Goal: Task Accomplishment & Management: Use online tool/utility

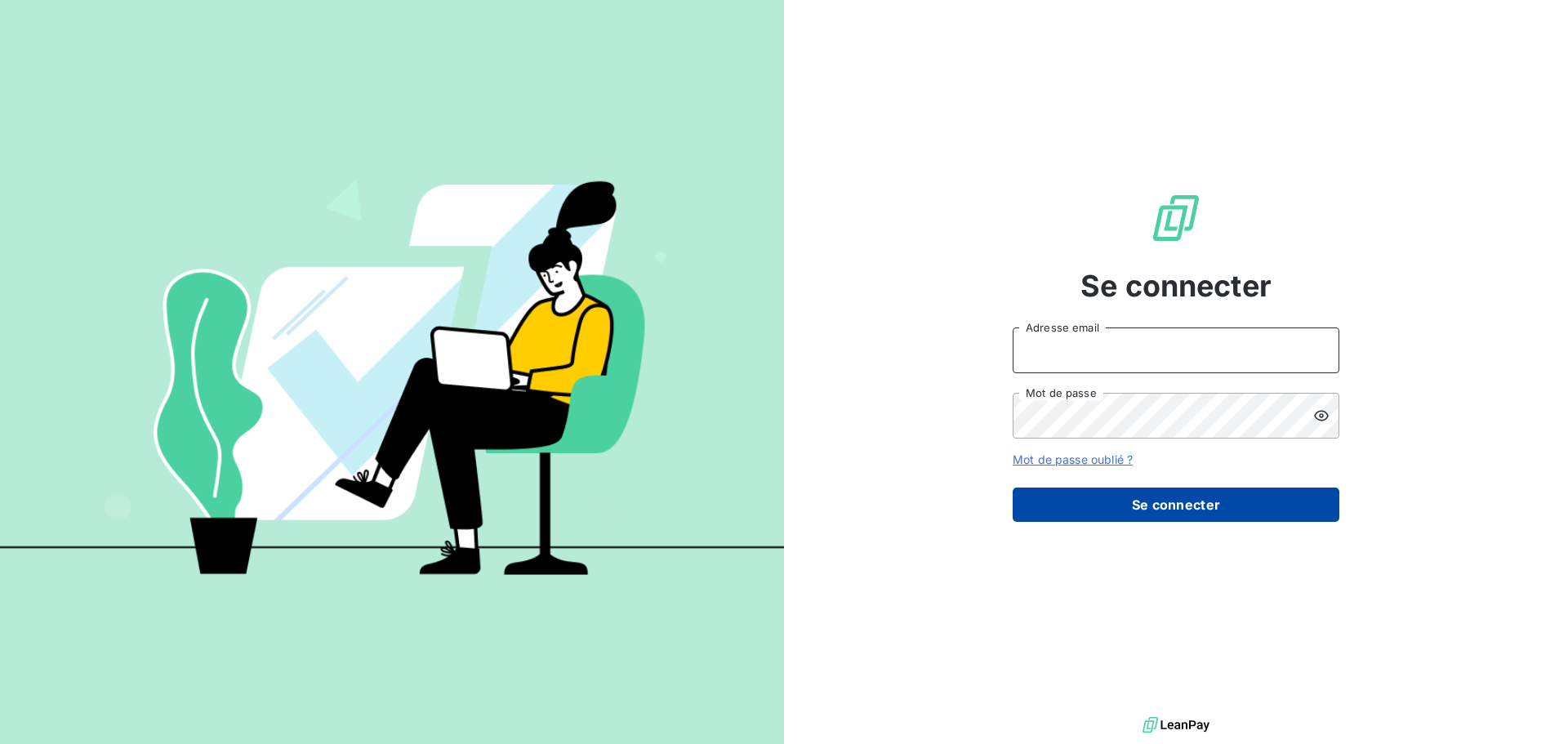
type input "[PERSON_NAME][EMAIL_ADDRESS][DOMAIN_NAME]"
click at [1082, 511] on button "Se connecter" at bounding box center [1176, 504] width 327 height 34
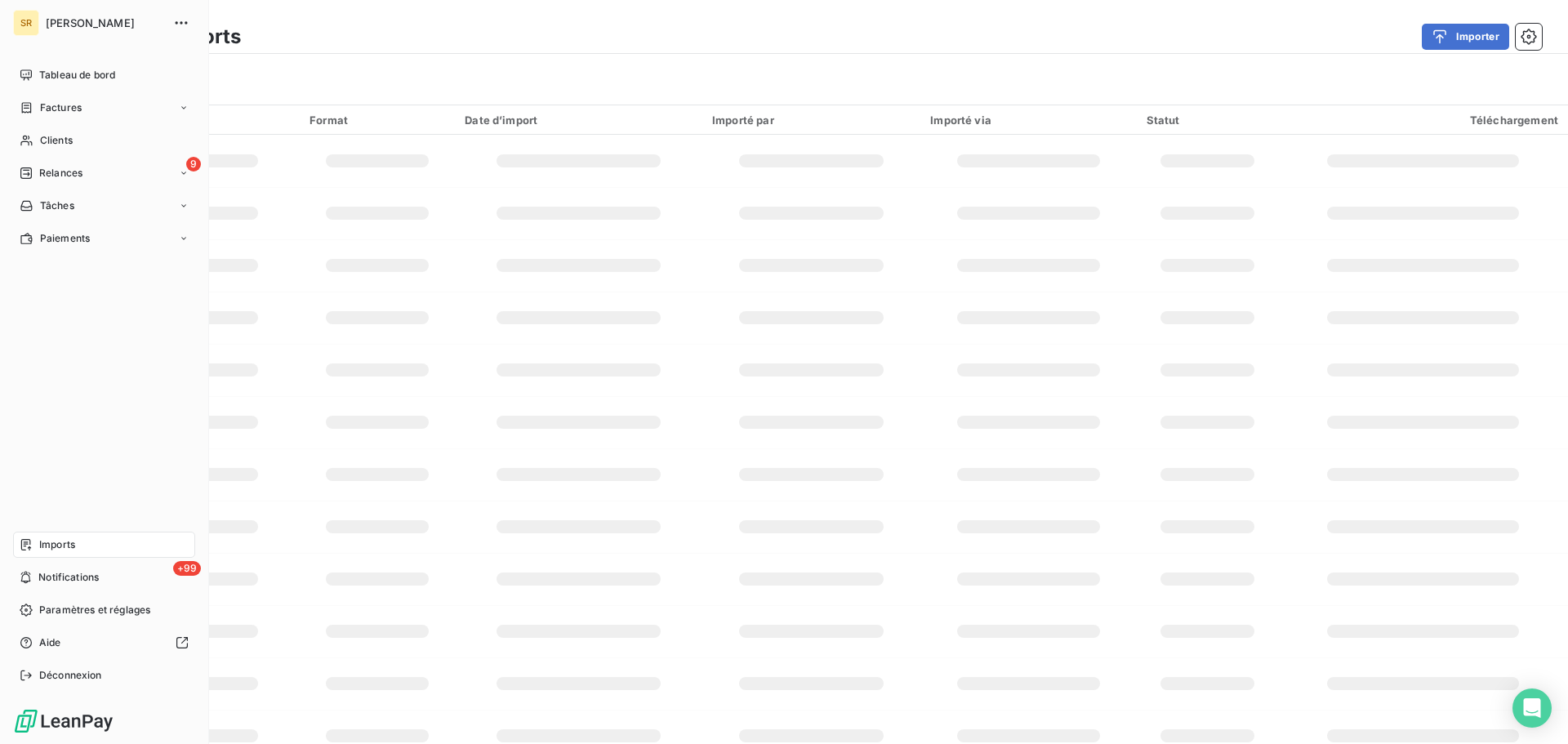
click at [38, 549] on div "Imports" at bounding box center [104, 544] width 182 height 26
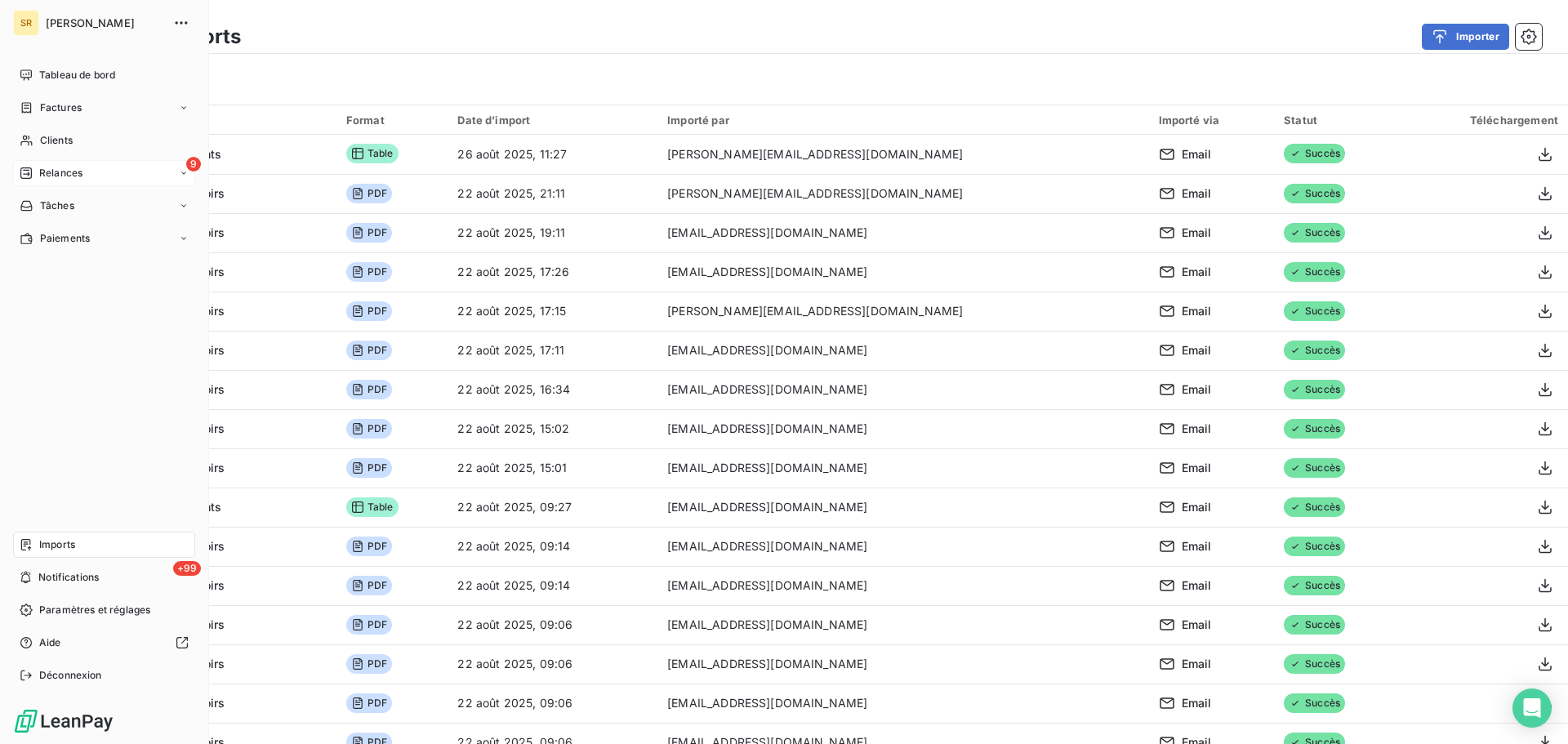
click at [73, 168] on span "Relances" at bounding box center [60, 172] width 43 height 14
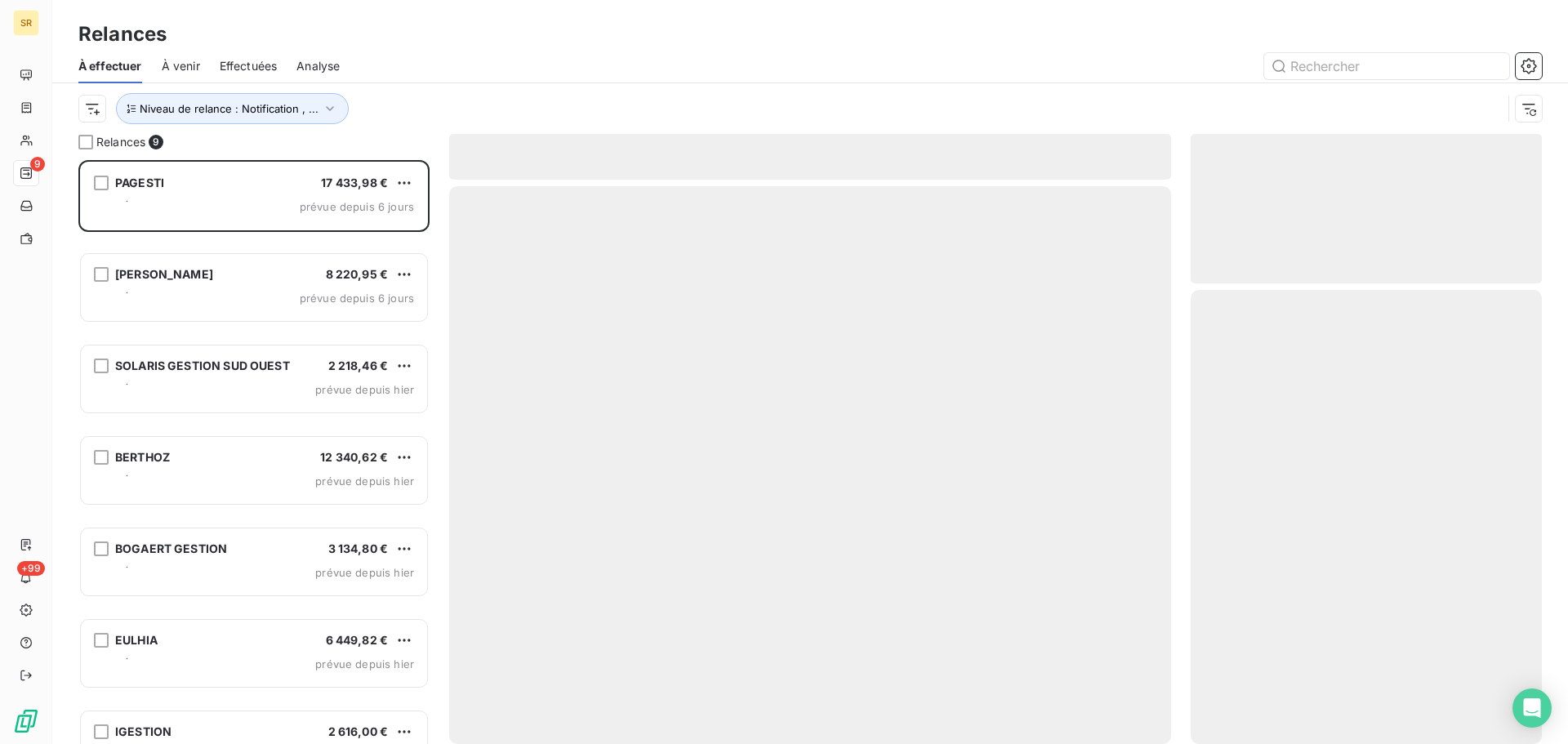
scroll to position [572, 339]
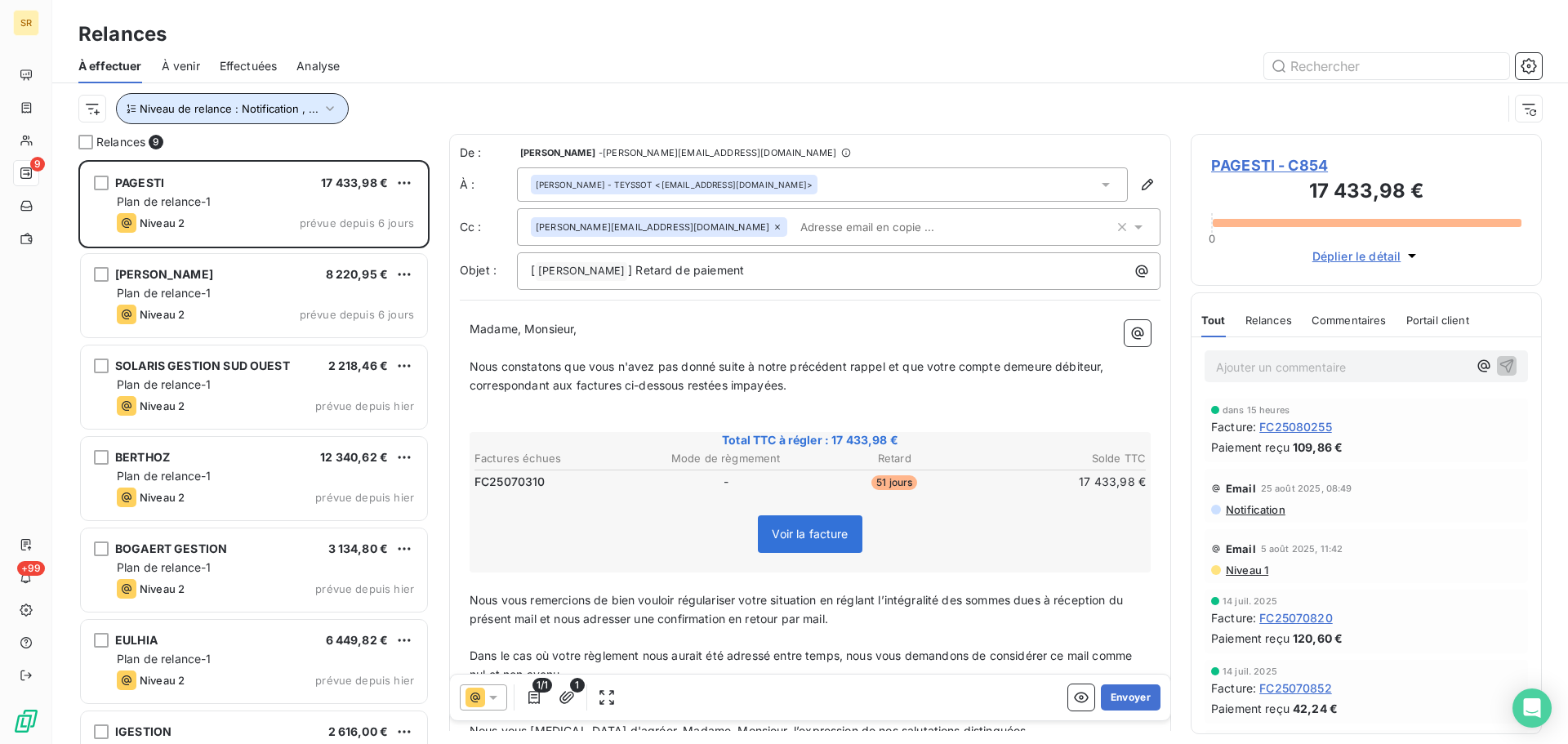
click at [332, 110] on icon "button" at bounding box center [330, 108] width 16 height 16
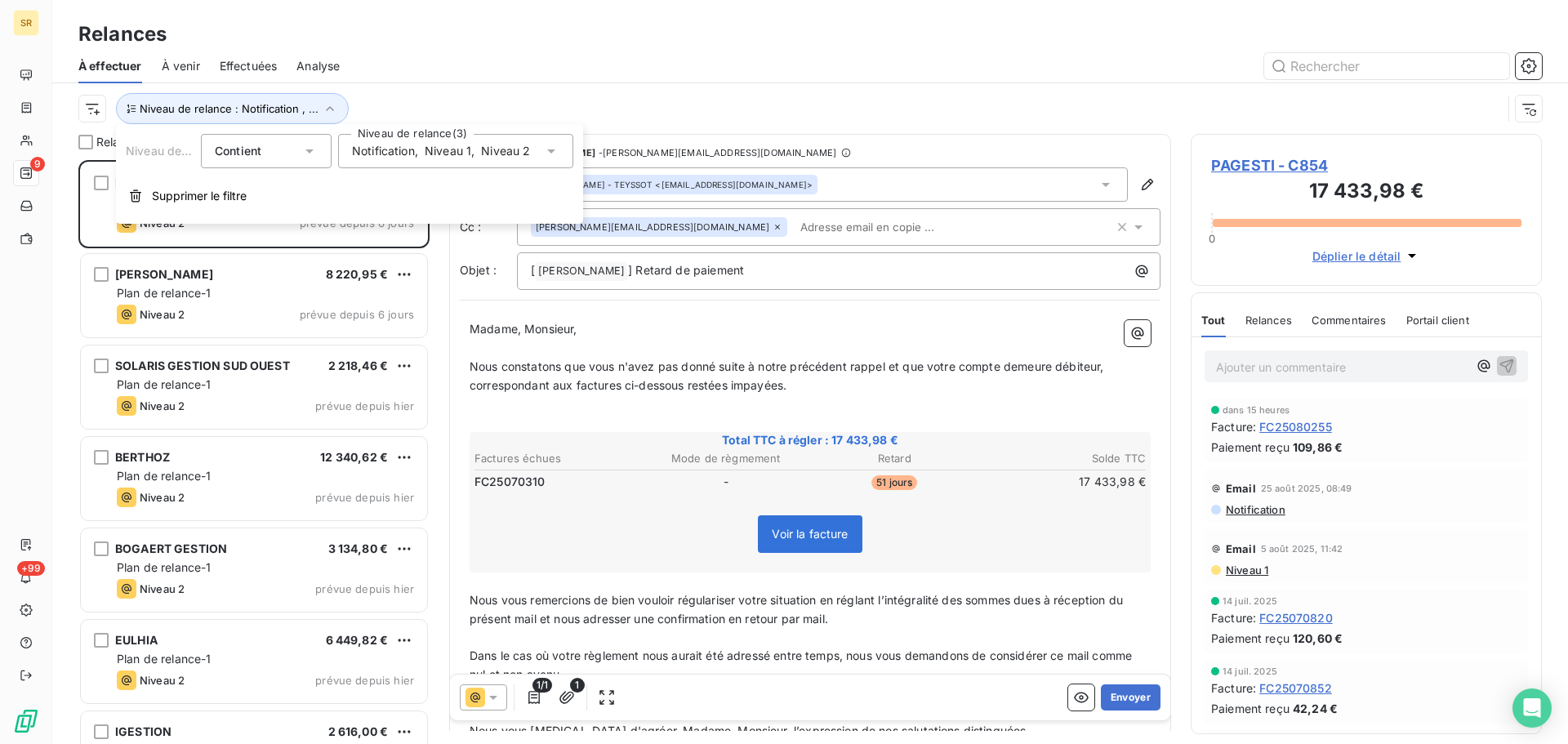
click at [433, 142] on div "Notification , Niveau 1 , Niveau 2" at bounding box center [455, 151] width 235 height 34
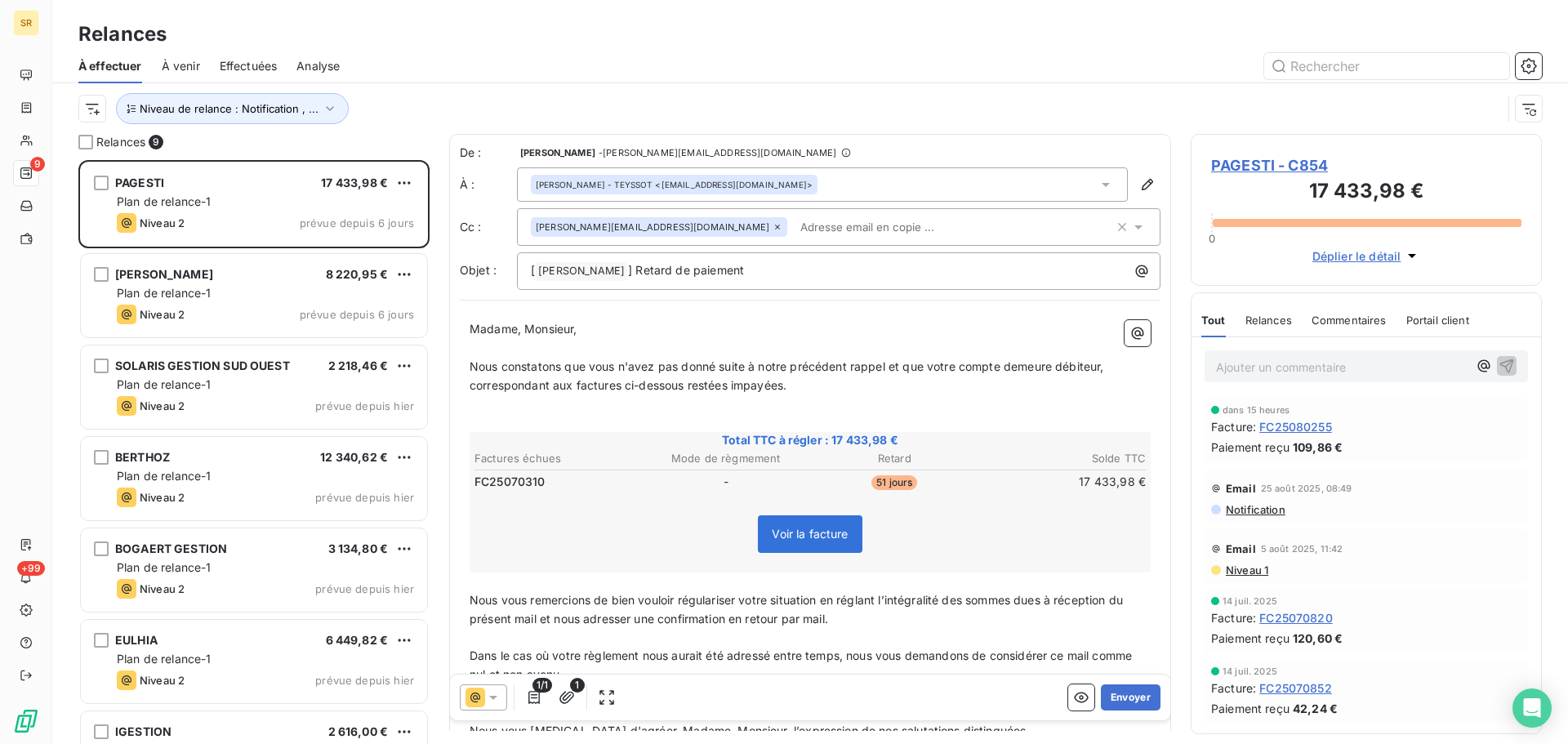
click at [427, 58] on div at bounding box center [950, 66] width 1182 height 26
click at [1122, 692] on button "Envoyer" at bounding box center [1131, 697] width 59 height 26
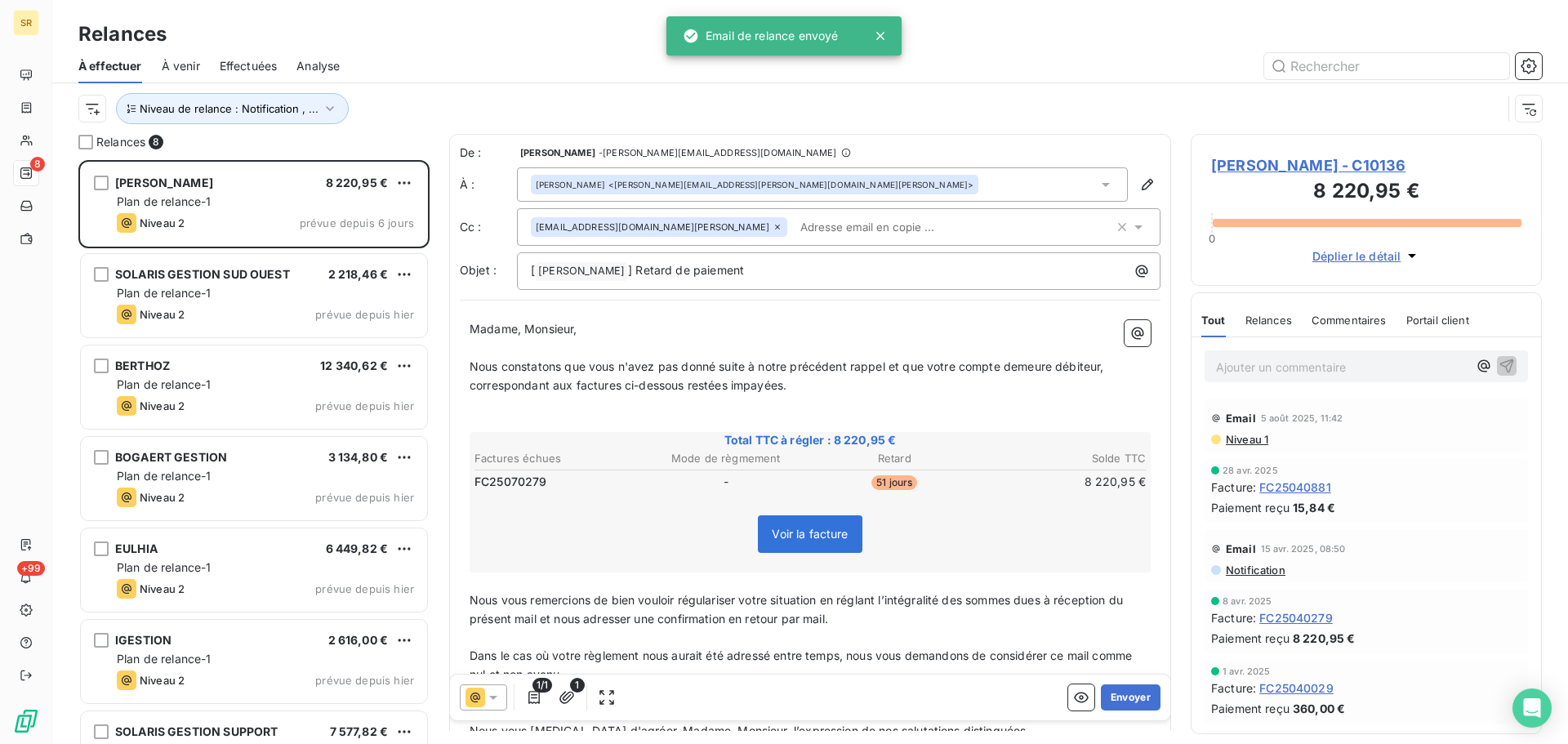
click at [1122, 692] on button "Envoyer" at bounding box center [1131, 697] width 59 height 26
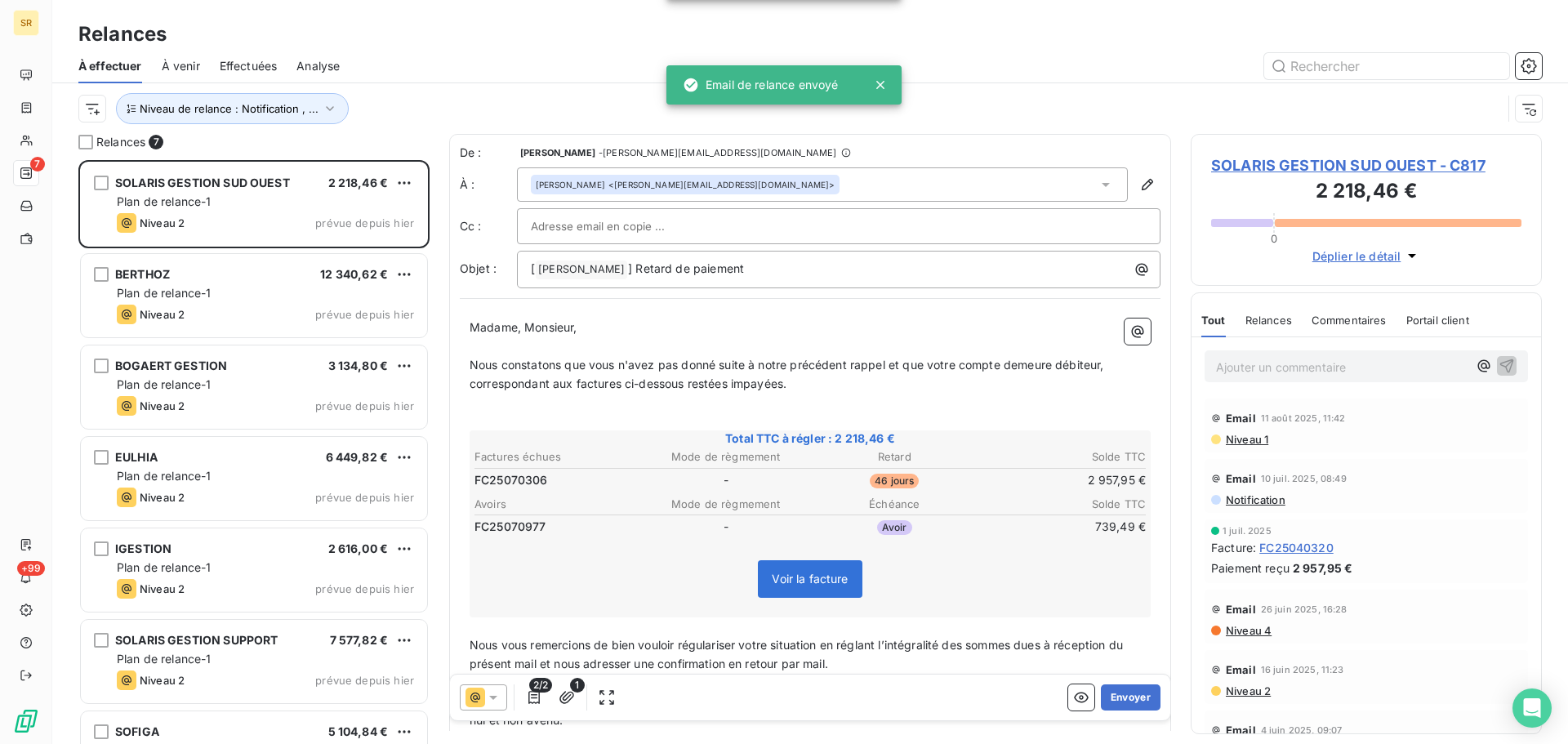
click at [1122, 692] on button "Envoyer" at bounding box center [1131, 697] width 59 height 26
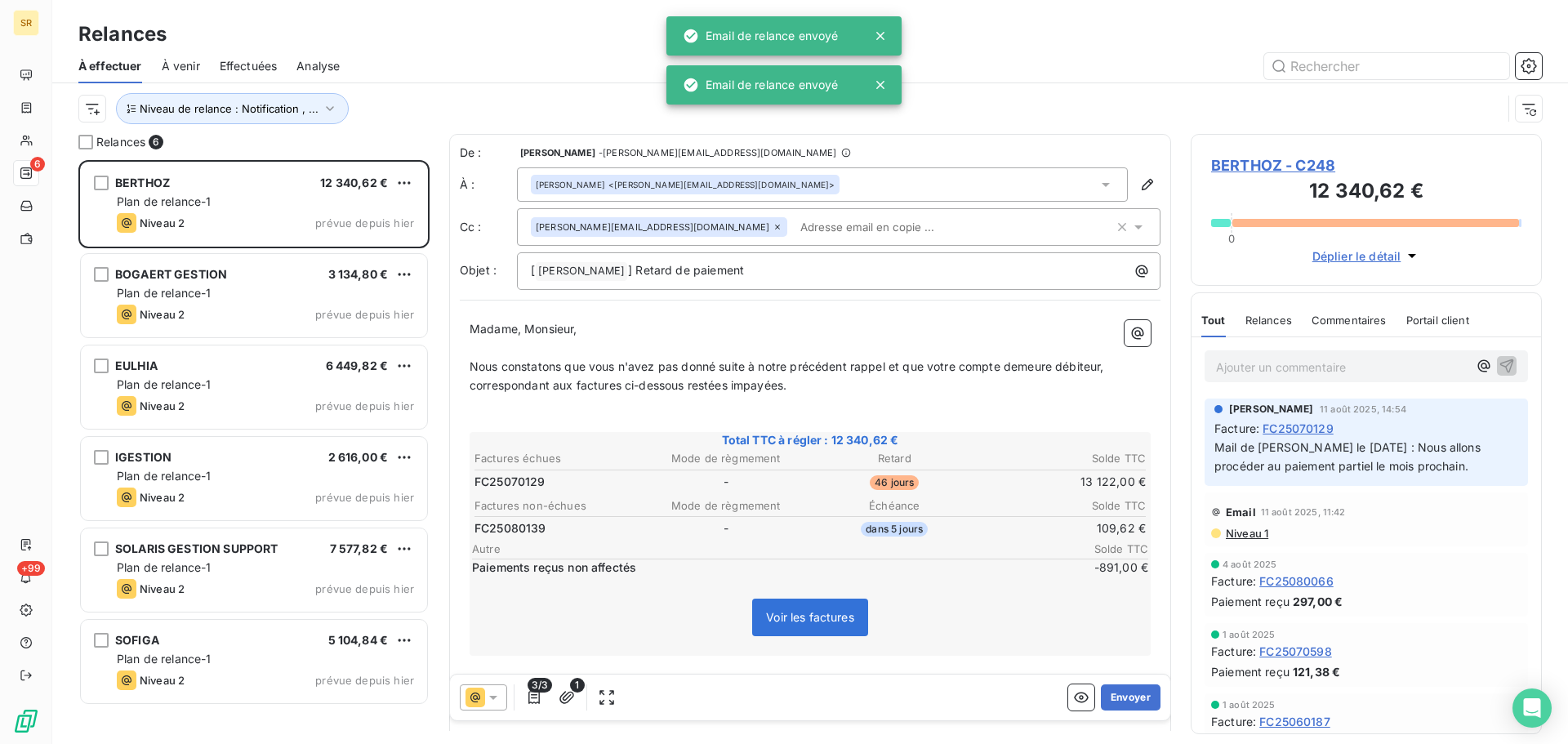
click at [1121, 692] on button "Envoyer" at bounding box center [1131, 697] width 59 height 26
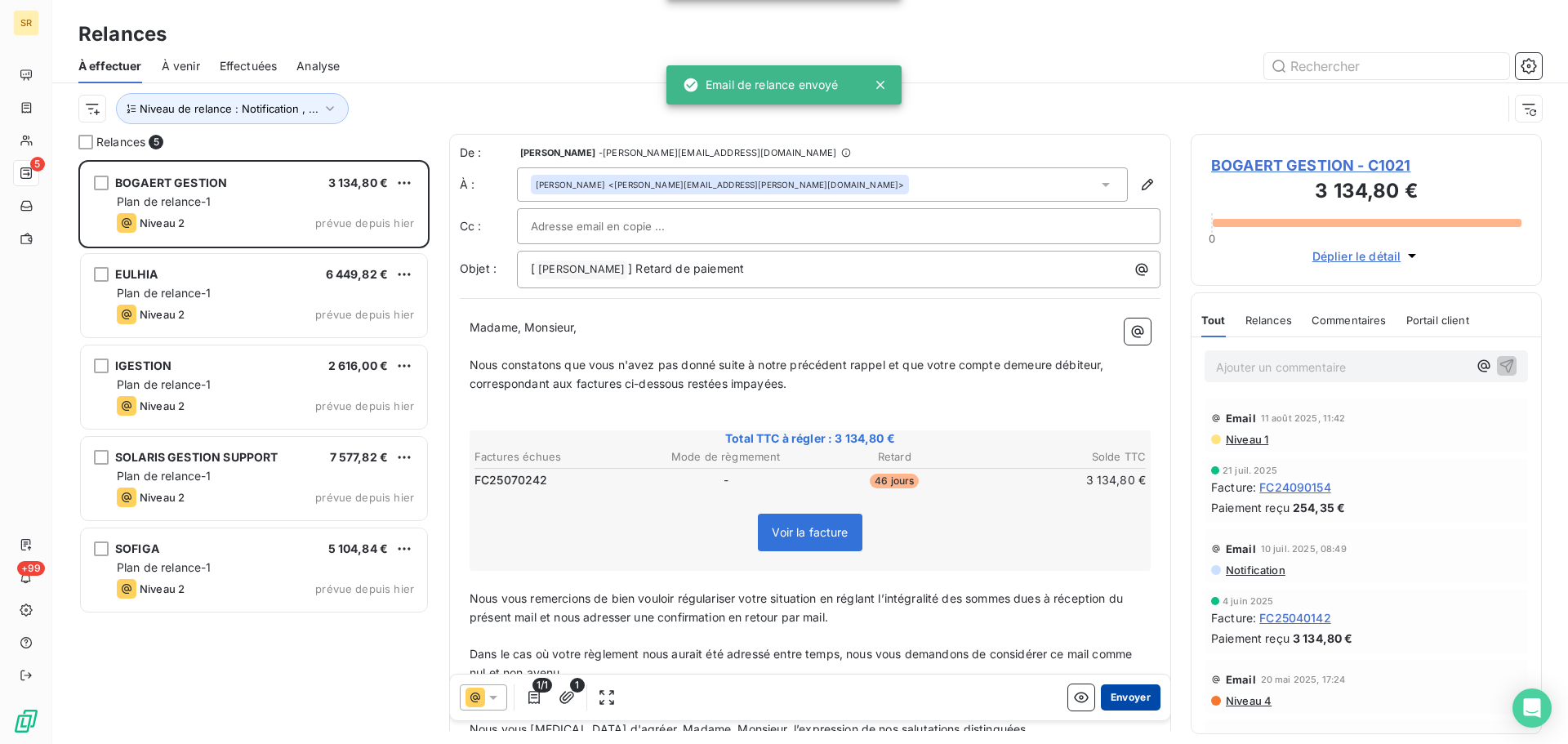
click at [1120, 692] on button "Envoyer" at bounding box center [1131, 697] width 59 height 26
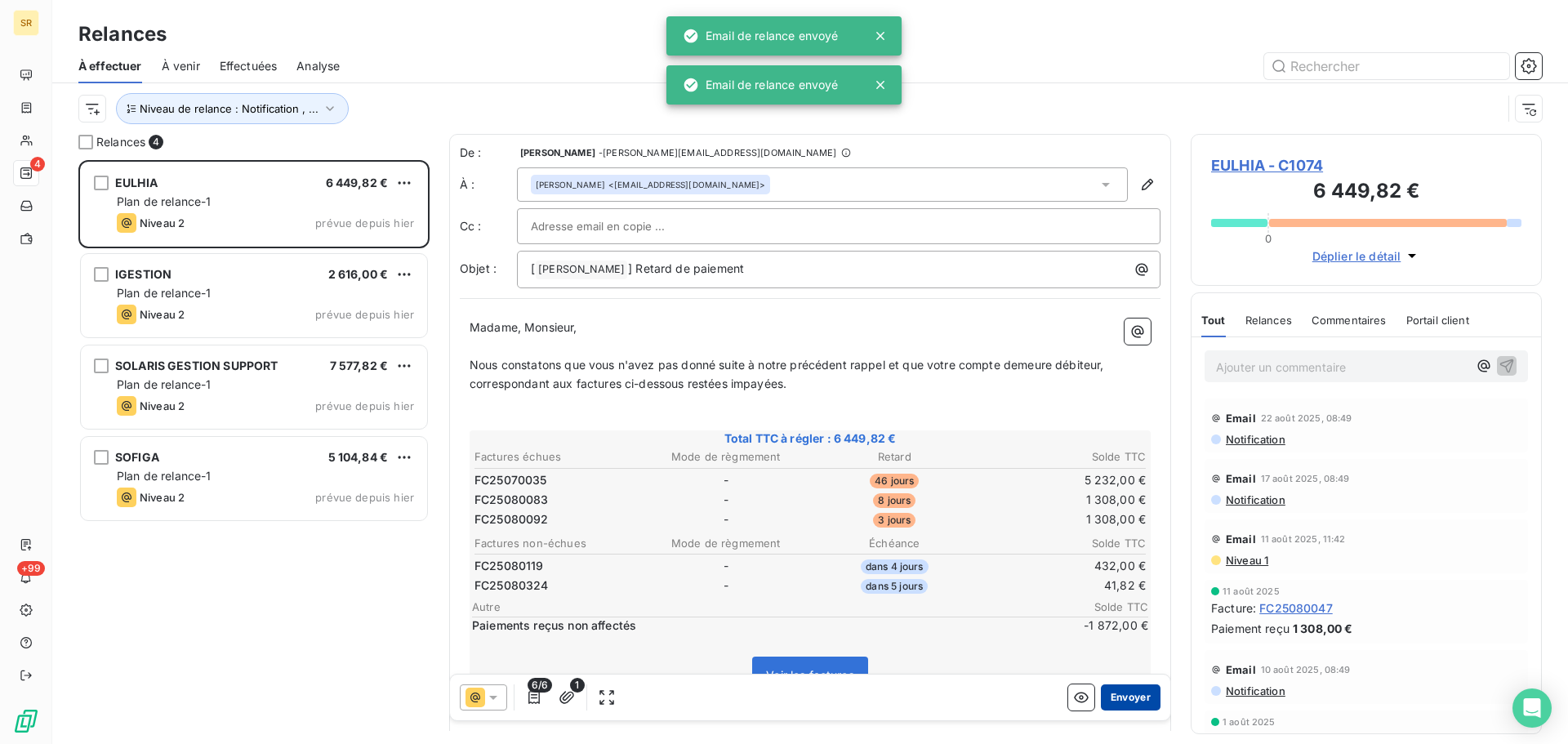
click at [1114, 692] on button "Envoyer" at bounding box center [1131, 697] width 59 height 26
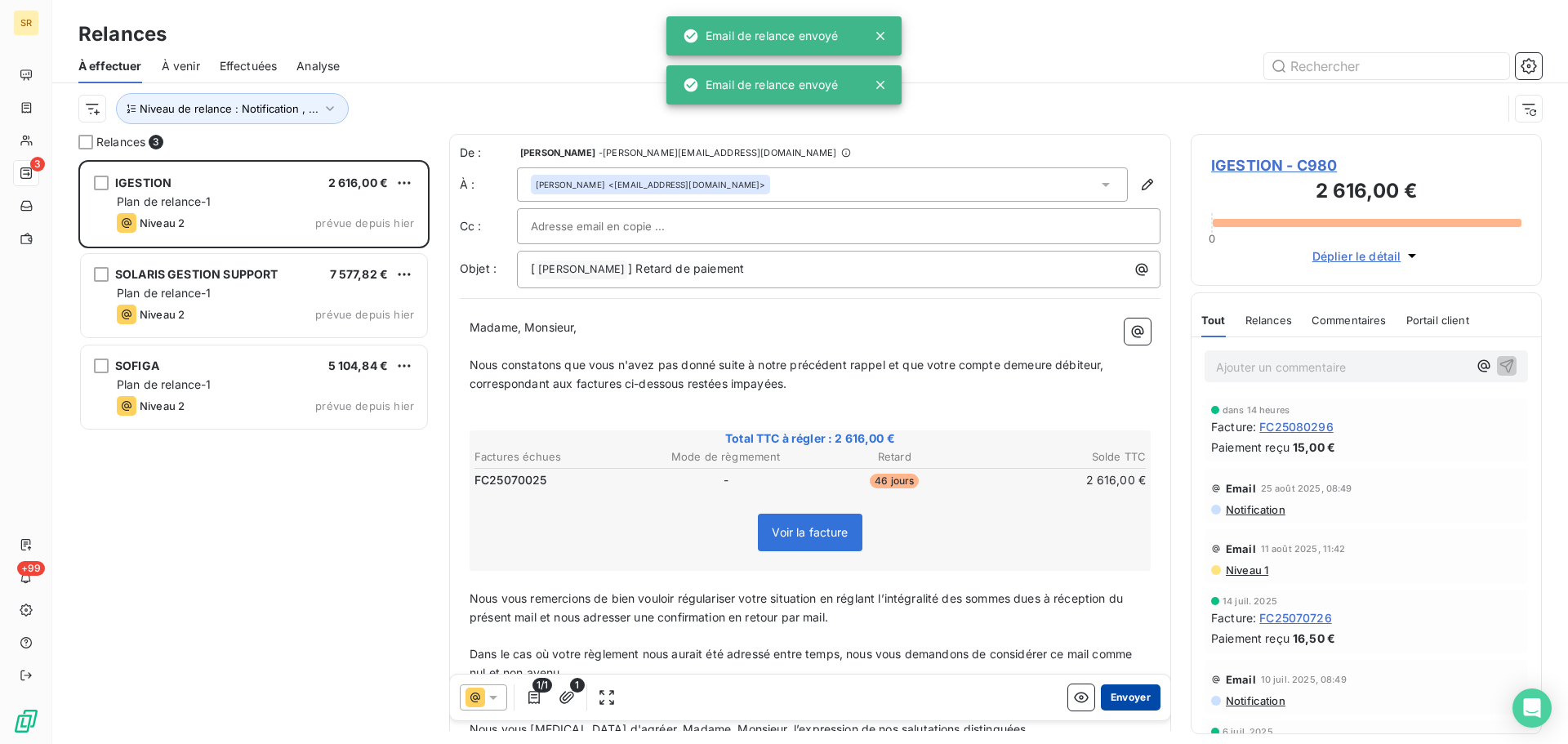
click at [1114, 692] on button "Envoyer" at bounding box center [1131, 697] width 59 height 26
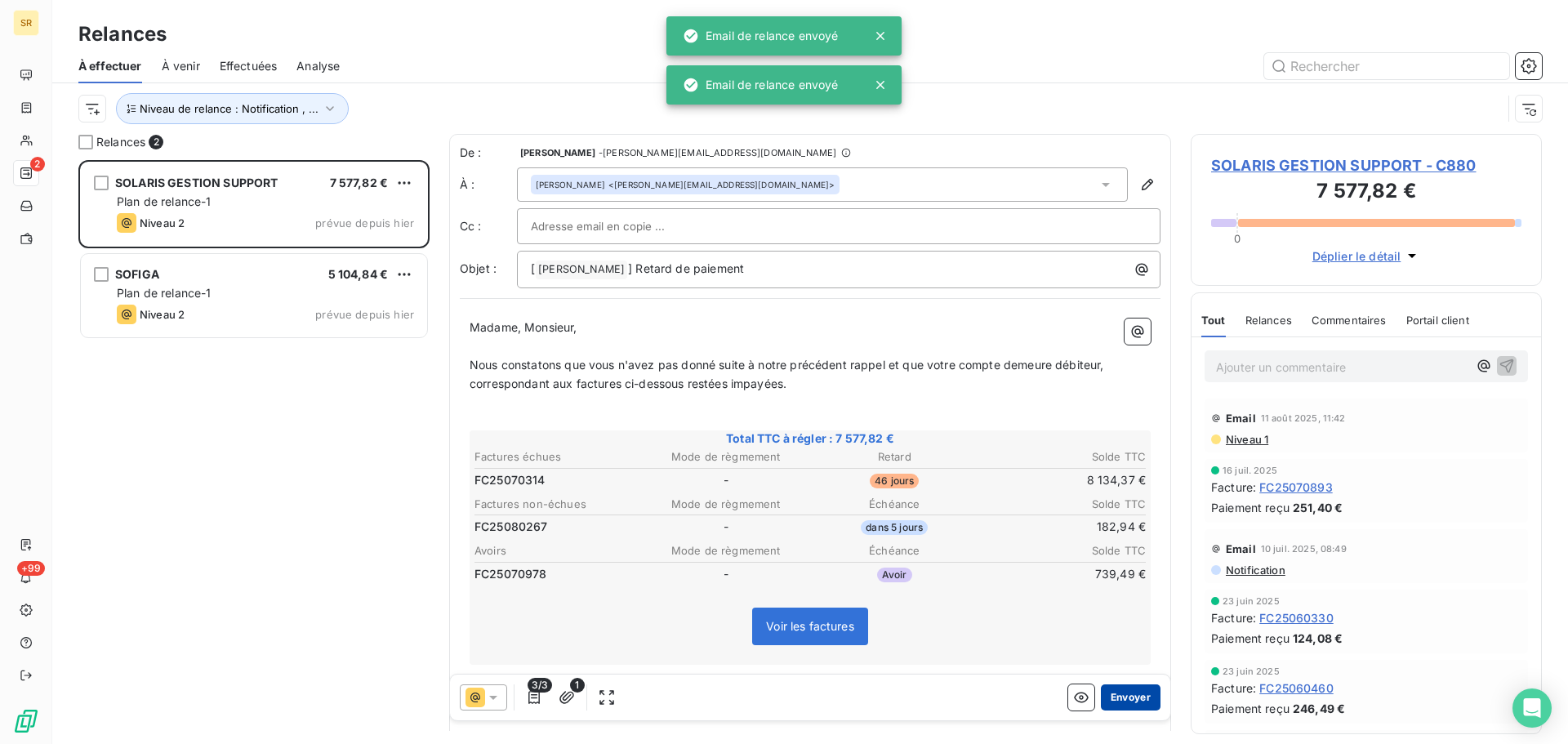
click at [1113, 692] on button "Envoyer" at bounding box center [1131, 697] width 59 height 26
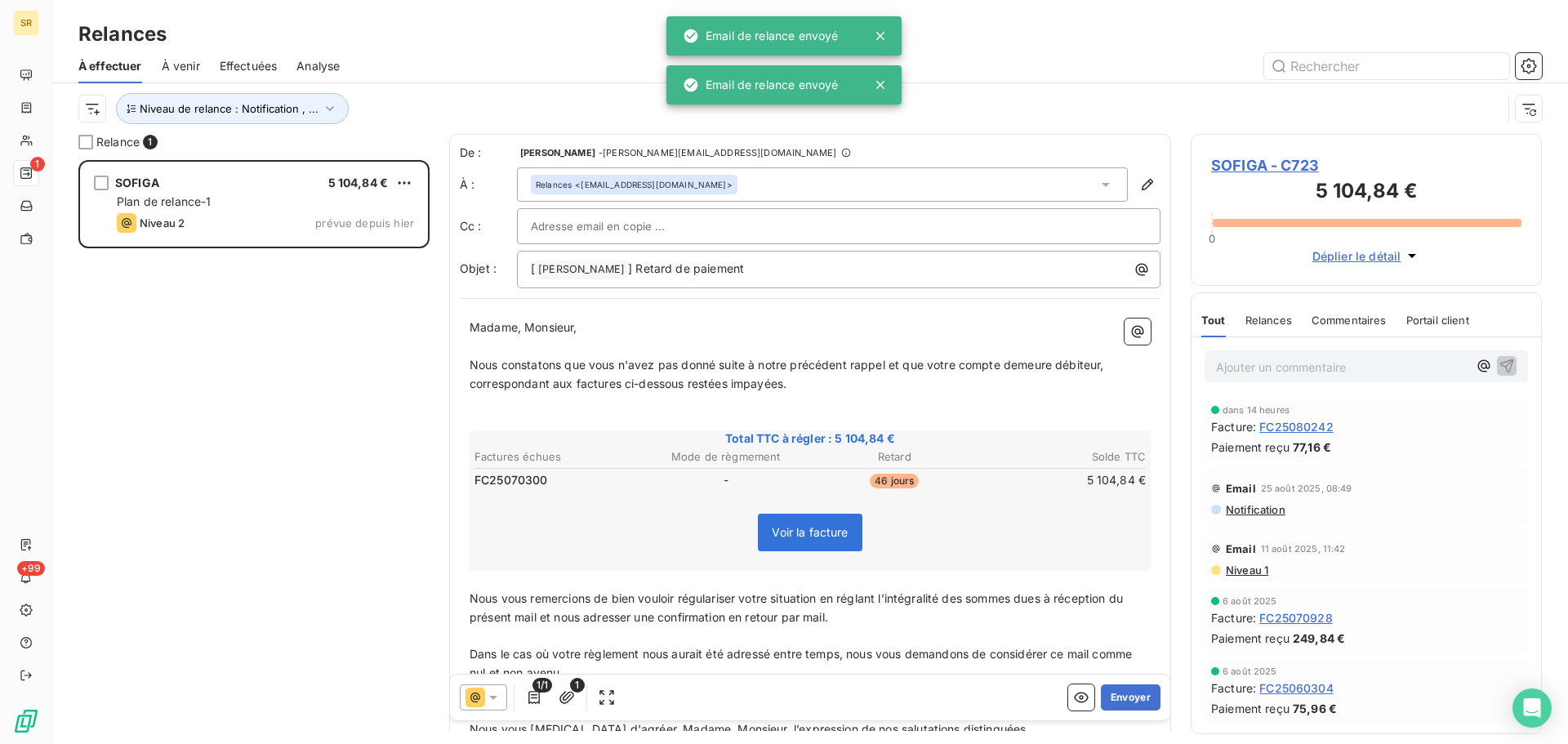
click at [1113, 693] on button "Envoyer" at bounding box center [1131, 697] width 59 height 26
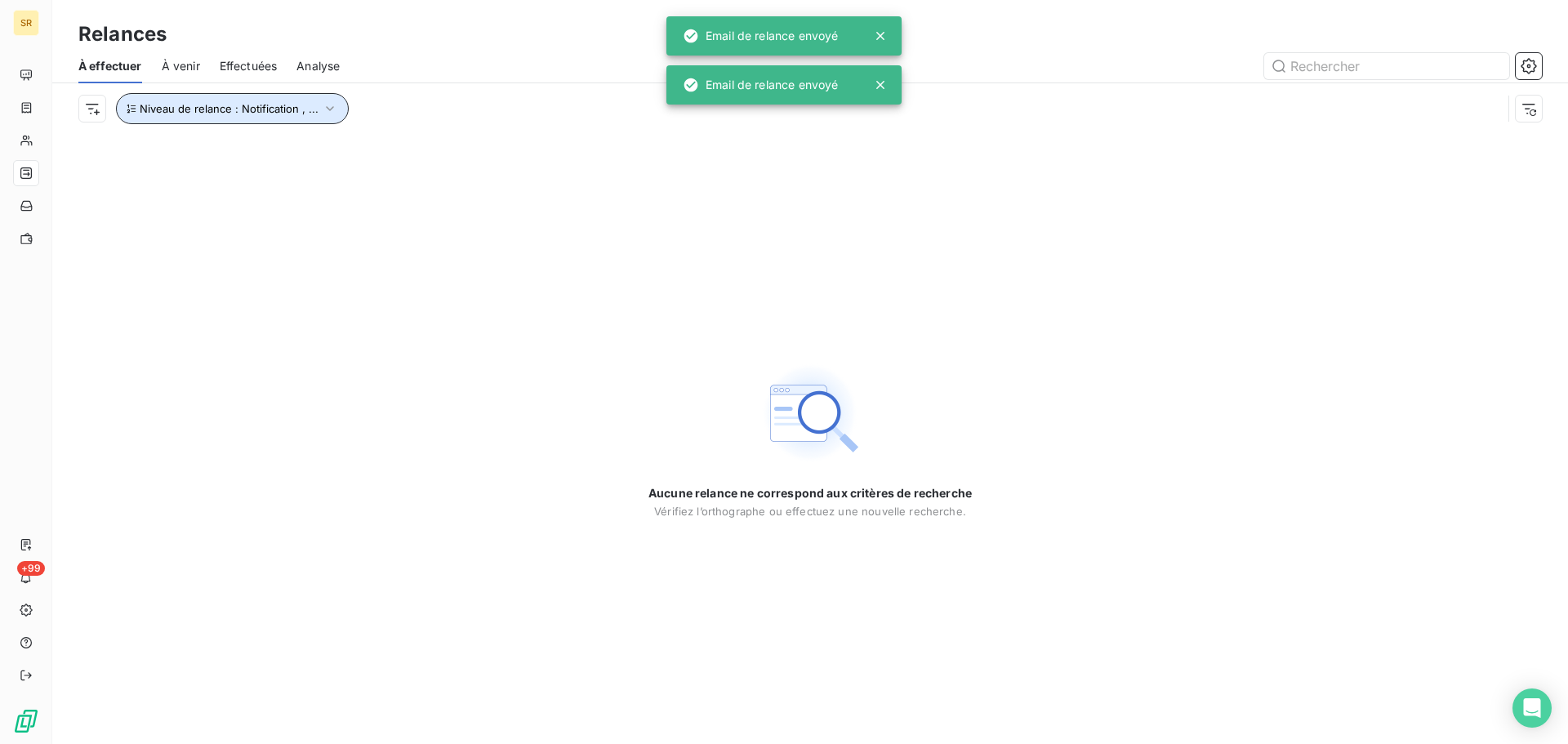
click at [322, 107] on icon "button" at bounding box center [330, 108] width 16 height 16
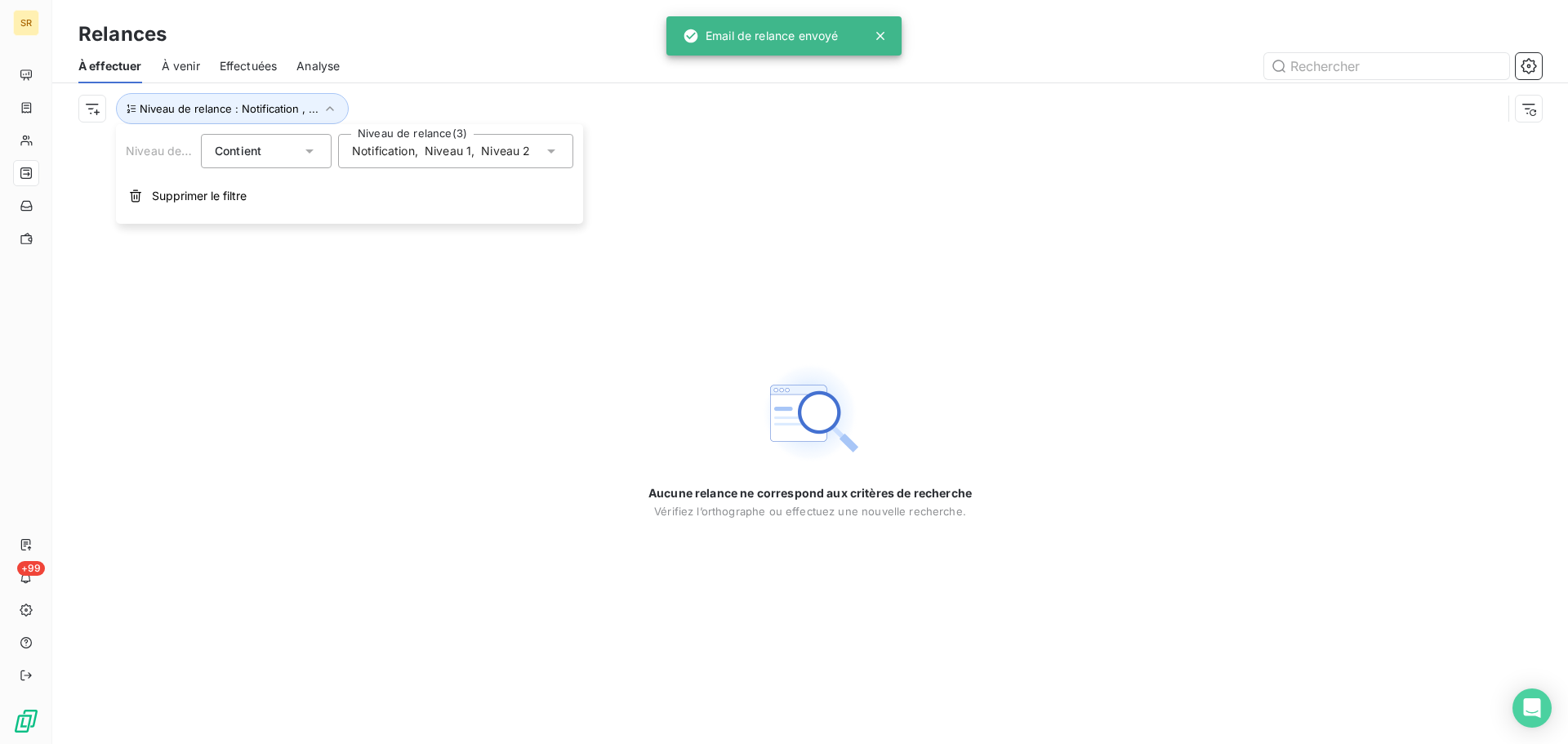
click at [432, 151] on span "Niveau 1" at bounding box center [448, 150] width 47 height 16
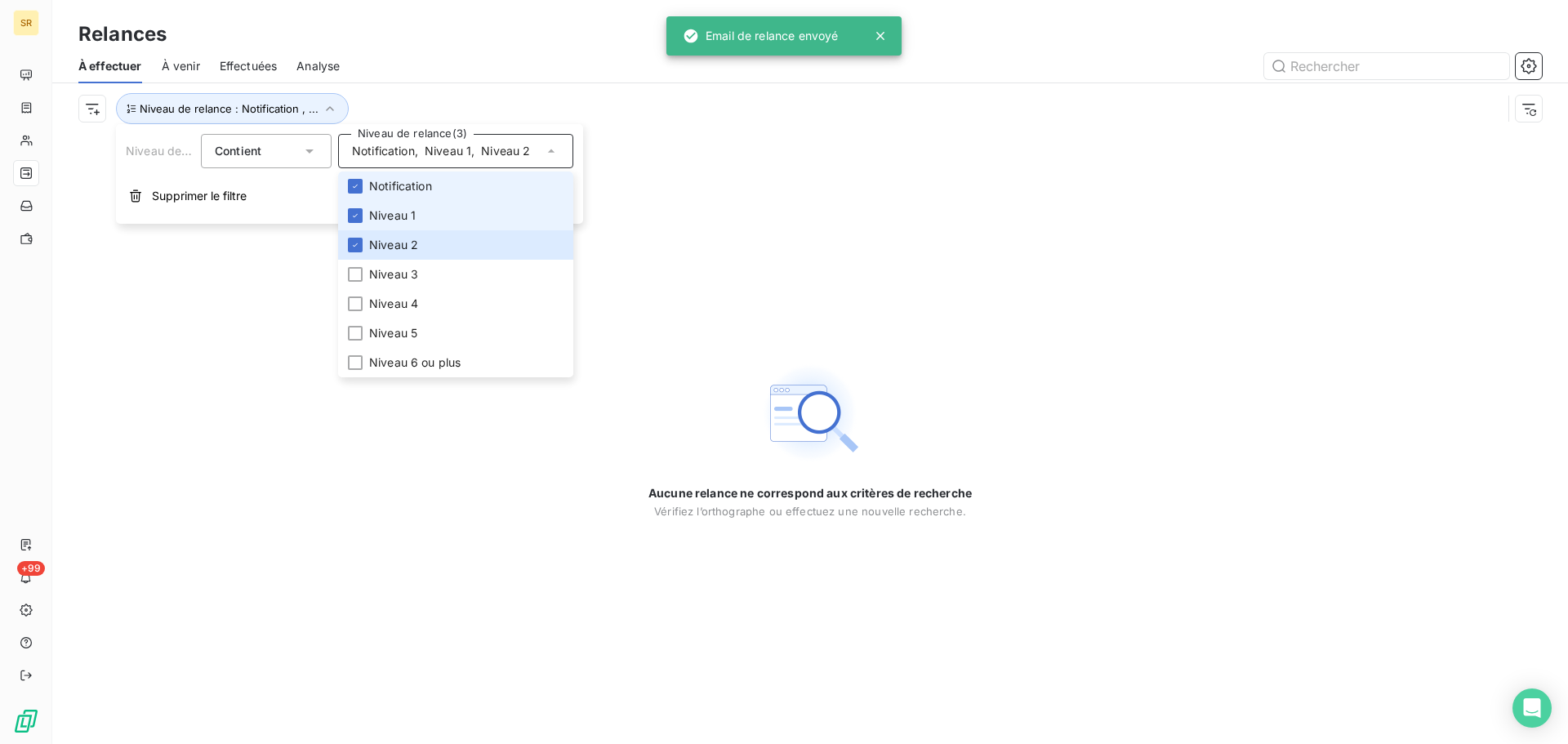
drag, startPoint x: 395, startPoint y: 194, endPoint x: 398, endPoint y: 202, distance: 8.5
click at [396, 194] on span "Notification" at bounding box center [401, 186] width 63 height 16
click at [400, 214] on span "Niveau 1" at bounding box center [392, 215] width 47 height 16
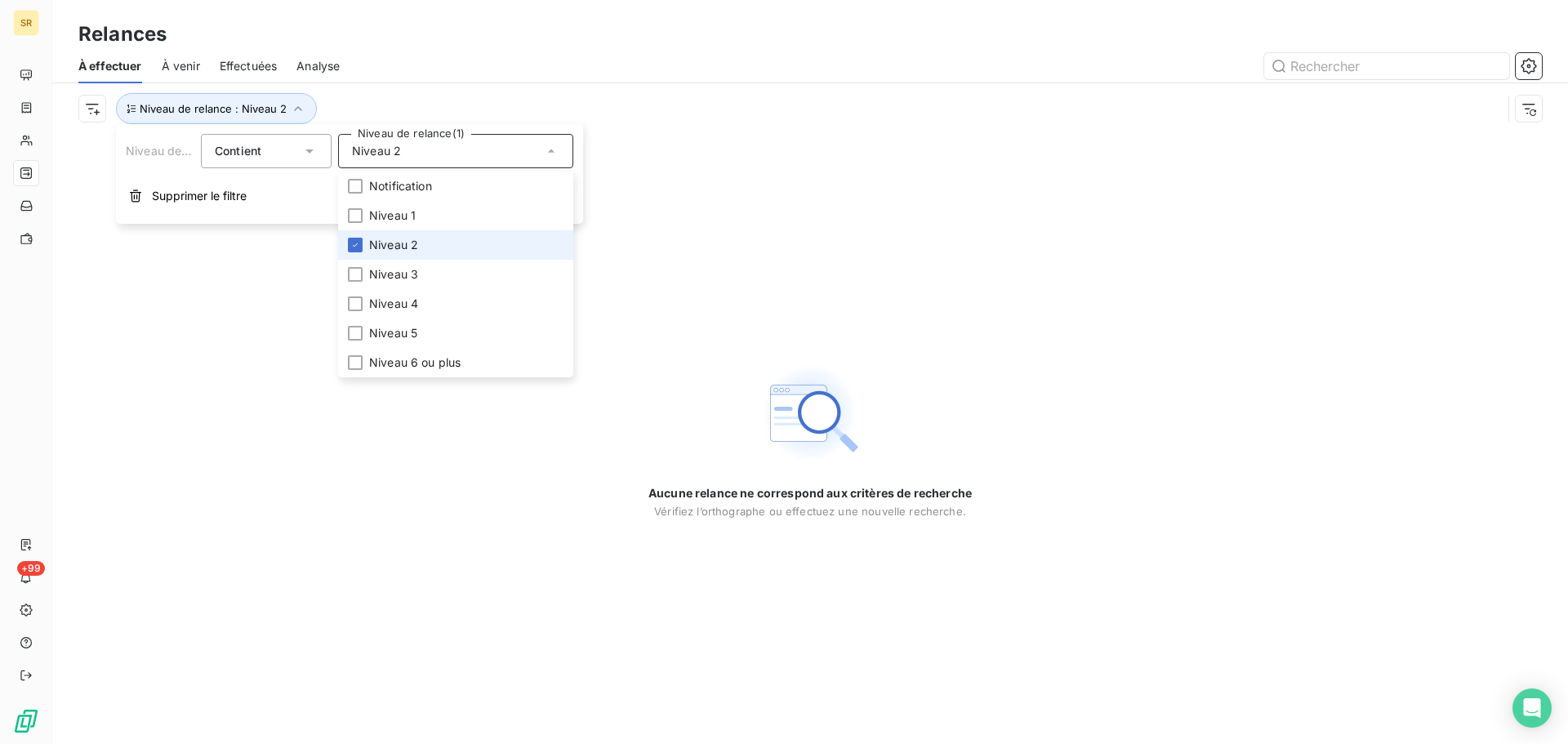
click at [395, 239] on span "Niveau 2" at bounding box center [394, 245] width 49 height 16
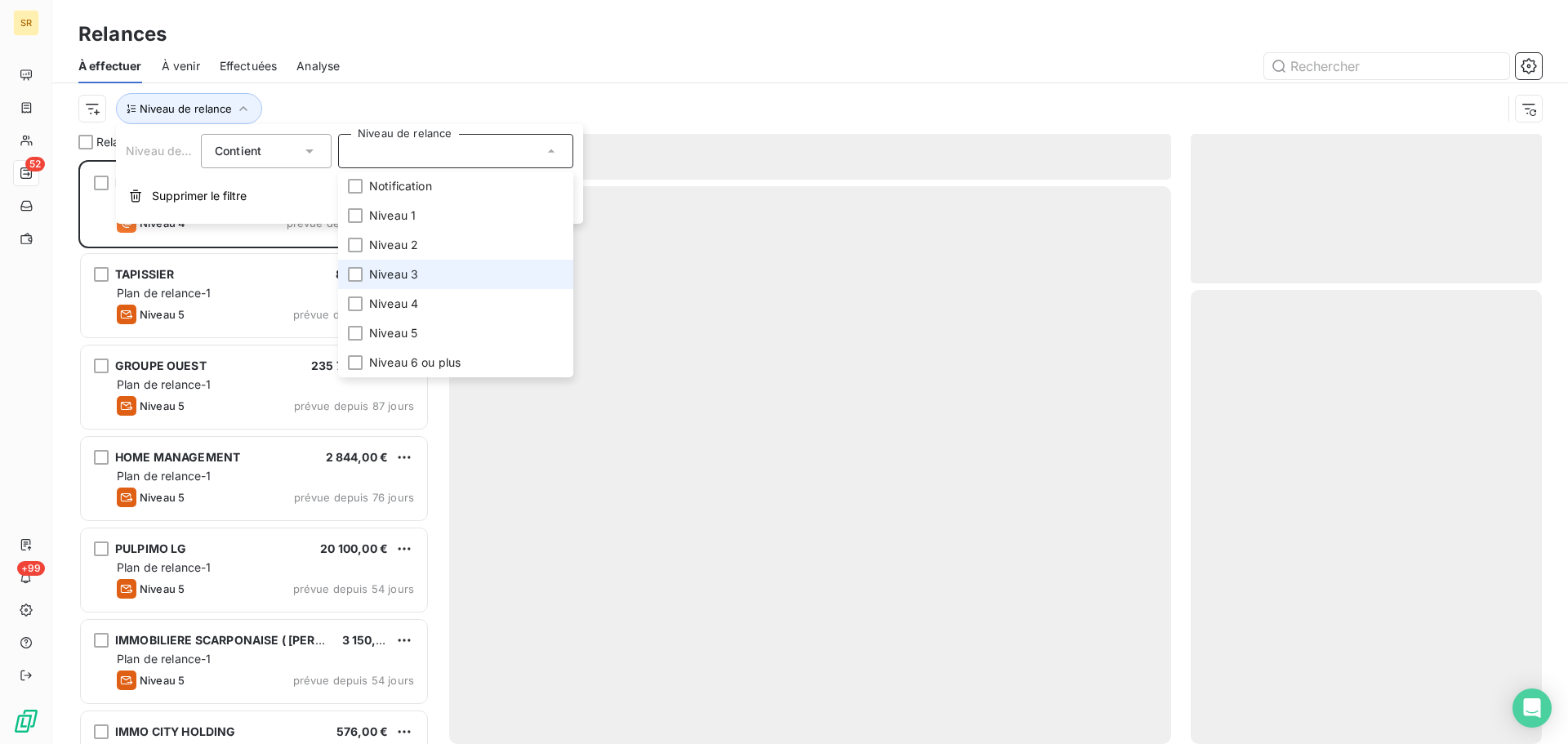
scroll to position [572, 339]
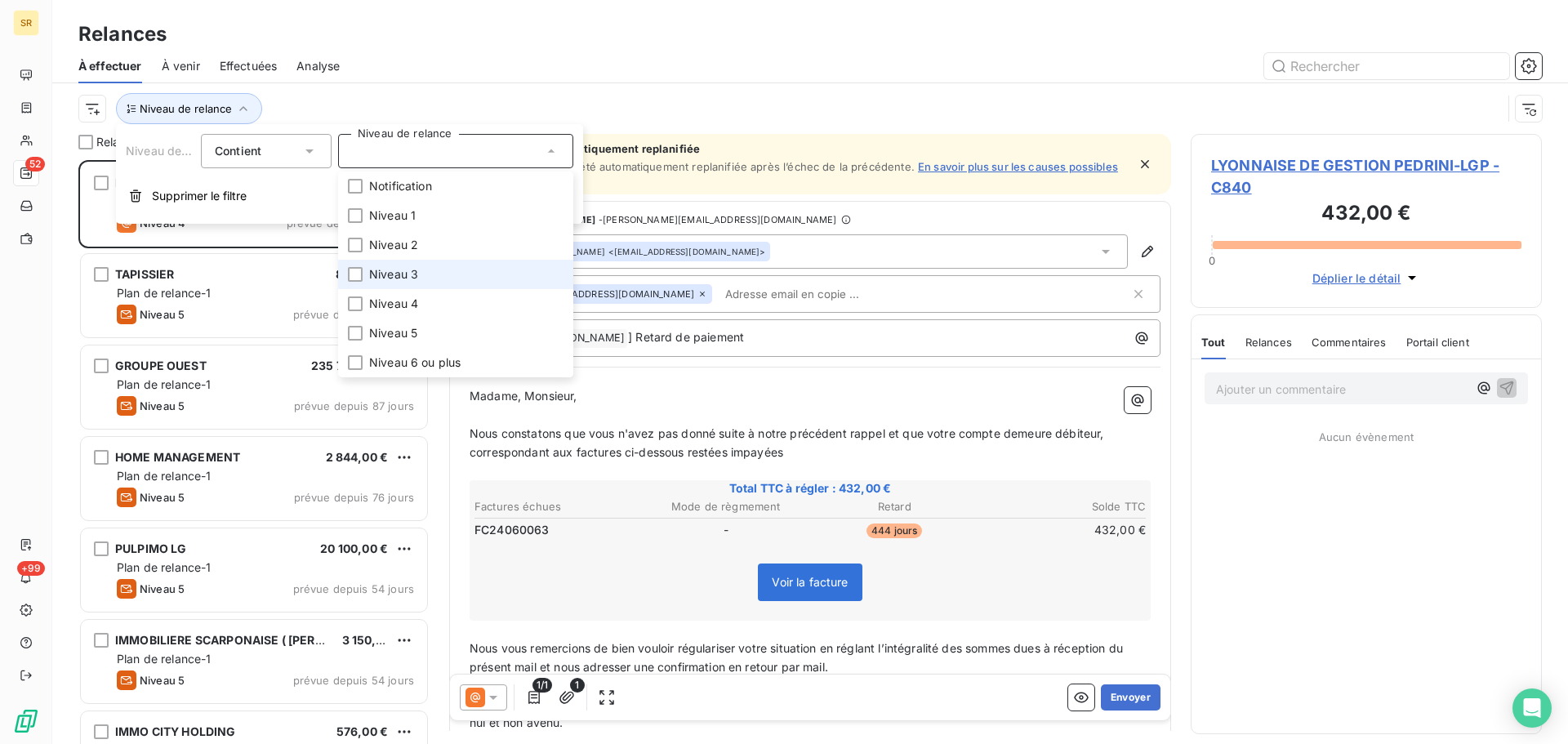
click at [390, 267] on span "Niveau 3" at bounding box center [394, 273] width 49 height 16
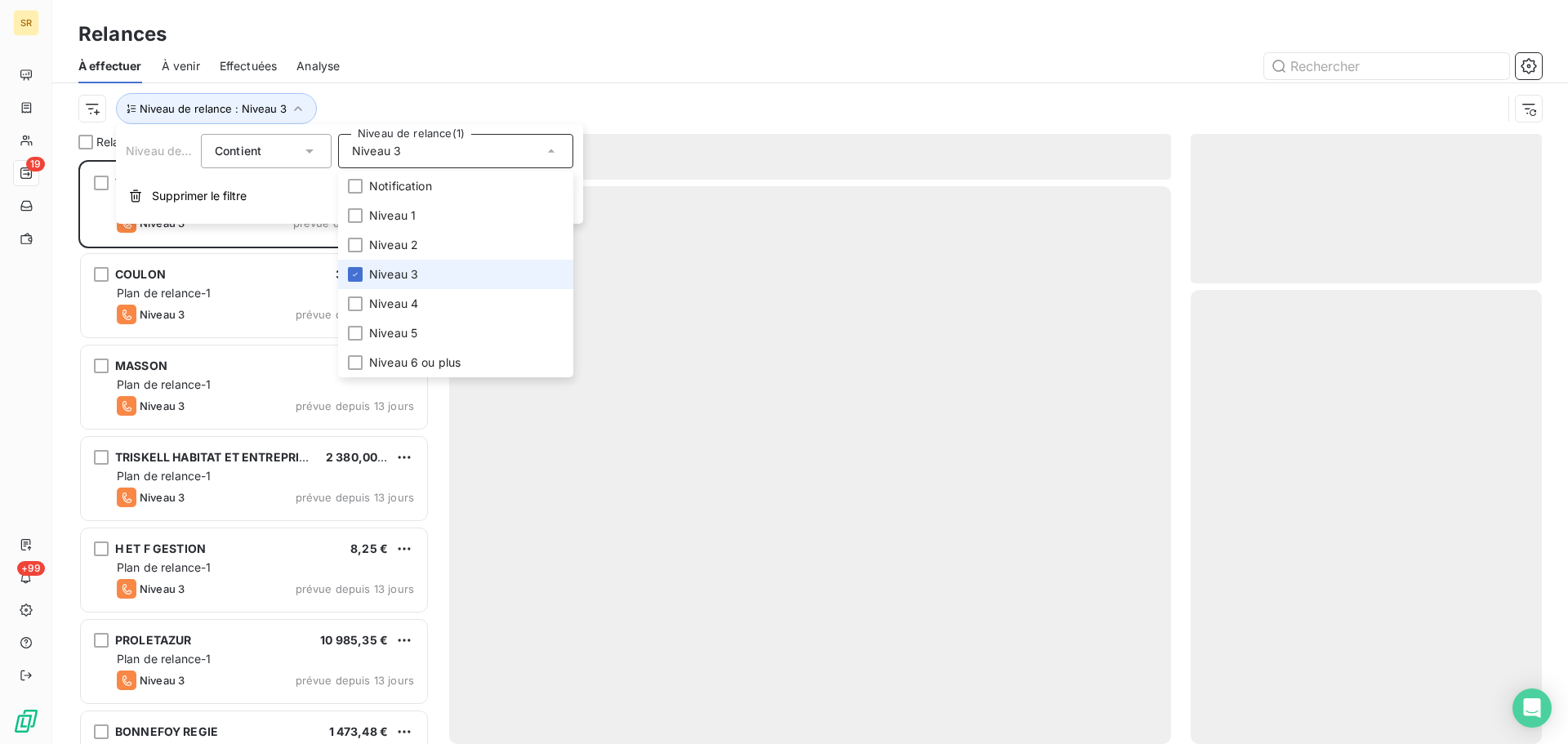
scroll to position [572, 339]
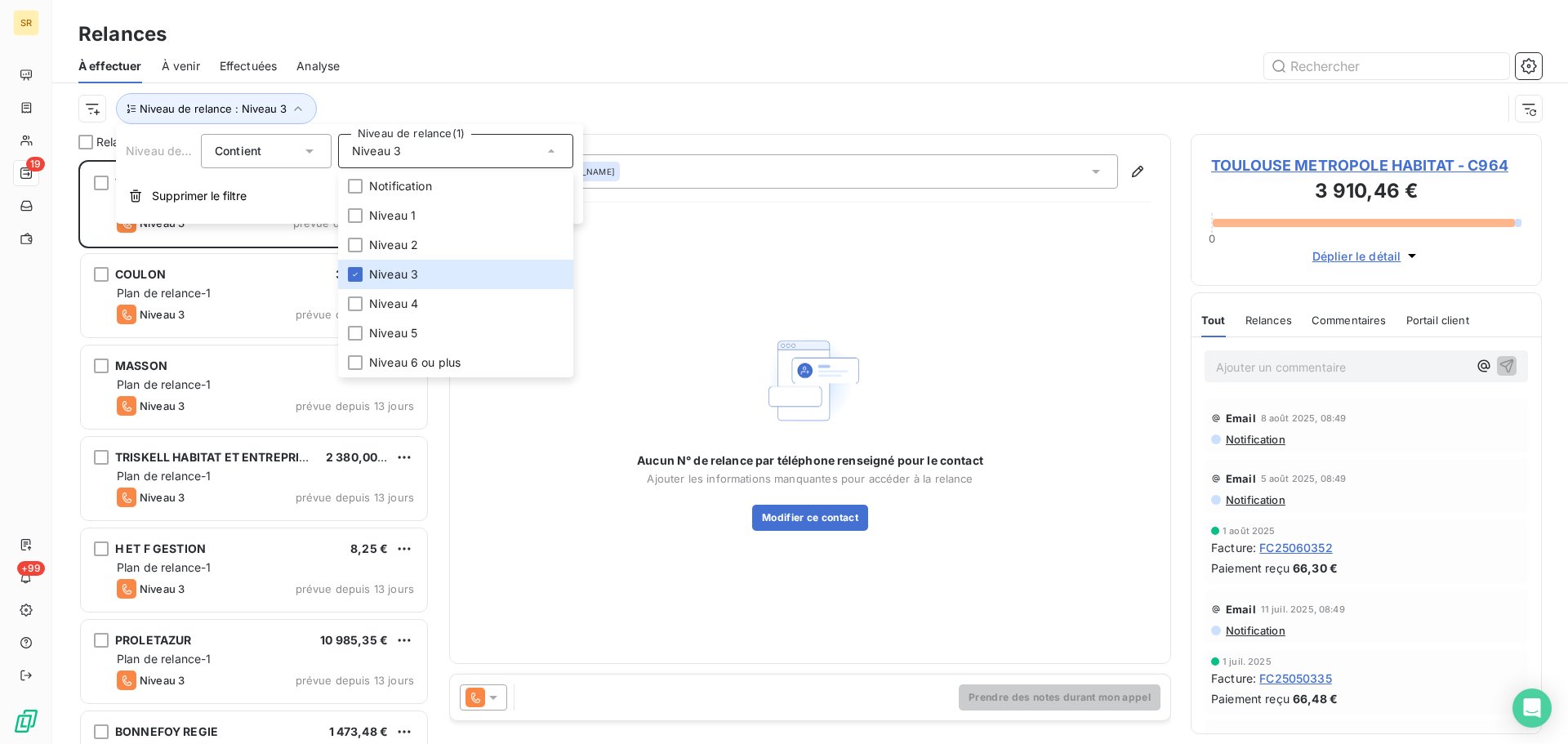
click at [572, 42] on div "Relances" at bounding box center [810, 34] width 1516 height 30
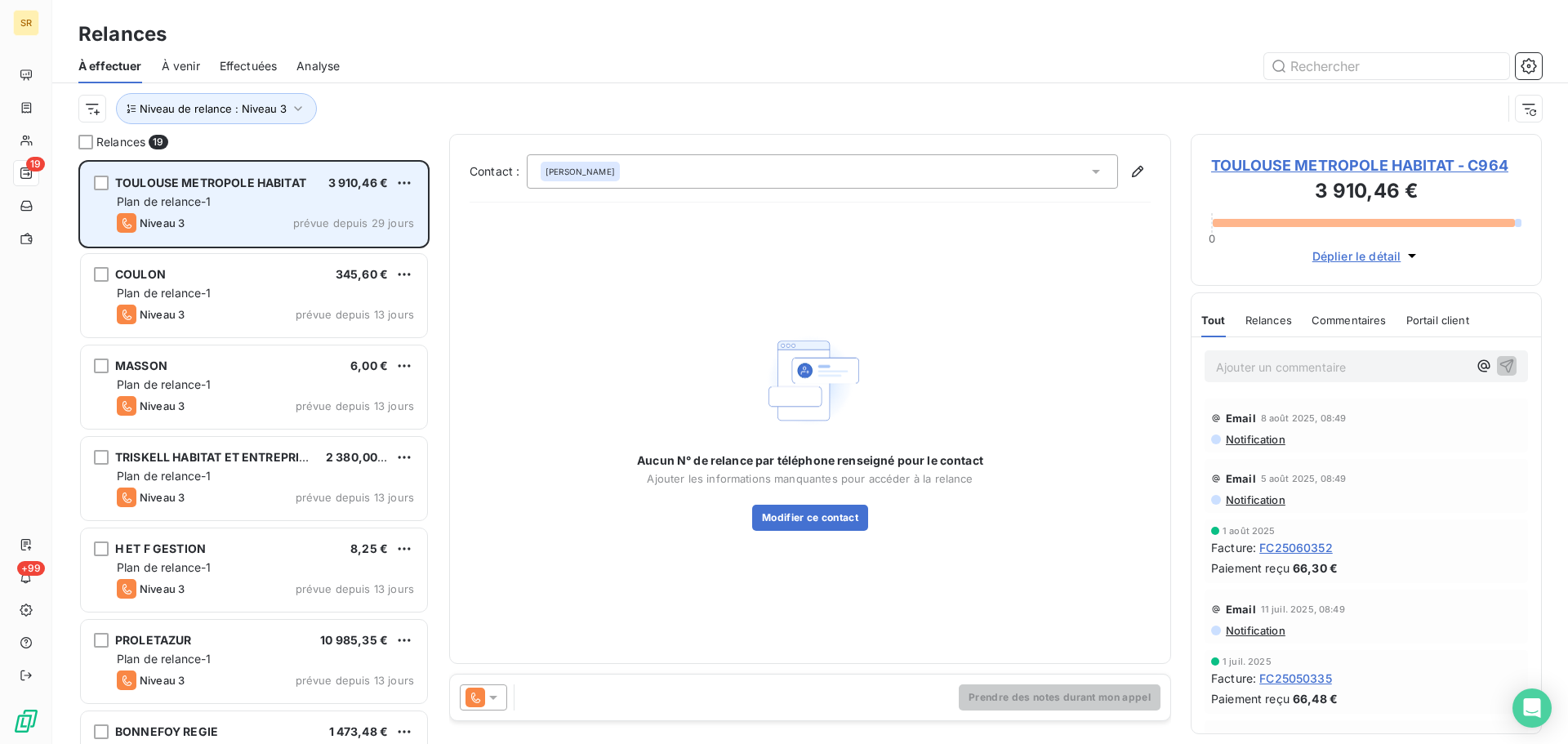
click at [366, 202] on div "Plan de relance-1" at bounding box center [266, 201] width 297 height 16
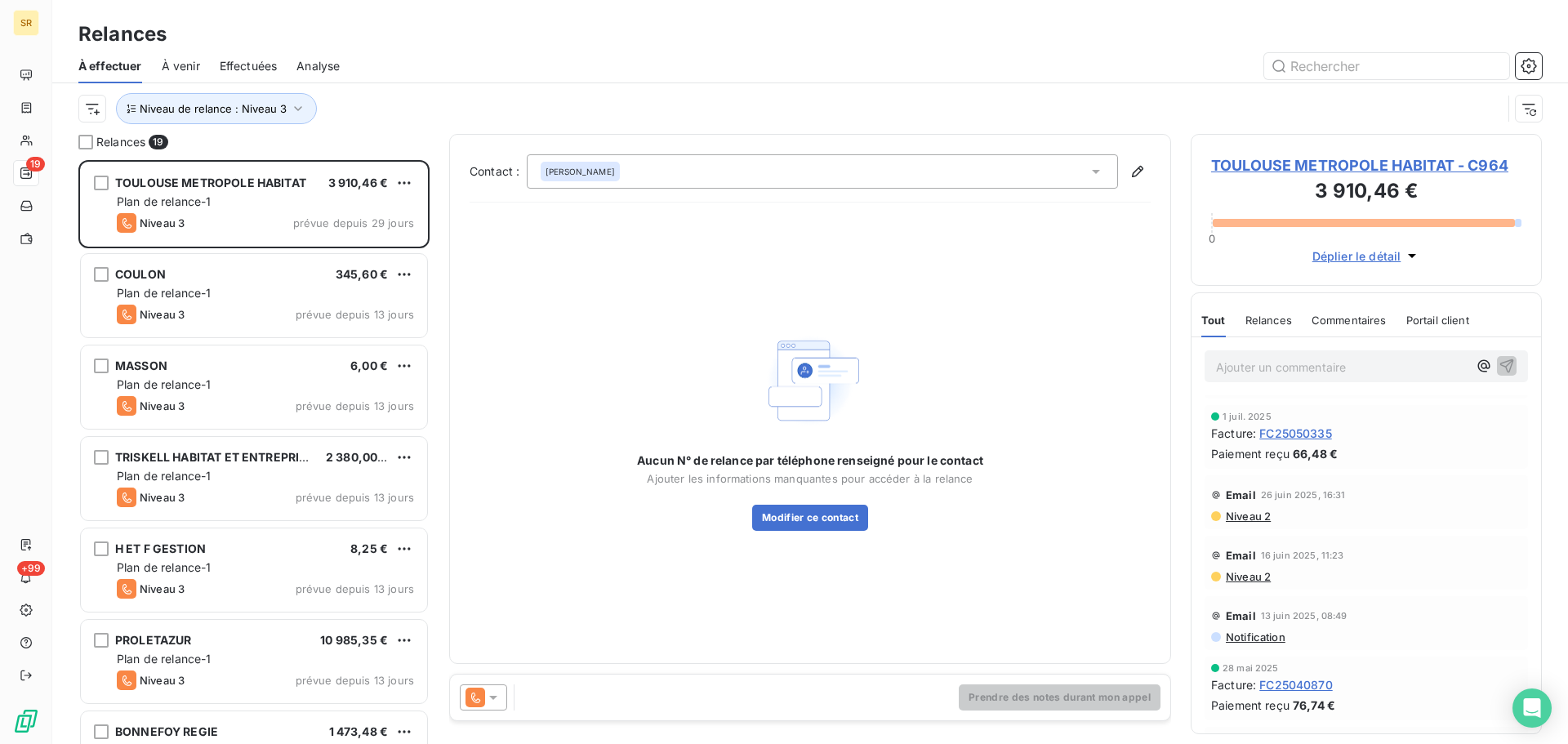
scroll to position [0, 0]
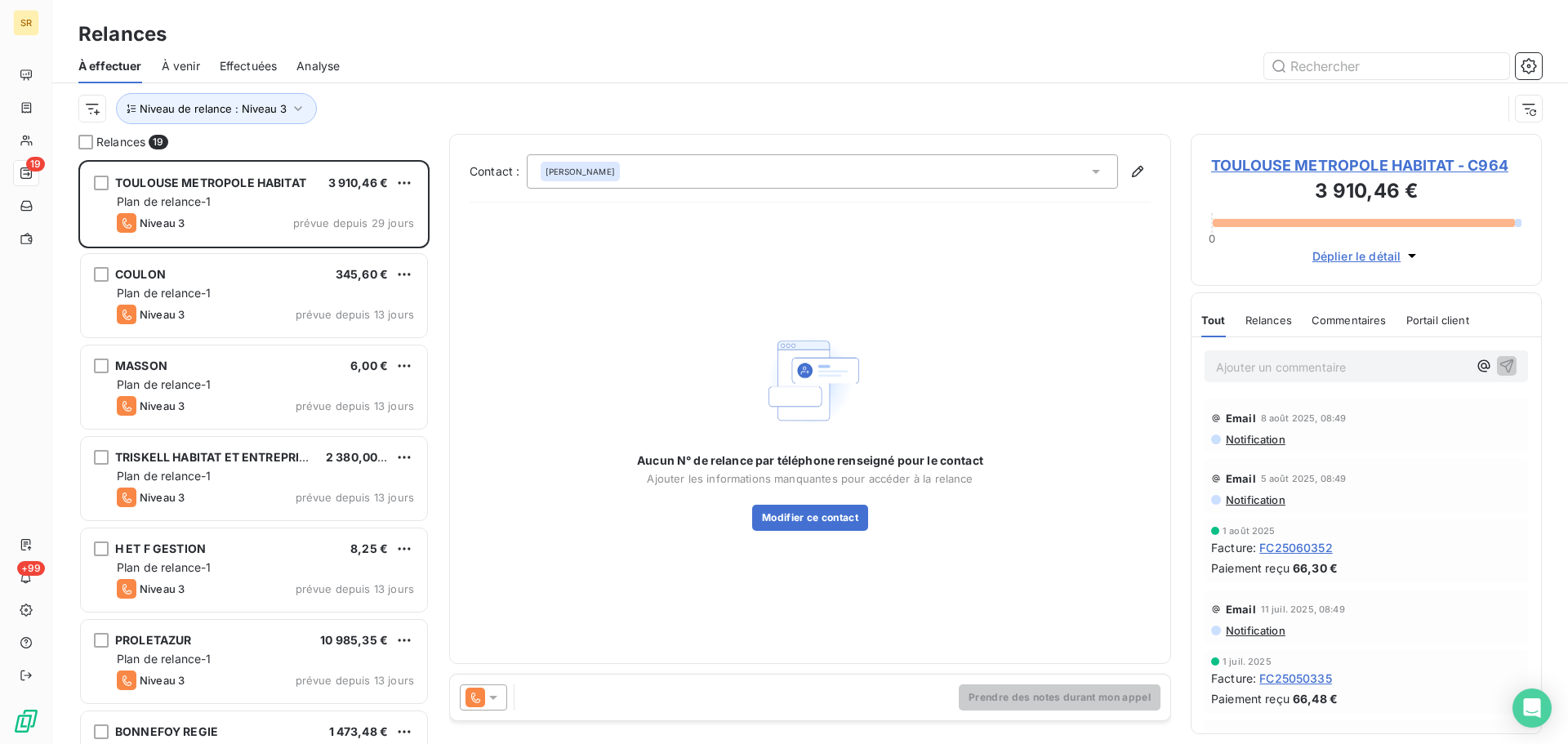
click at [488, 699] on icon at bounding box center [493, 697] width 16 height 16
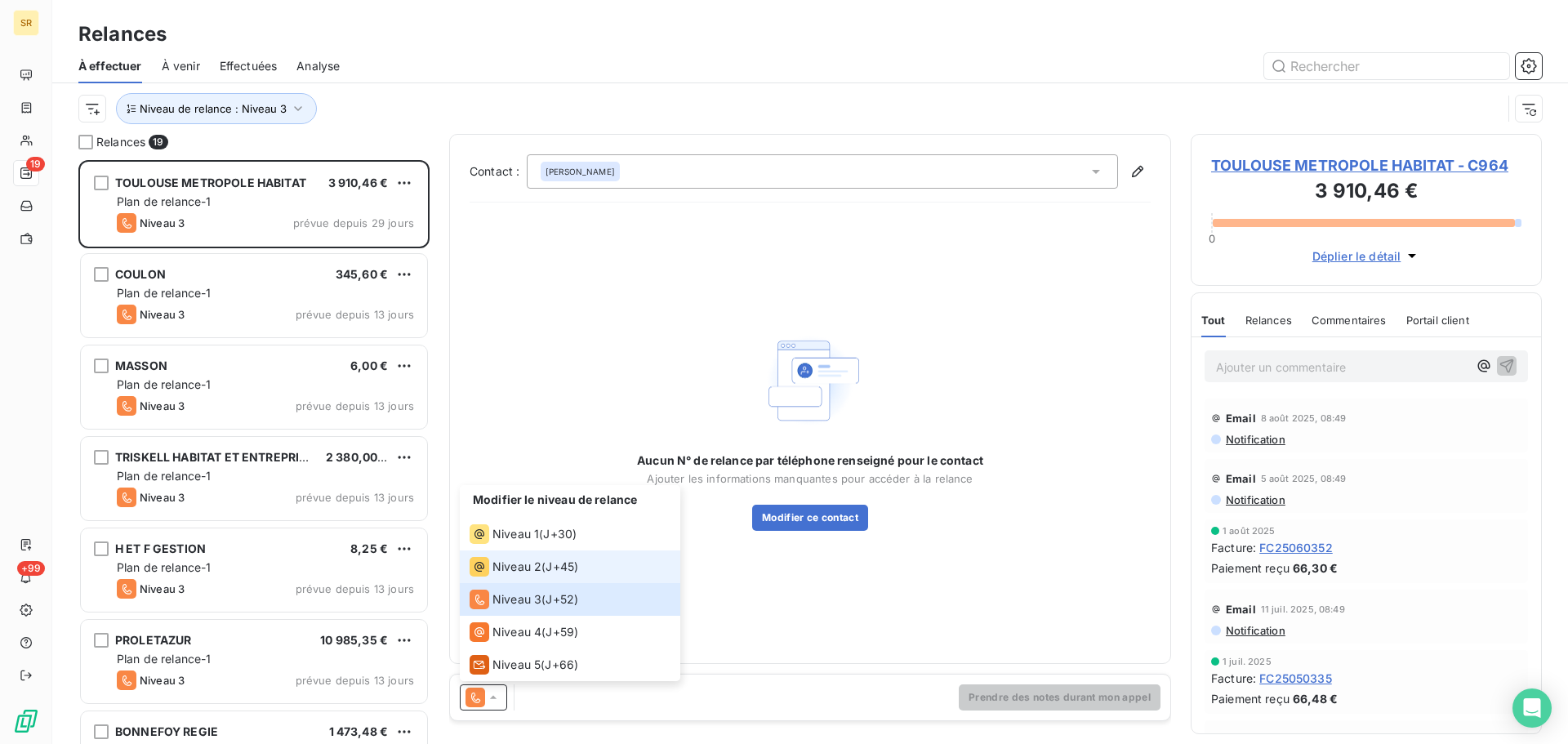
click at [522, 567] on span "Niveau 2" at bounding box center [517, 566] width 49 height 16
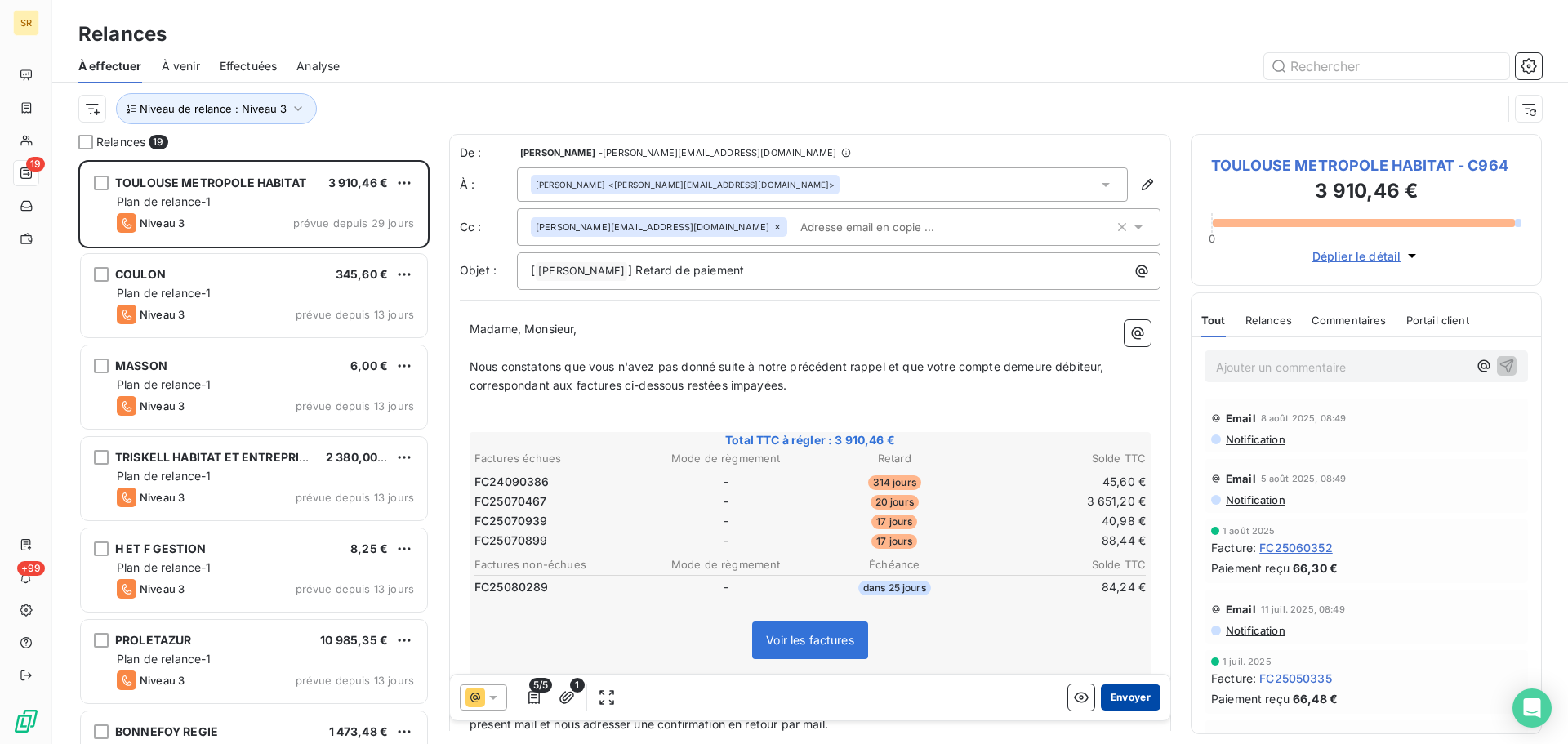
click at [1121, 695] on button "Envoyer" at bounding box center [1131, 697] width 59 height 26
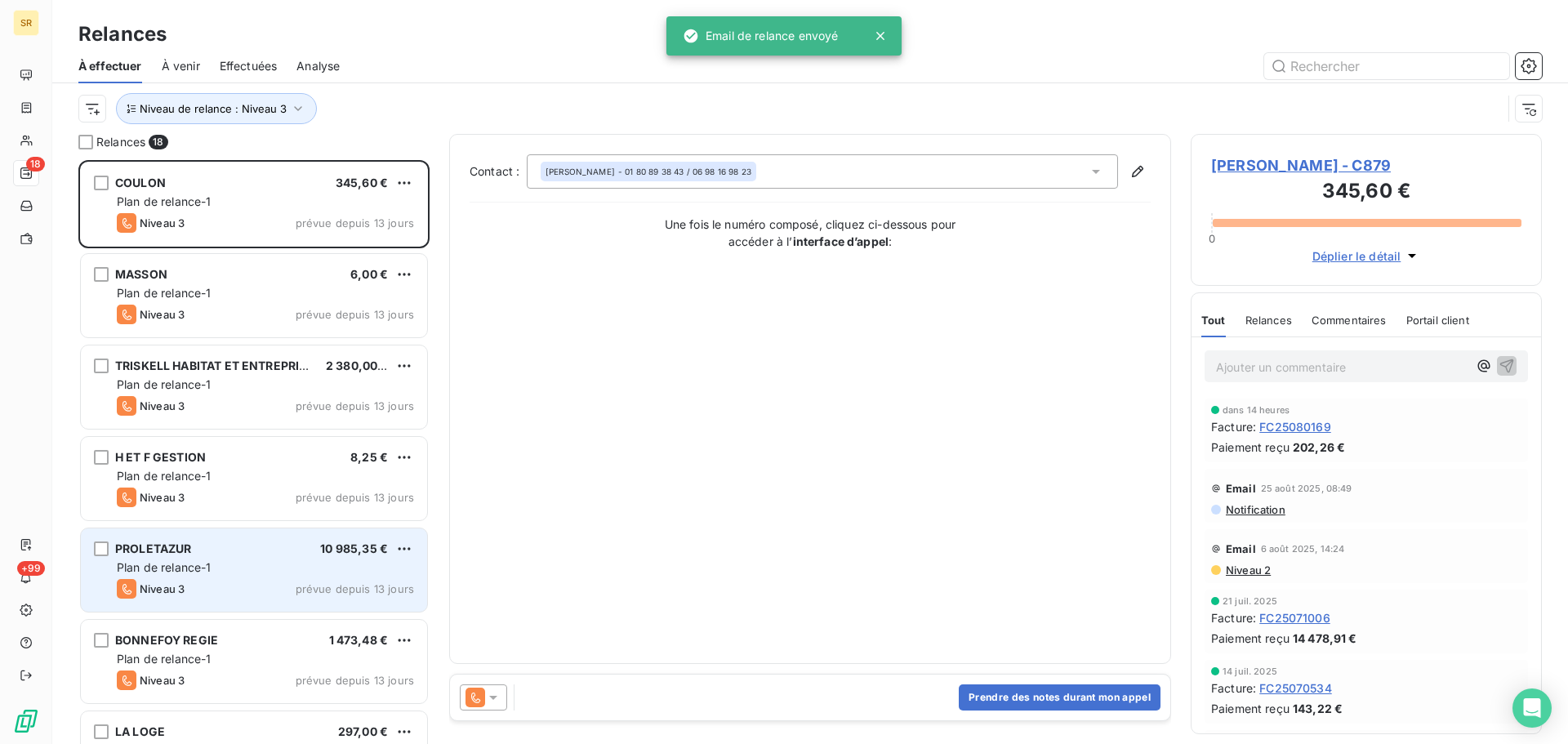
click at [353, 541] on div "10 985,35 €" at bounding box center [354, 549] width 68 height 16
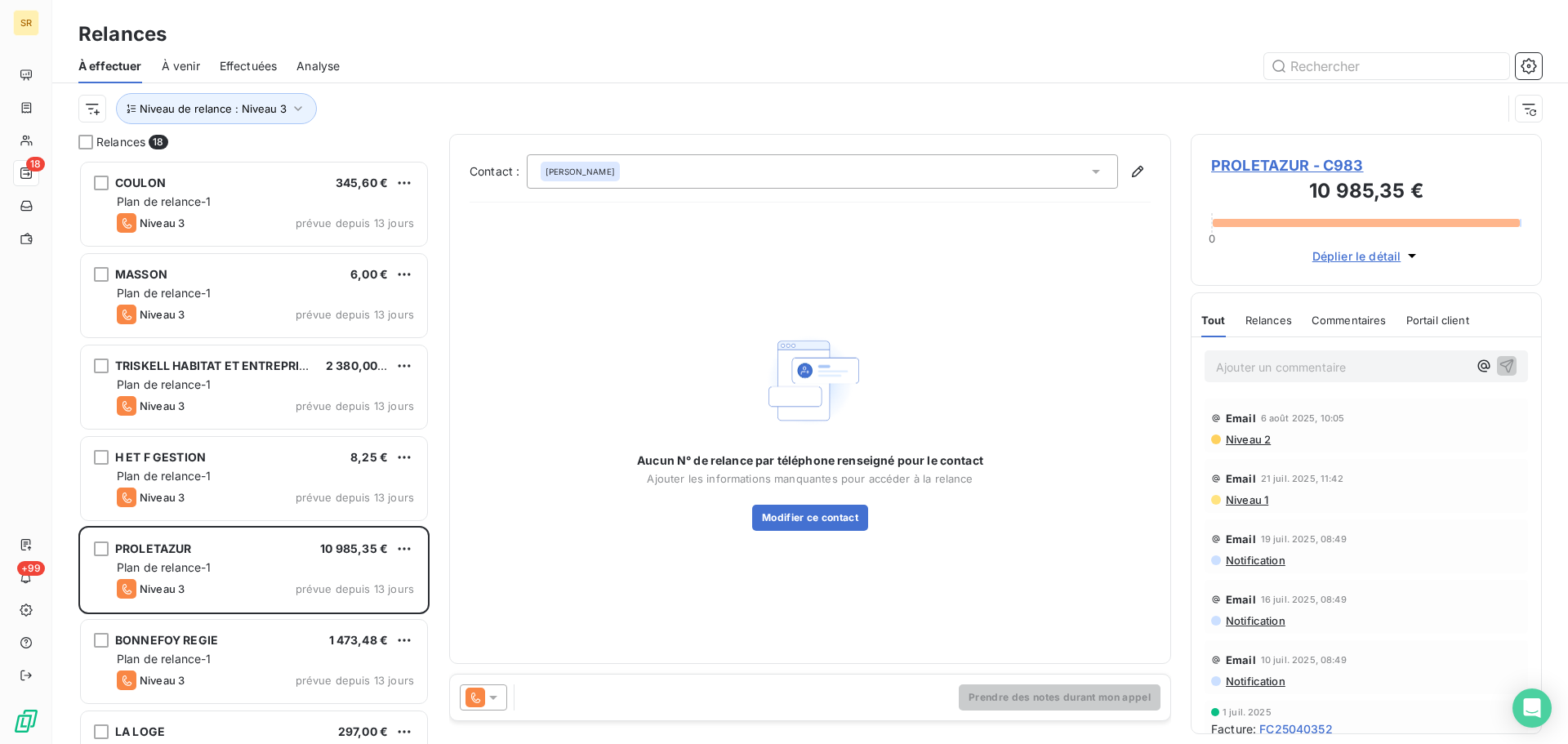
click at [489, 699] on icon at bounding box center [493, 697] width 16 height 16
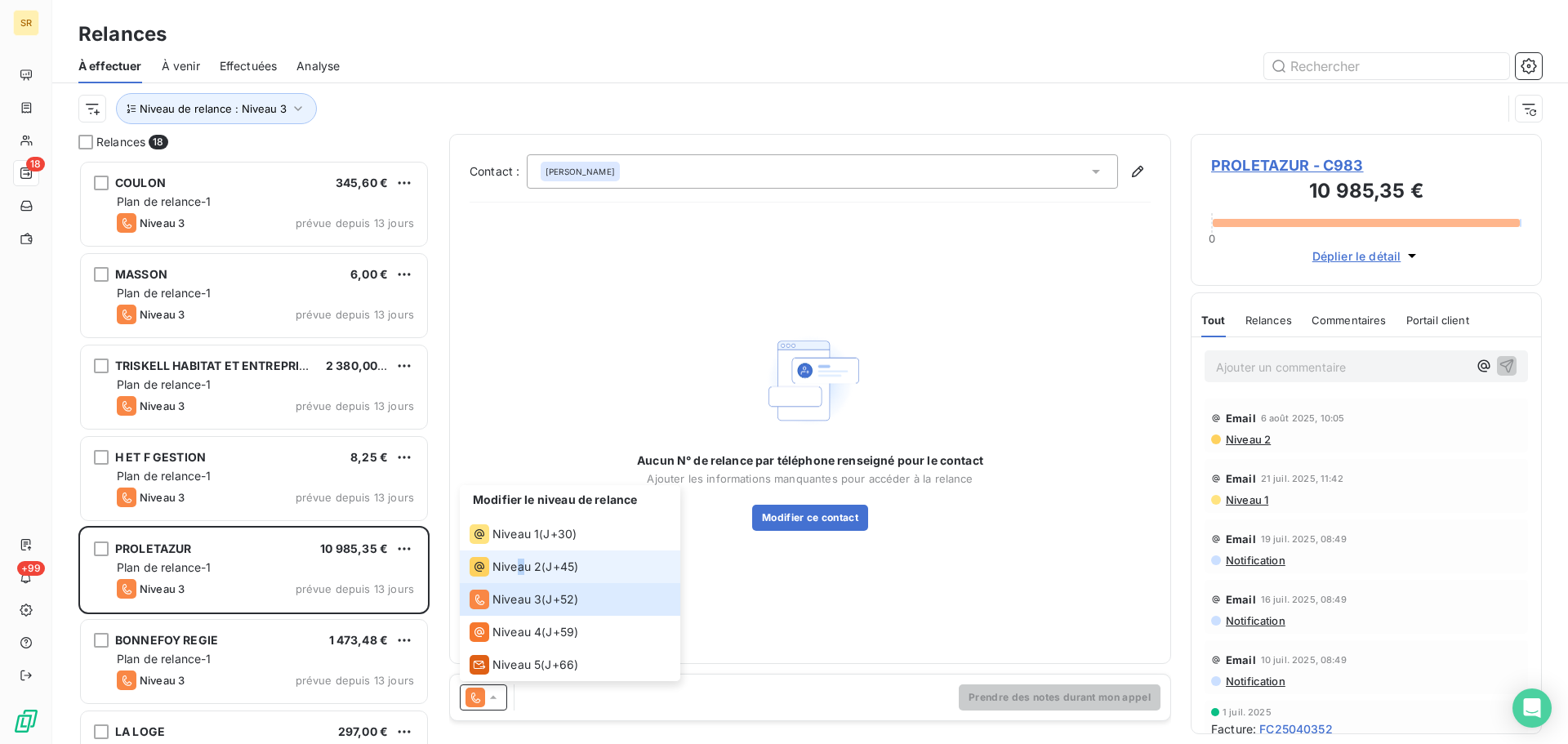
click at [521, 568] on span "Niveau 2" at bounding box center [517, 566] width 49 height 16
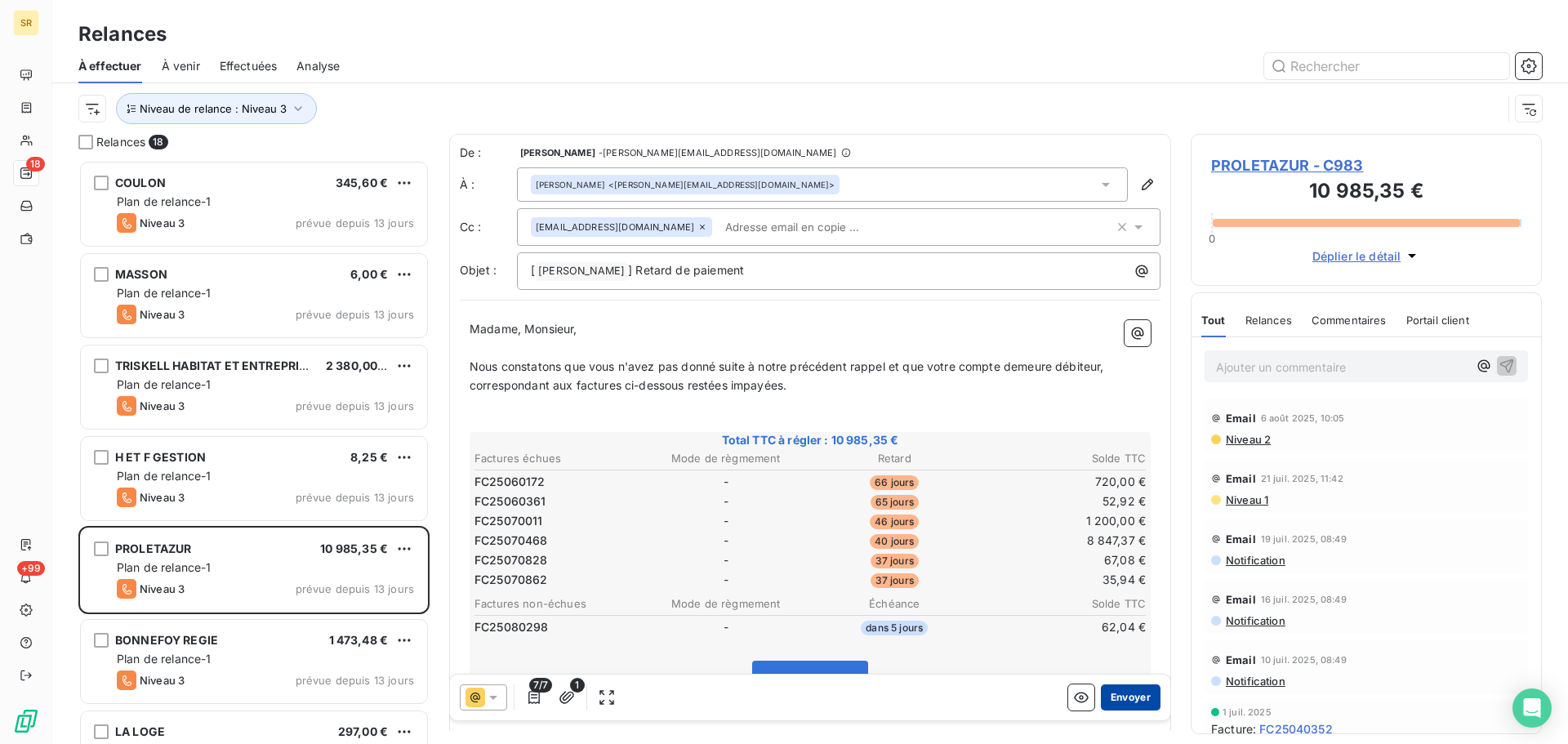
click at [1109, 696] on button "Envoyer" at bounding box center [1131, 697] width 59 height 26
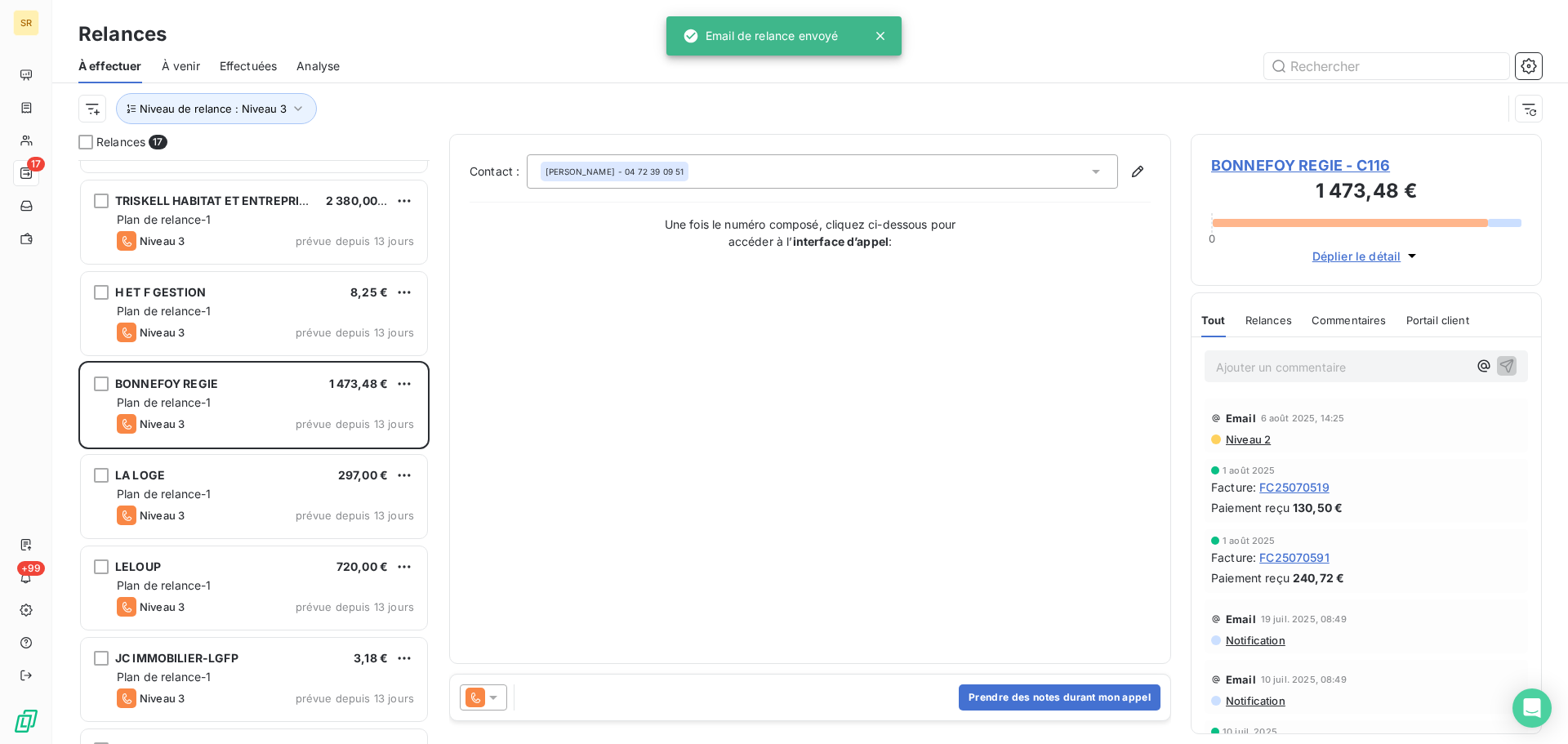
scroll to position [245, 0]
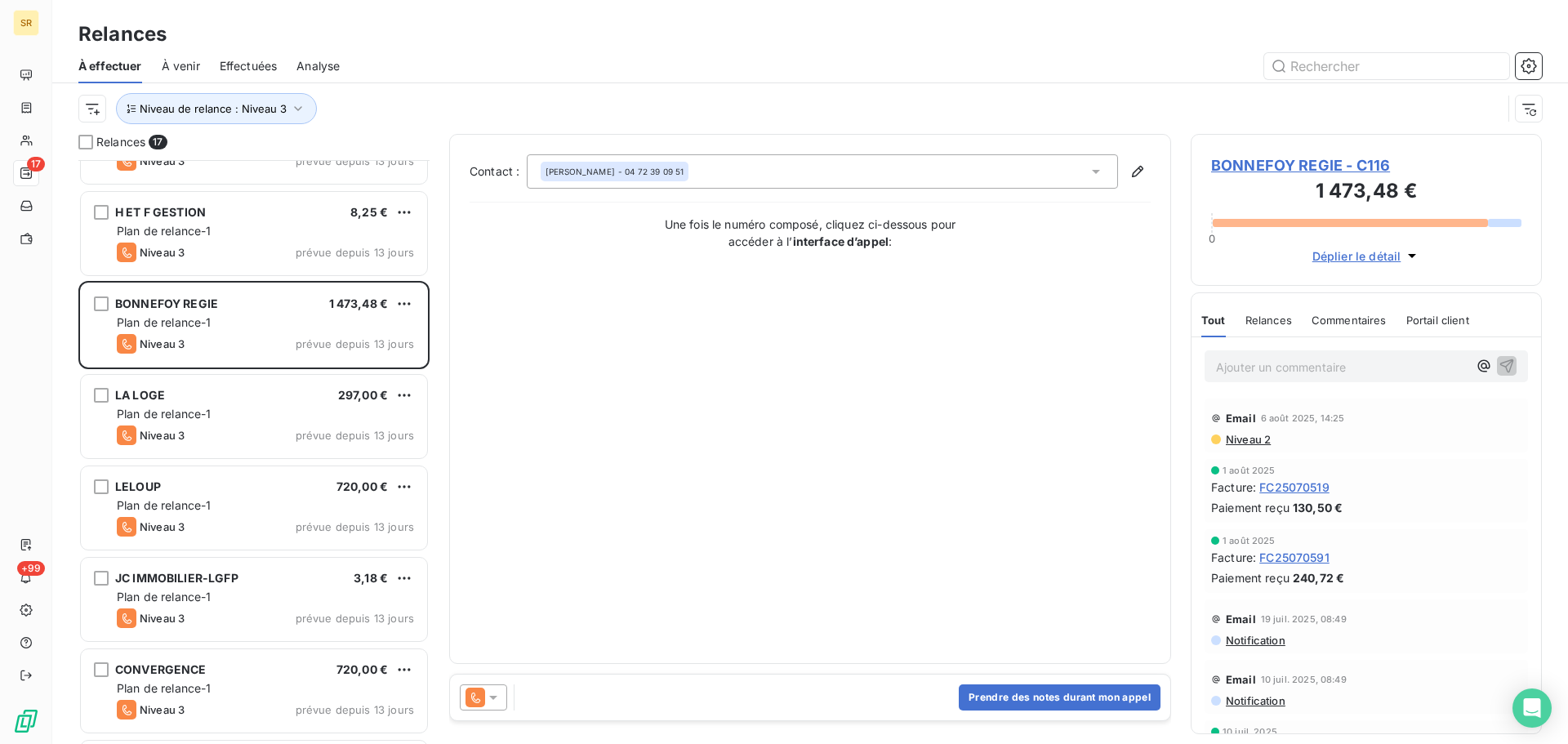
click at [491, 690] on icon at bounding box center [493, 697] width 16 height 16
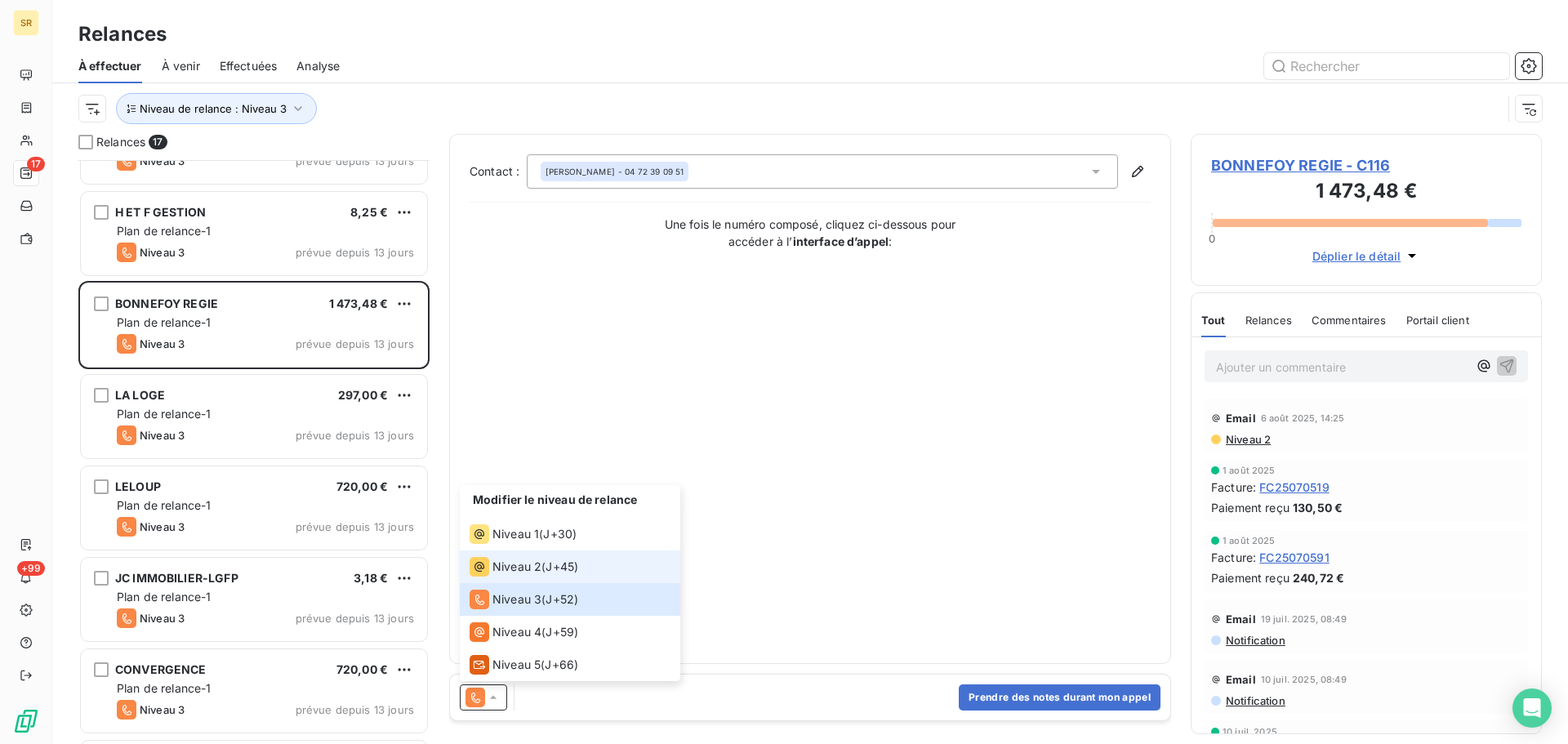
click at [526, 559] on span "Niveau 2" at bounding box center [517, 566] width 49 height 16
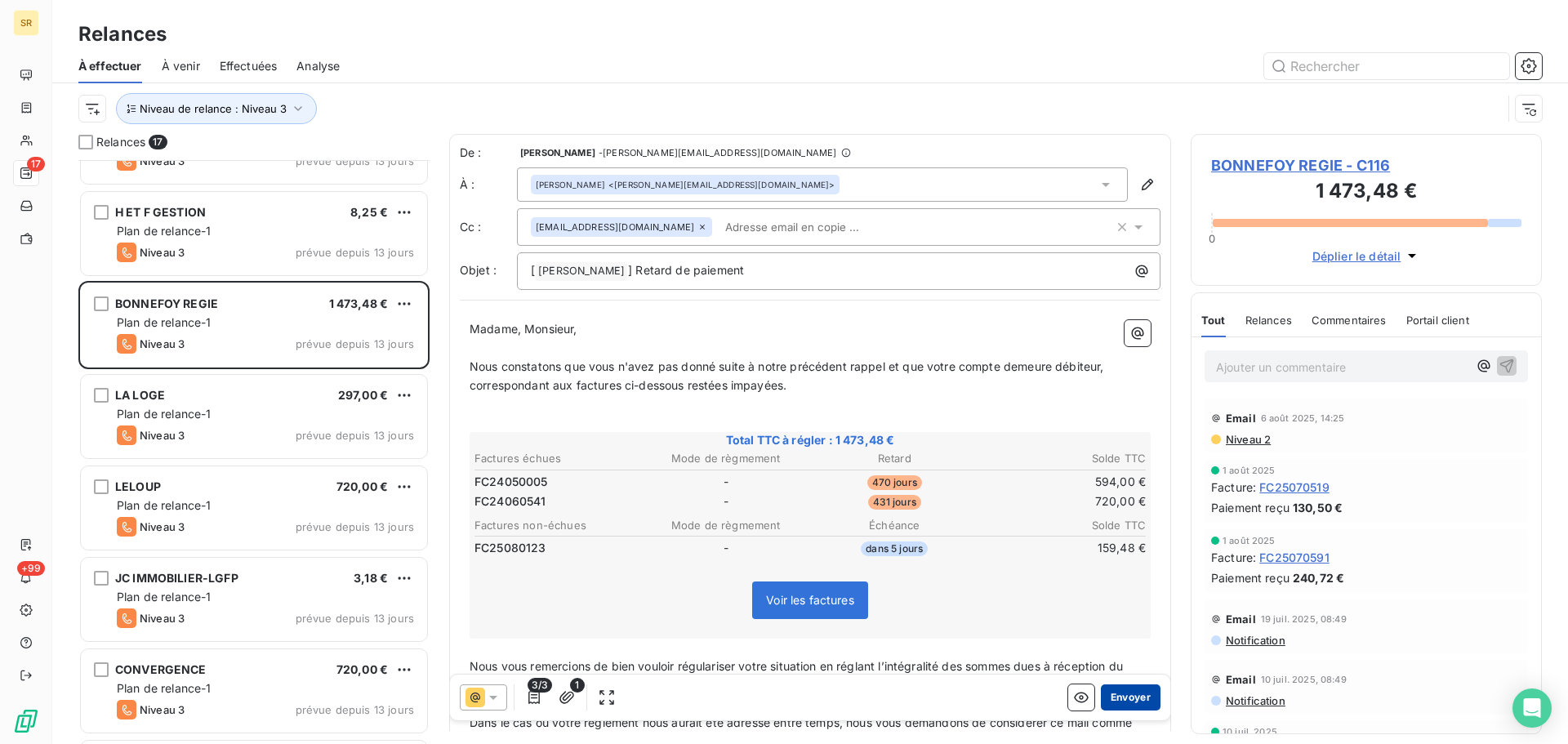
click at [1120, 701] on button "Envoyer" at bounding box center [1131, 697] width 59 height 26
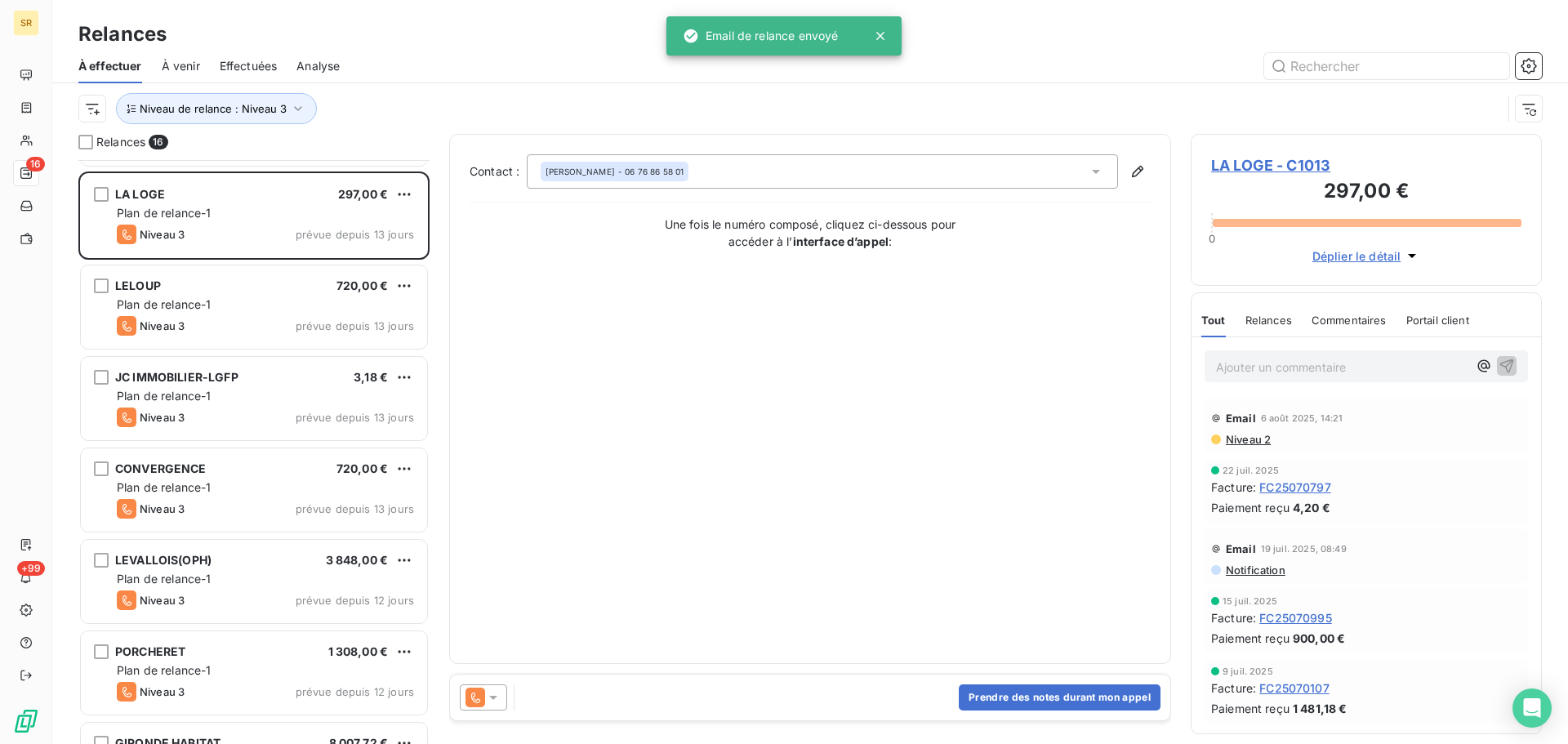
scroll to position [409, 0]
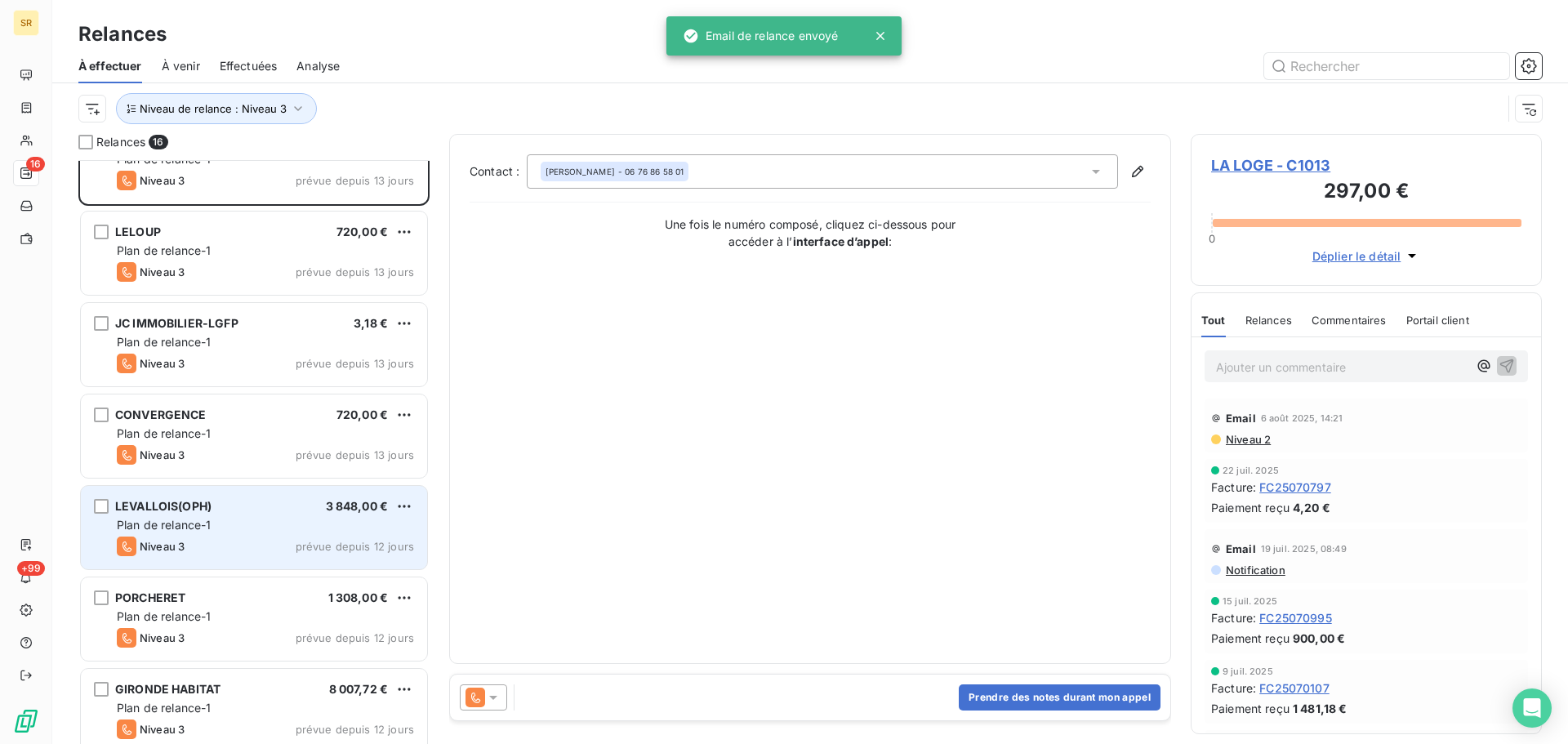
click at [254, 537] on div "Niveau 3 prévue depuis 12 jours" at bounding box center [266, 546] width 297 height 20
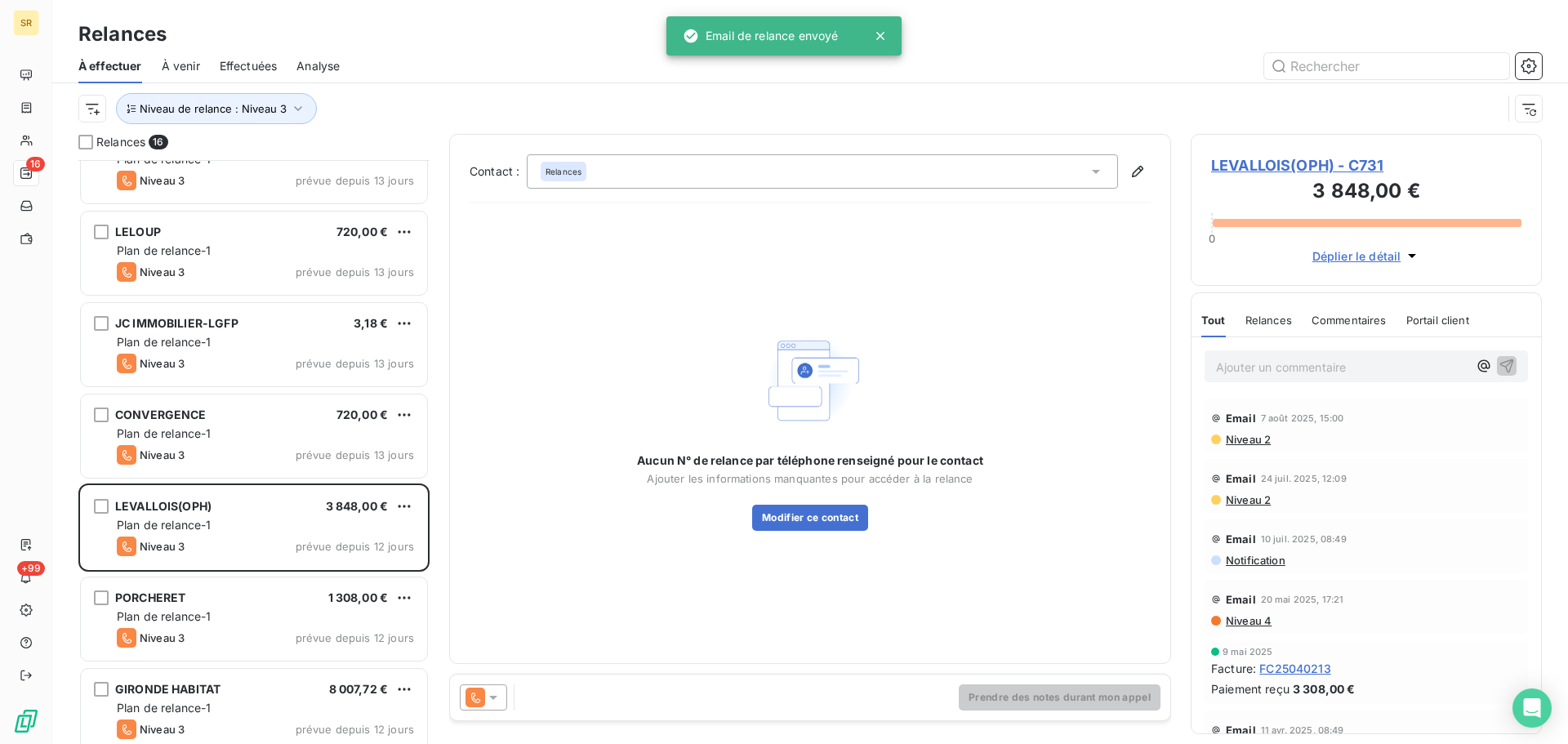
click at [500, 699] on div at bounding box center [483, 697] width 48 height 26
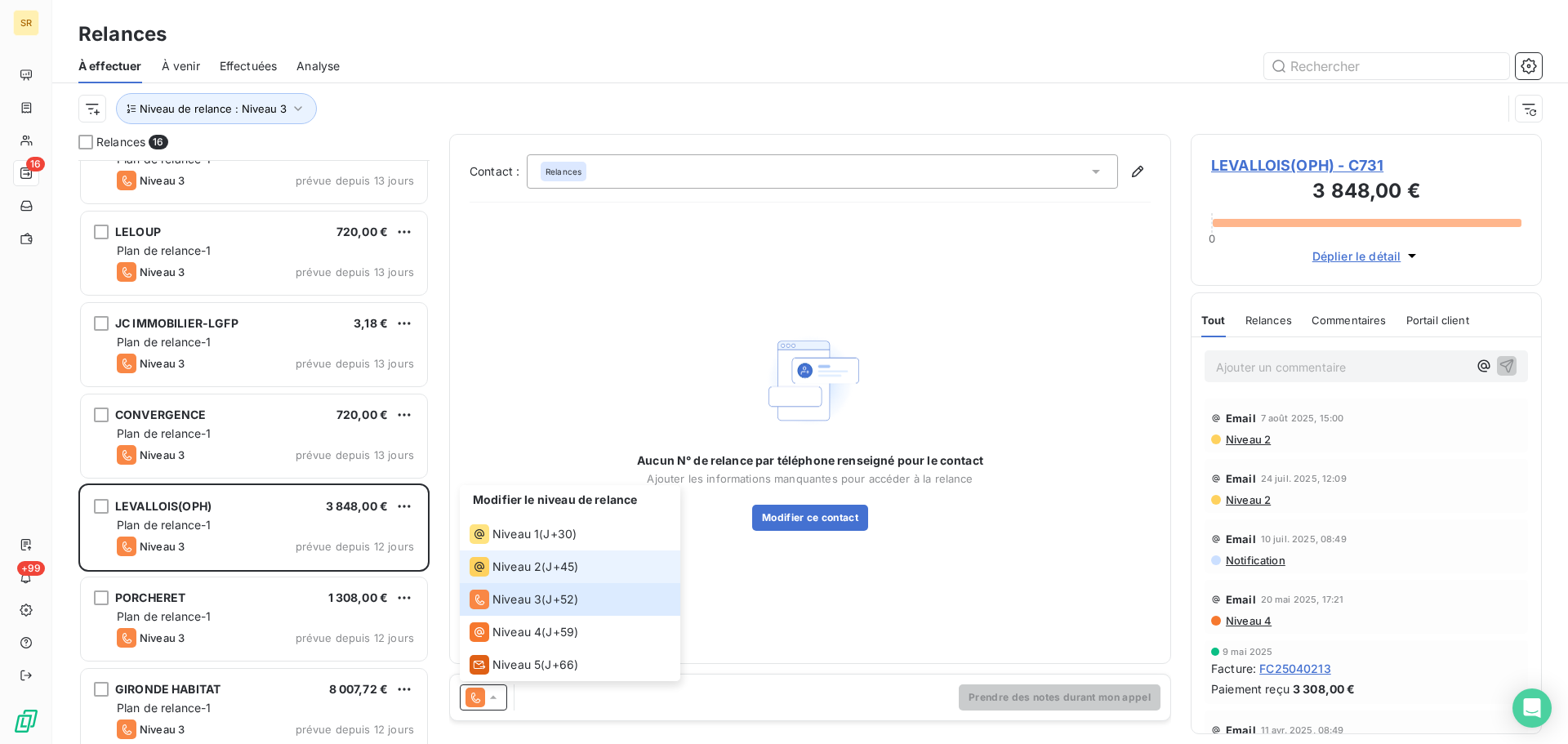
click at [526, 565] on span "Niveau 2" at bounding box center [517, 566] width 49 height 16
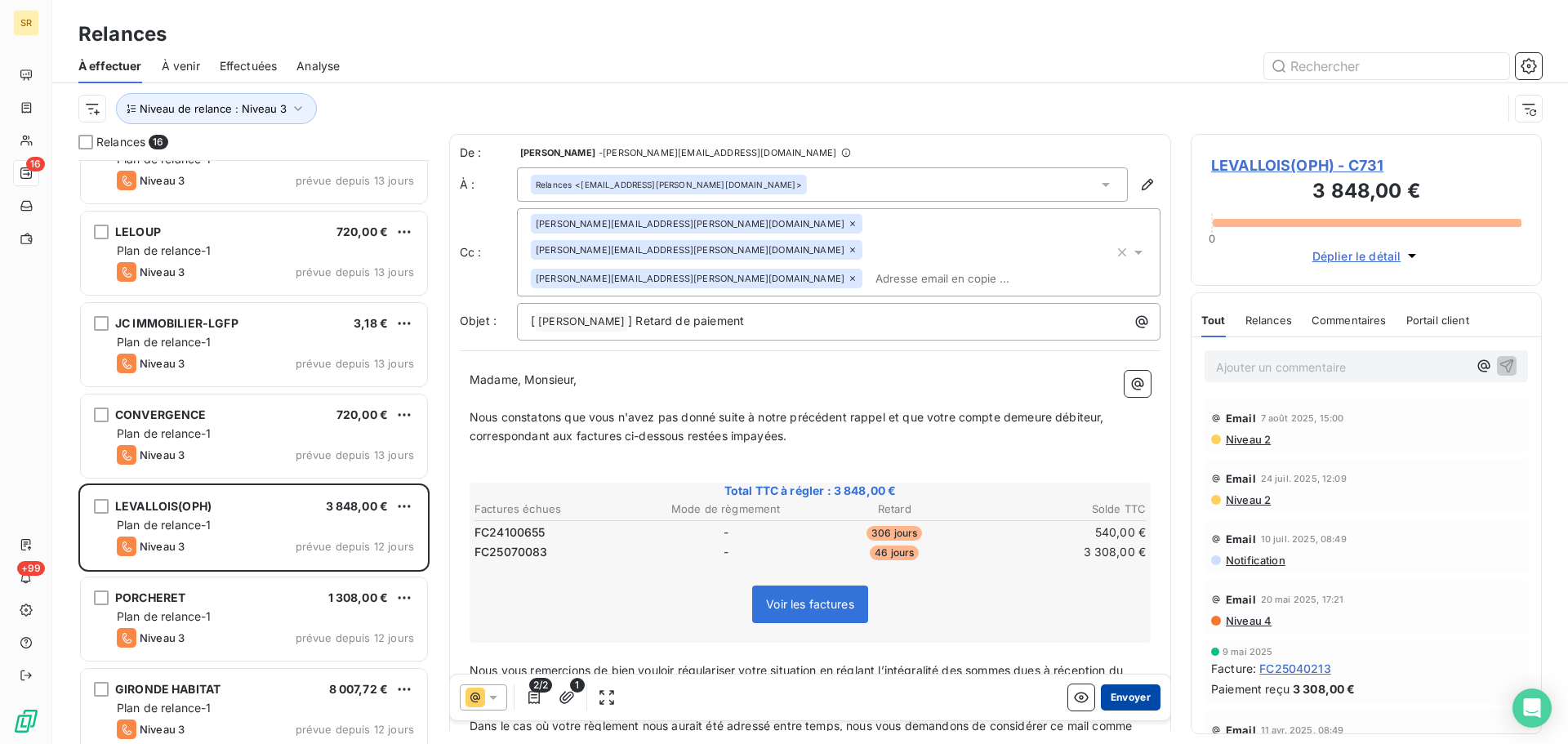
click at [1101, 690] on button "Envoyer" at bounding box center [1131, 697] width 59 height 26
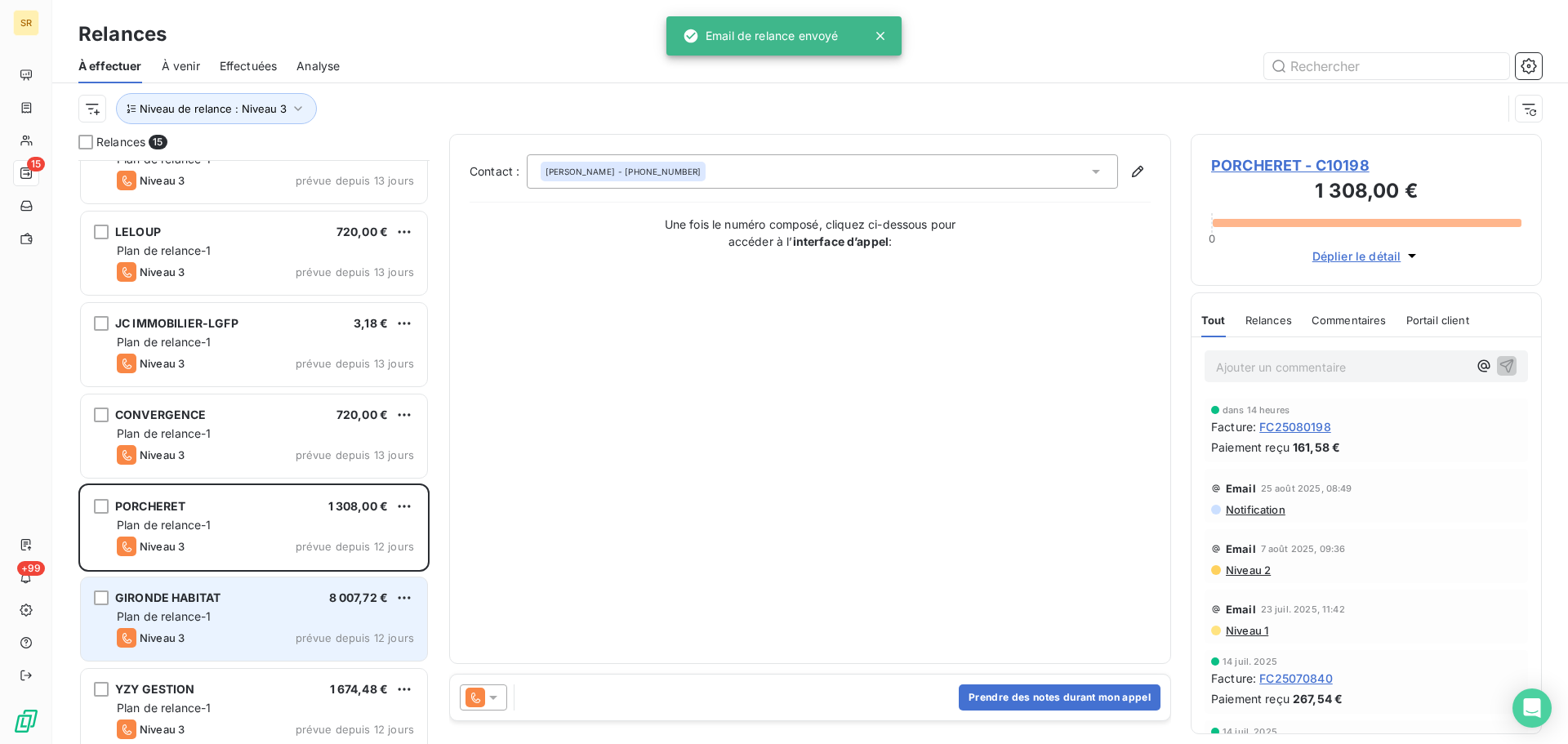
click at [320, 613] on div "Plan de relance-1" at bounding box center [266, 616] width 297 height 16
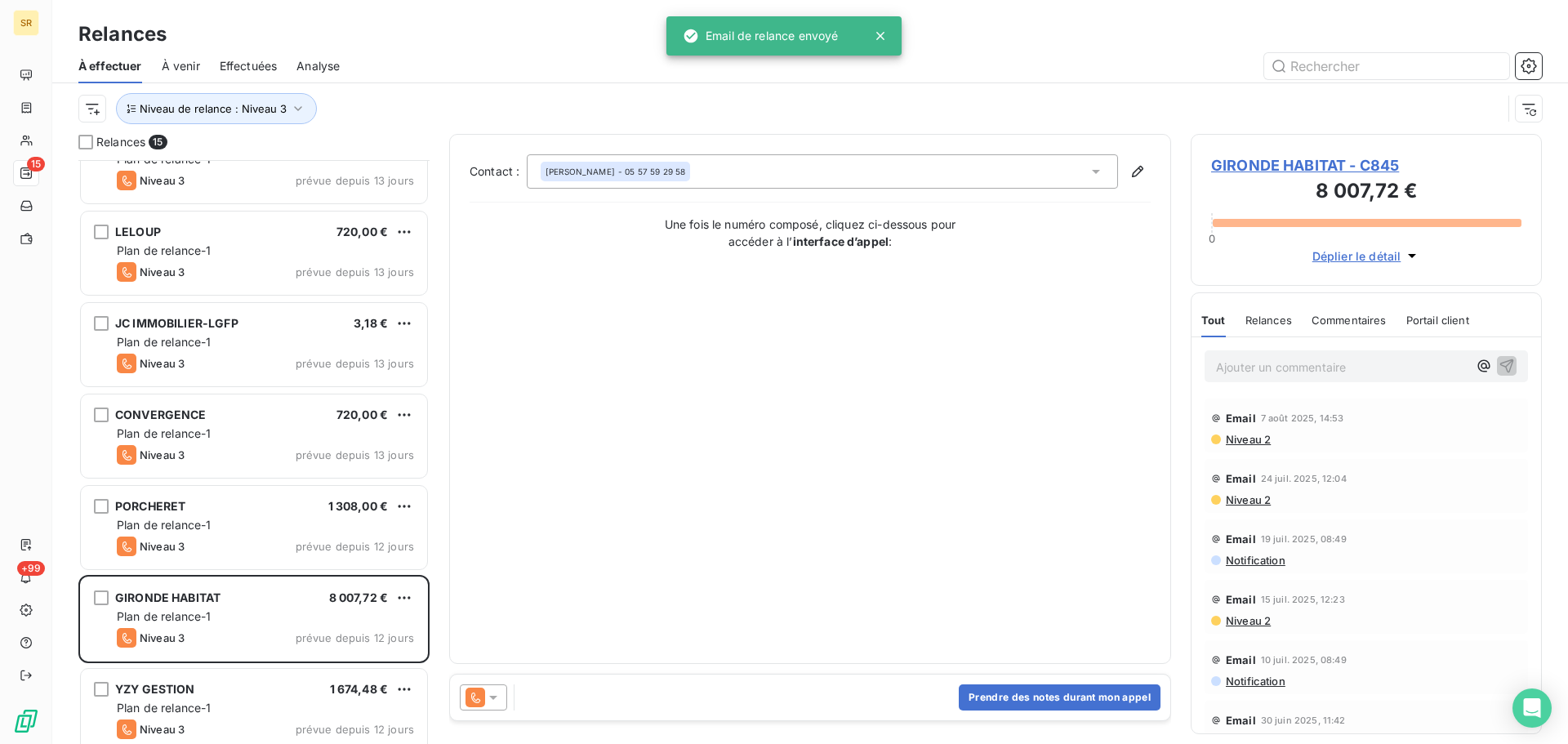
click at [490, 696] on icon at bounding box center [494, 697] width 8 height 4
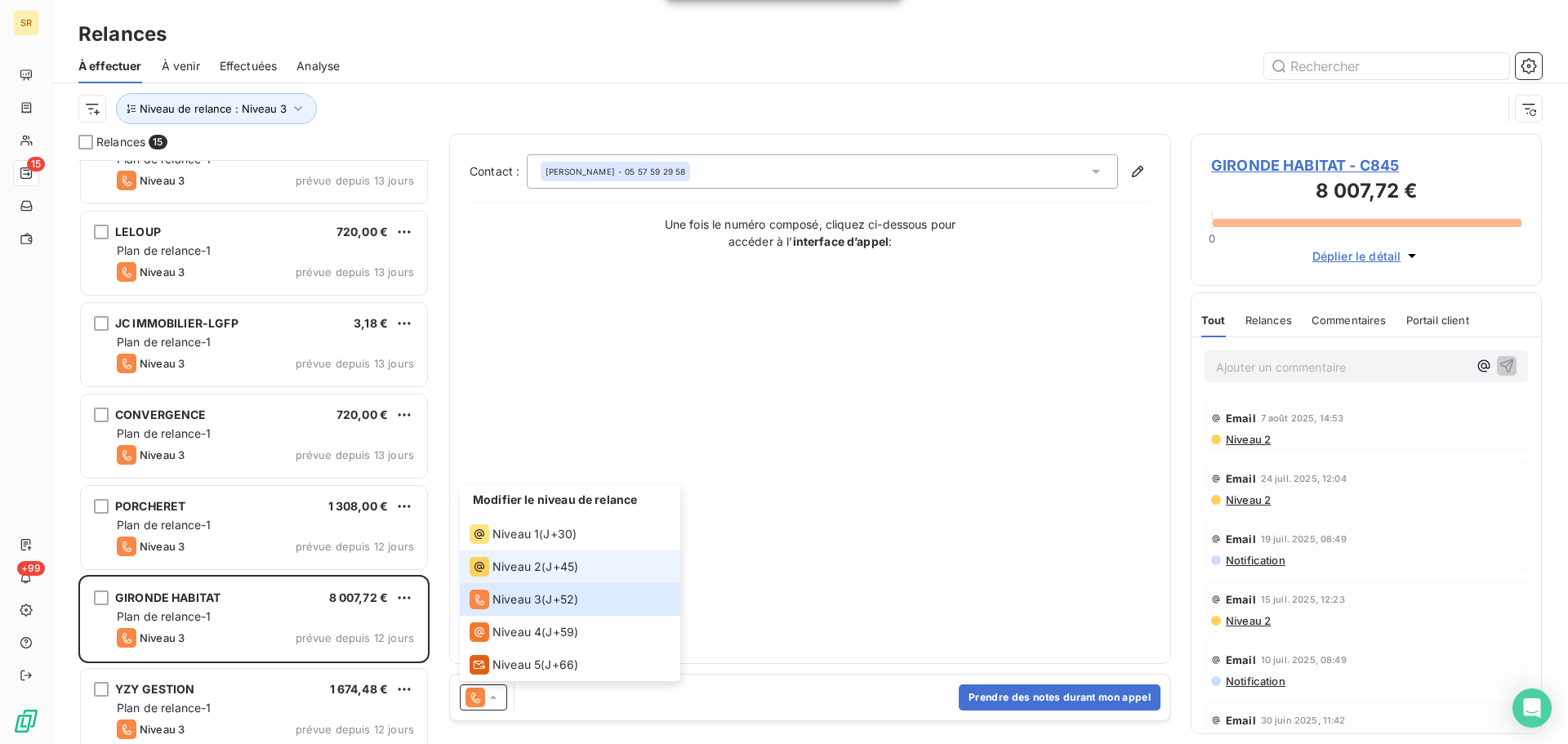
click at [527, 572] on span "Niveau 2" at bounding box center [517, 566] width 49 height 16
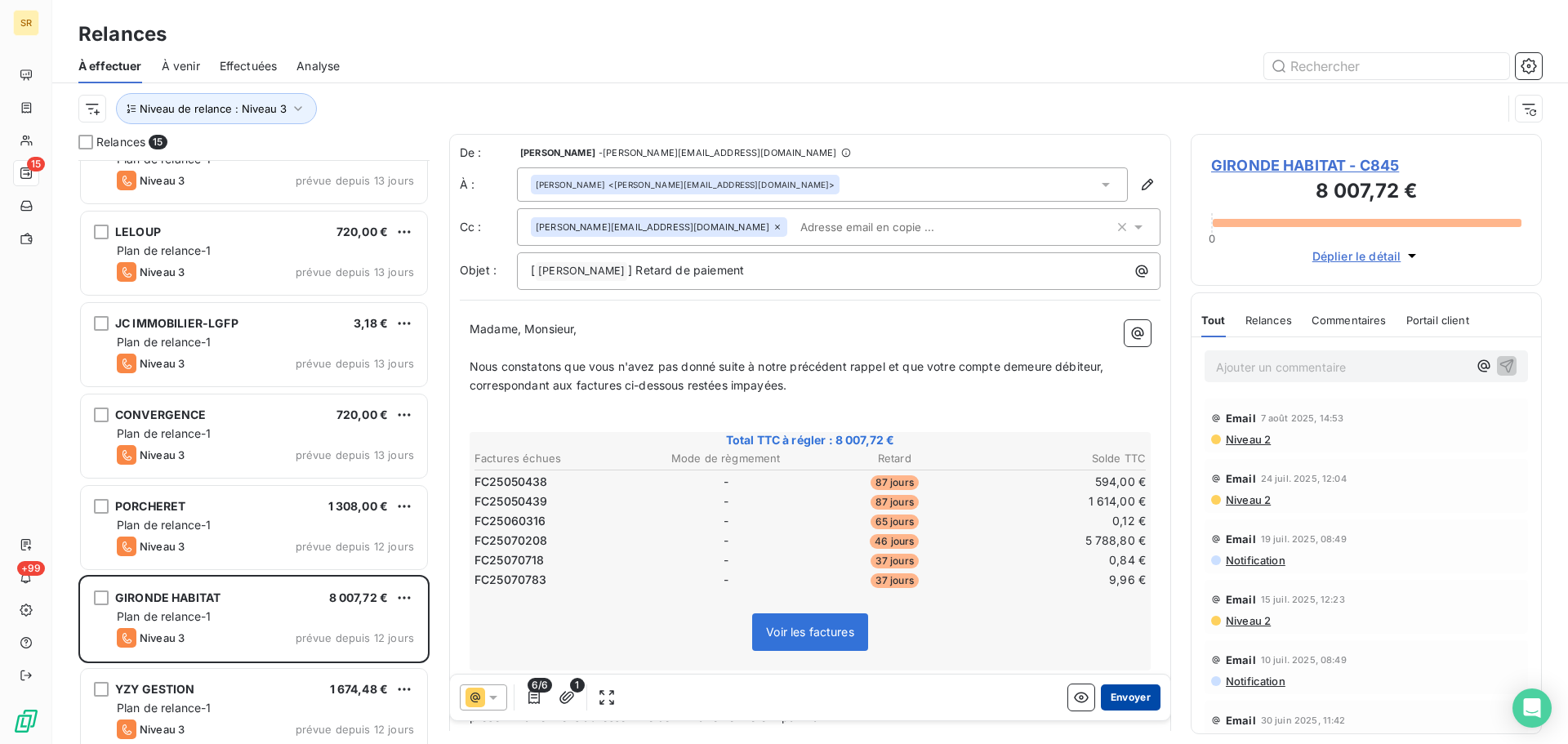
click at [1139, 690] on button "Envoyer" at bounding box center [1131, 697] width 59 height 26
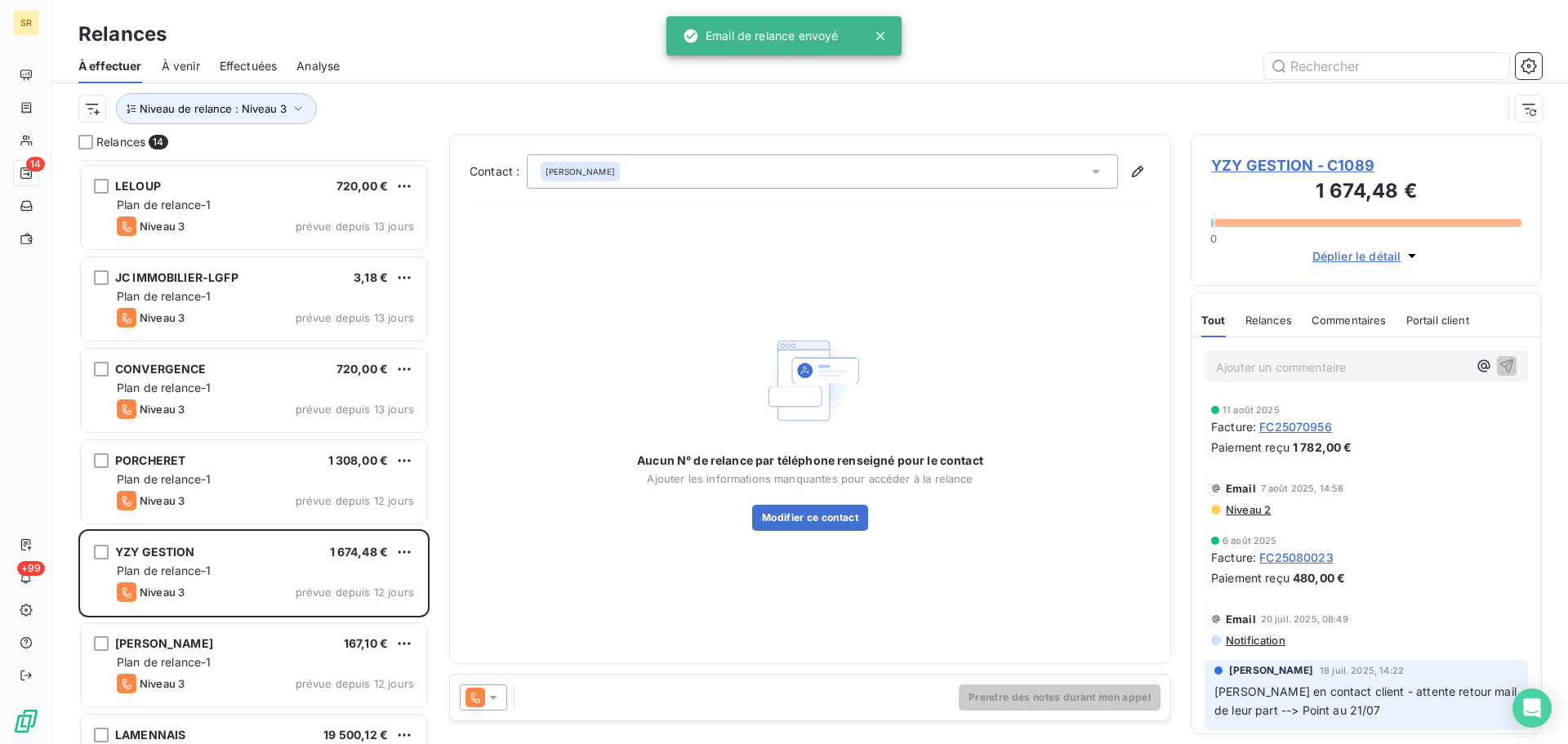
scroll to position [572, 0]
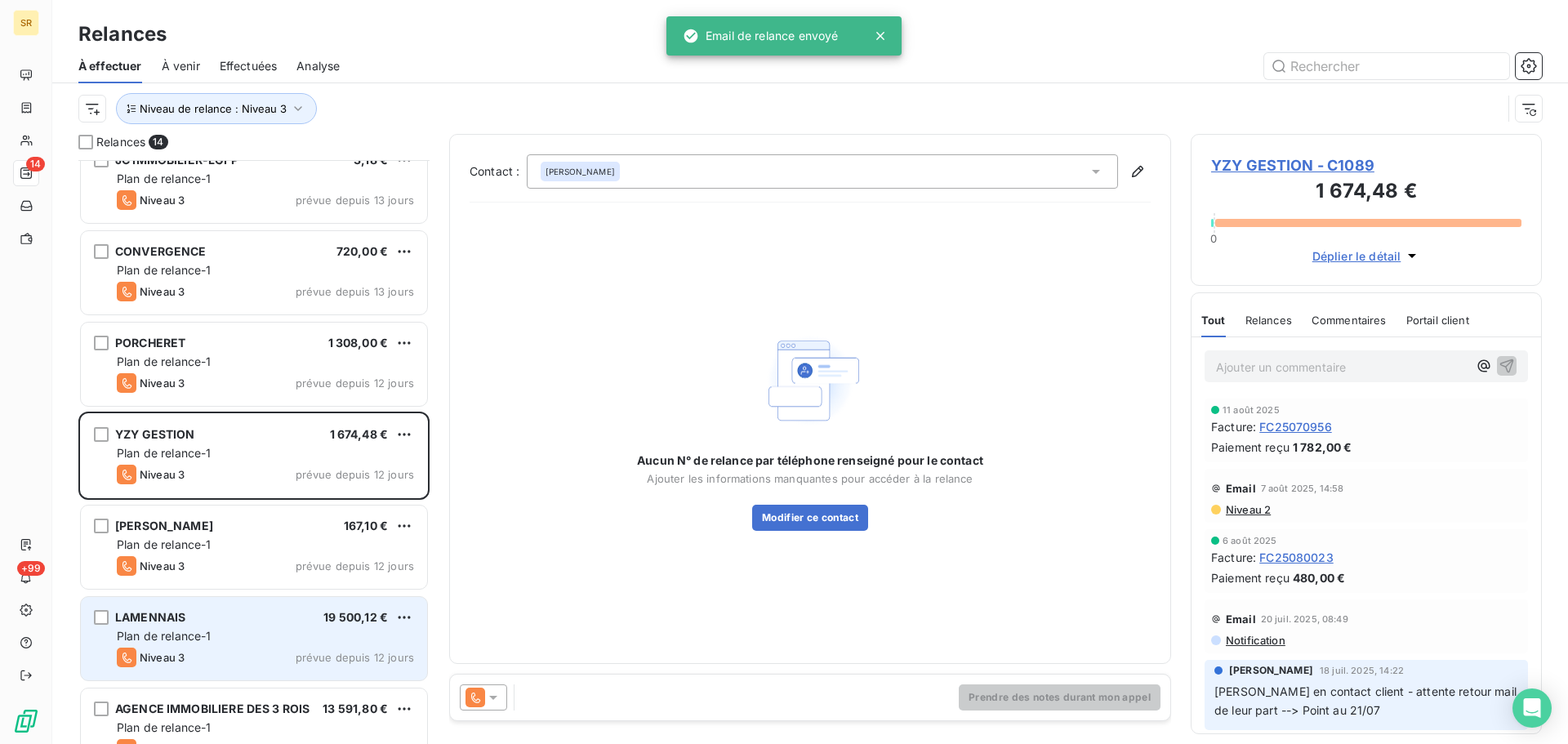
click at [330, 633] on div "Plan de relance-1" at bounding box center [266, 635] width 297 height 16
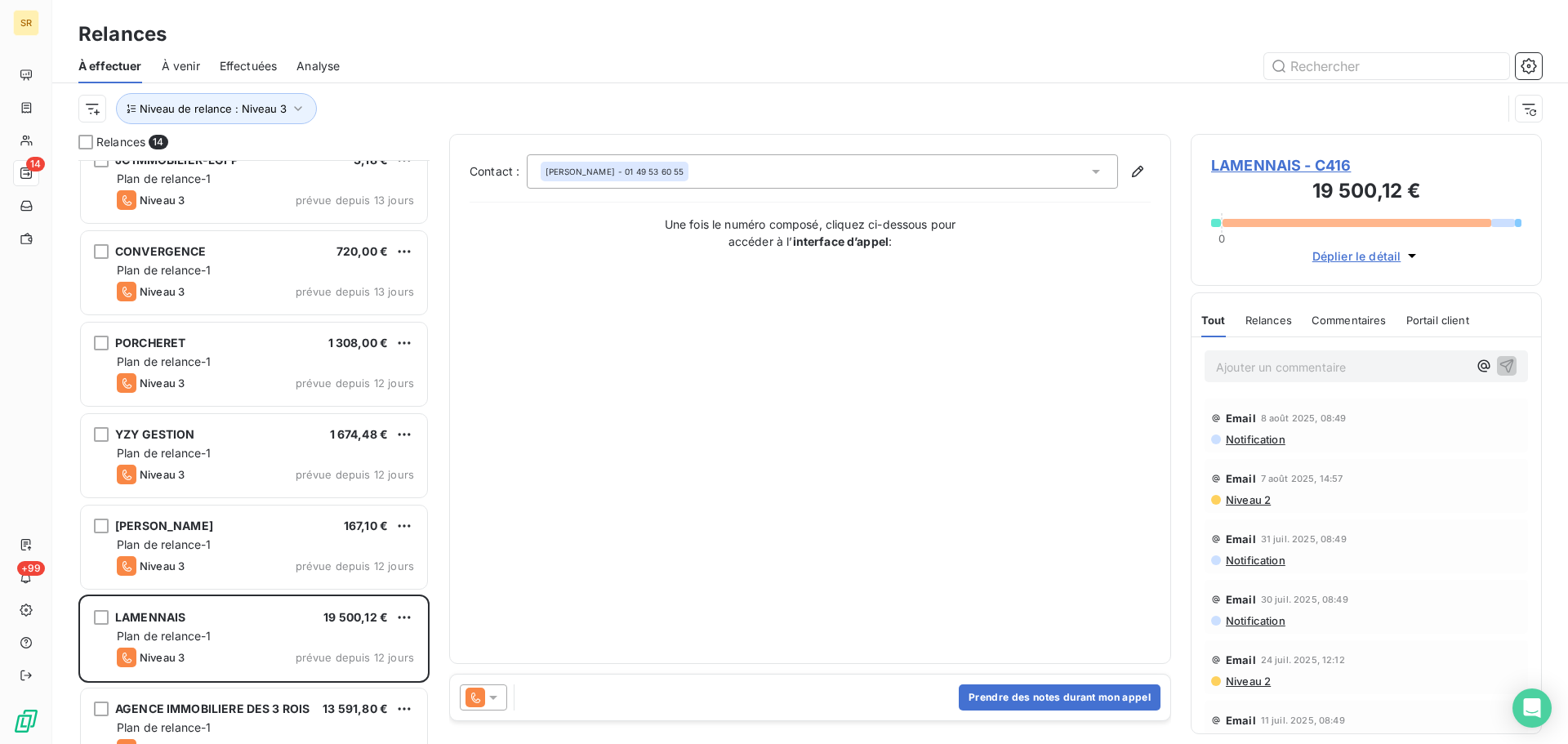
click at [497, 694] on icon at bounding box center [493, 697] width 16 height 16
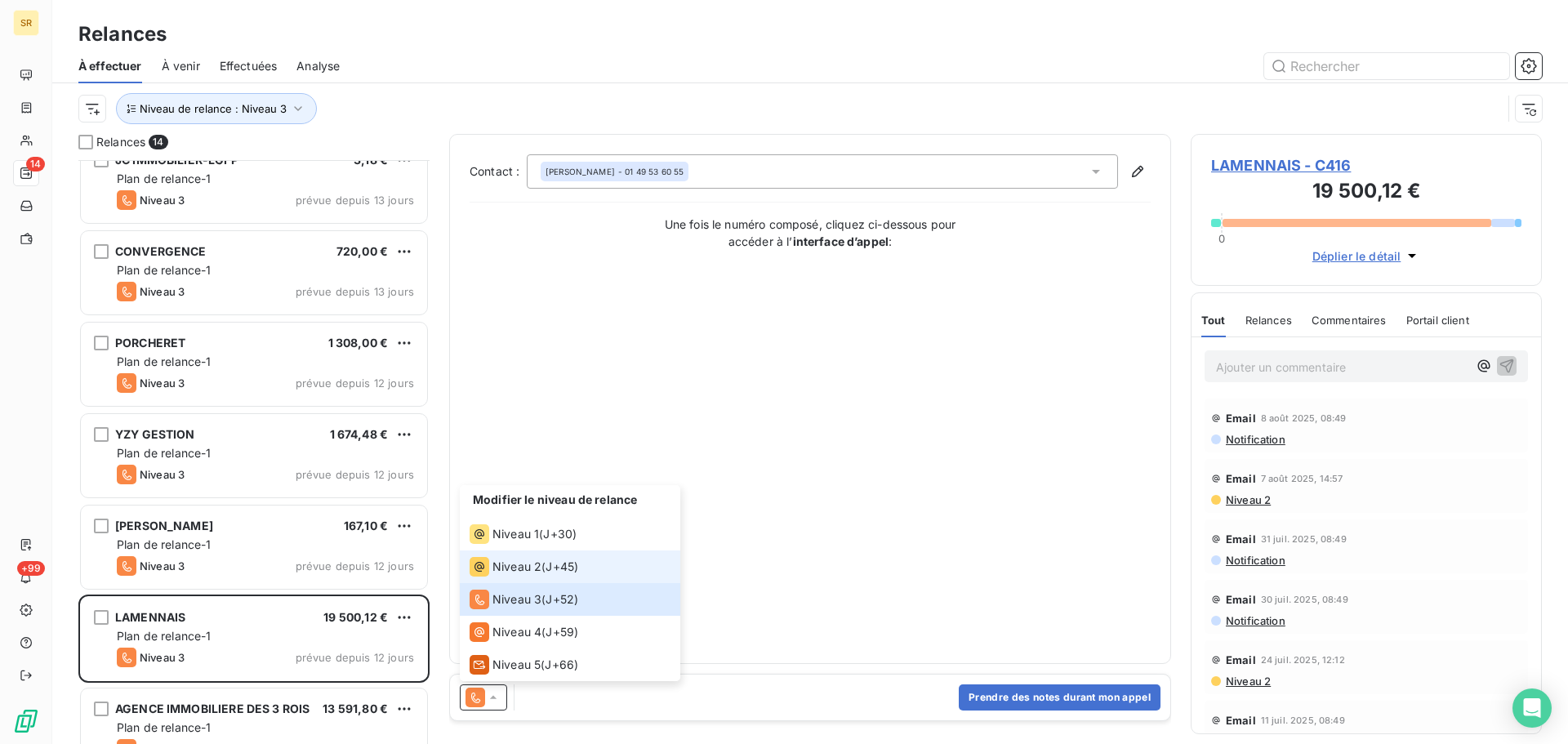
click at [511, 569] on span "Niveau 2" at bounding box center [517, 566] width 49 height 16
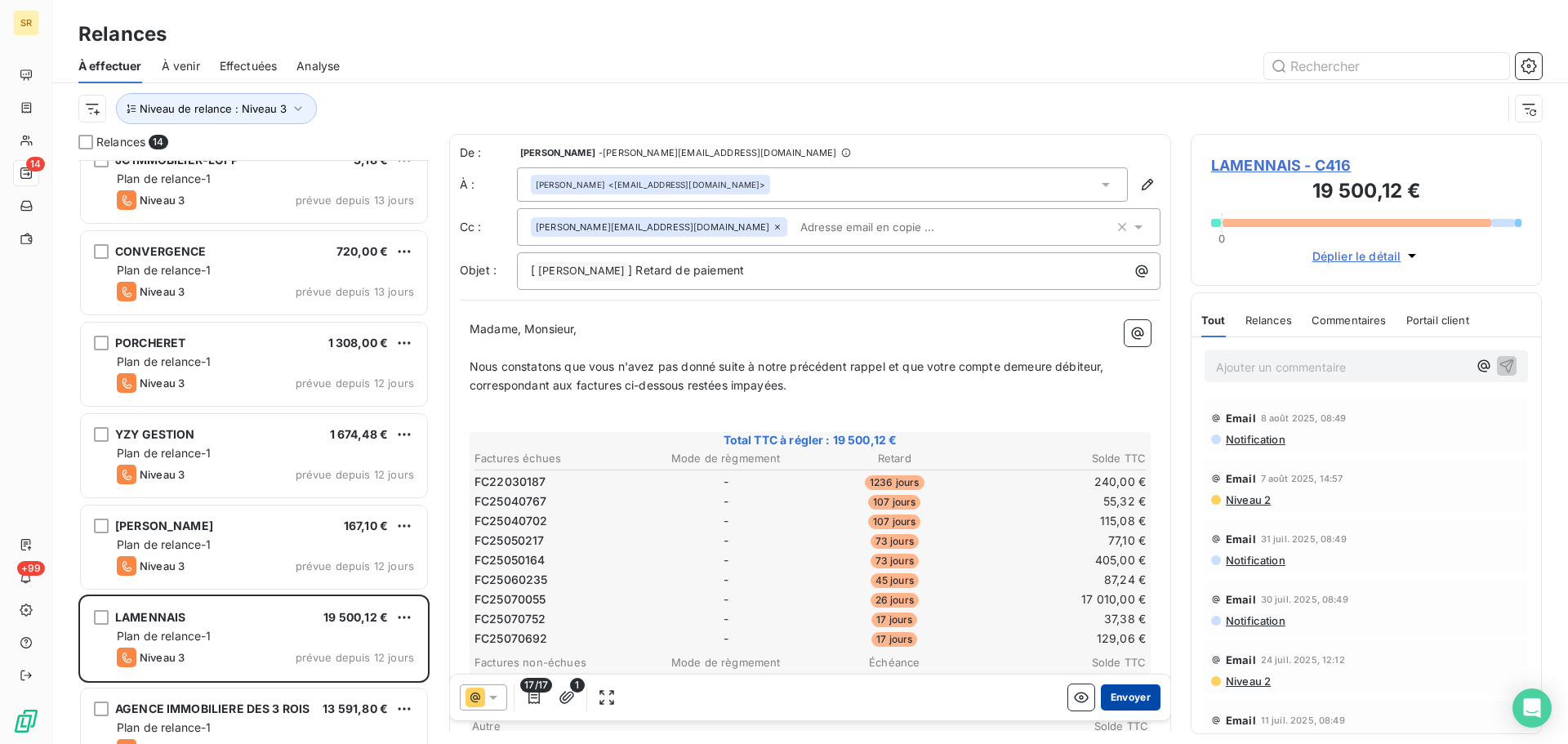
click at [1113, 695] on button "Envoyer" at bounding box center [1131, 697] width 59 height 26
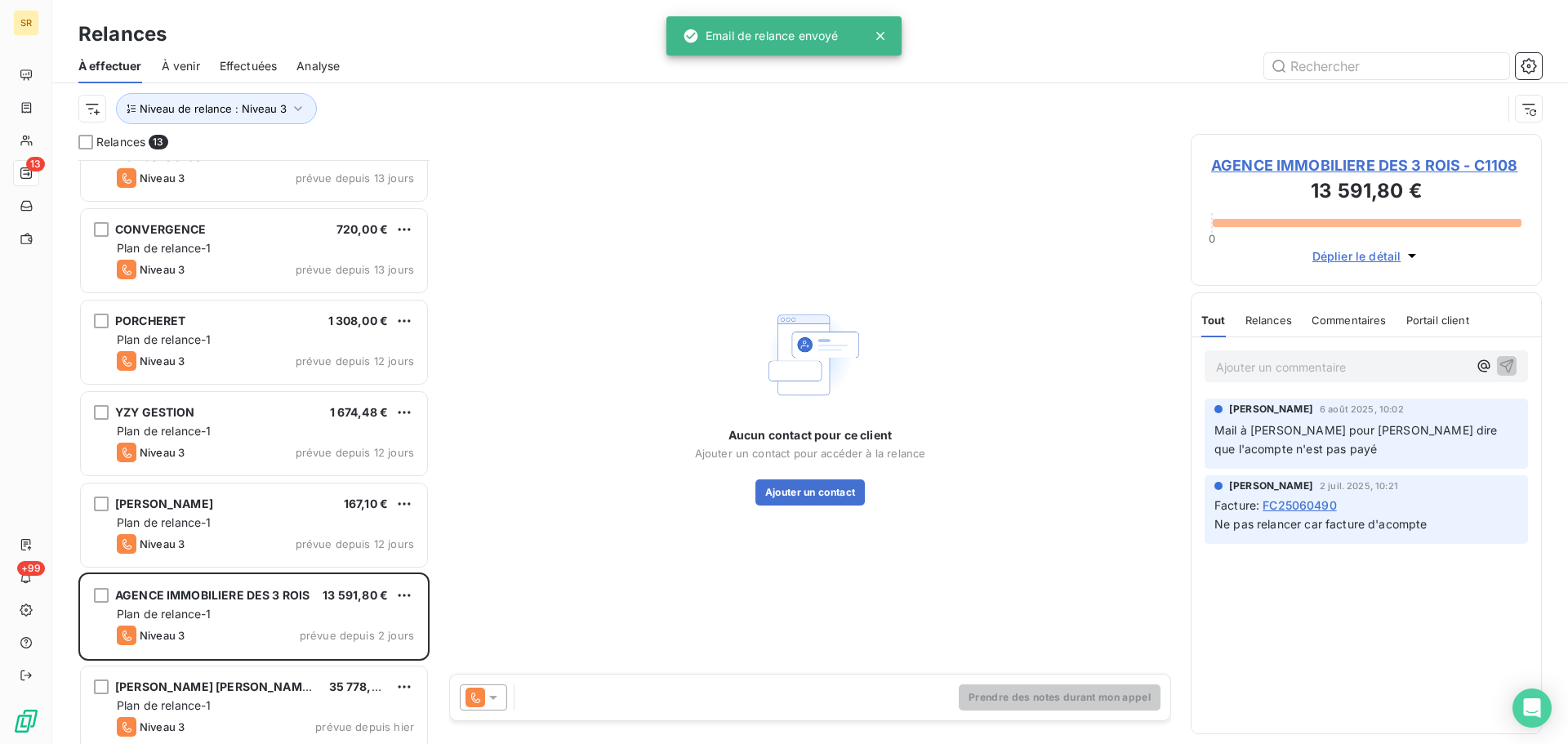
scroll to position [606, 0]
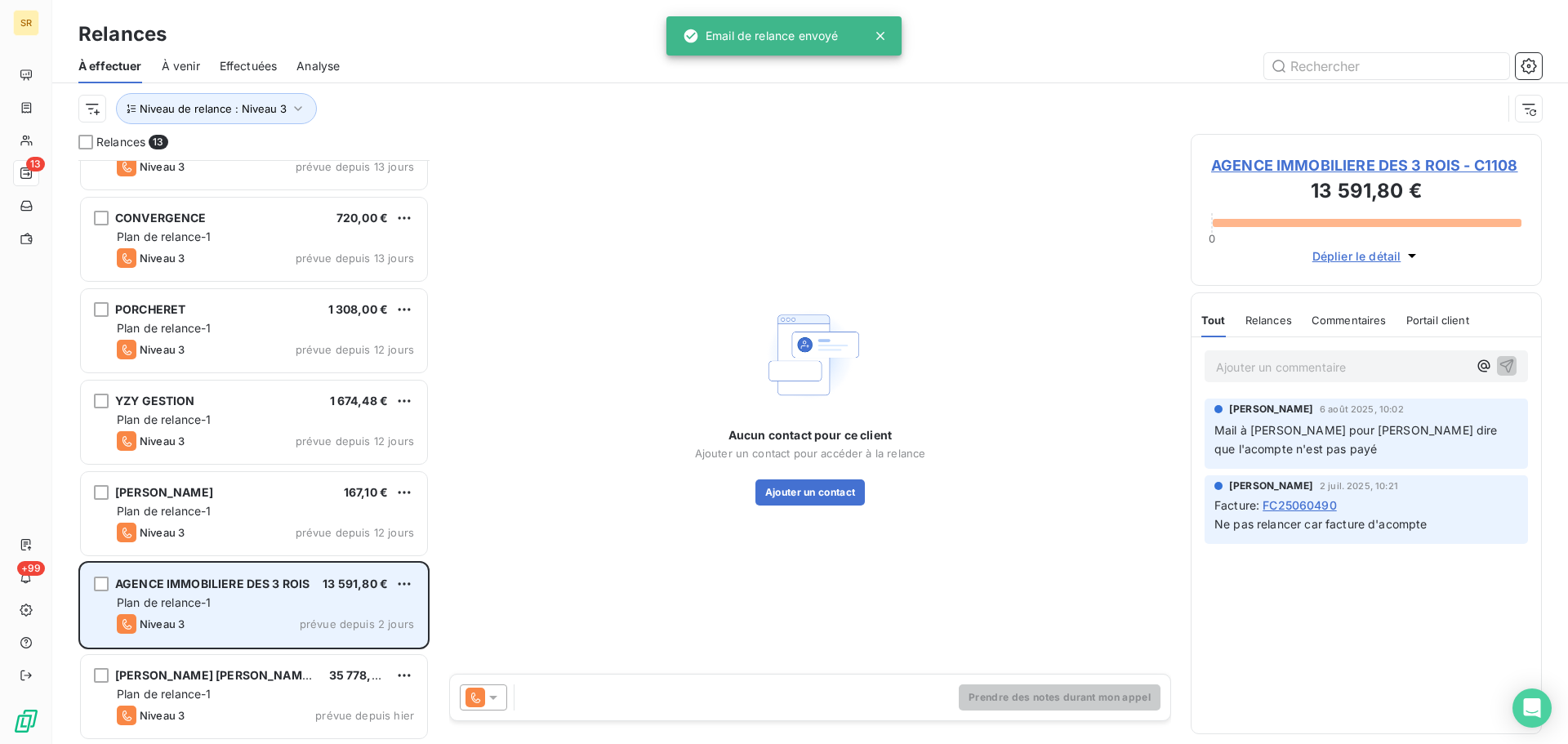
click at [295, 604] on div "Plan de relance-1" at bounding box center [266, 602] width 297 height 16
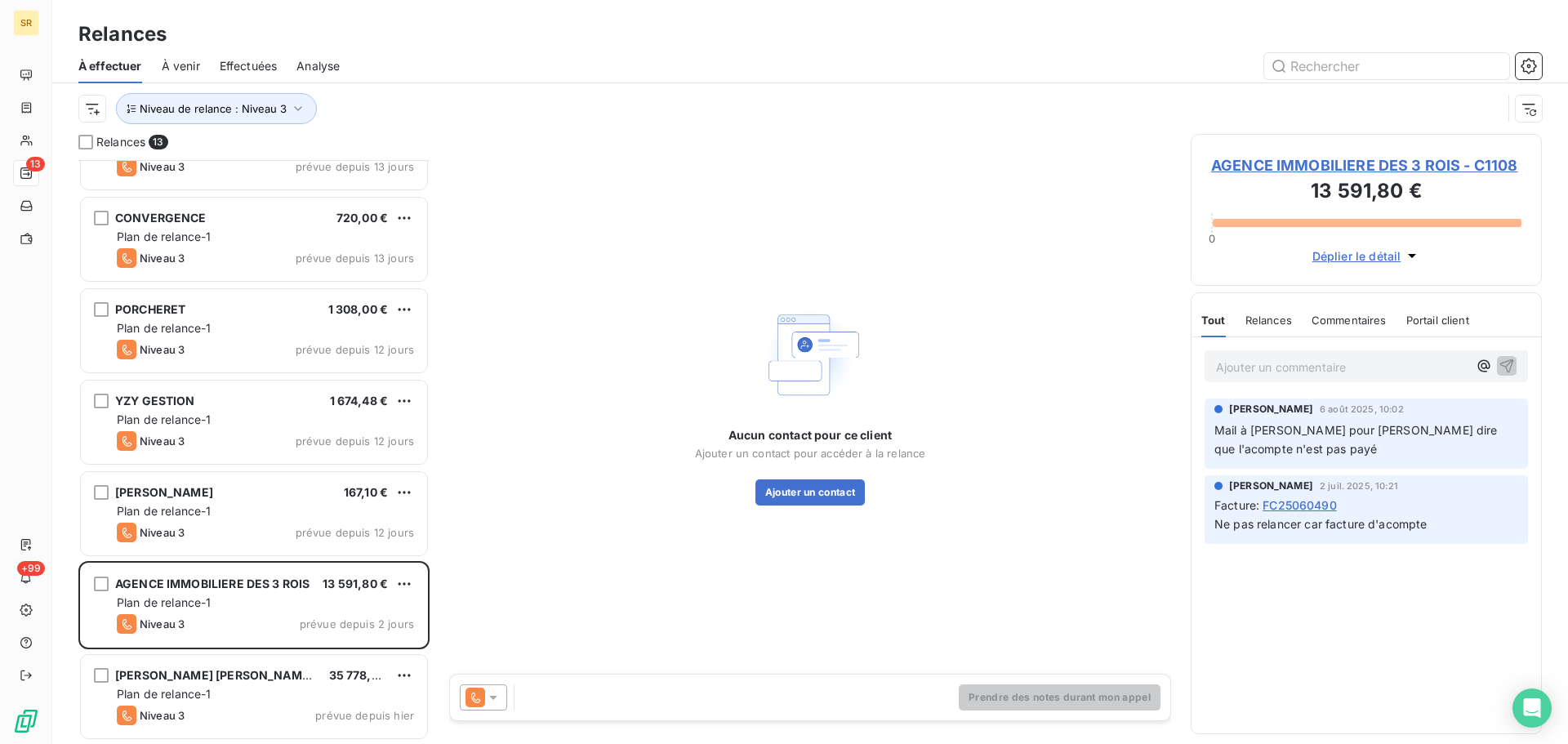
click at [495, 700] on icon at bounding box center [493, 697] width 16 height 16
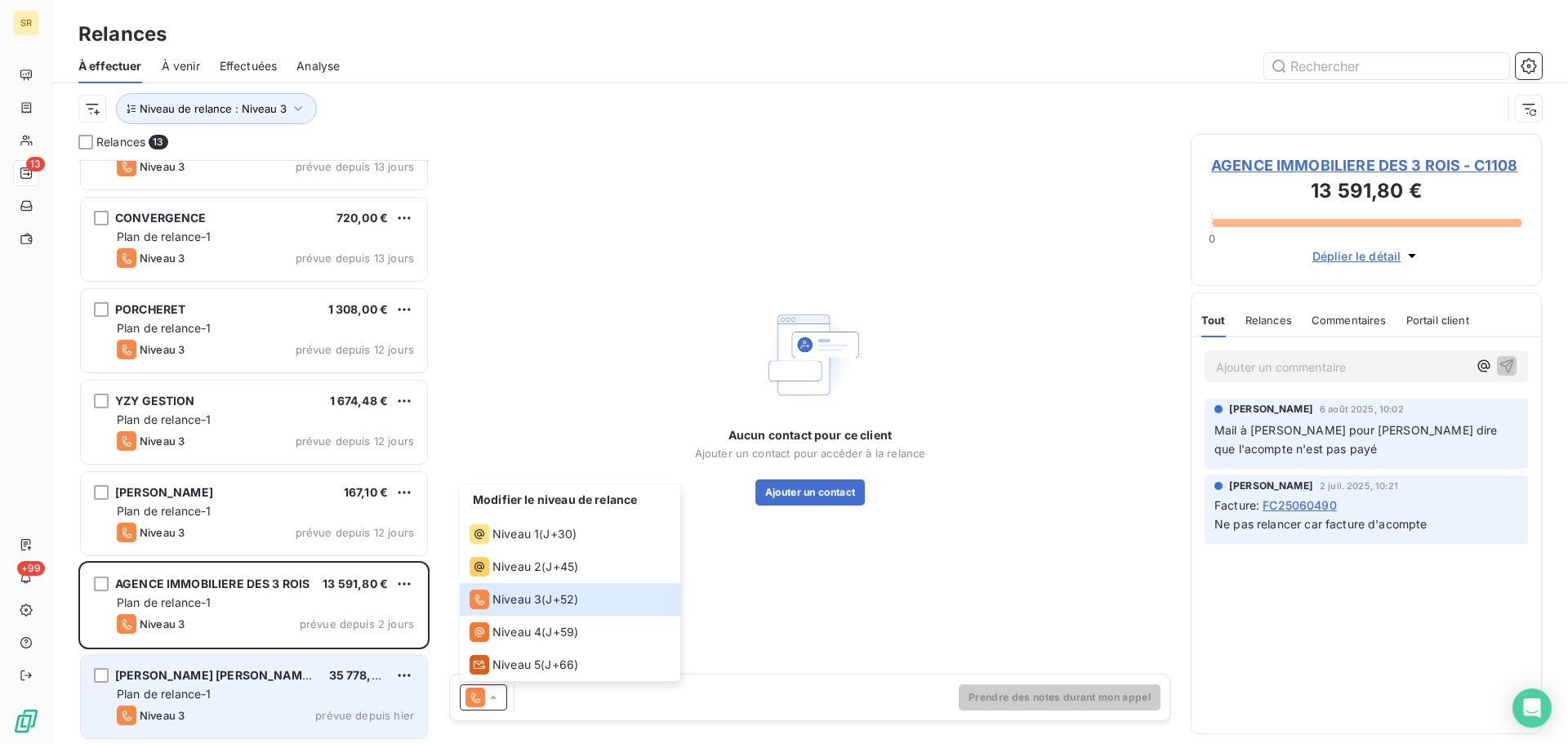
click at [308, 686] on div "[PERSON_NAME] [PERSON_NAME]-MSG 35 778,96 € Plan de relance-1 Niveau 3 prévue d…" at bounding box center [254, 696] width 347 height 83
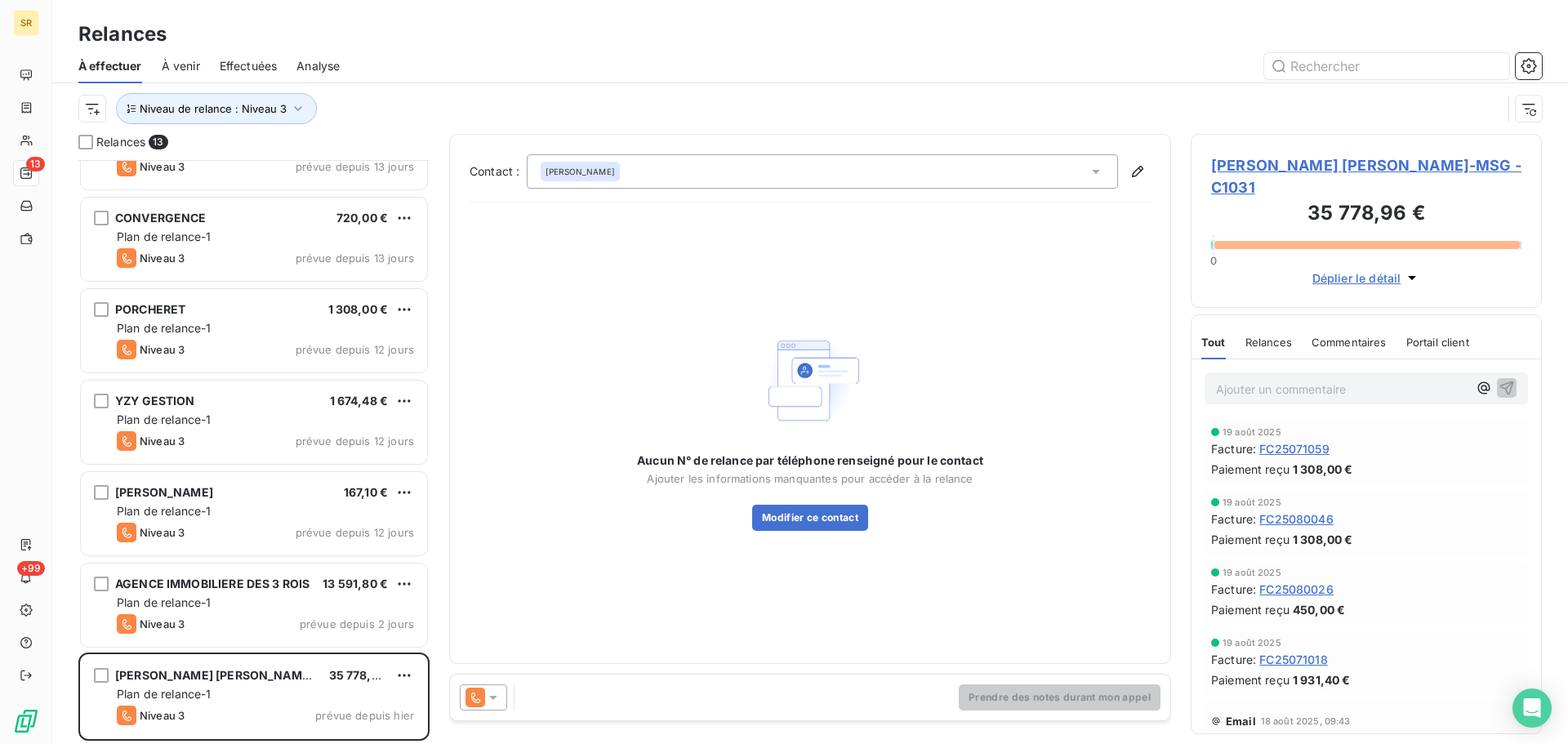
click at [488, 696] on icon at bounding box center [493, 697] width 16 height 16
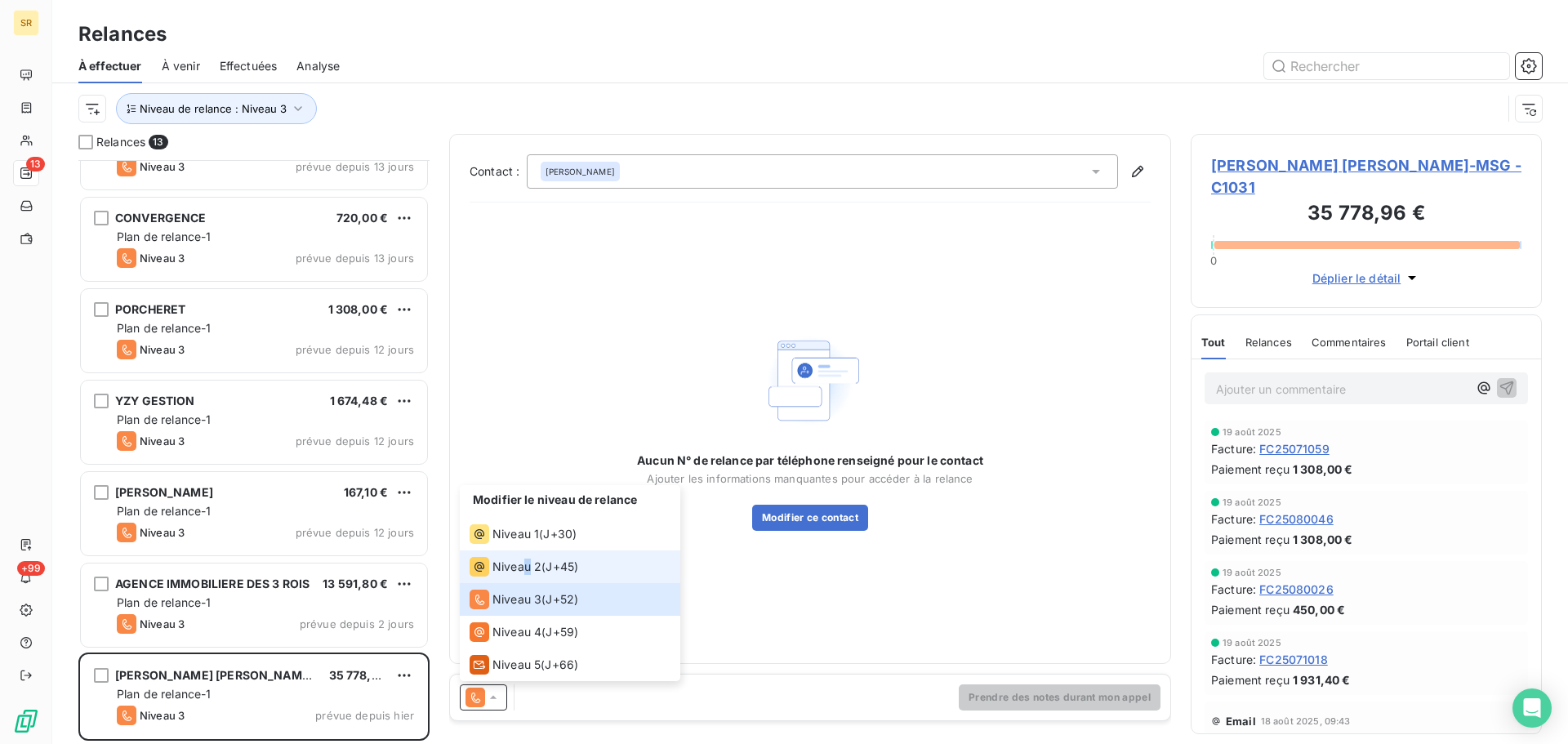
click at [522, 574] on span "Niveau 2" at bounding box center [517, 566] width 49 height 16
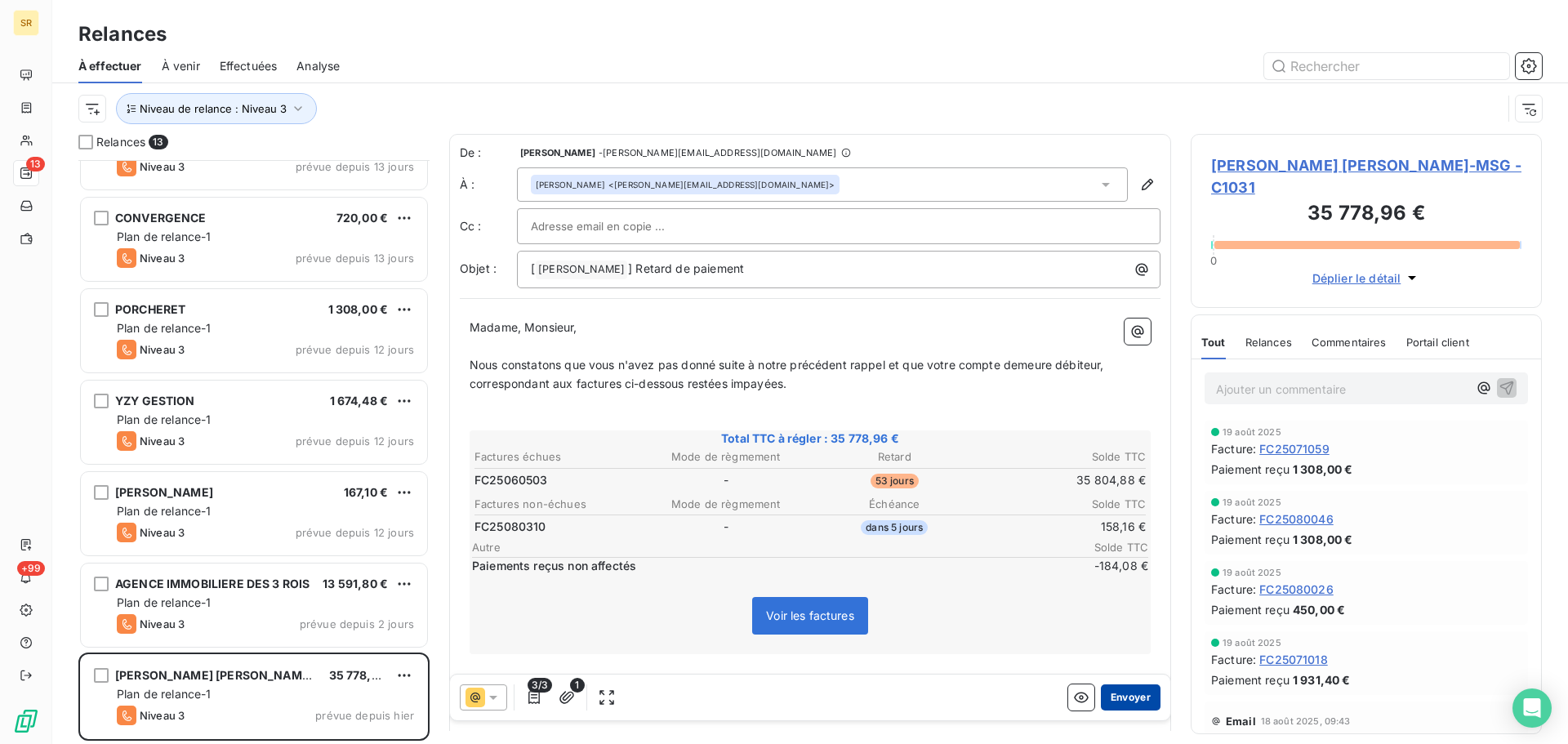
click at [1122, 697] on button "Envoyer" at bounding box center [1131, 697] width 59 height 26
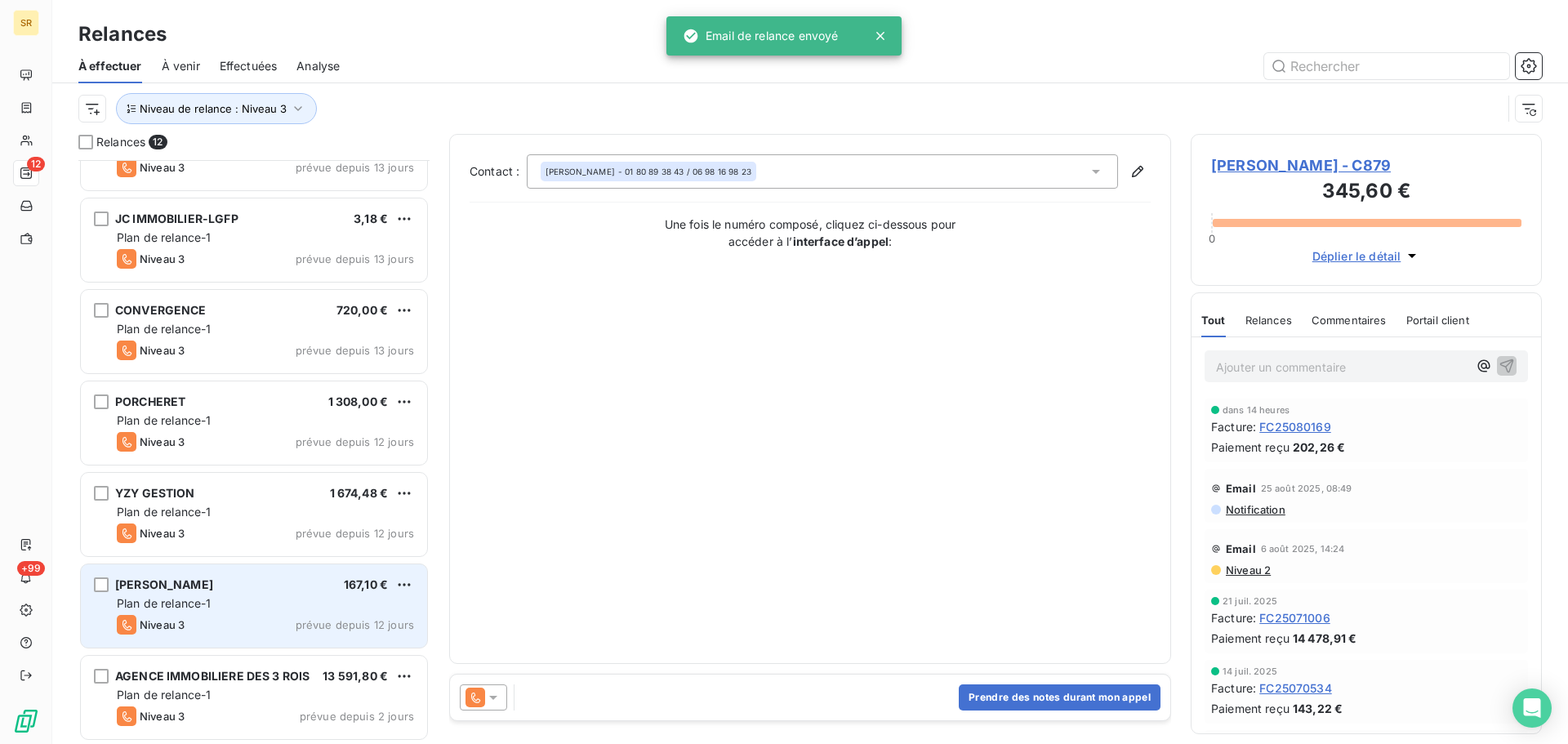
scroll to position [515, 0]
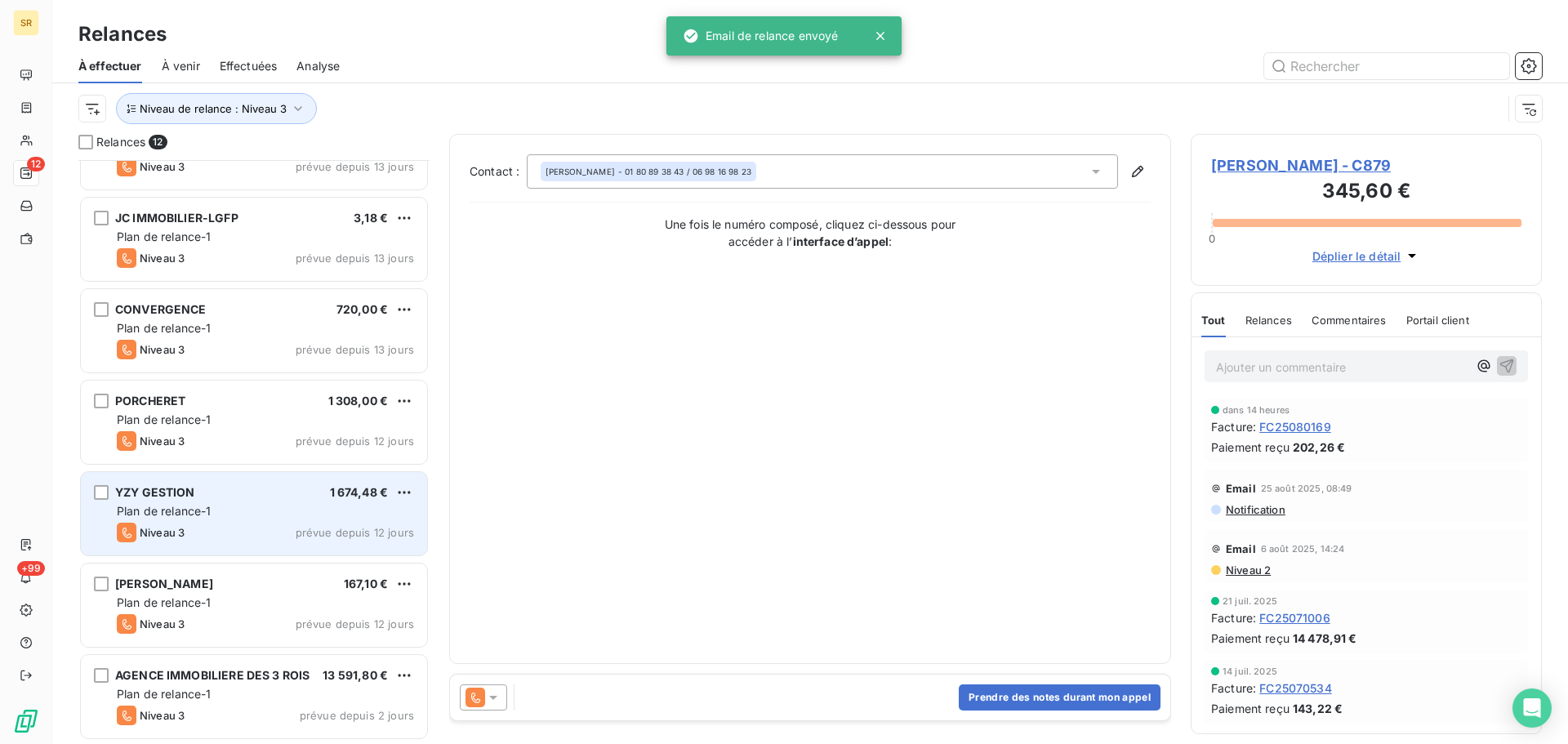
click at [297, 512] on div "Plan de relance-1" at bounding box center [266, 510] width 297 height 16
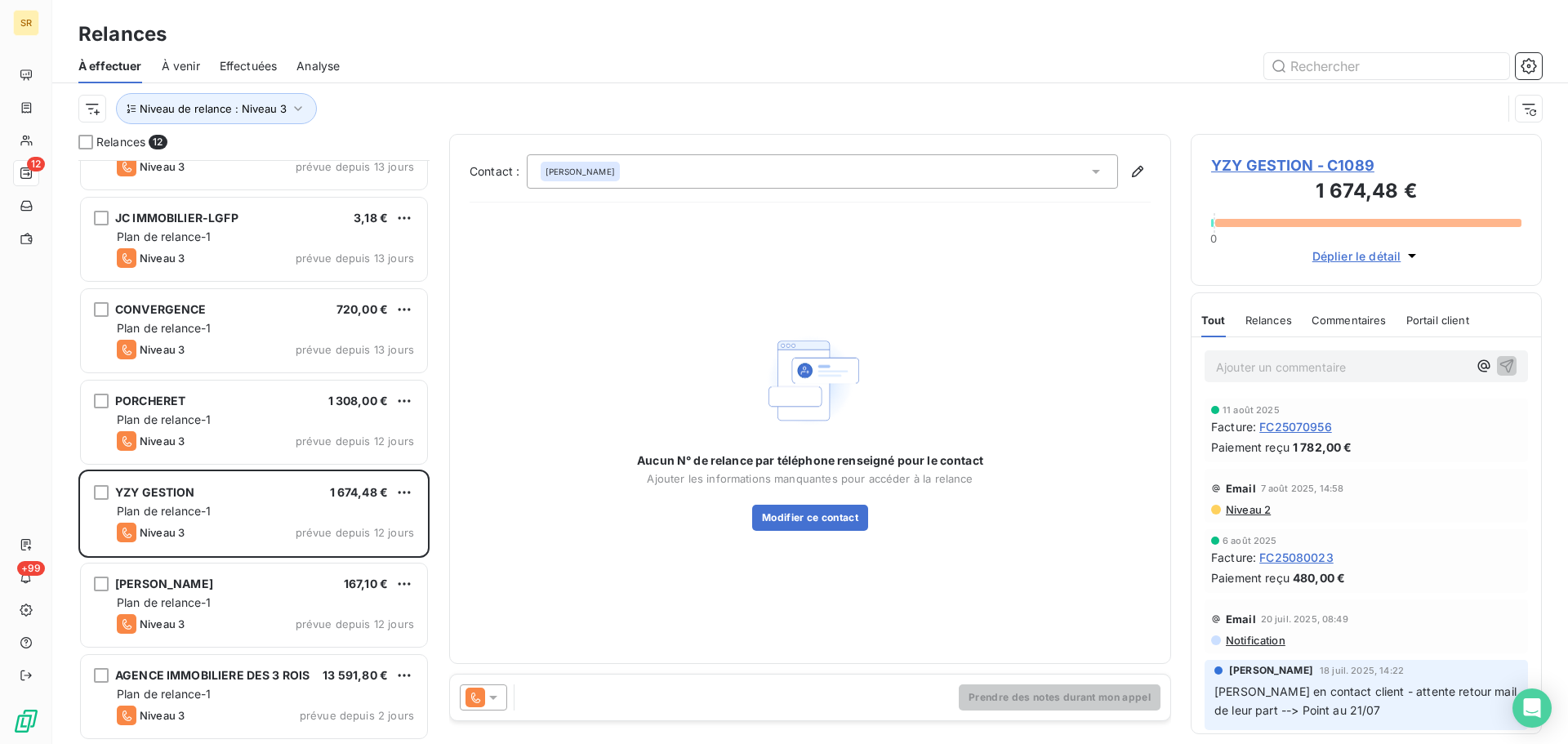
click at [496, 698] on icon at bounding box center [493, 697] width 16 height 16
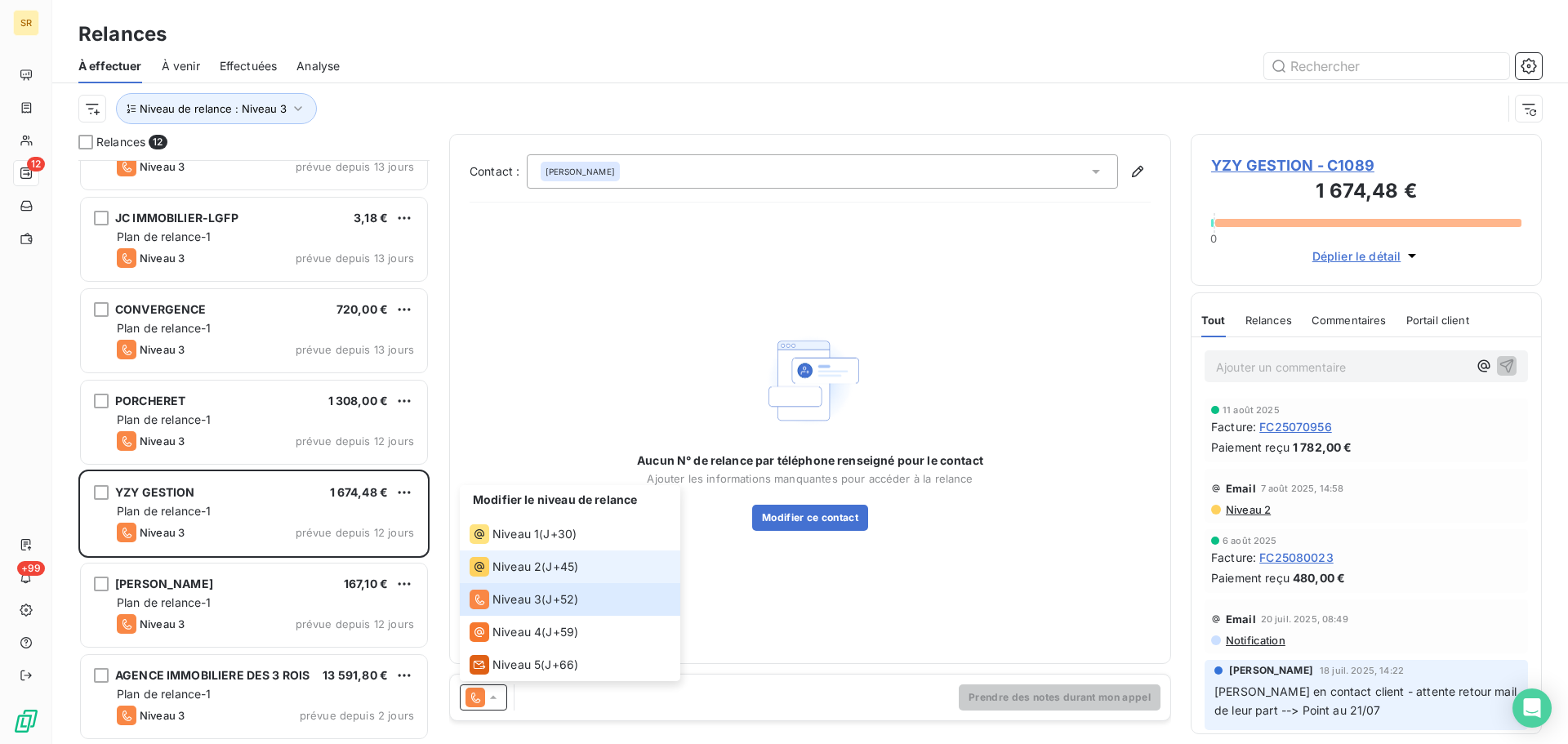
click at [526, 567] on span "Niveau 2" at bounding box center [517, 566] width 49 height 16
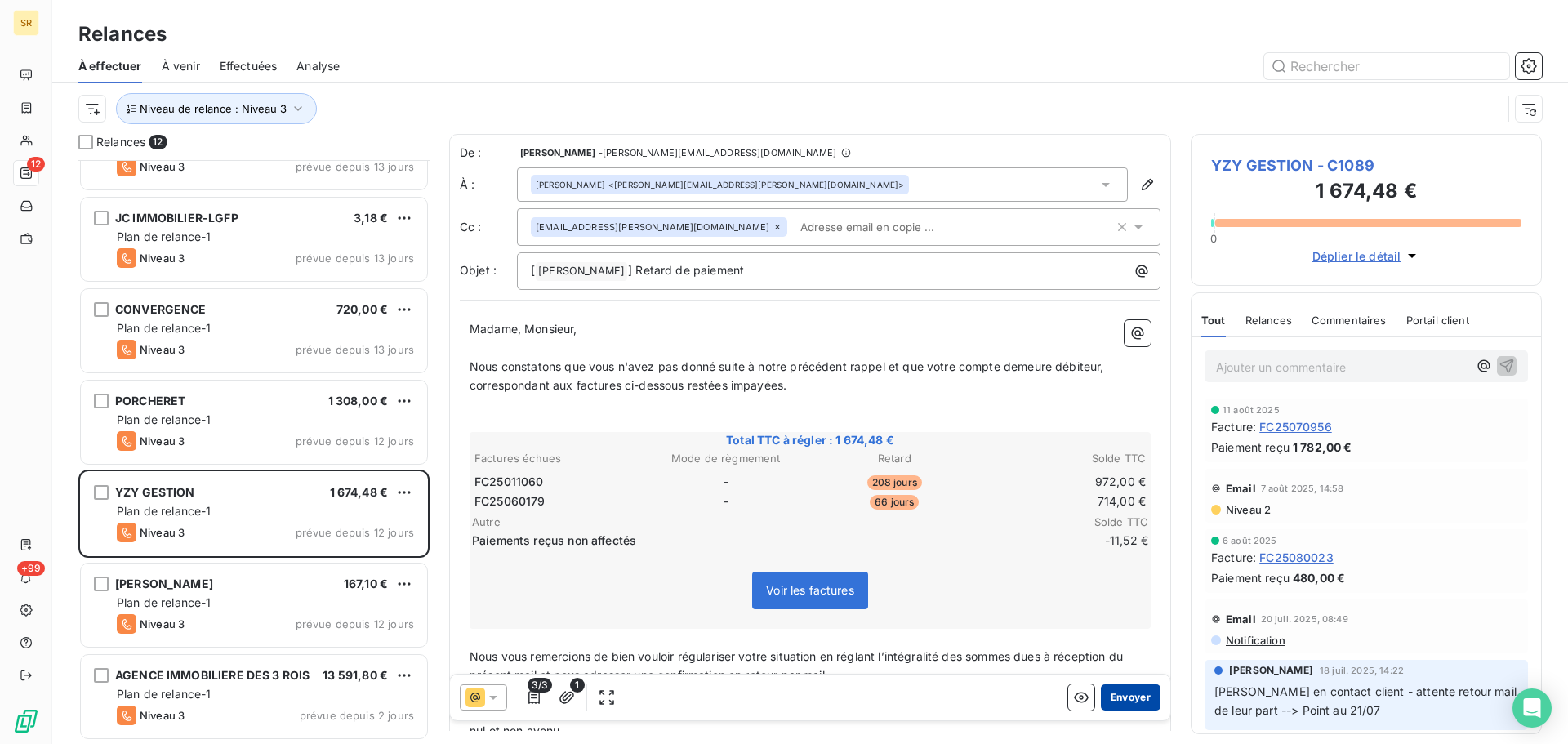
click at [1101, 693] on button "Envoyer" at bounding box center [1131, 697] width 59 height 26
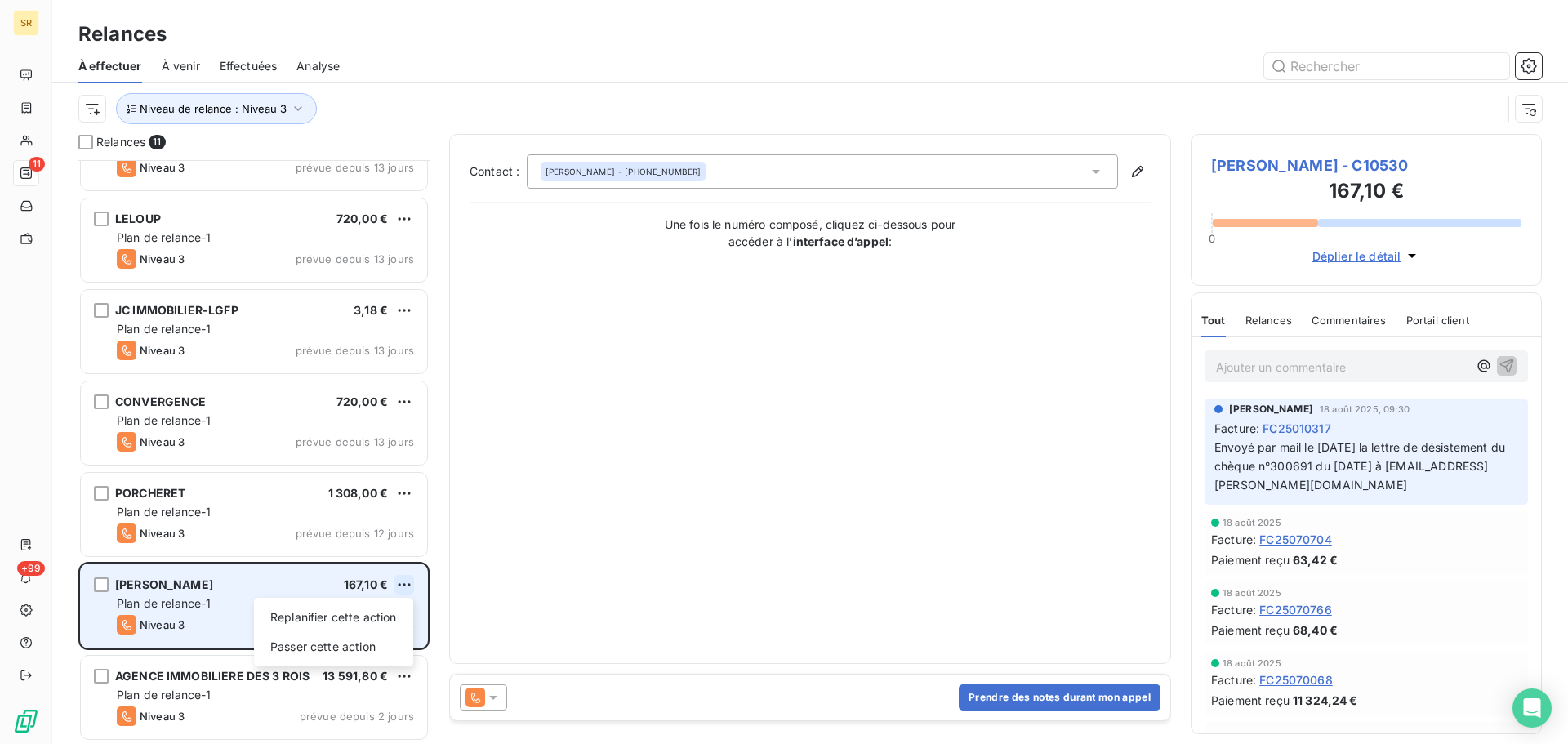
click at [405, 578] on html "SR 11 +99 Relances À effectuer À venir Effectuées Analyse Niveau de relance : N…" at bounding box center [784, 372] width 1568 height 744
click at [367, 612] on div "Replanifier cette action" at bounding box center [334, 617] width 146 height 26
select select "7"
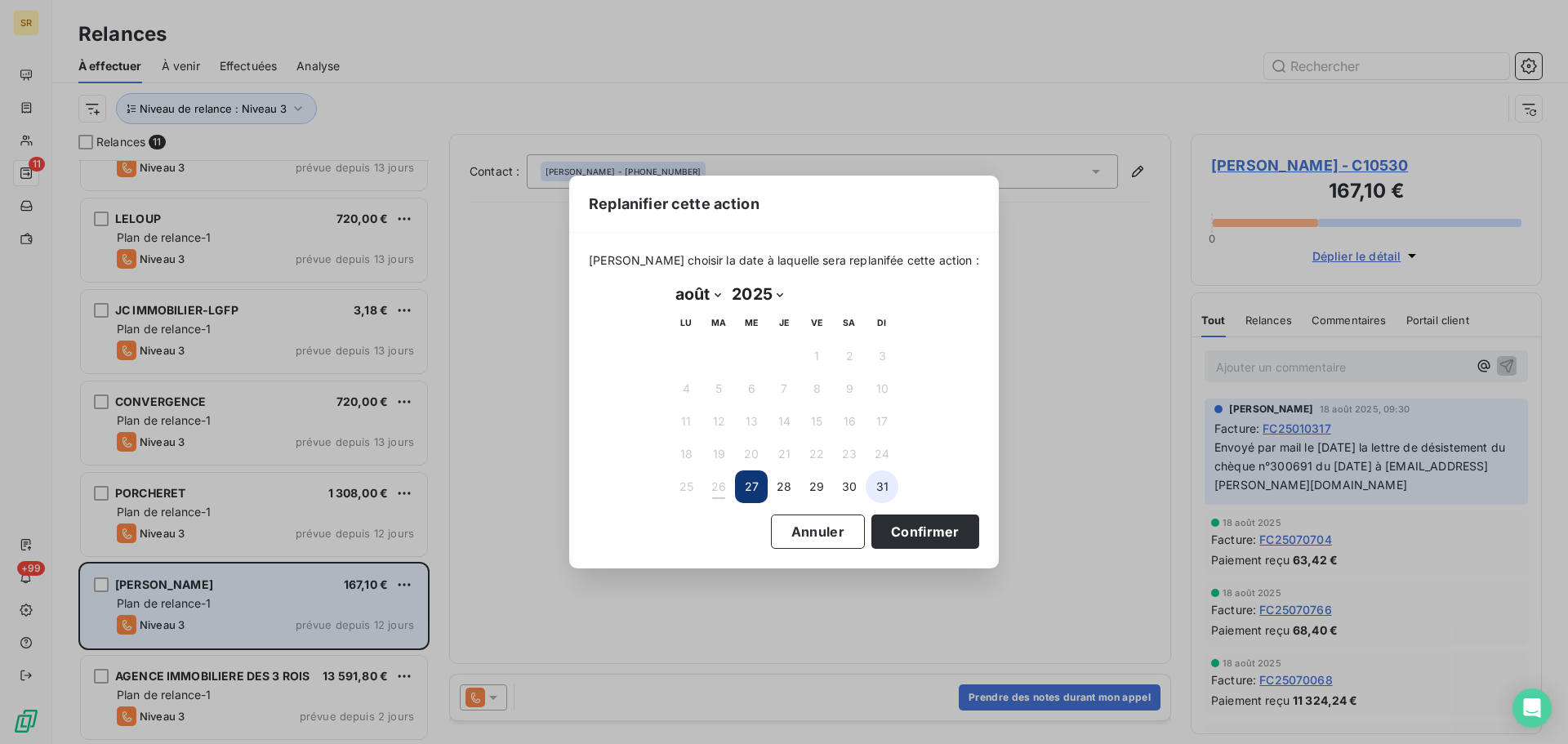
click at [886, 489] on button "31" at bounding box center [882, 487] width 32 height 32
click at [905, 542] on button "Confirmer" at bounding box center [925, 532] width 108 height 34
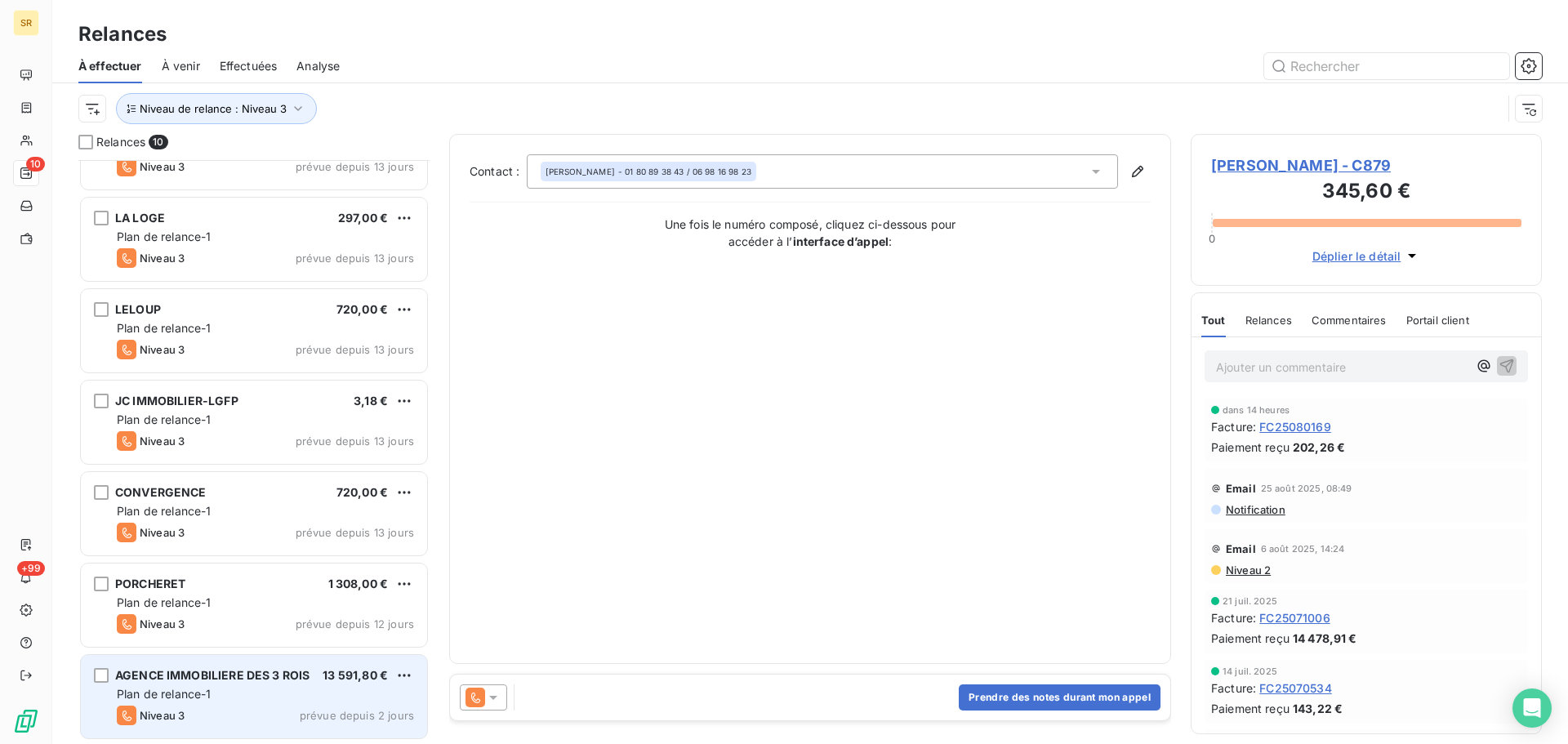
scroll to position [330, 0]
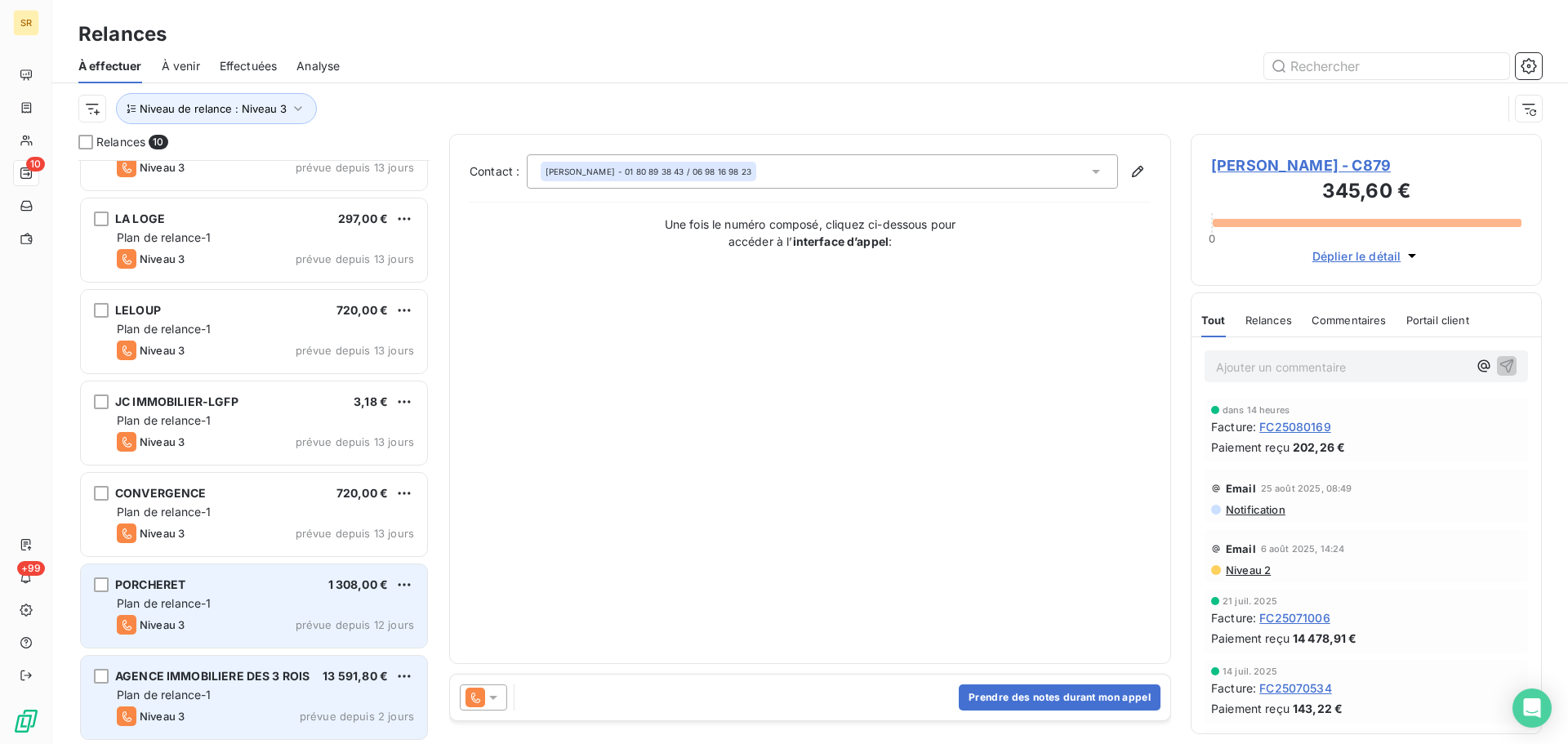
click at [336, 612] on div "PORCHERET 1 308,00 € Plan de relance-1 Niveau 3 prévue depuis 12 jours" at bounding box center [254, 606] width 347 height 83
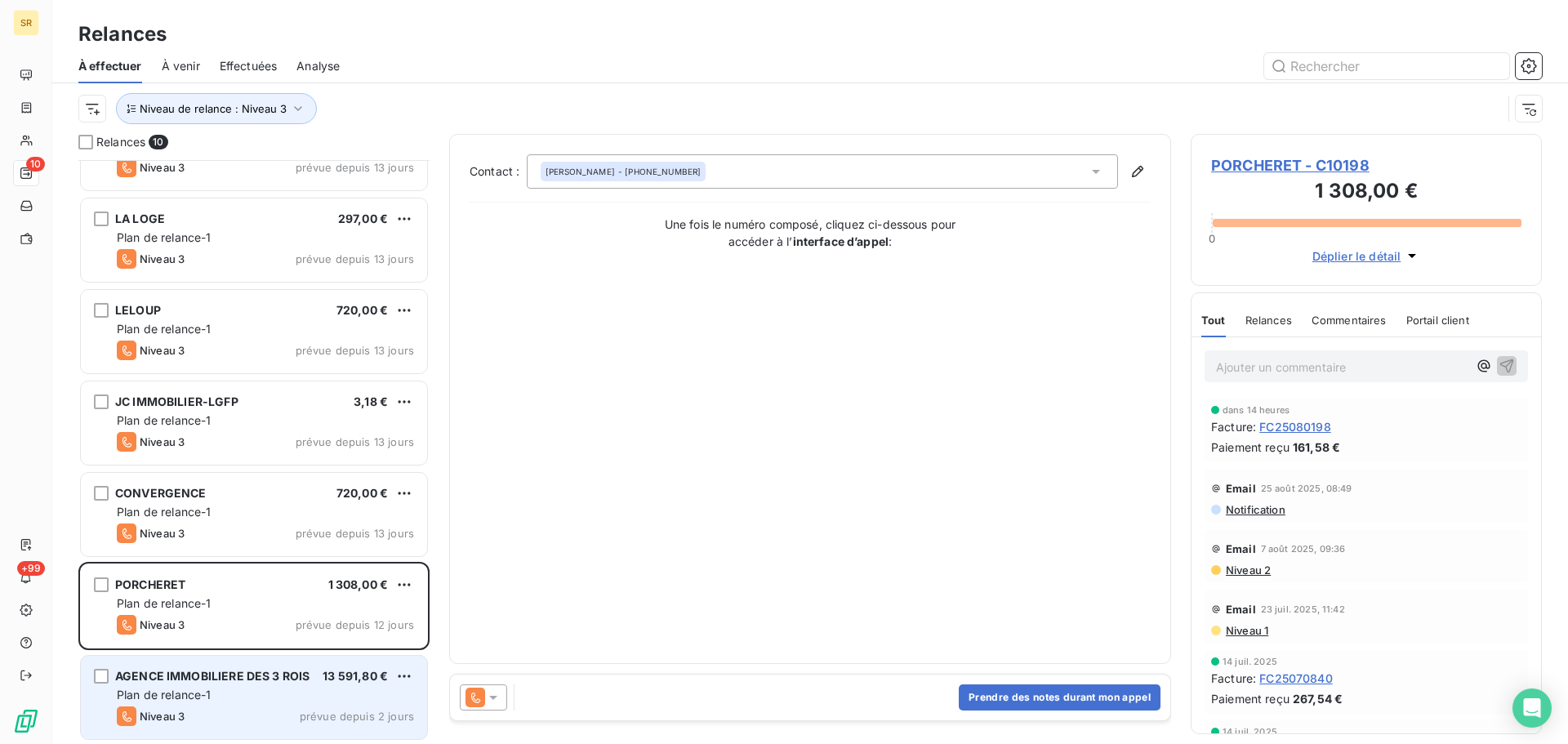
click at [497, 698] on icon at bounding box center [493, 697] width 16 height 16
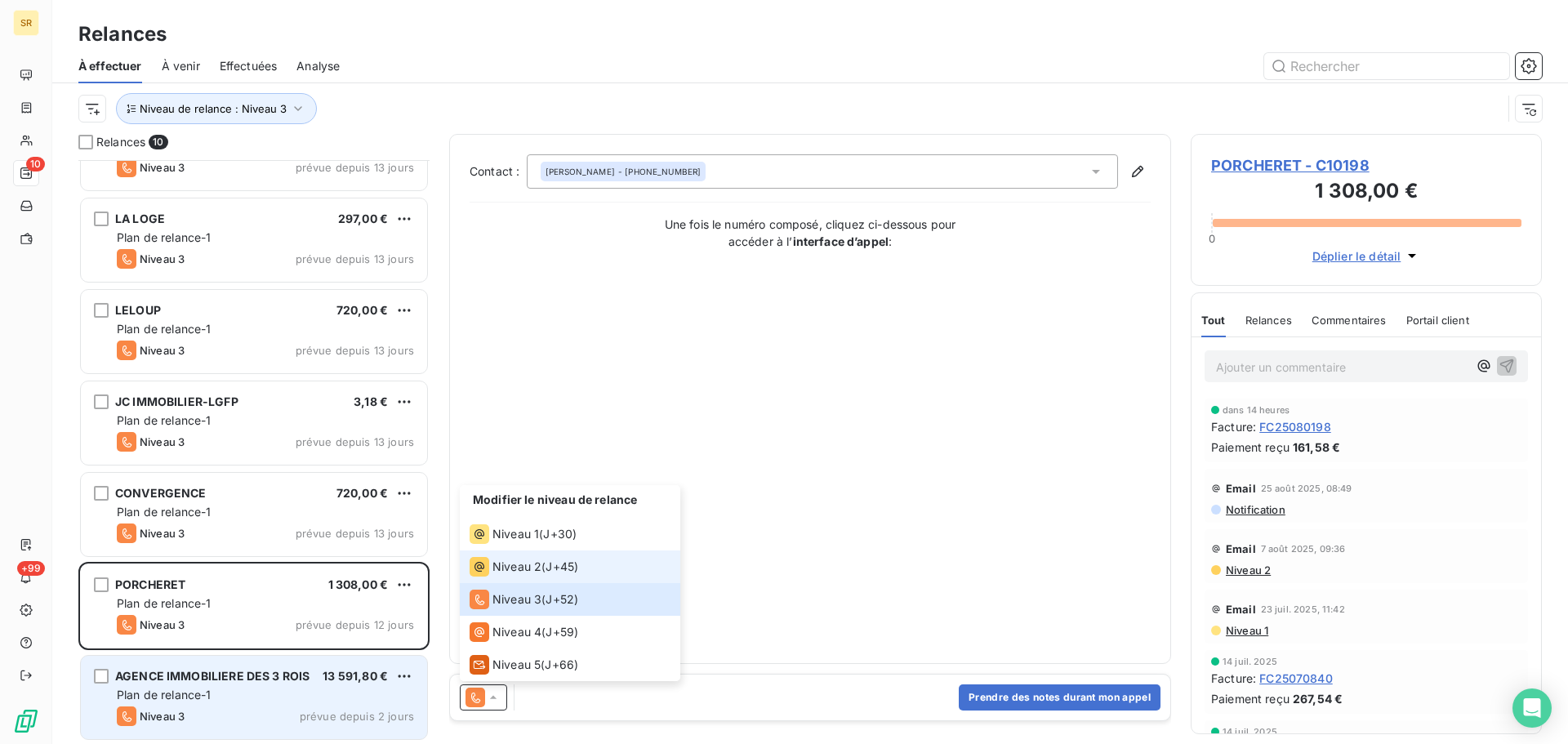
click at [532, 564] on span "Niveau 2" at bounding box center [517, 566] width 49 height 16
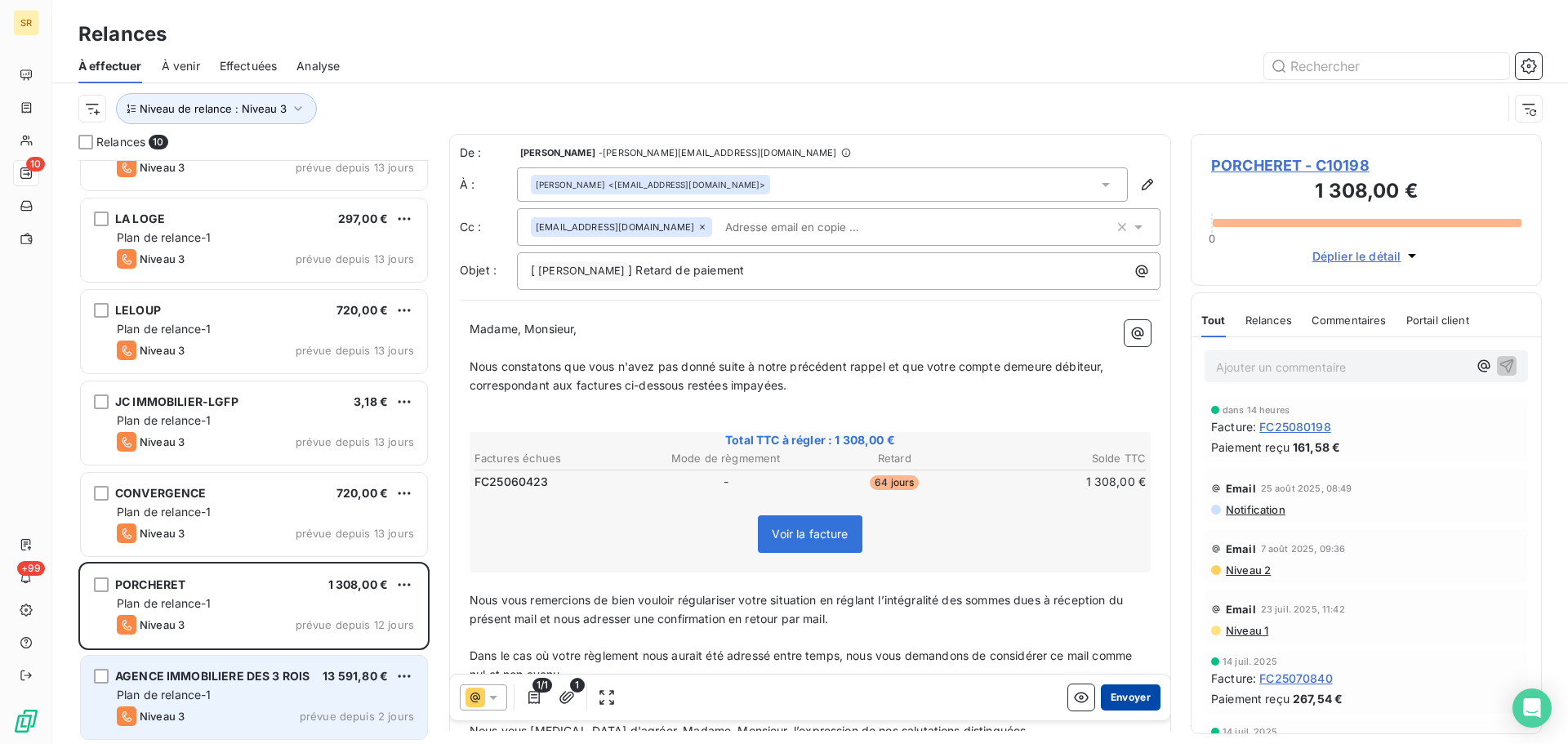
click at [1114, 695] on button "Envoyer" at bounding box center [1131, 697] width 59 height 26
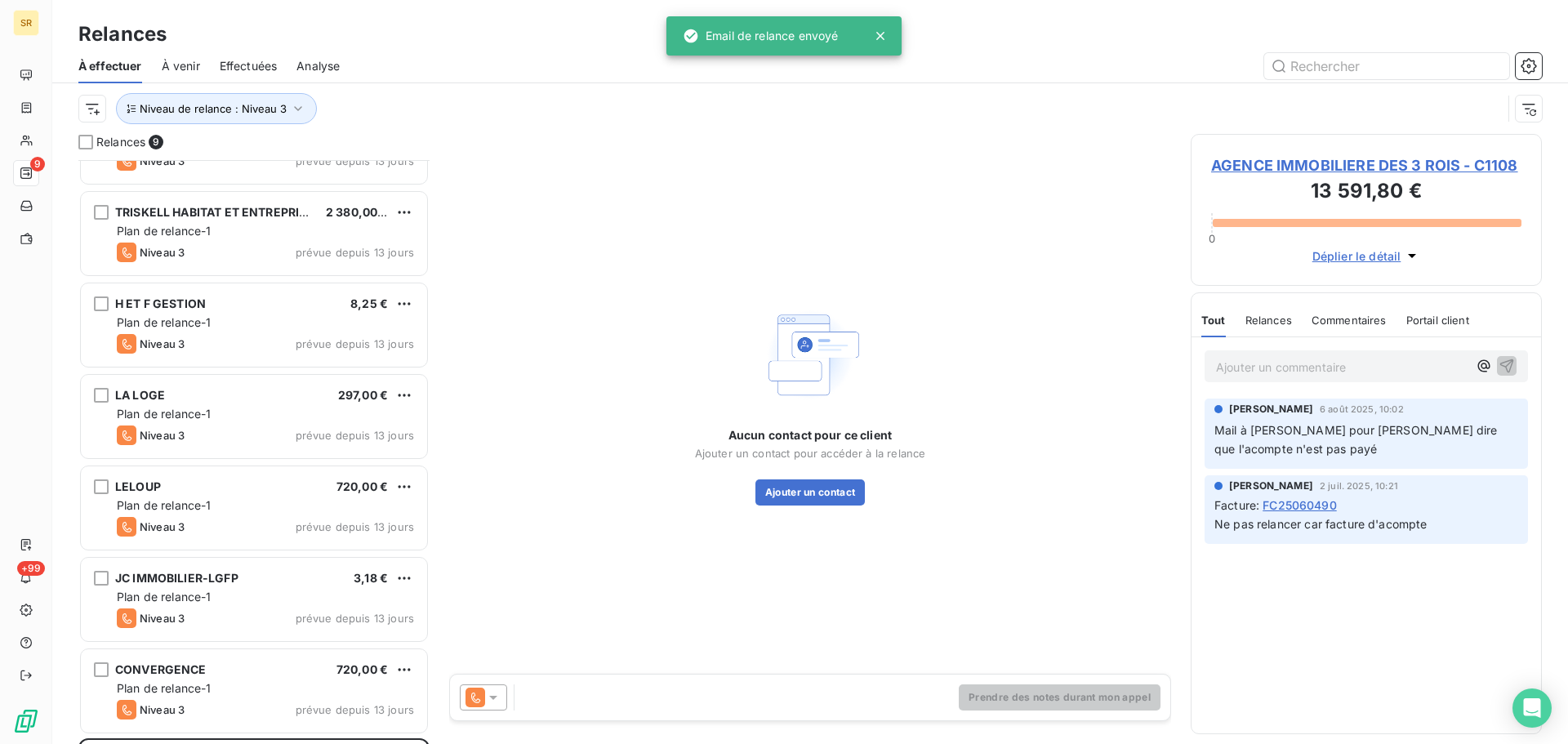
scroll to position [240, 0]
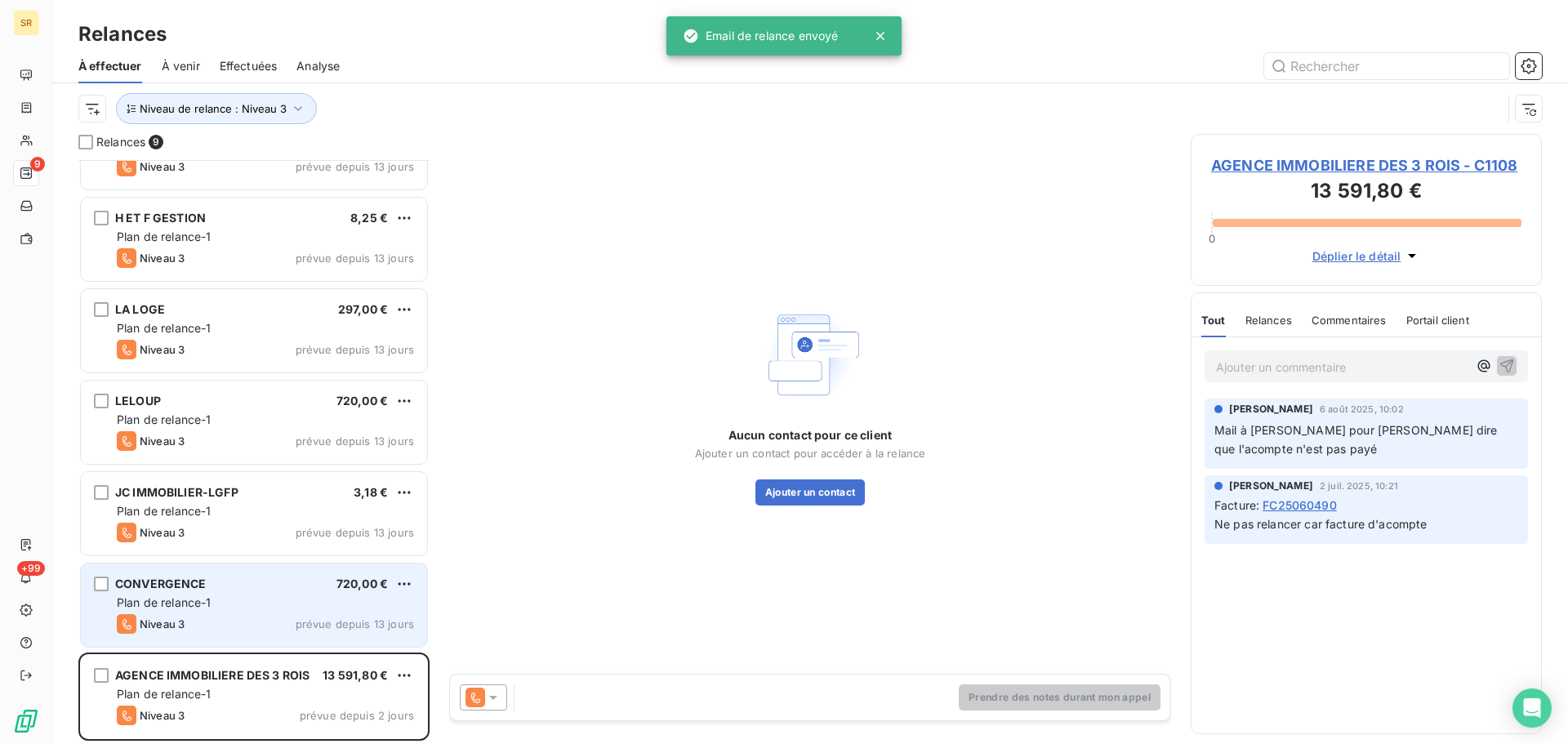
click at [236, 579] on div "CONVERGENCE 720,00 €" at bounding box center [266, 583] width 297 height 14
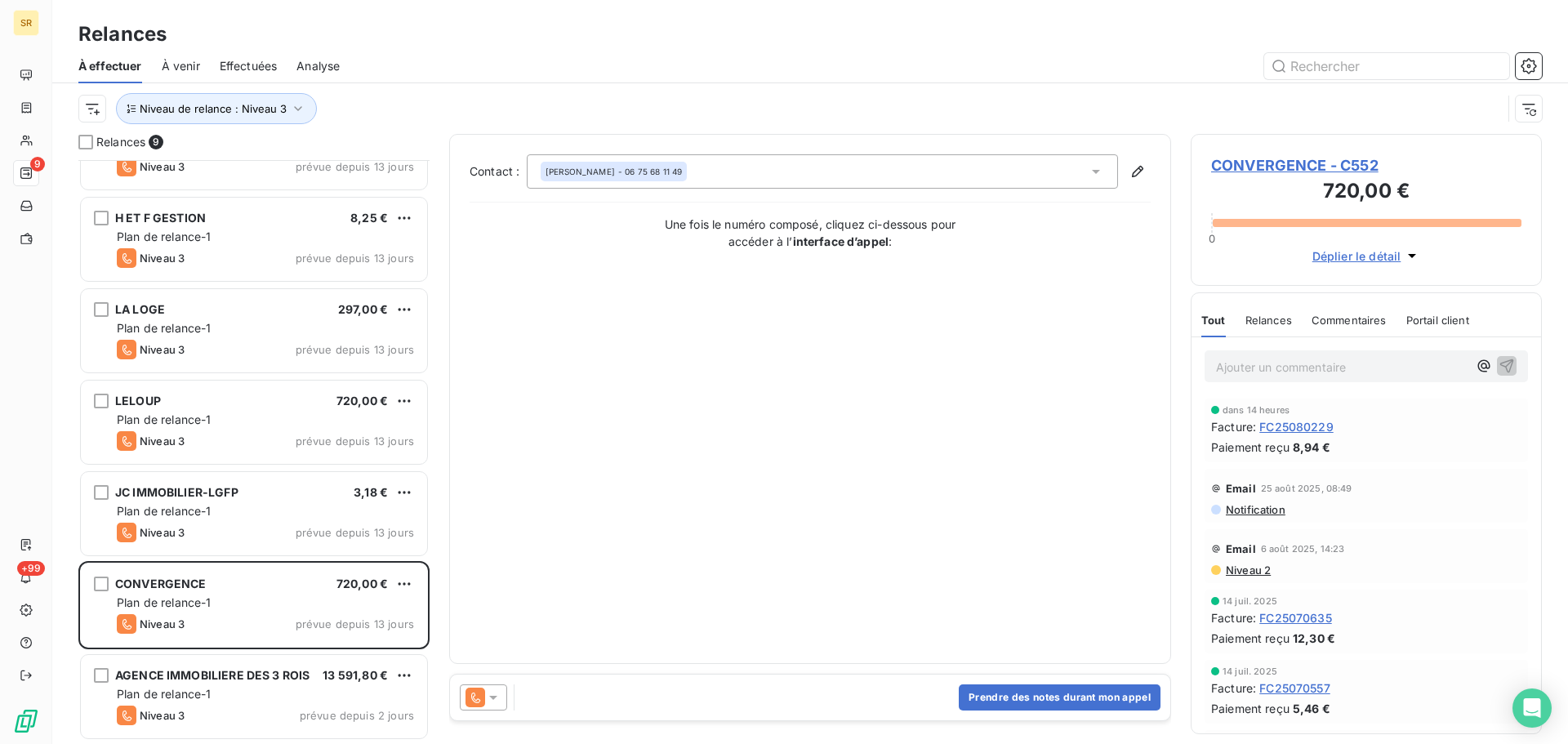
click at [494, 696] on icon at bounding box center [494, 697] width 8 height 4
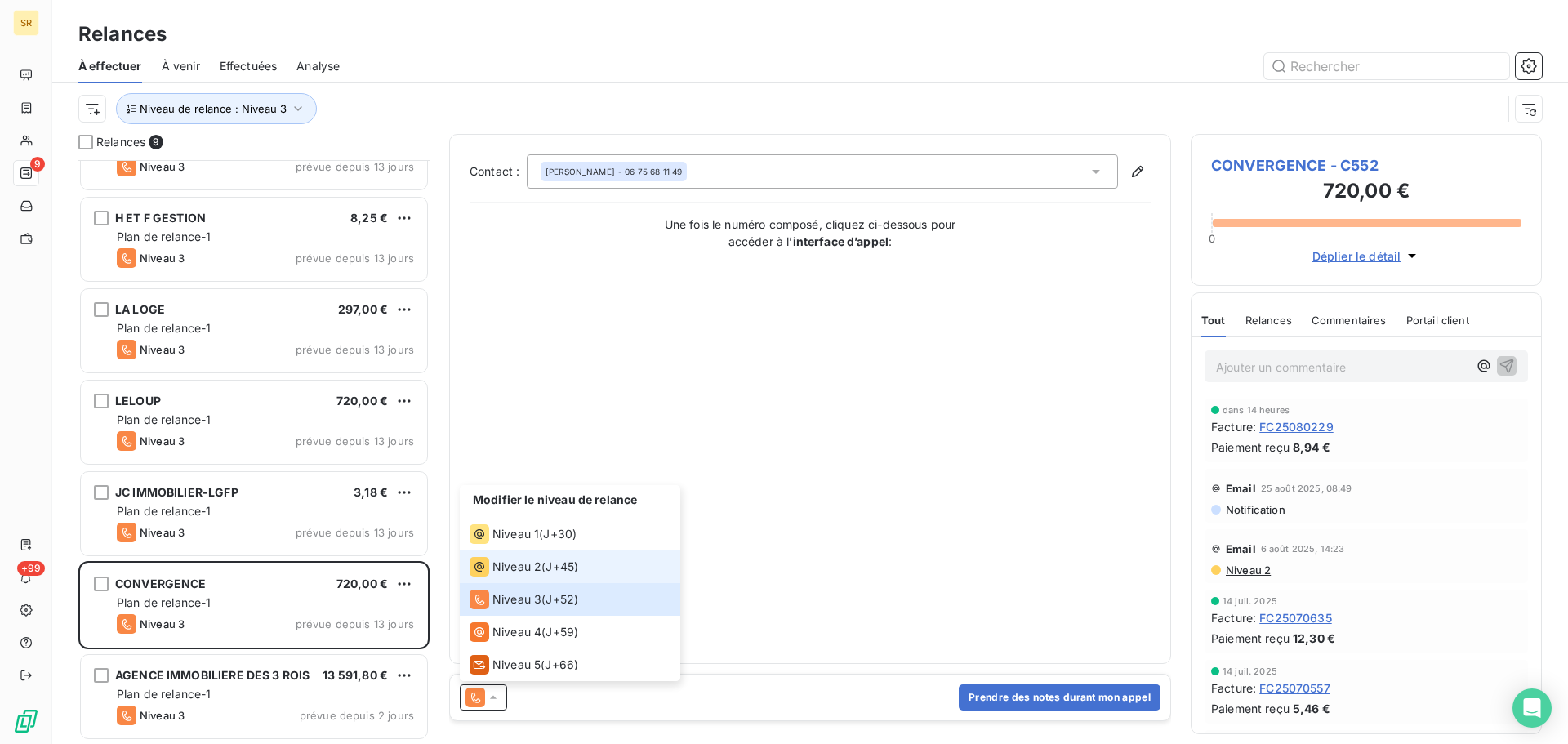
click at [523, 569] on span "Niveau 2" at bounding box center [517, 566] width 49 height 16
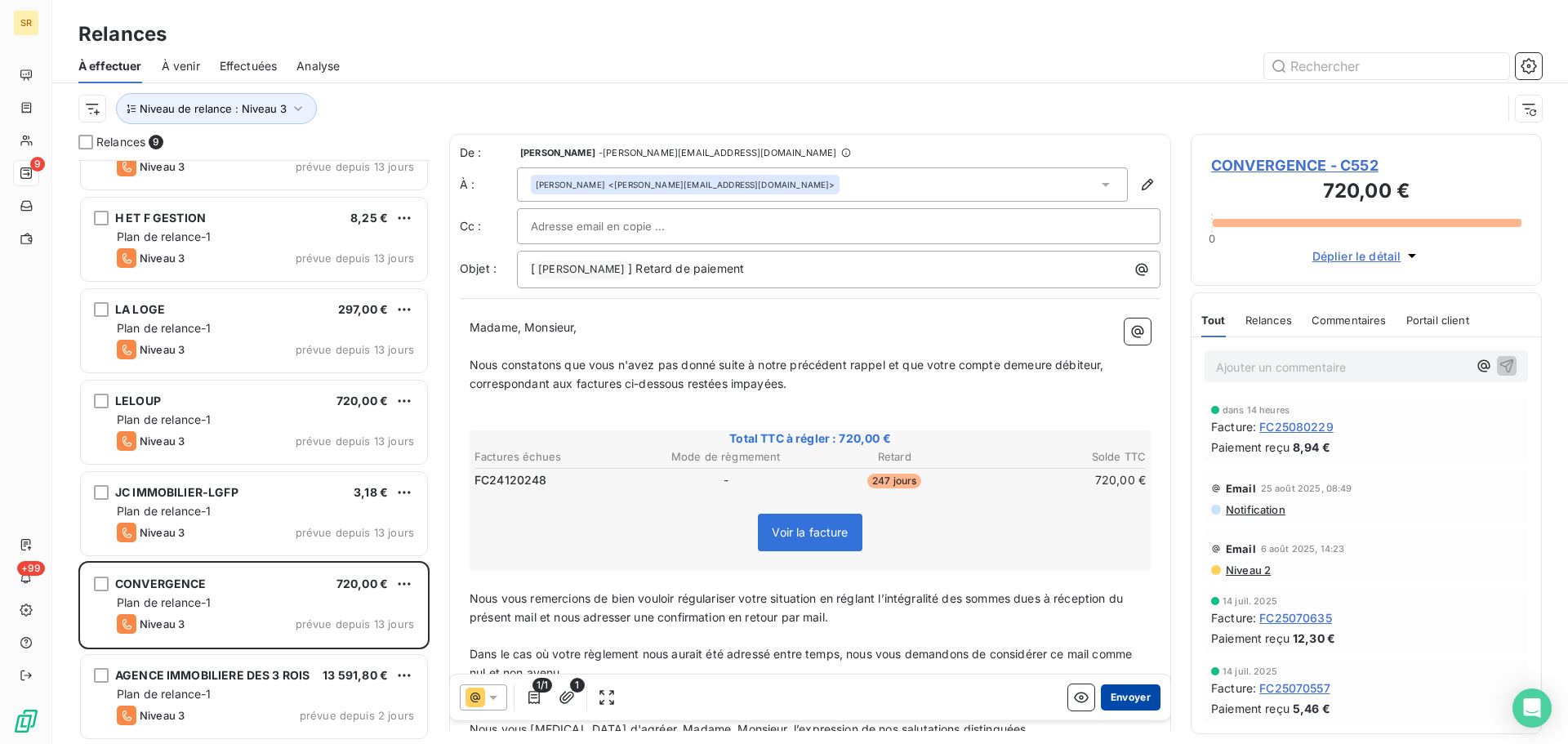
click at [1104, 693] on button "Envoyer" at bounding box center [1131, 697] width 59 height 26
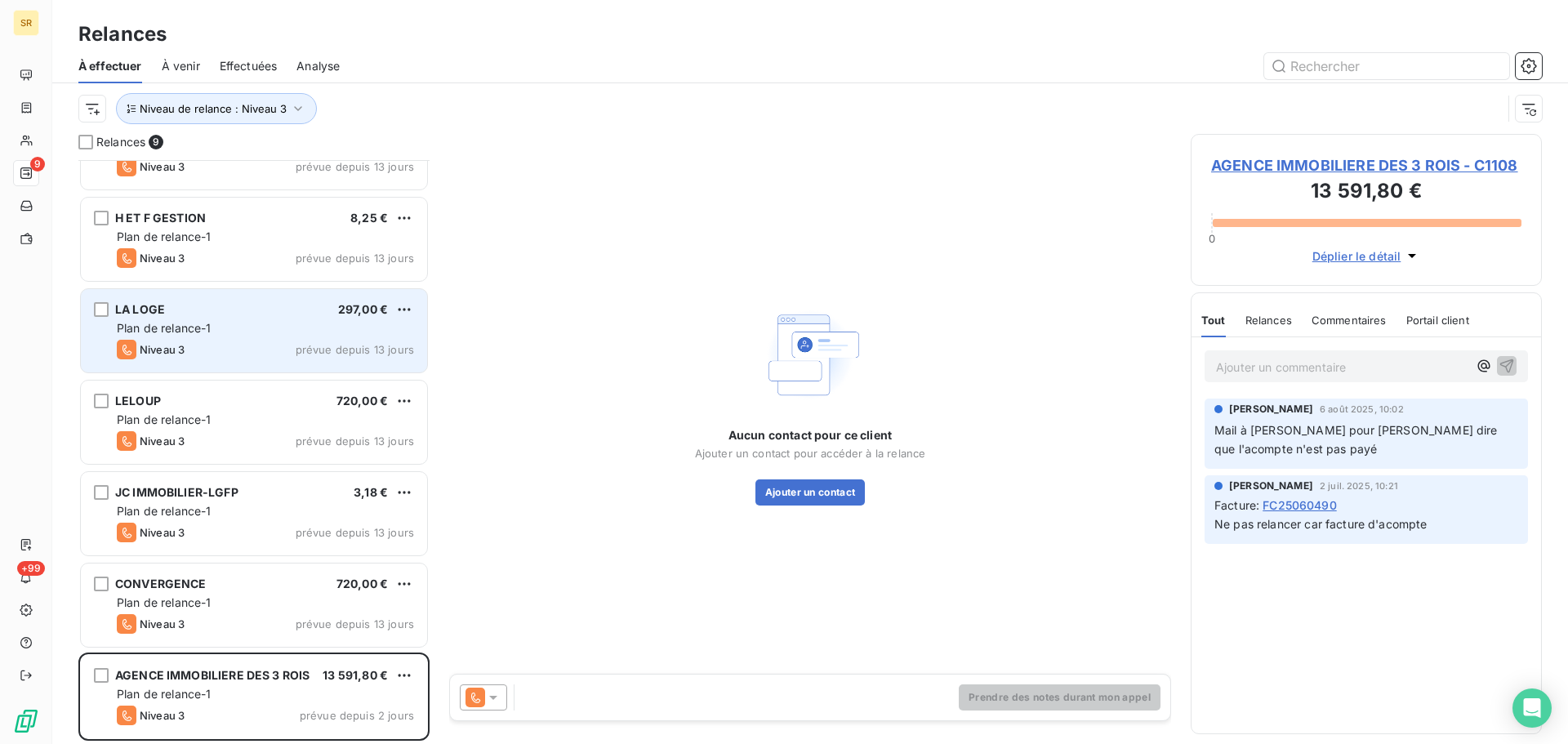
scroll to position [148, 0]
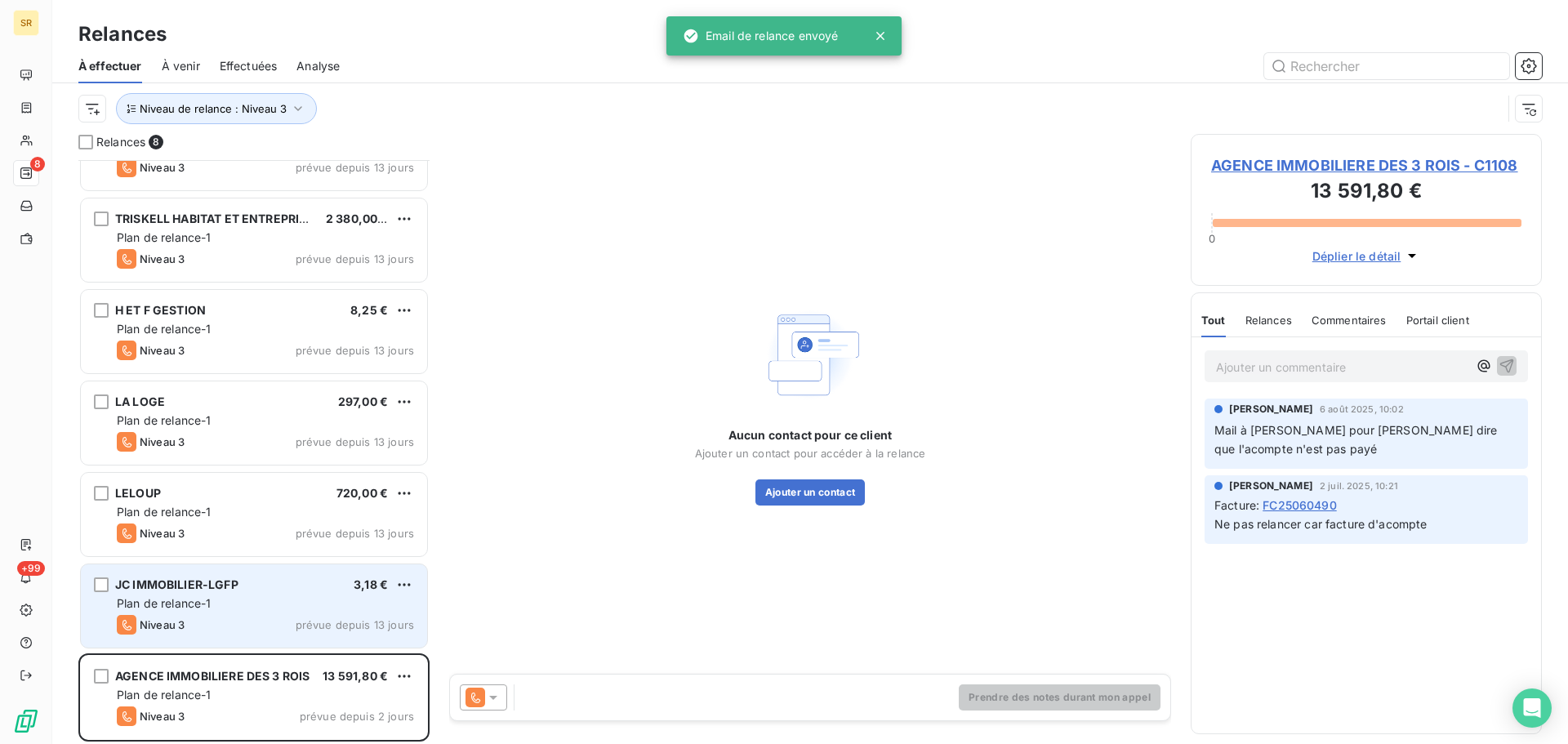
click at [263, 606] on div "Plan de relance-1" at bounding box center [266, 603] width 297 height 16
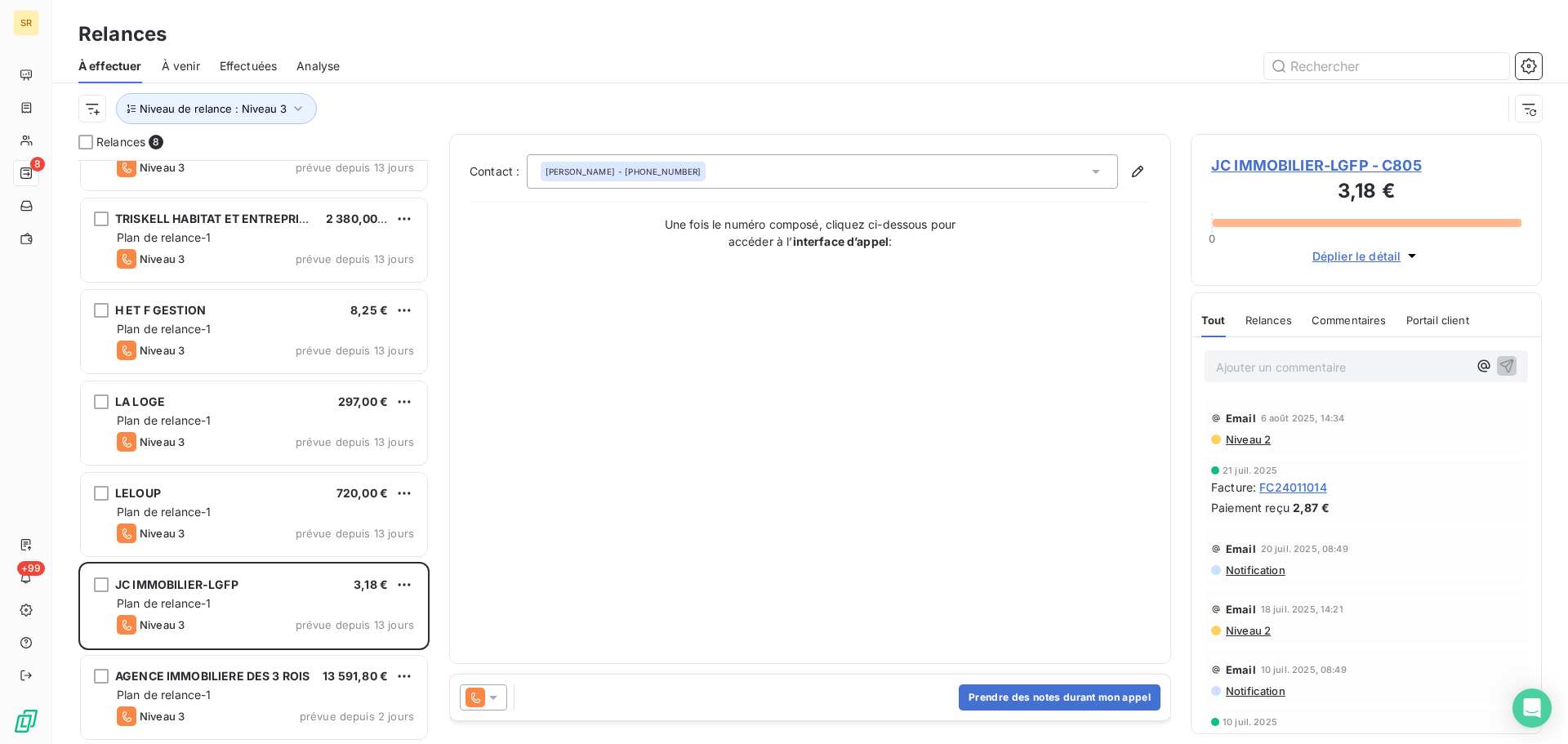
click at [497, 698] on icon at bounding box center [493, 697] width 16 height 16
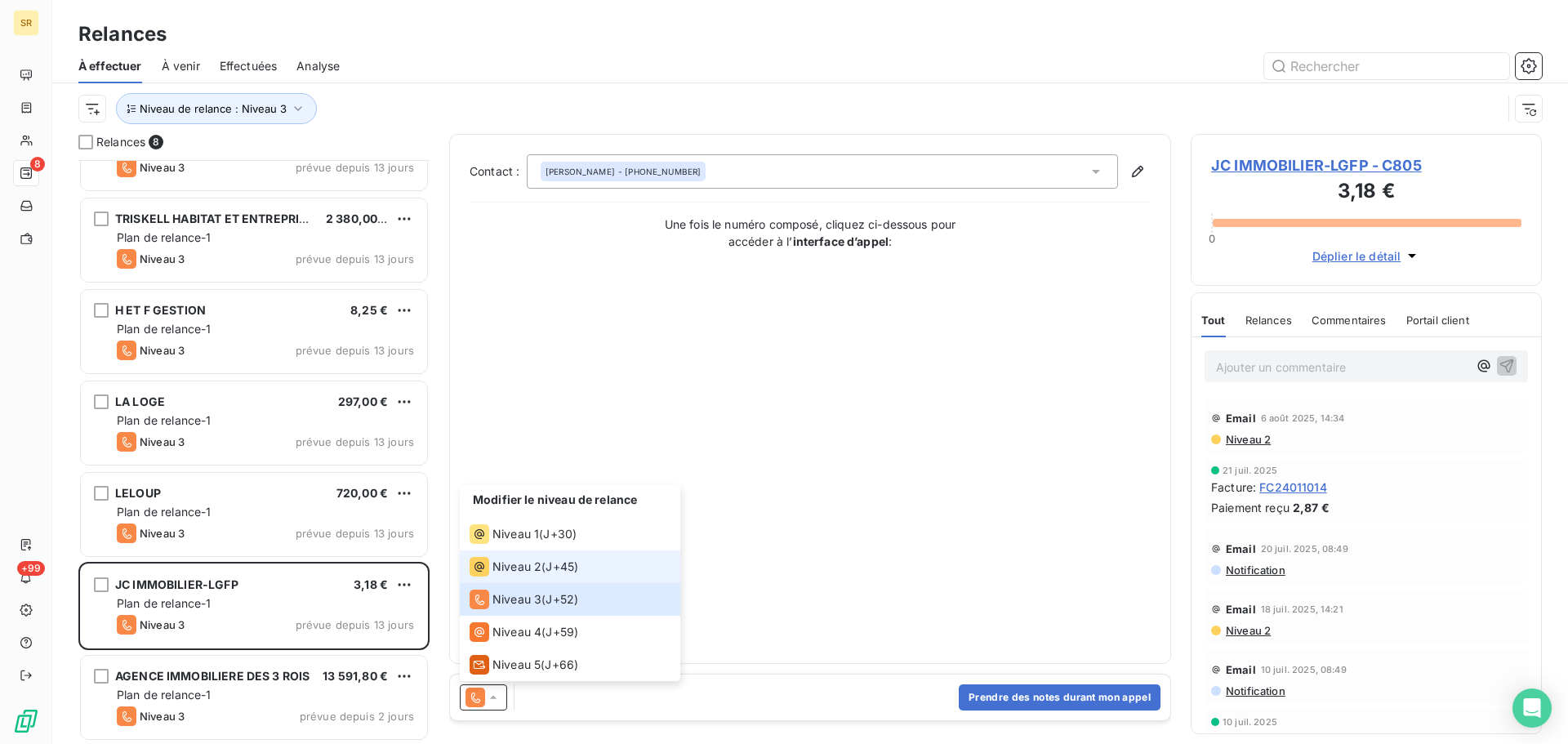
click at [538, 555] on li "Niveau 2 ( J+45 )" at bounding box center [570, 566] width 221 height 32
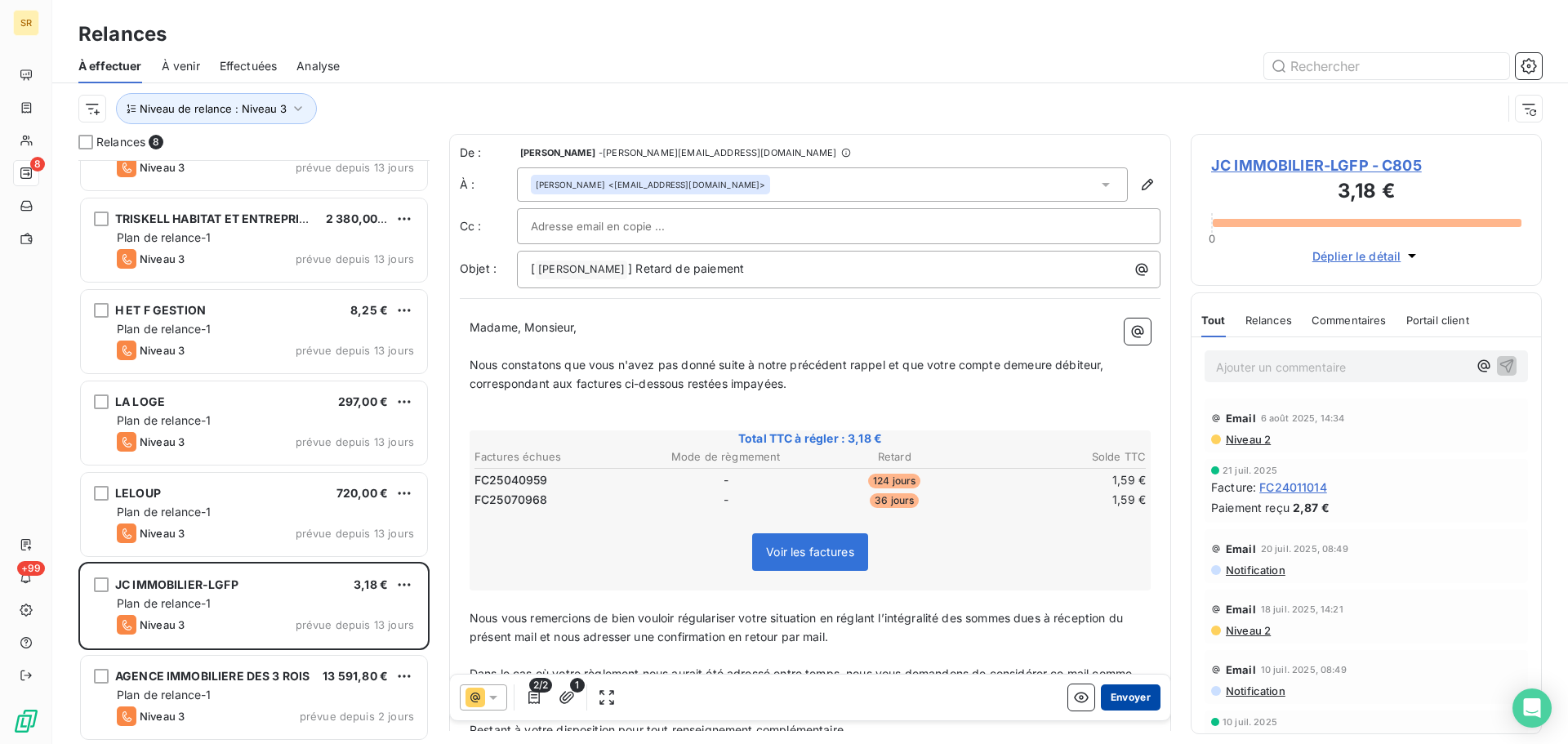
click at [1106, 702] on button "Envoyer" at bounding box center [1131, 697] width 59 height 26
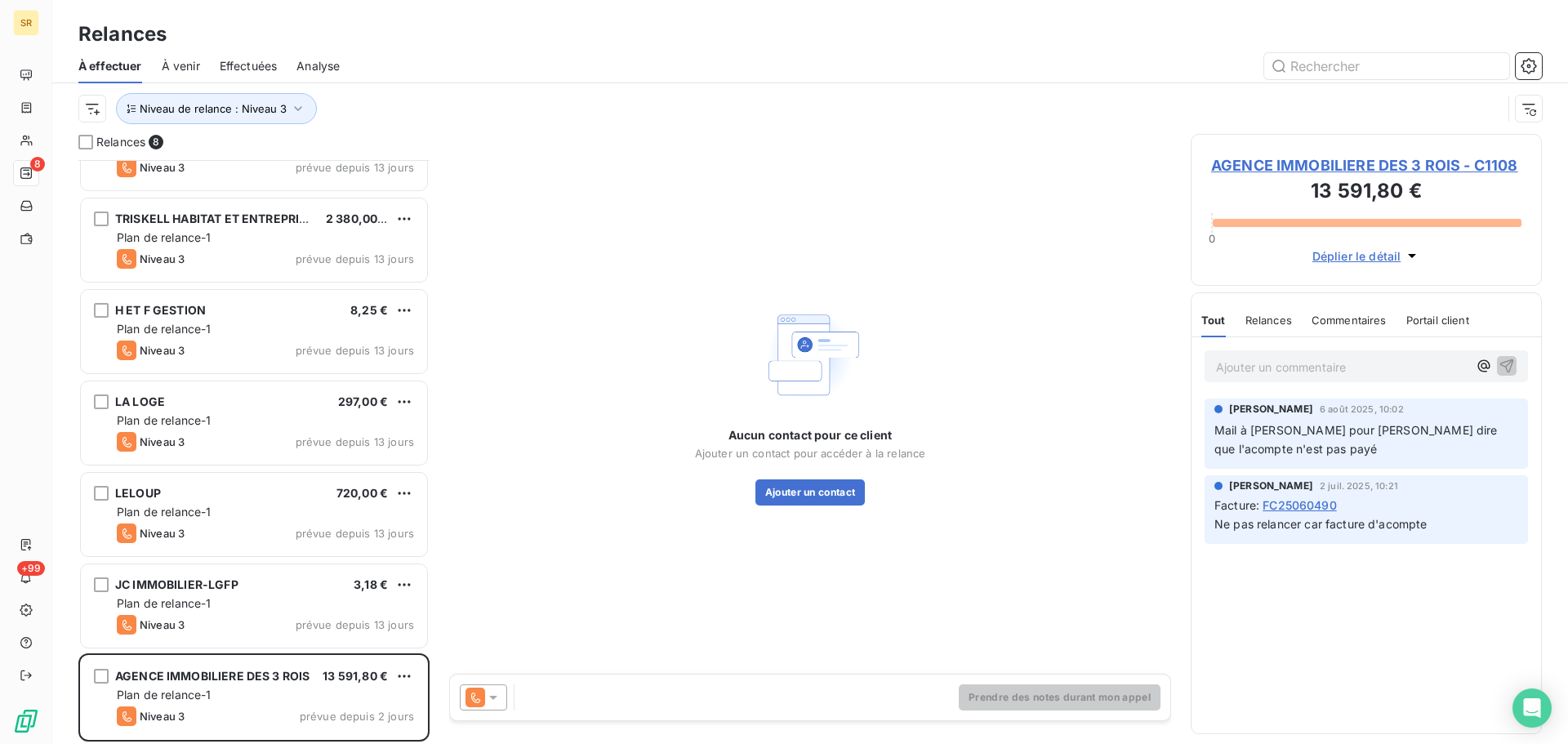
scroll to position [56, 0]
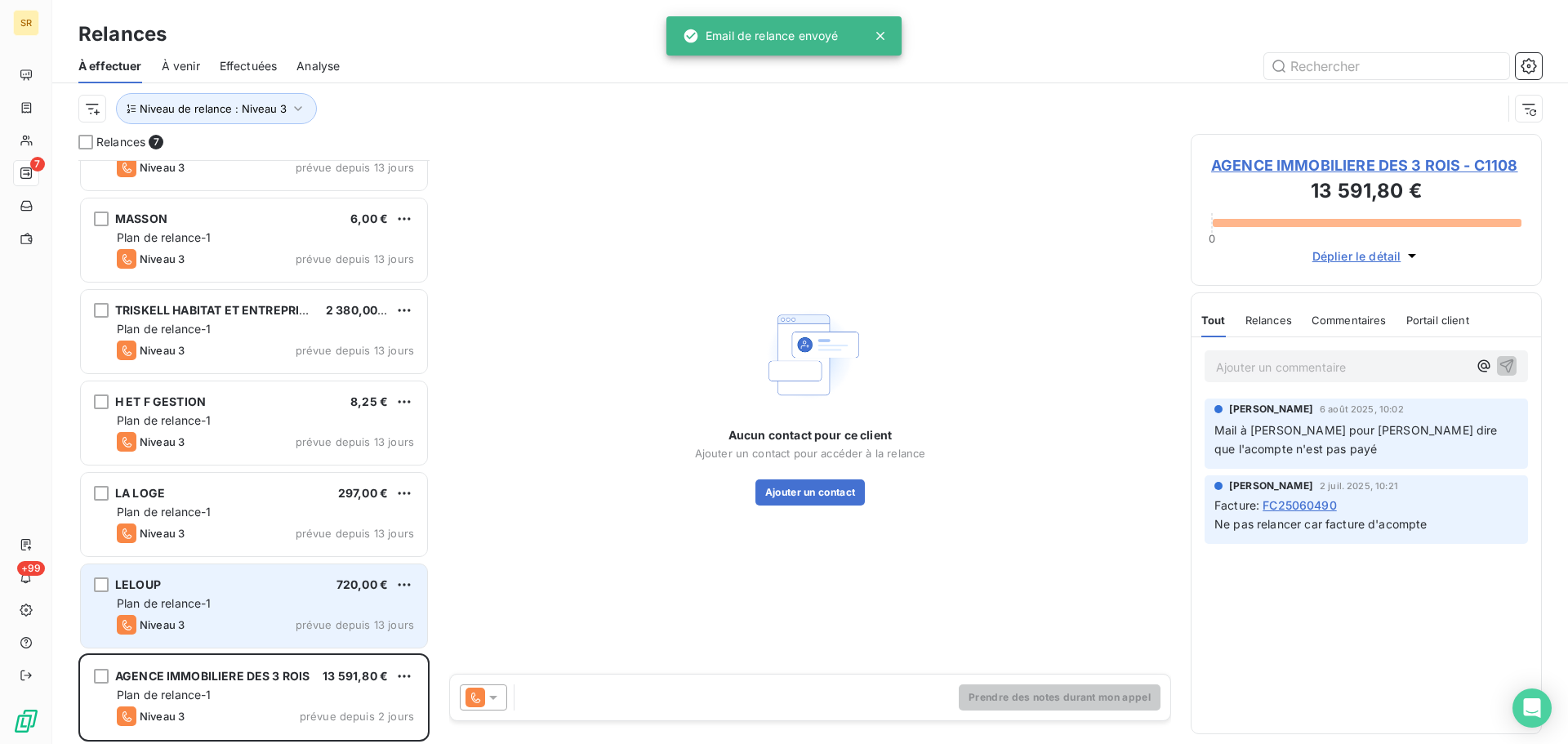
click at [195, 601] on span "Plan de relance-1" at bounding box center [165, 603] width 95 height 14
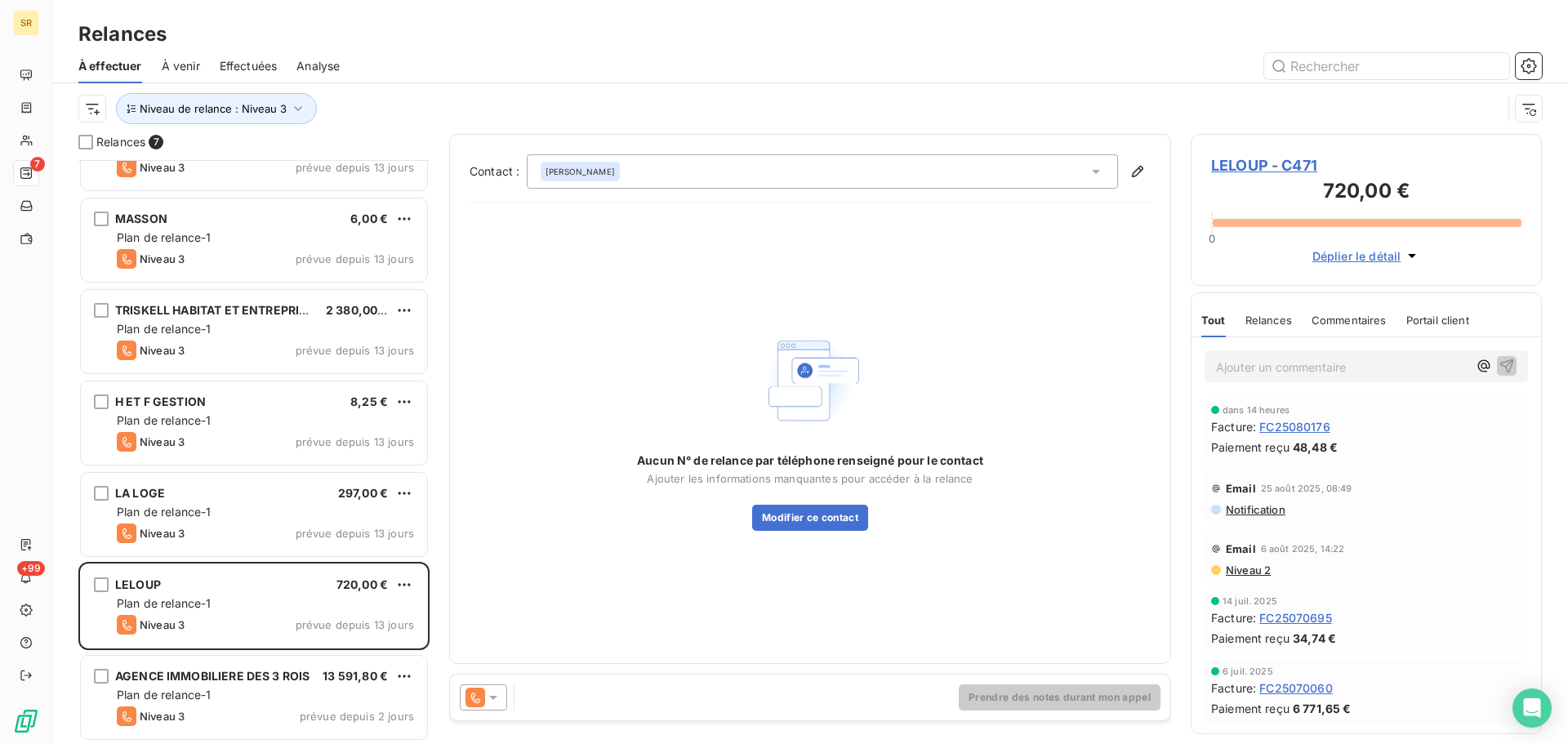
click at [489, 702] on icon at bounding box center [493, 697] width 16 height 16
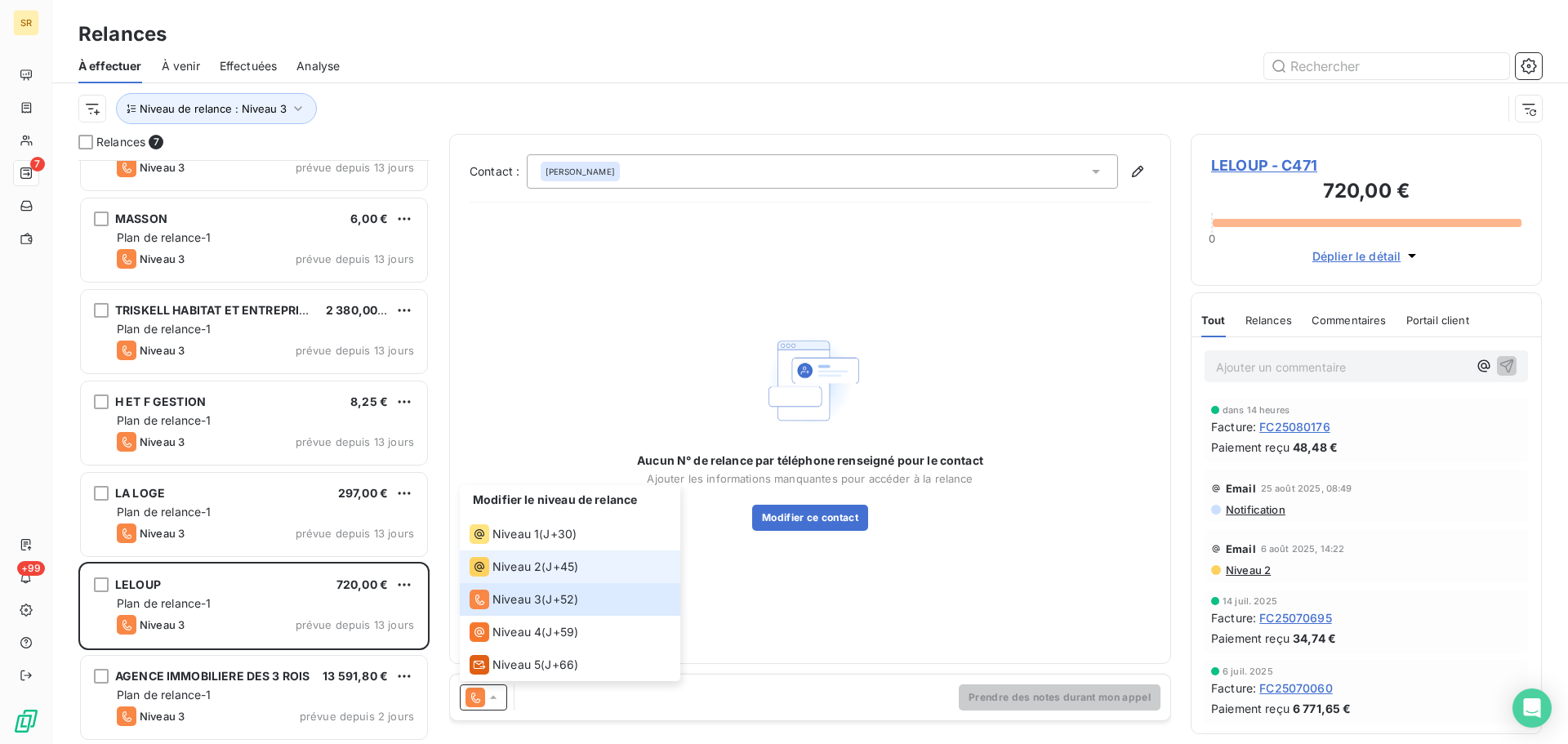
click at [517, 568] on span "Niveau 2" at bounding box center [517, 566] width 49 height 16
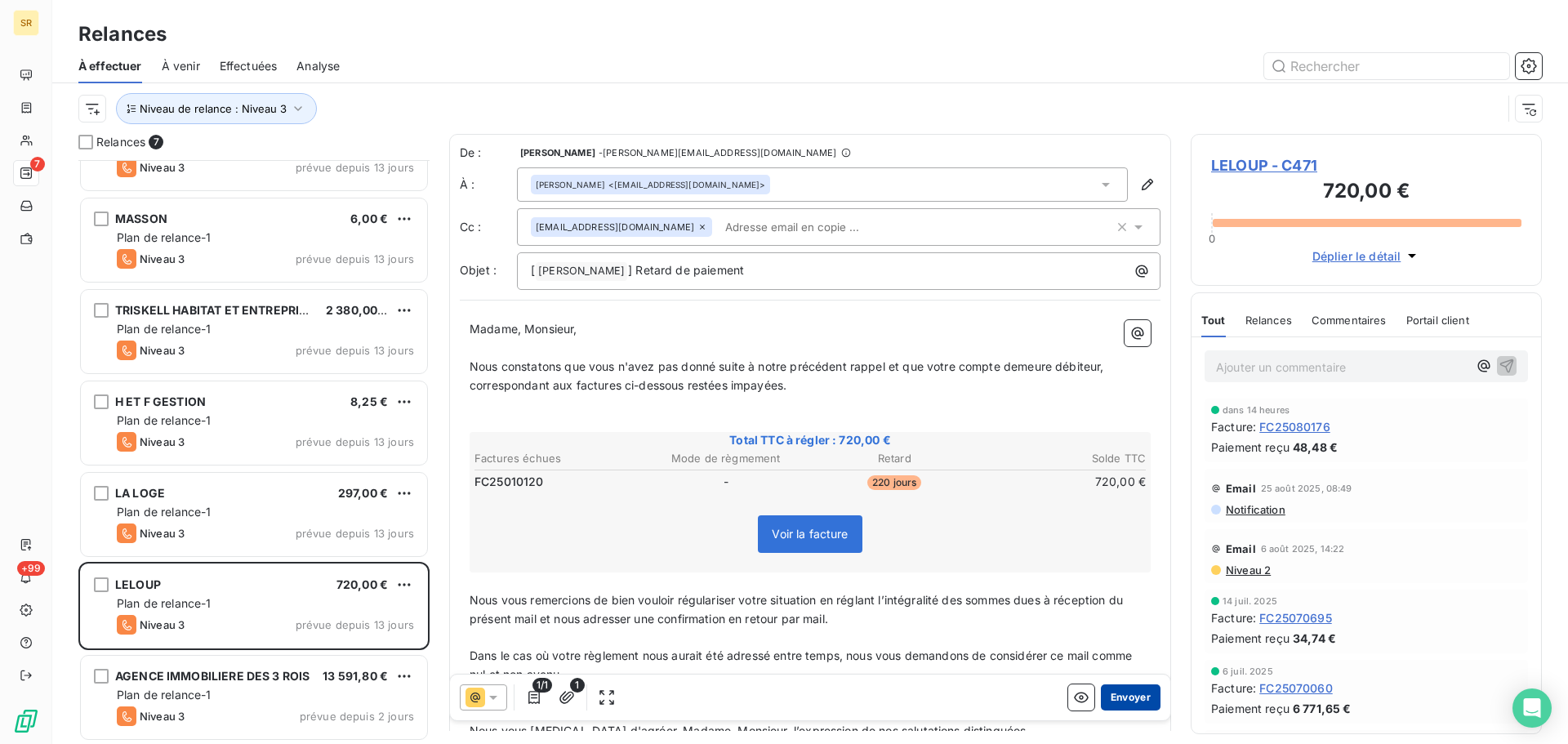
click at [1111, 696] on button "Envoyer" at bounding box center [1131, 697] width 59 height 26
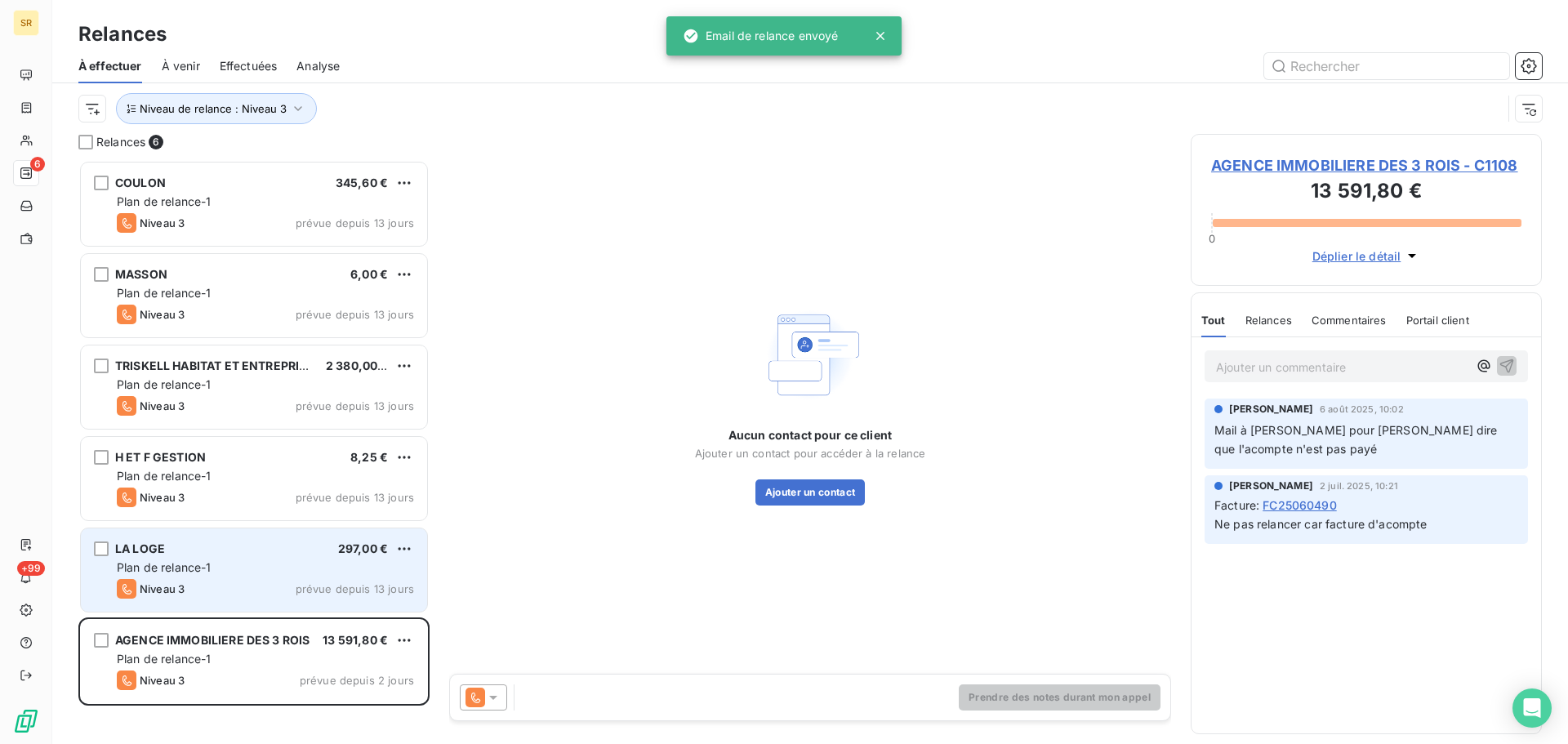
click at [311, 561] on div "Plan de relance-1" at bounding box center [266, 567] width 297 height 16
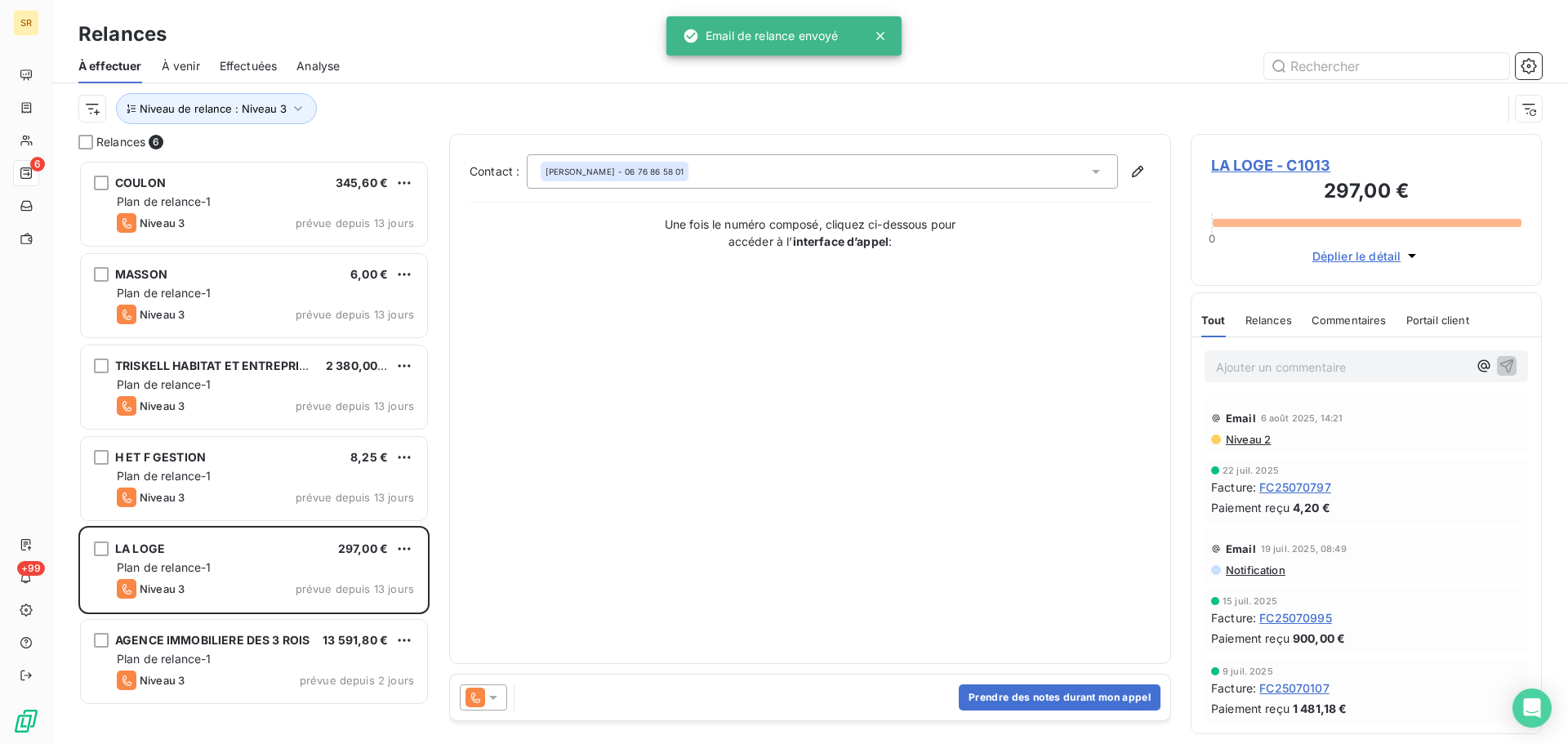
click at [488, 698] on icon at bounding box center [493, 697] width 16 height 16
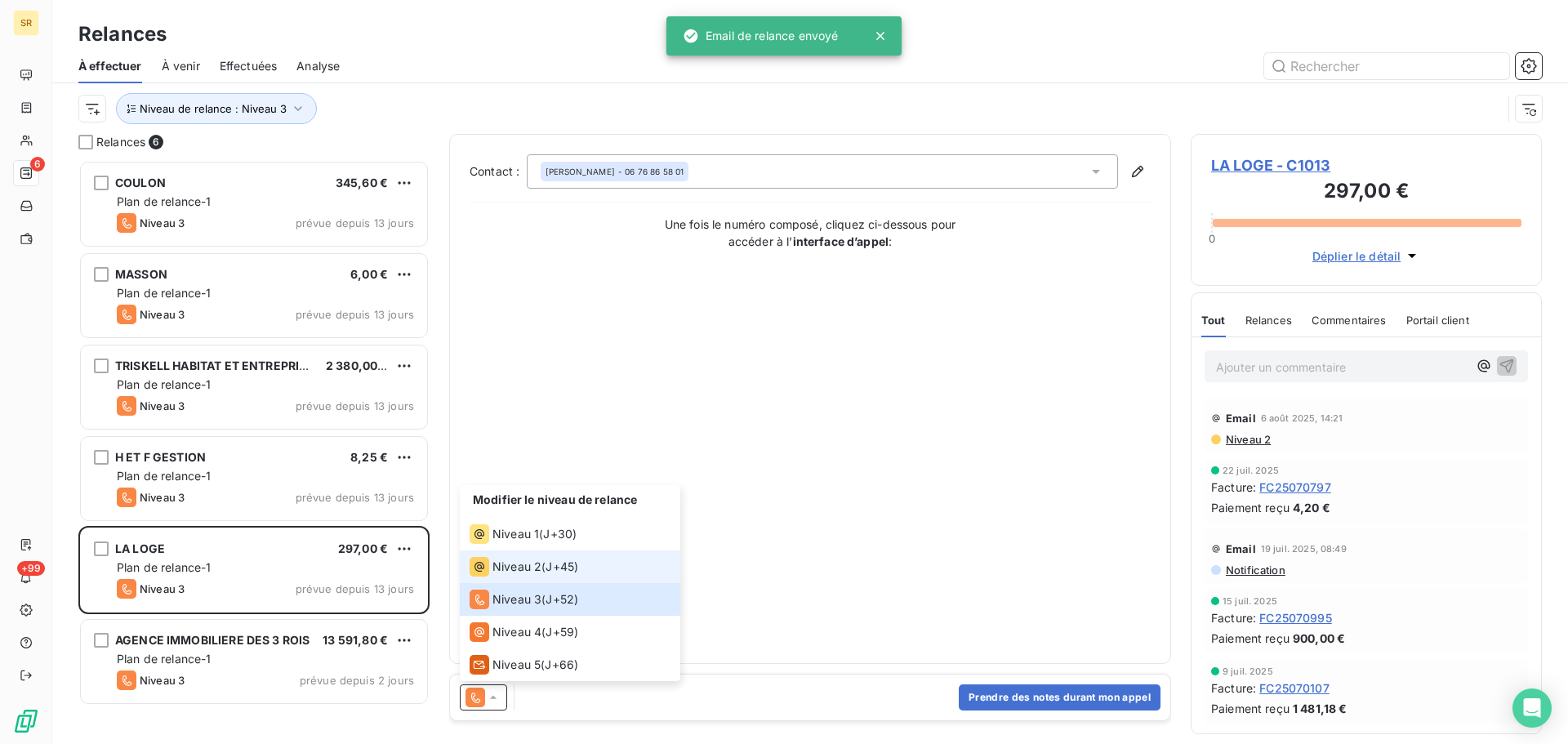
click at [515, 564] on span "Niveau 2" at bounding box center [517, 566] width 49 height 16
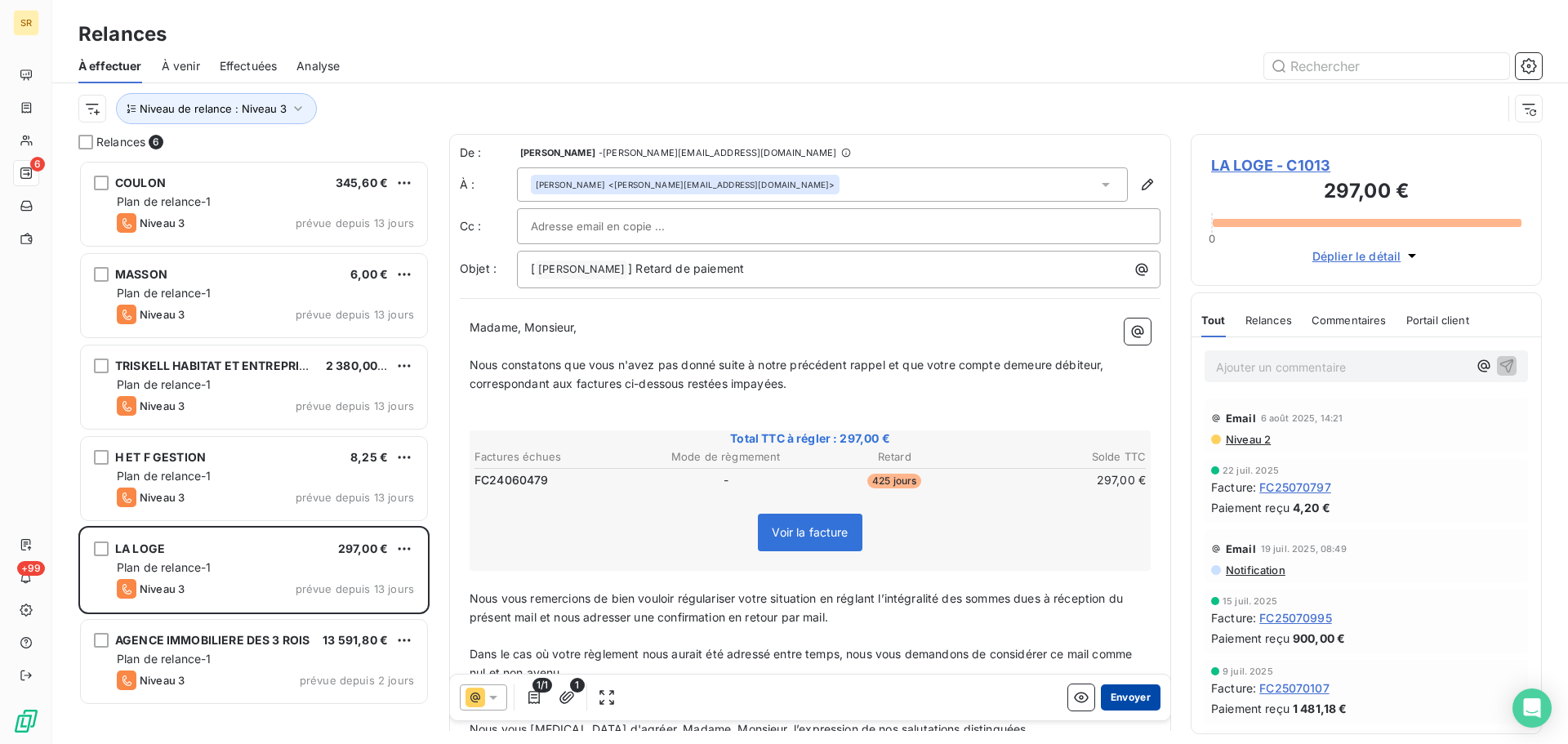
click at [1126, 700] on button "Envoyer" at bounding box center [1131, 697] width 59 height 26
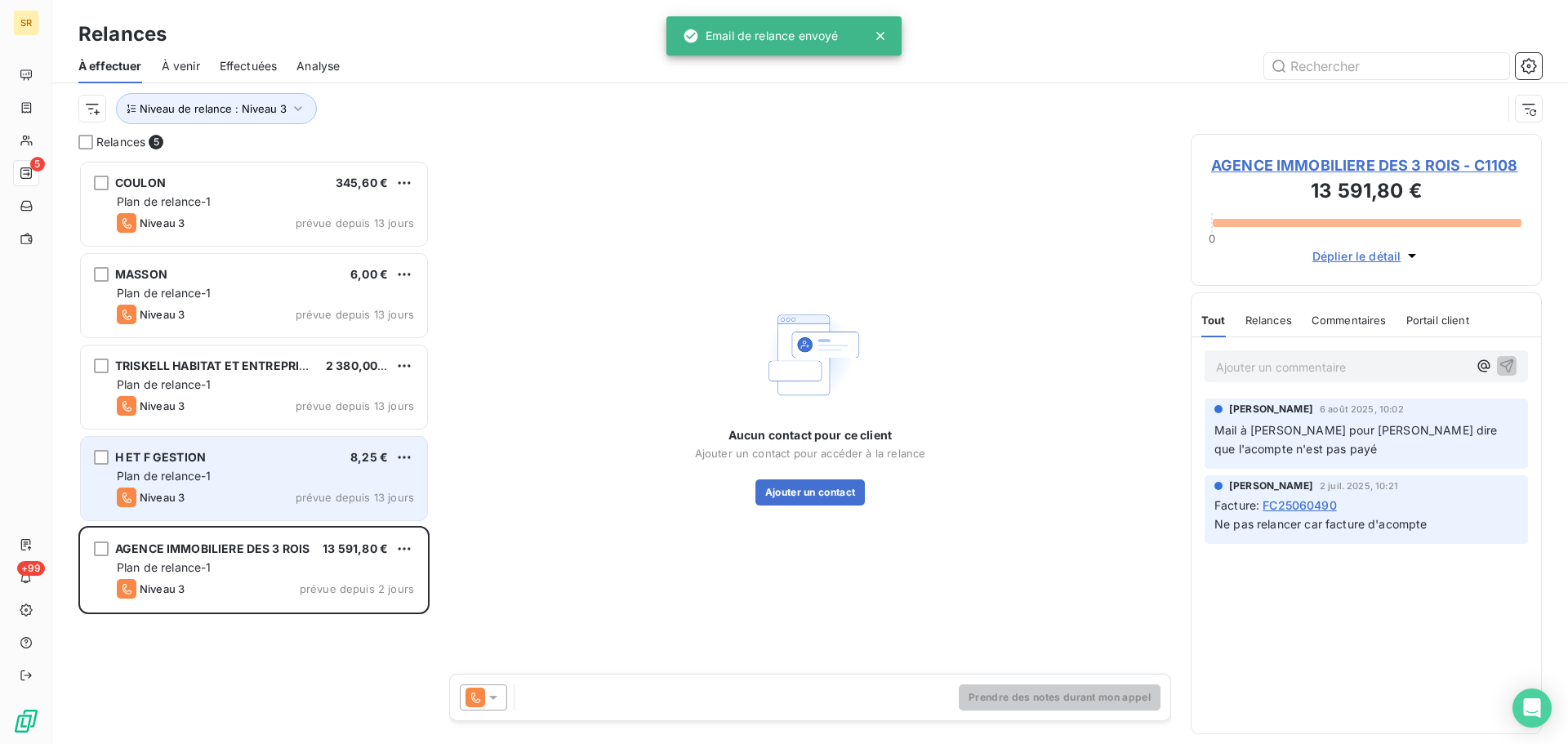
click at [261, 485] on div "H ET F GESTION 8,25 € Plan de relance-1 Niveau 3 prévue depuis 13 jours" at bounding box center [254, 478] width 347 height 83
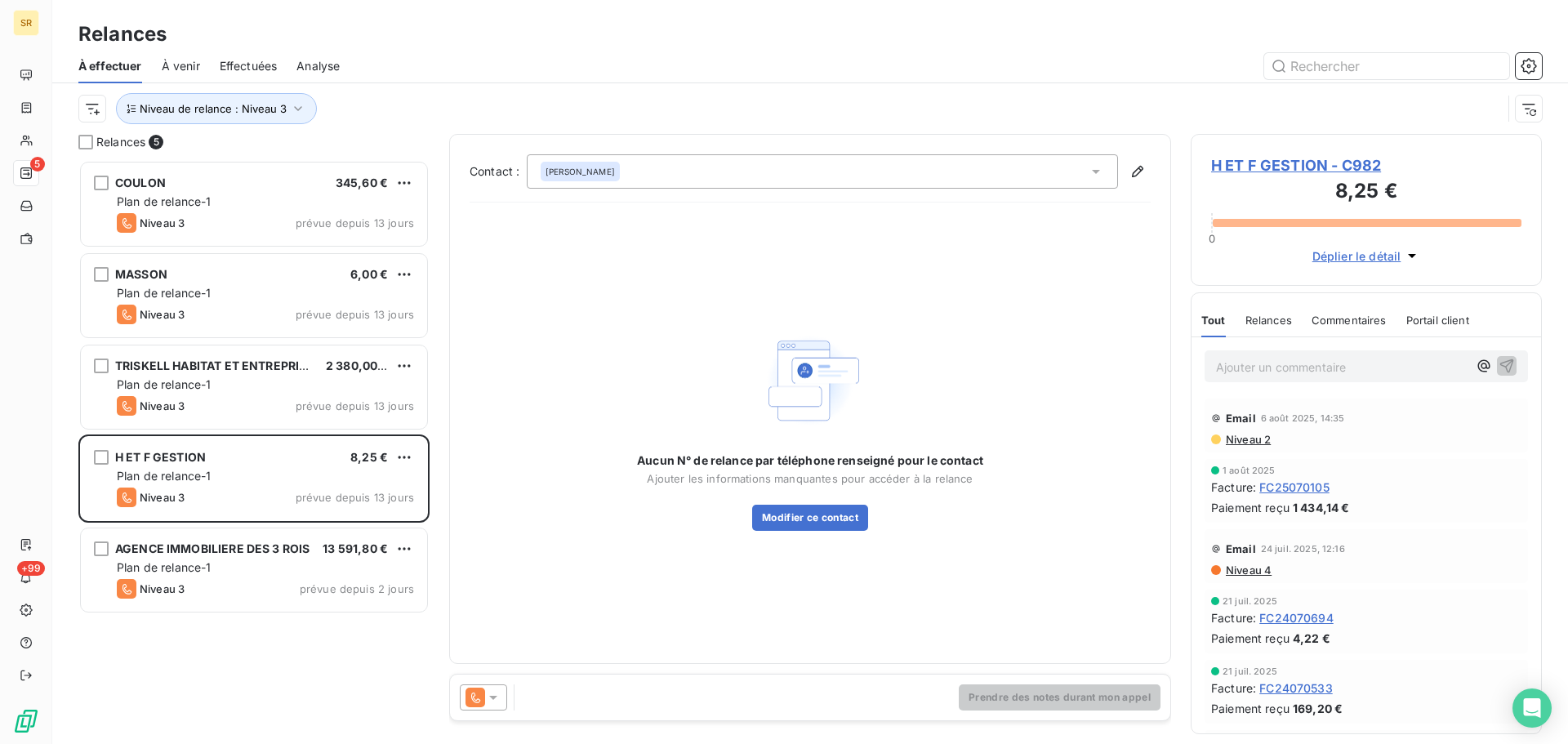
drag, startPoint x: 496, startPoint y: 694, endPoint x: 502, endPoint y: 689, distance: 7.8
click at [497, 696] on icon at bounding box center [493, 697] width 16 height 16
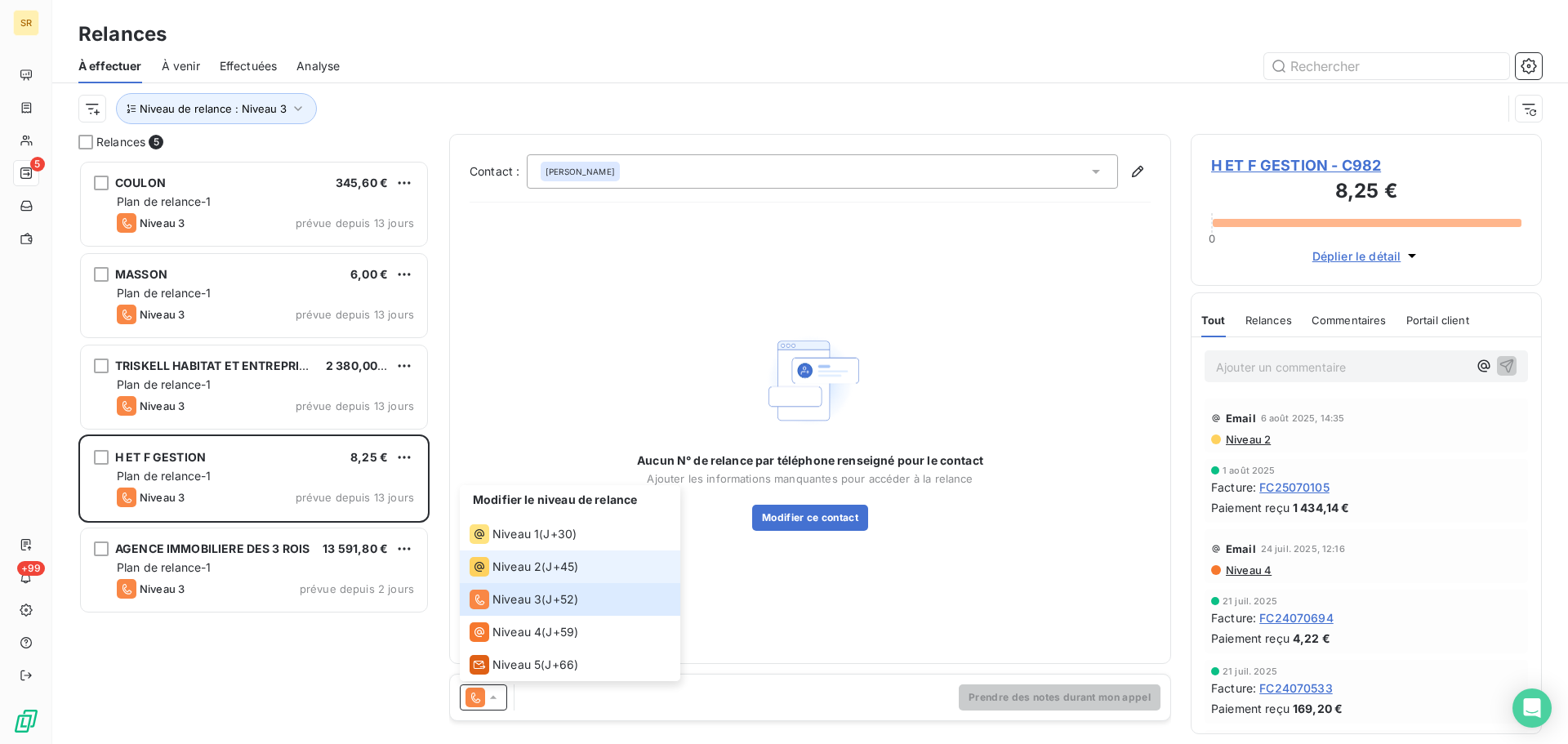
click at [523, 556] on li "Niveau 2 ( J+45 )" at bounding box center [570, 566] width 221 height 32
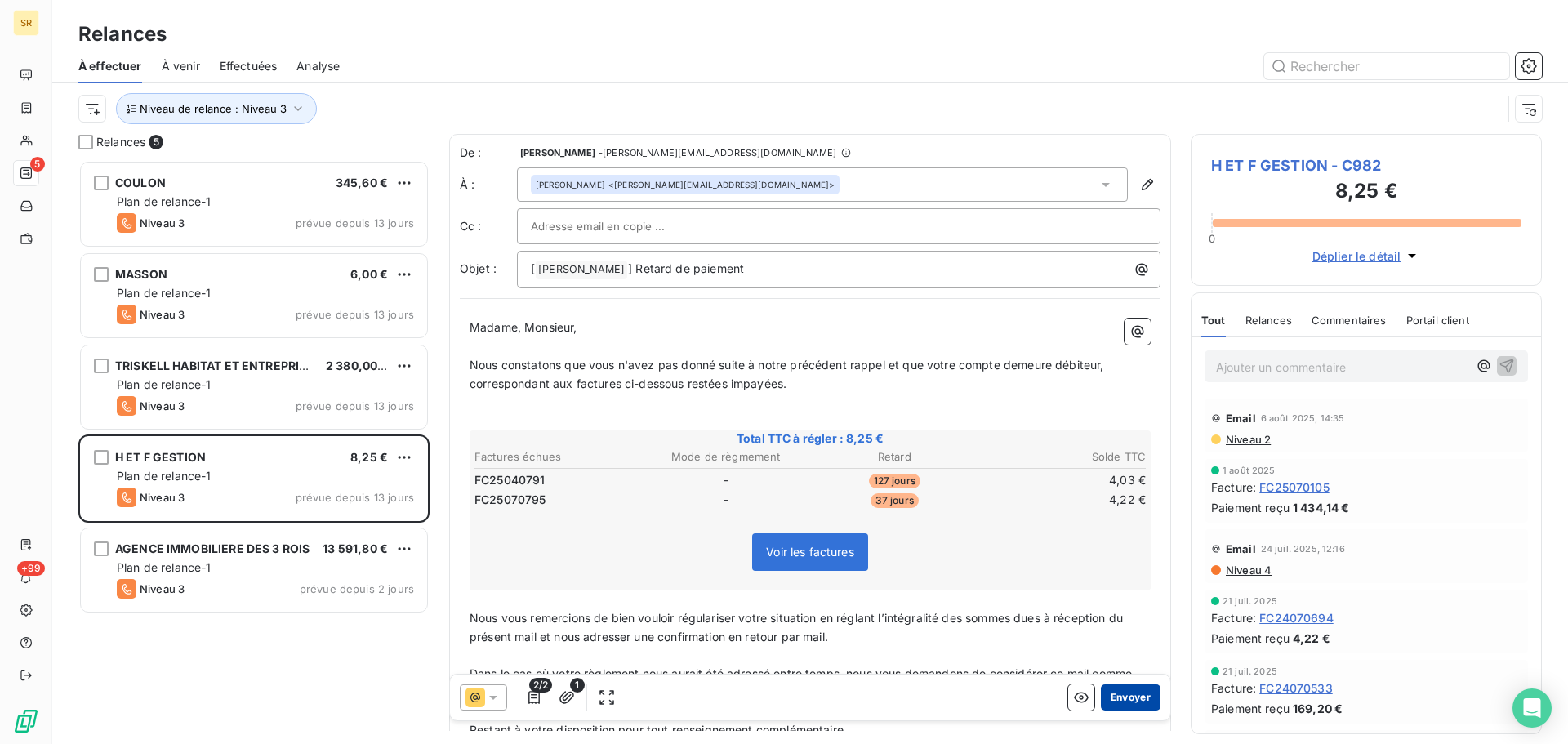
click at [1131, 693] on button "Envoyer" at bounding box center [1131, 697] width 59 height 26
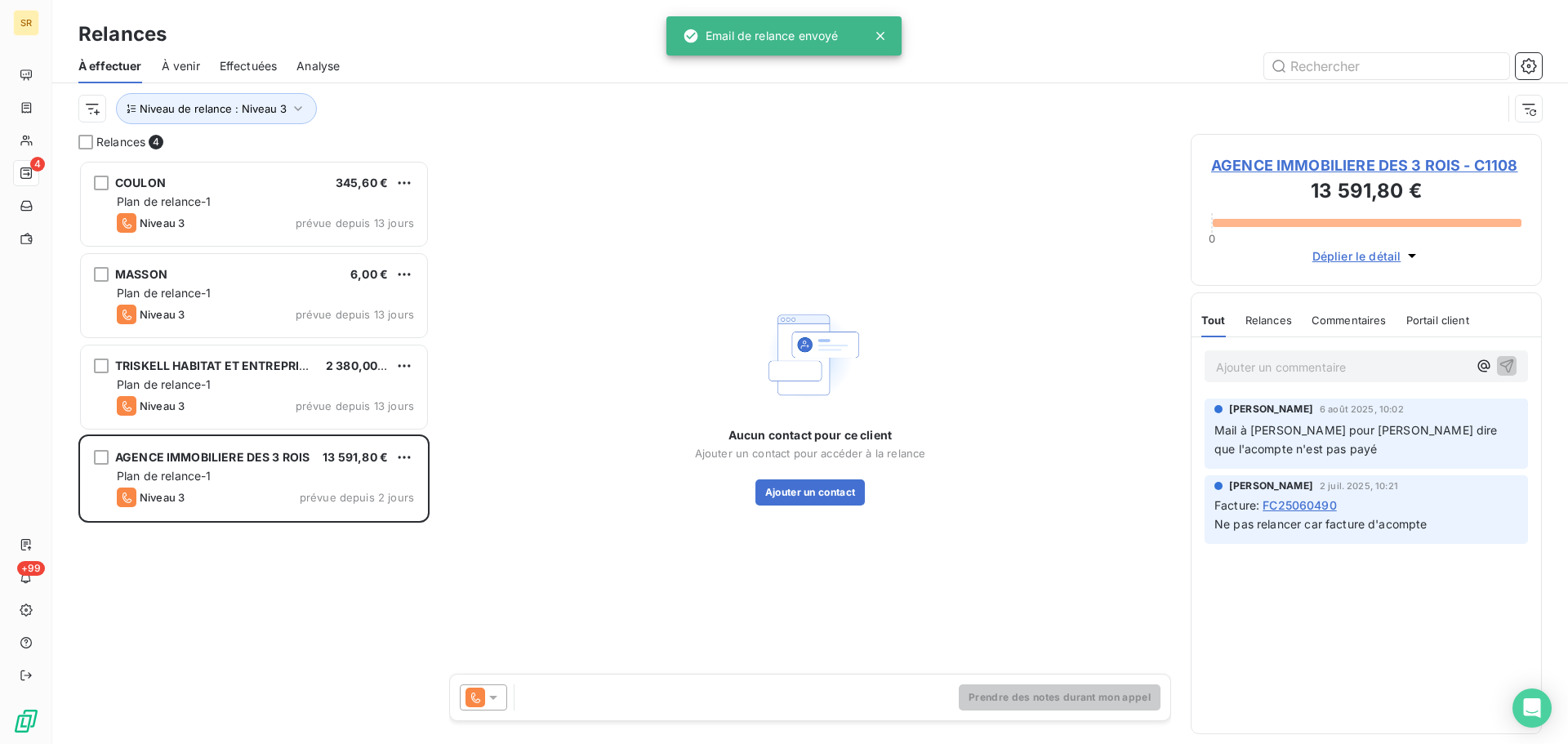
click at [401, 366] on html "SR 4 +99 Relances À effectuer À venir Effectuées Analyse Niveau de relance : Ni…" at bounding box center [784, 372] width 1568 height 744
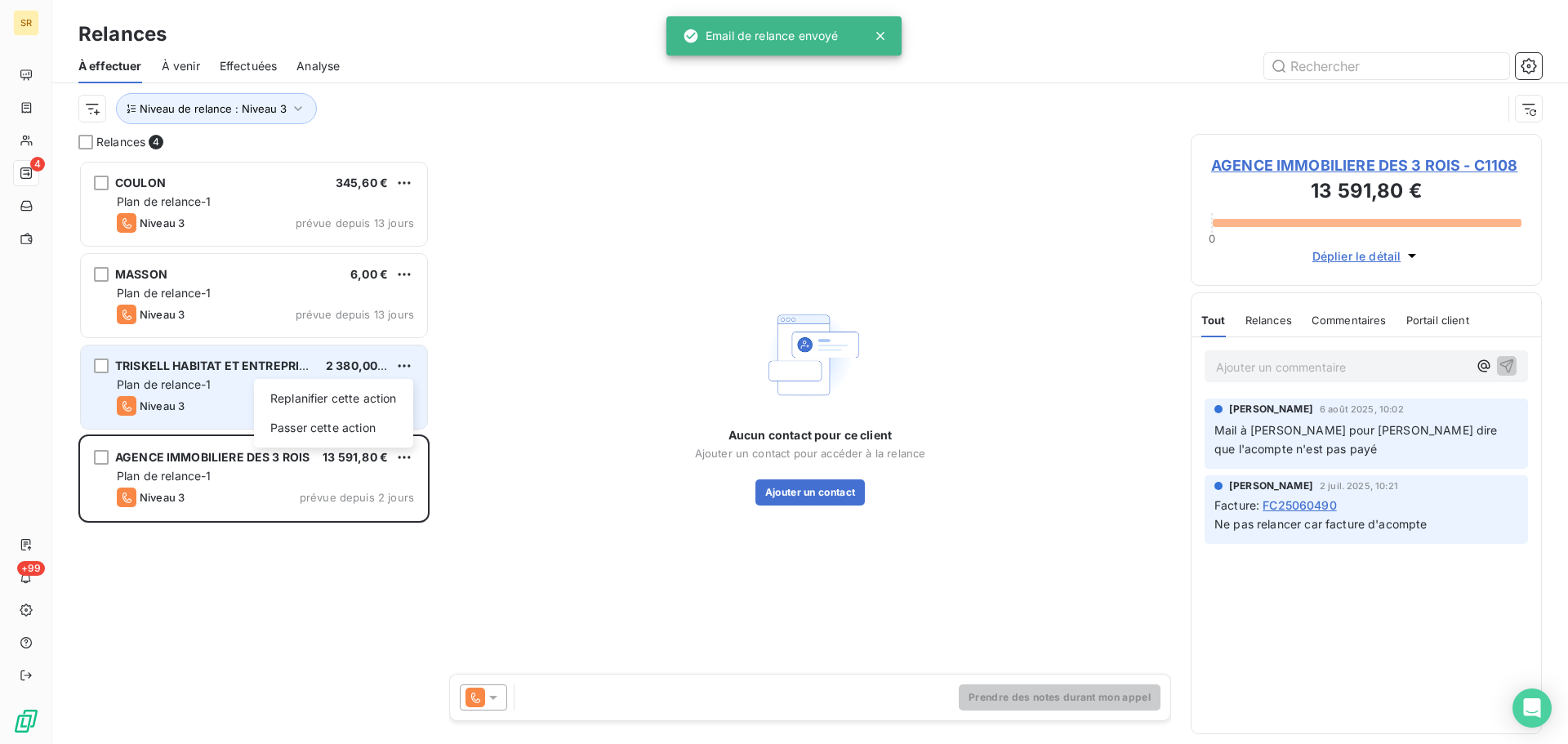
click at [194, 367] on html "SR 4 +99 Relances À effectuer À venir Effectuées Analyse Niveau de relance : Ni…" at bounding box center [784, 372] width 1568 height 744
click at [178, 387] on span "Plan de relance-1" at bounding box center [165, 384] width 95 height 14
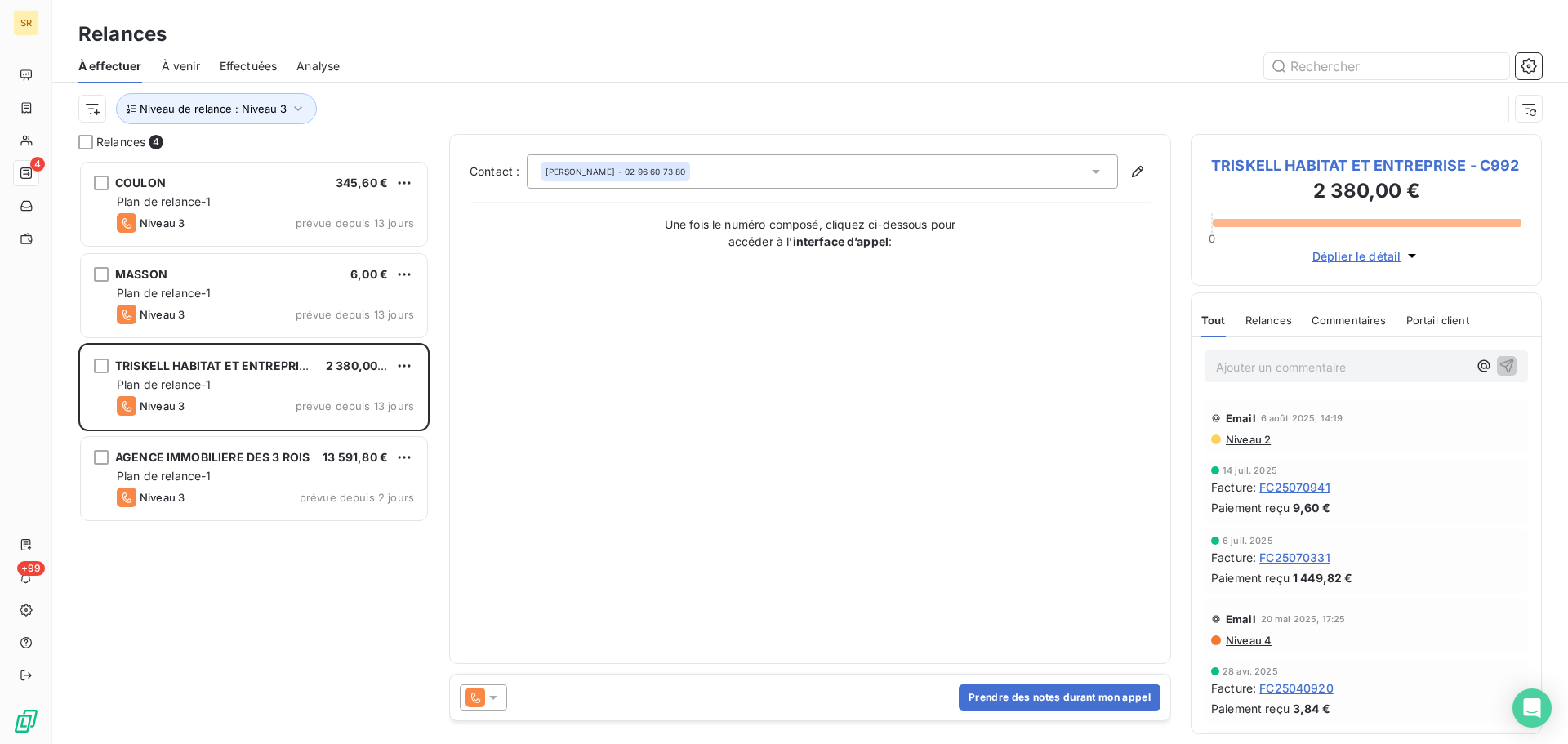
click at [499, 688] on div at bounding box center [483, 697] width 48 height 26
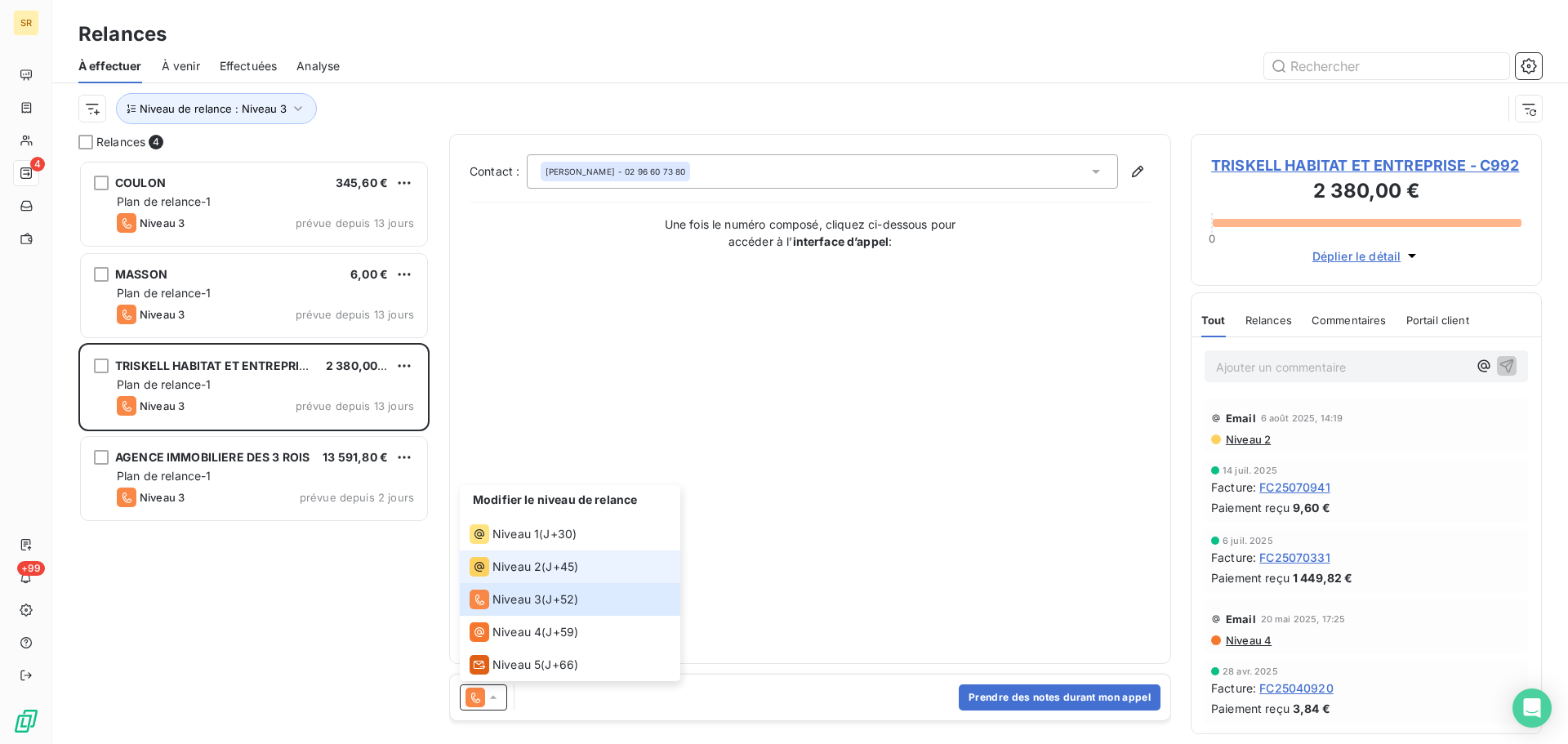
click at [503, 571] on span "Niveau 2" at bounding box center [517, 566] width 49 height 16
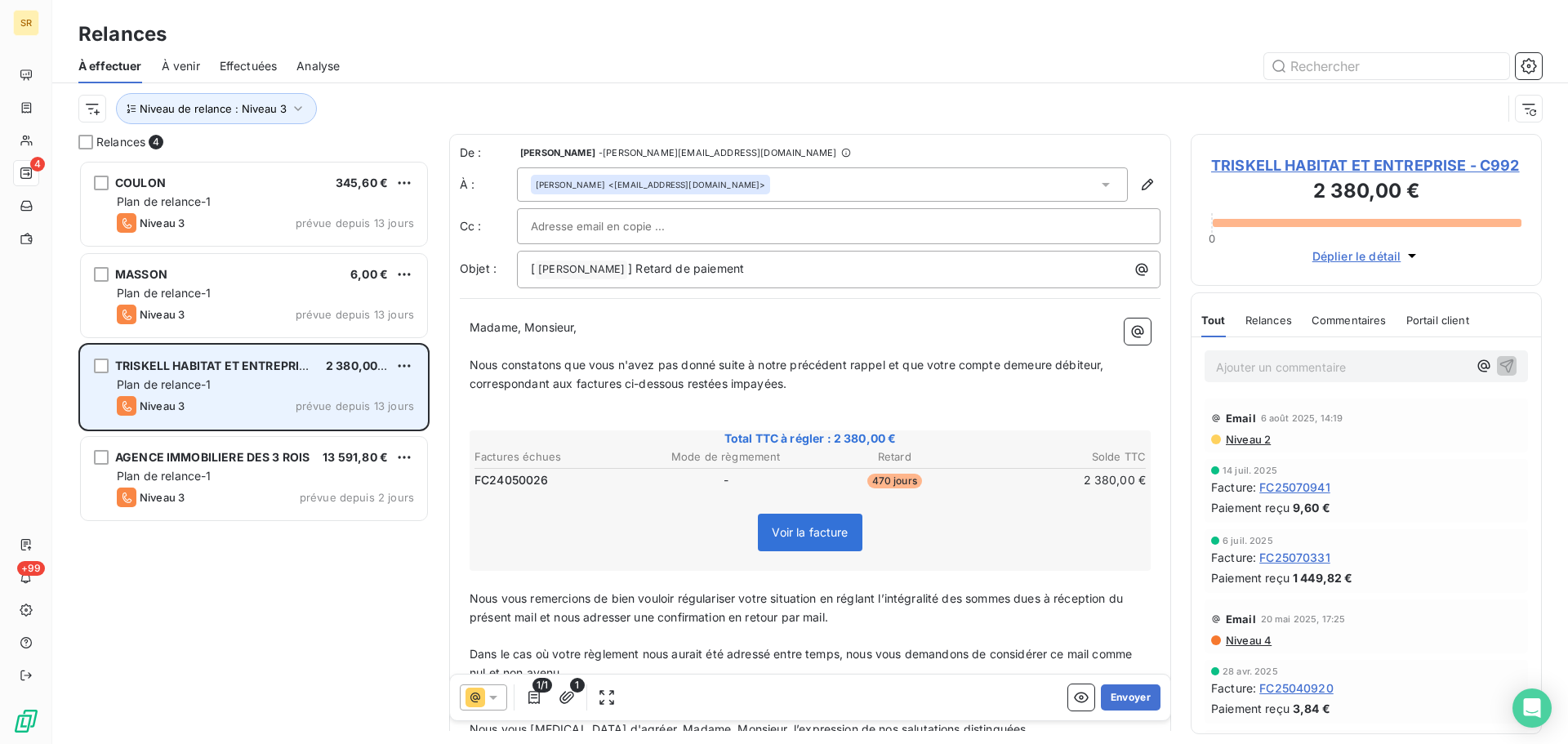
click at [411, 349] on div "TRISKELL HABITAT ET ENTREPRISE 2 380,00 € Plan de relance-1 Niveau 3 prévue dep…" at bounding box center [254, 387] width 347 height 83
click at [391, 373] on div "TRISKELL HABITAT ET ENTREPRISE 2 380,00 €" at bounding box center [266, 365] width 297 height 14
click at [404, 368] on html "SR 4 +99 Relances À effectuer À venir Effectuées Analyse Niveau de relance : Ni…" at bounding box center [784, 372] width 1568 height 744
click at [330, 426] on div "Passer cette action" at bounding box center [334, 428] width 146 height 26
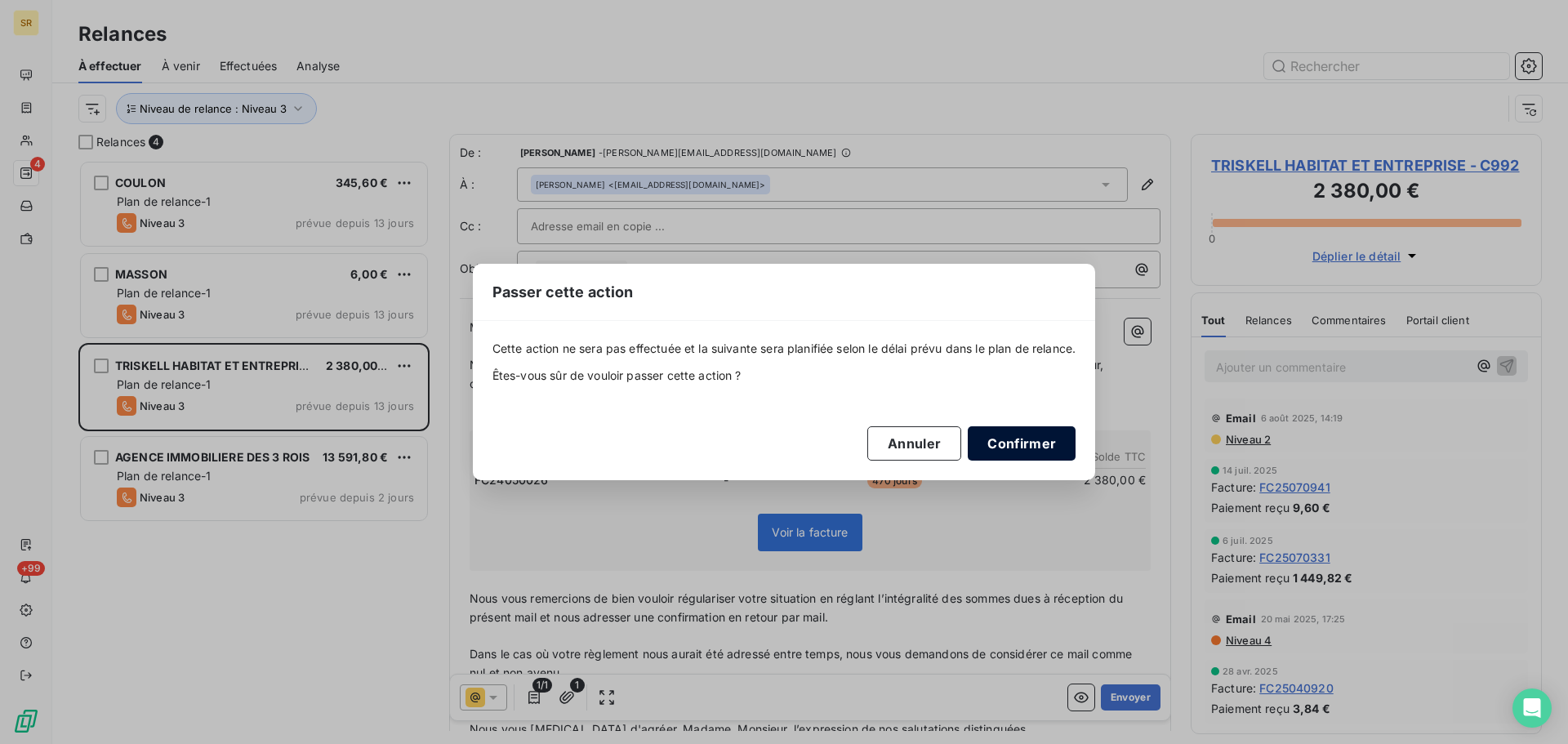
click at [1024, 444] on button "Confirmer" at bounding box center [1022, 443] width 108 height 34
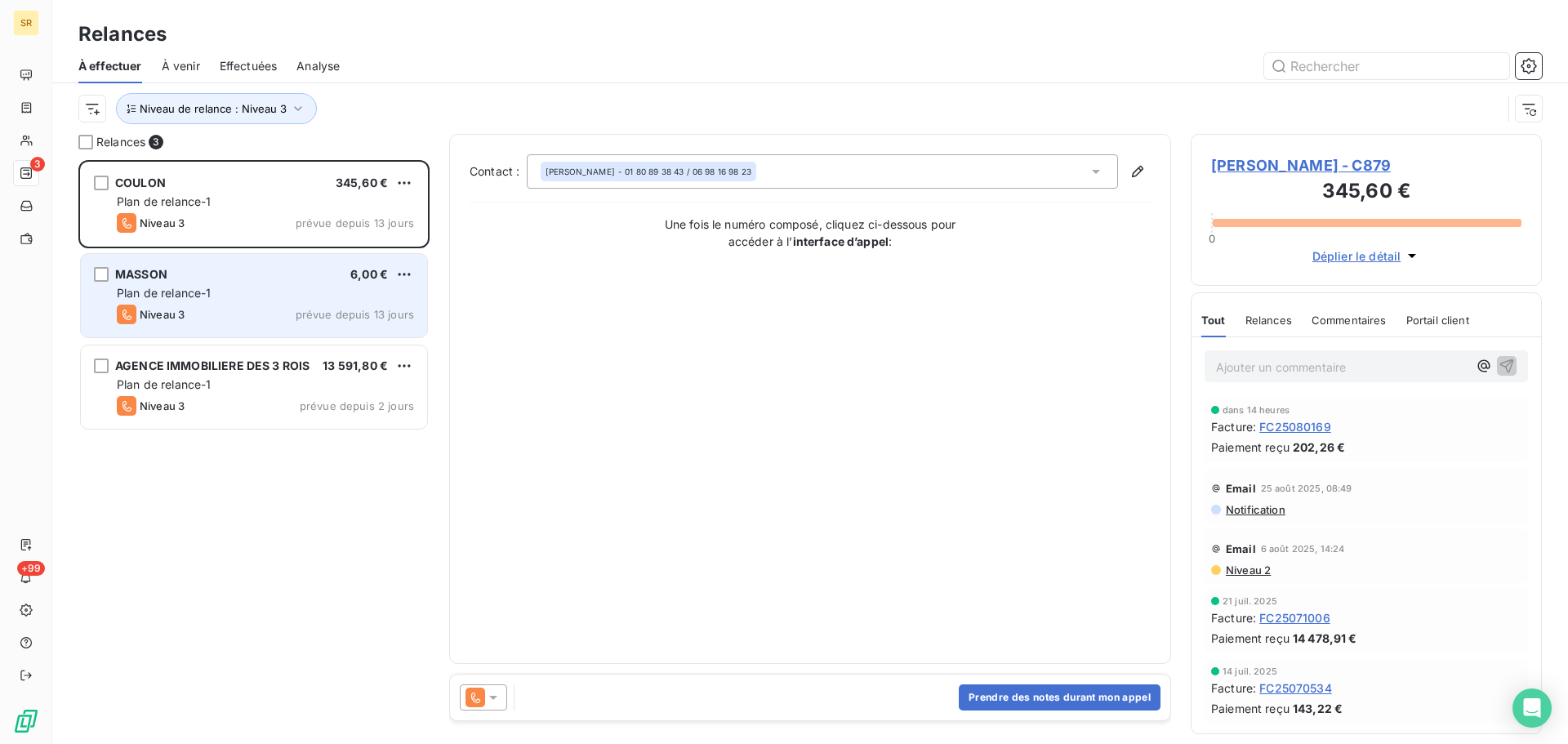
click at [214, 293] on div "Plan de relance-1" at bounding box center [266, 293] width 297 height 16
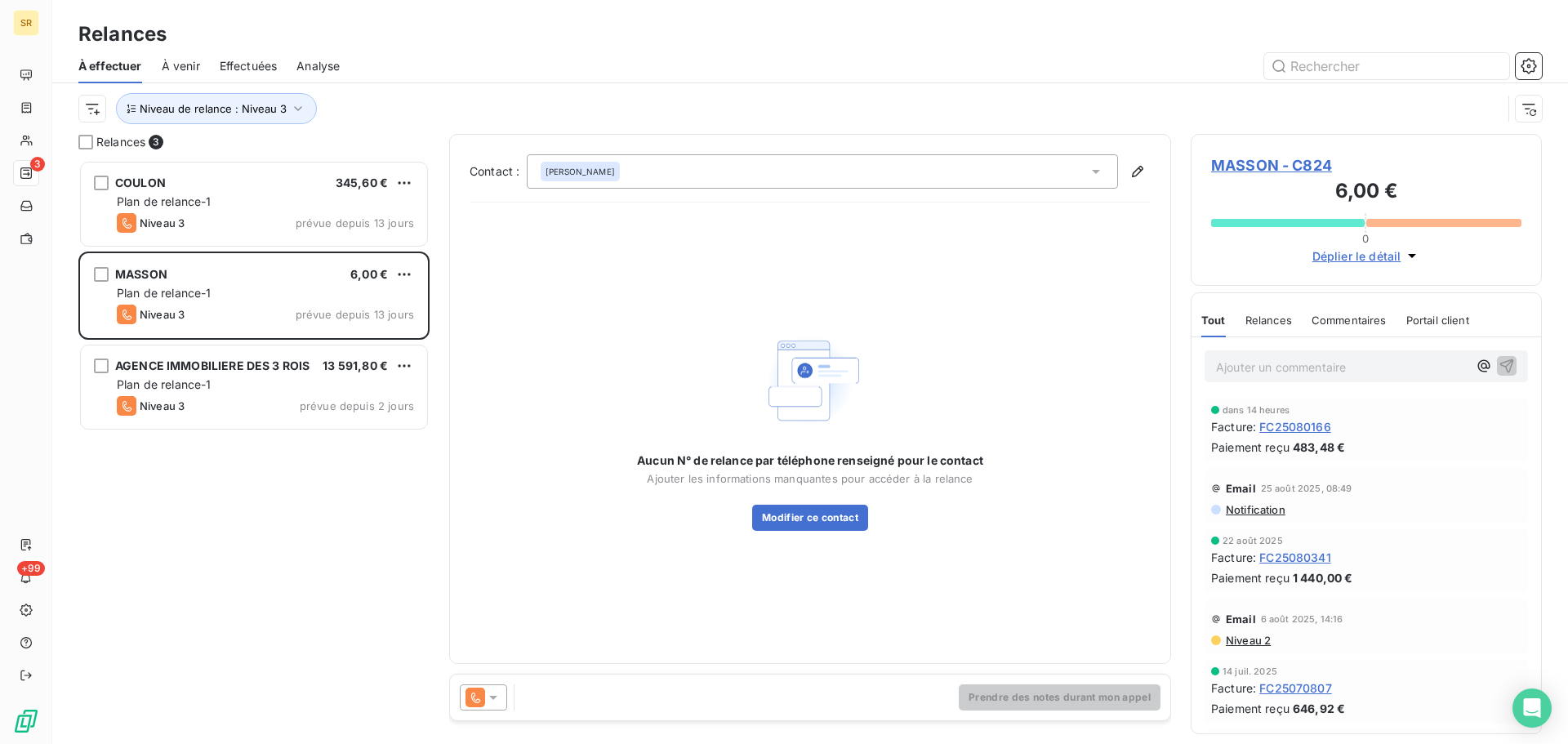
click at [495, 698] on icon at bounding box center [494, 697] width 8 height 4
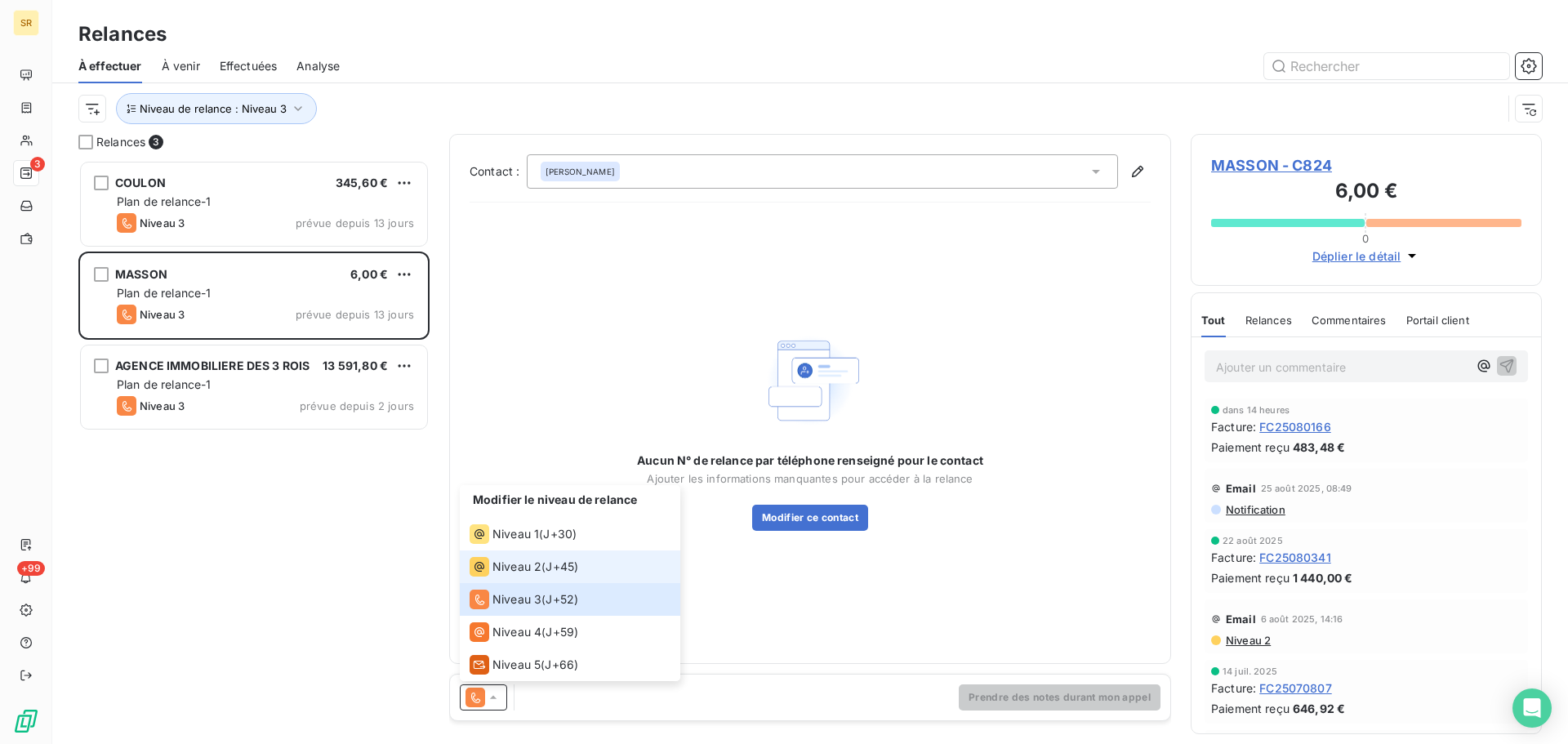
click at [504, 557] on div "Niveau 2" at bounding box center [505, 566] width 72 height 20
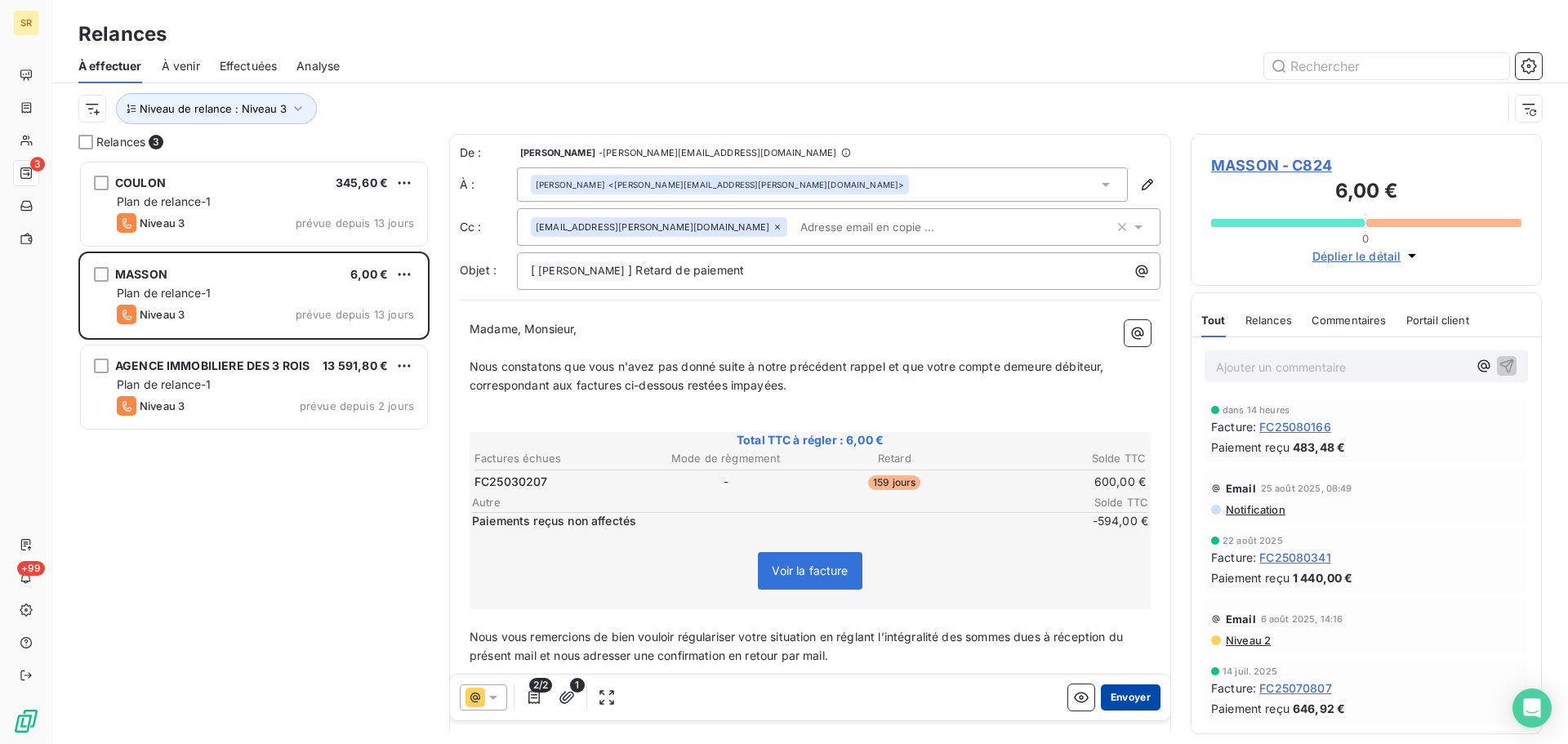
click at [1106, 698] on button "Envoyer" at bounding box center [1131, 697] width 59 height 26
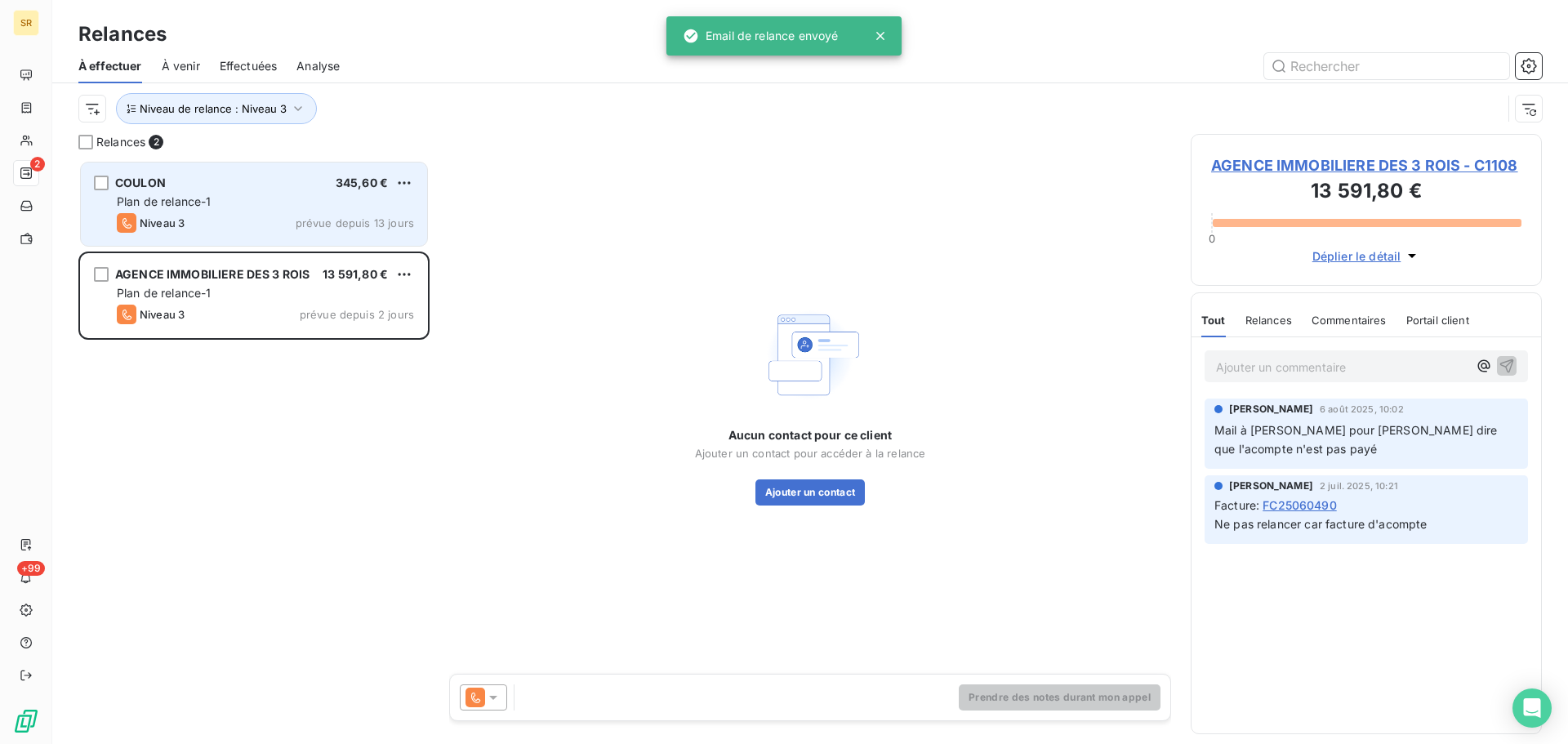
click at [295, 192] on div "[PERSON_NAME] 345,60 € Plan de relance-1 Niveau 3 prévue depuis 13 jours" at bounding box center [254, 204] width 347 height 83
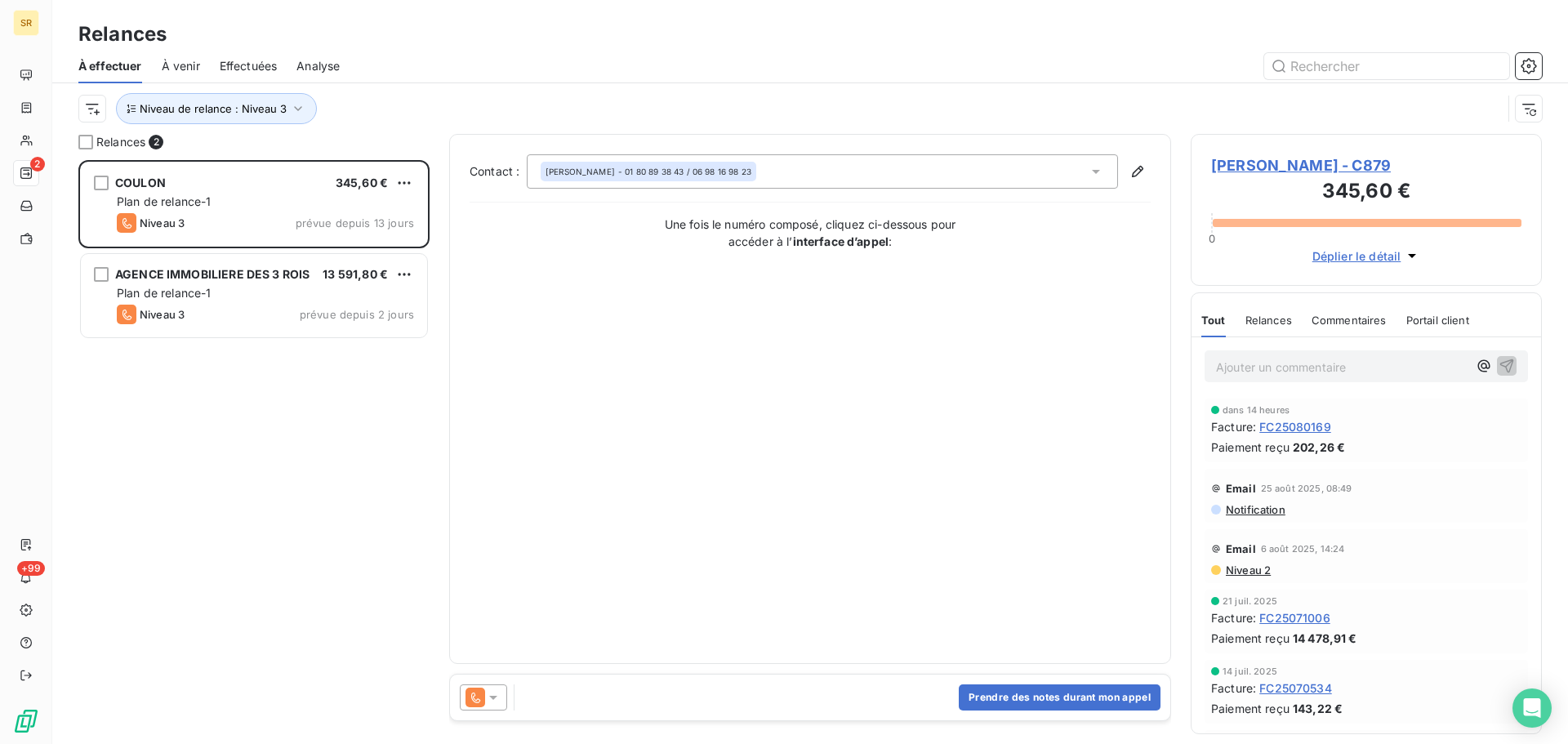
click at [498, 696] on icon at bounding box center [494, 697] width 8 height 4
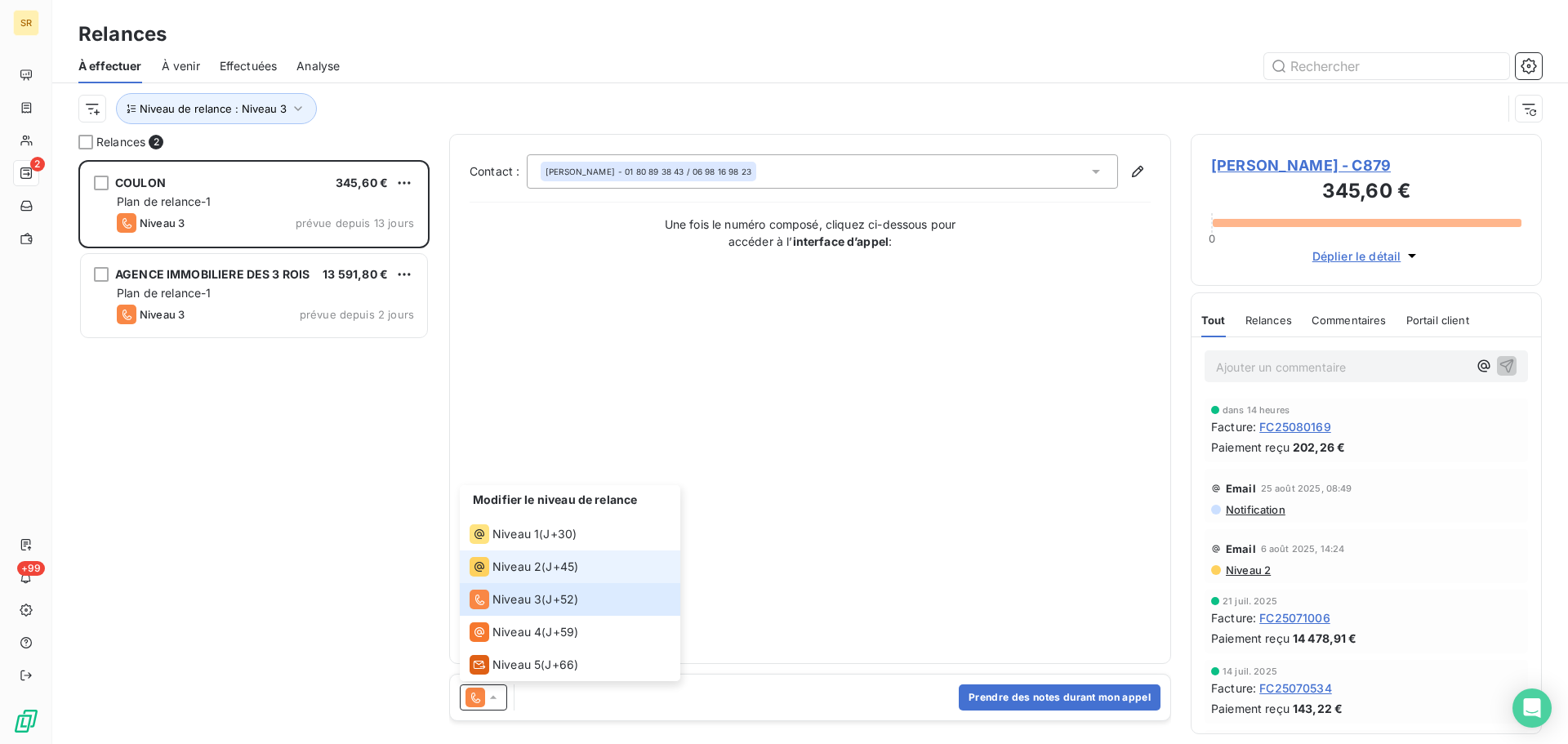
click at [510, 567] on span "Niveau 2" at bounding box center [517, 566] width 49 height 16
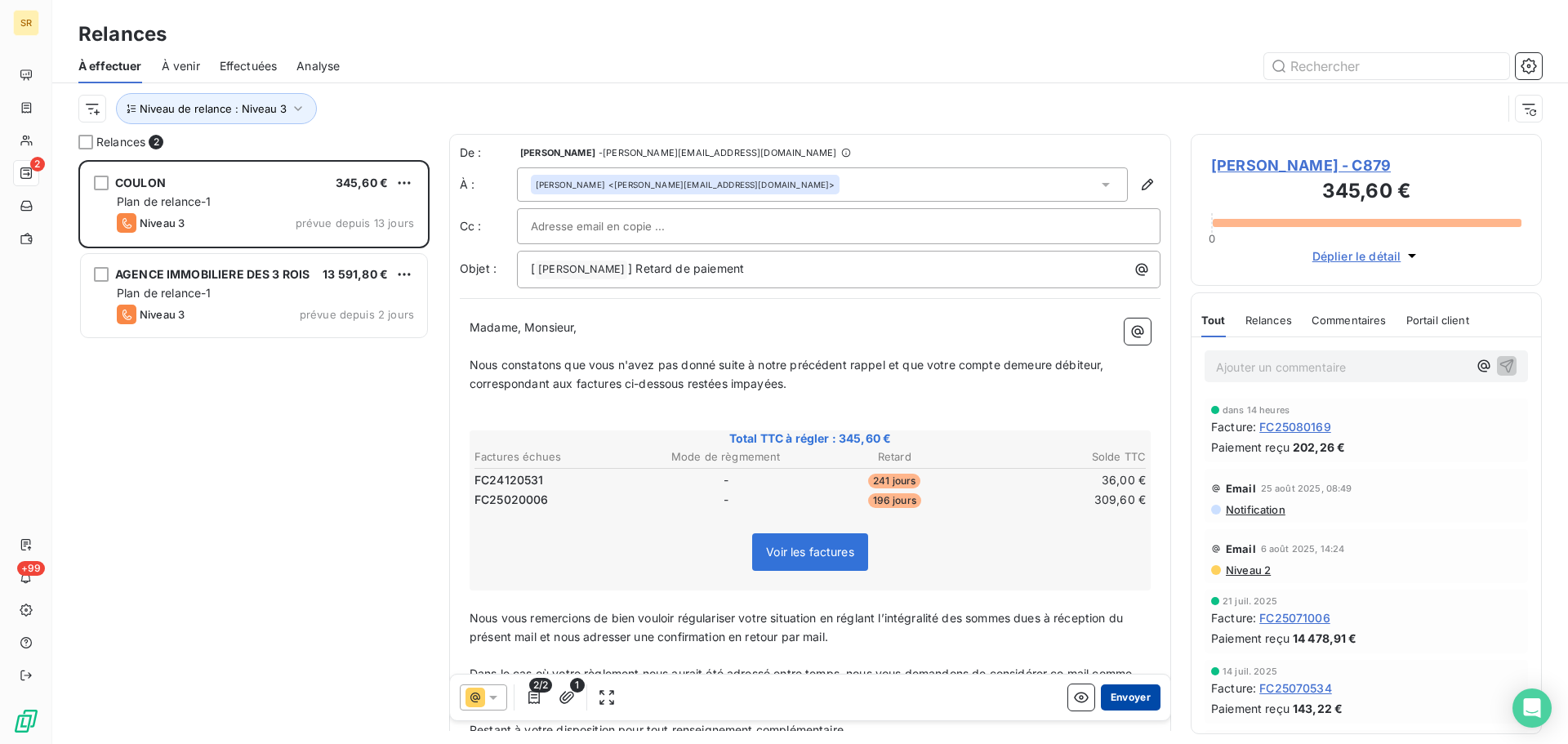
click at [1129, 691] on button "Envoyer" at bounding box center [1131, 697] width 59 height 26
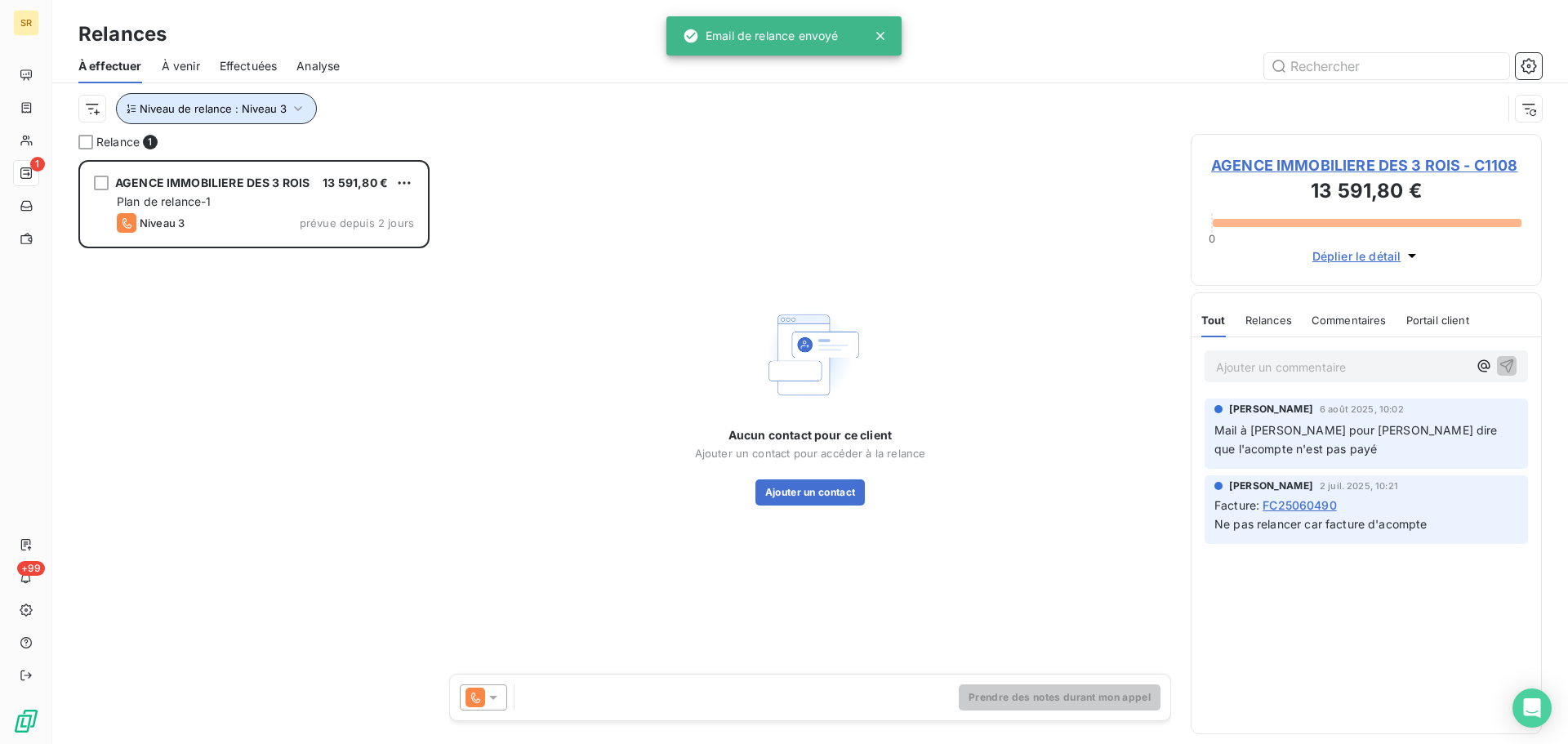
click at [289, 99] on button "Niveau de relance : Niveau 3" at bounding box center [217, 109] width 201 height 31
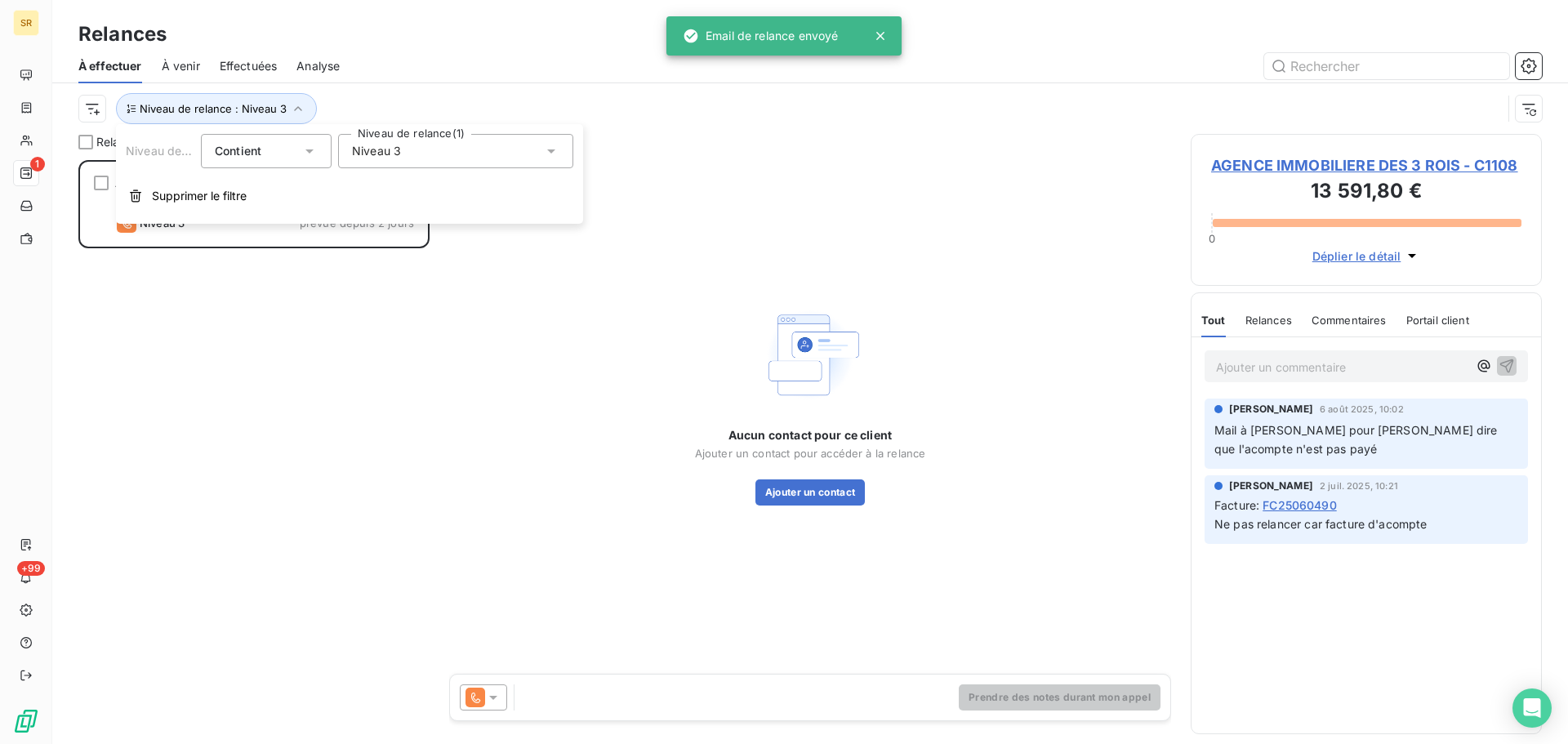
click at [373, 150] on span "Niveau 3" at bounding box center [376, 150] width 49 height 16
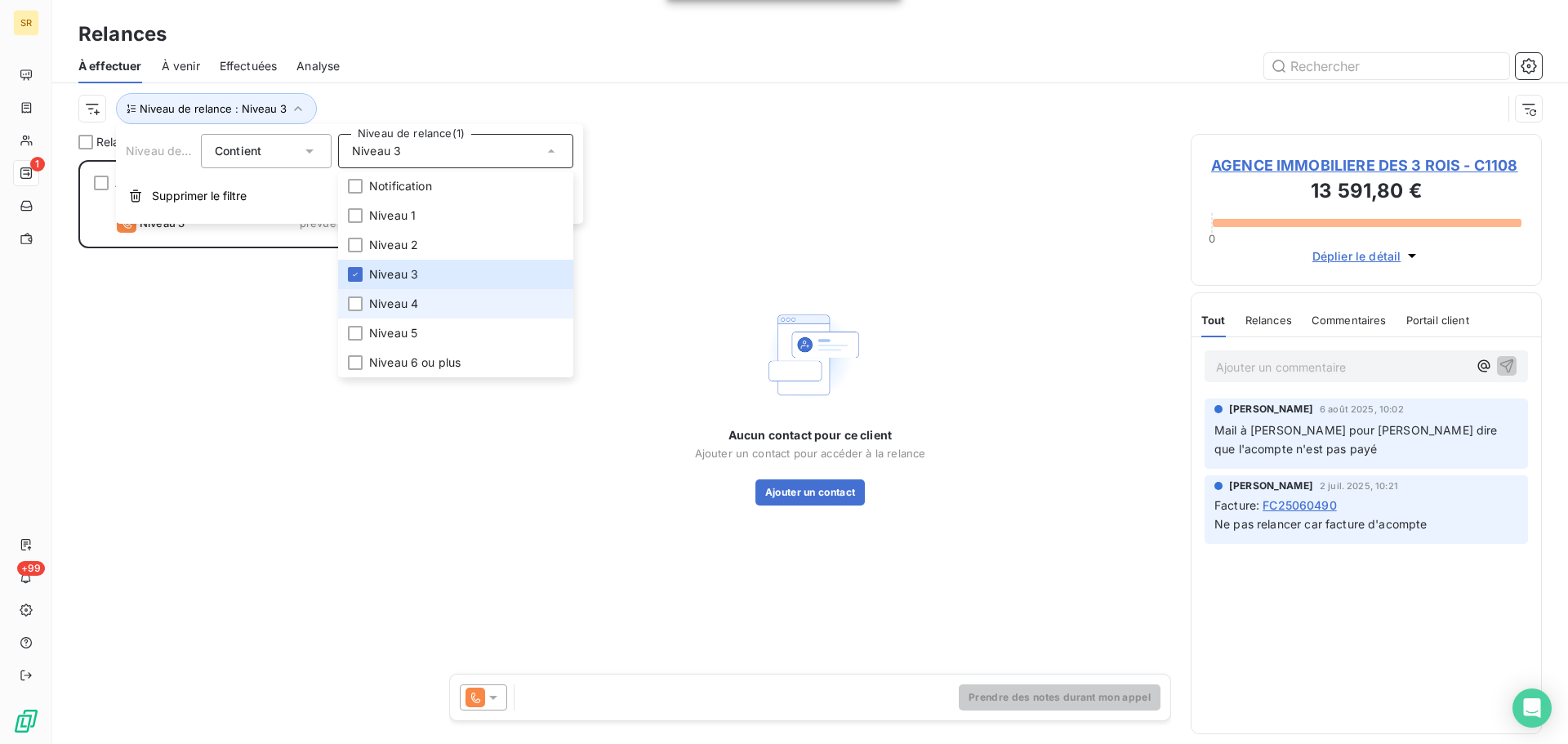
click at [399, 290] on li "Niveau 4" at bounding box center [455, 303] width 235 height 30
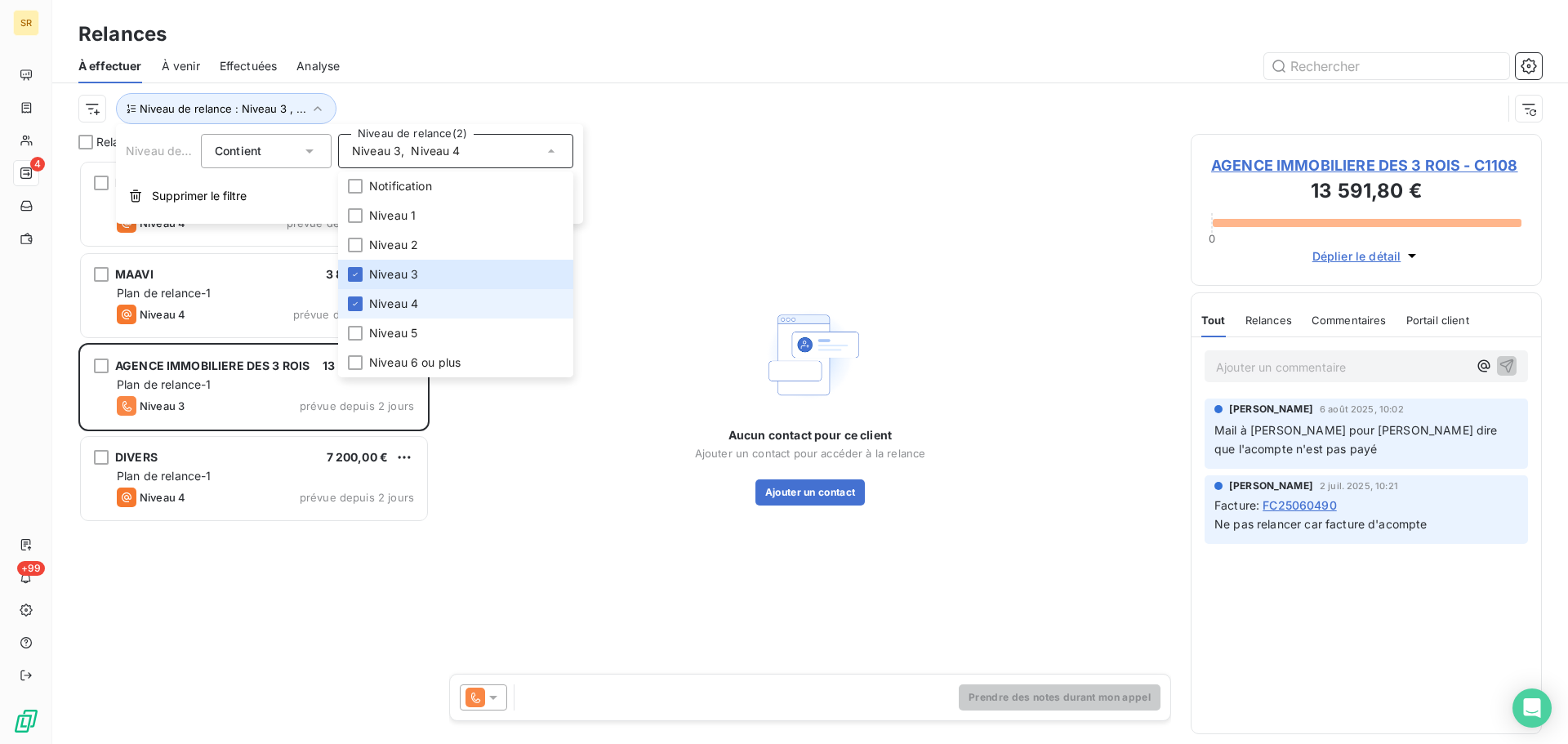
scroll to position [572, 339]
click at [398, 267] on span "Niveau 3" at bounding box center [394, 273] width 49 height 16
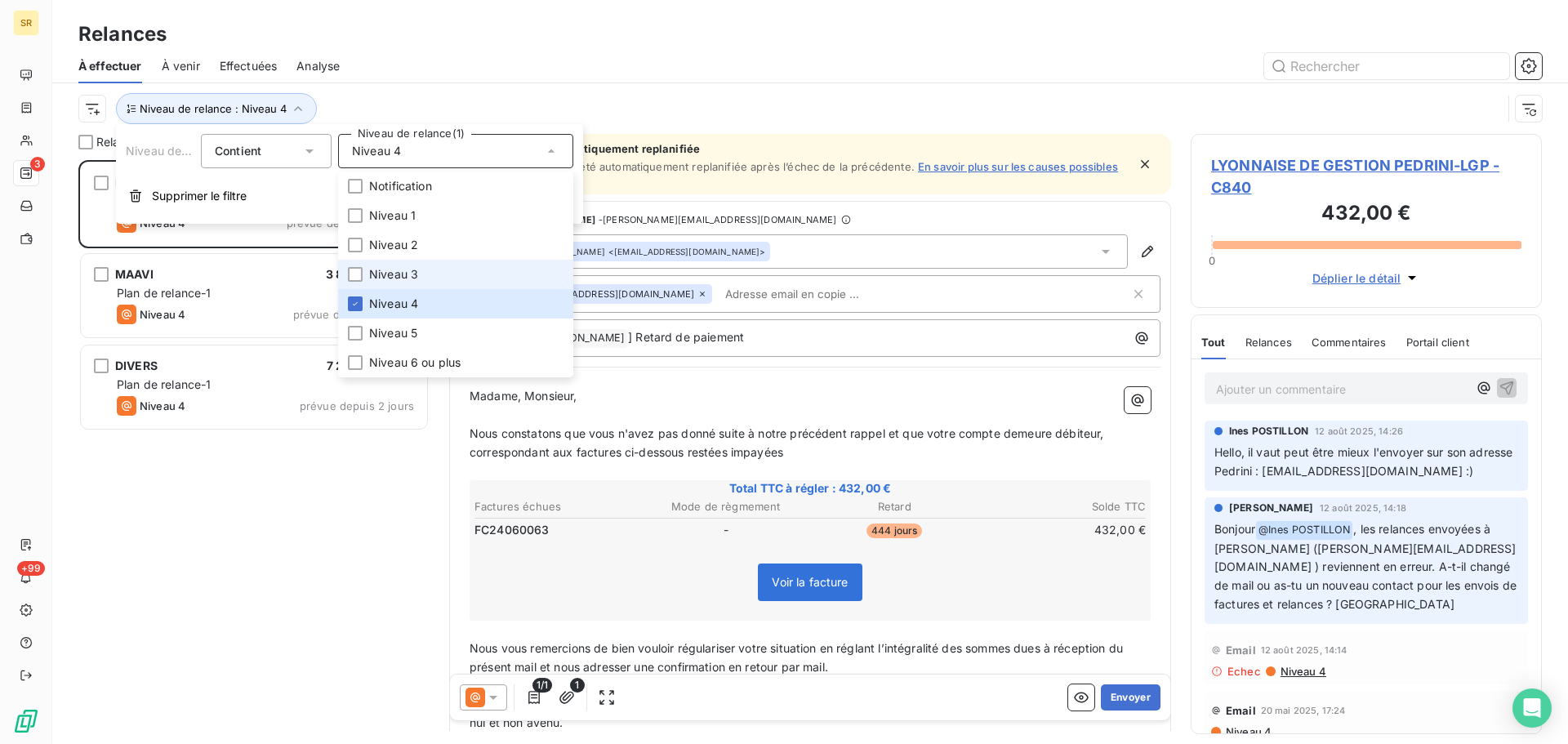
scroll to position [572, 339]
click at [300, 483] on div "LYONNAISE DE GESTION PEDRINI-LGP 432,00 € Plan de relance-1 Niveau 4 prévue dep…" at bounding box center [254, 452] width 352 height 584
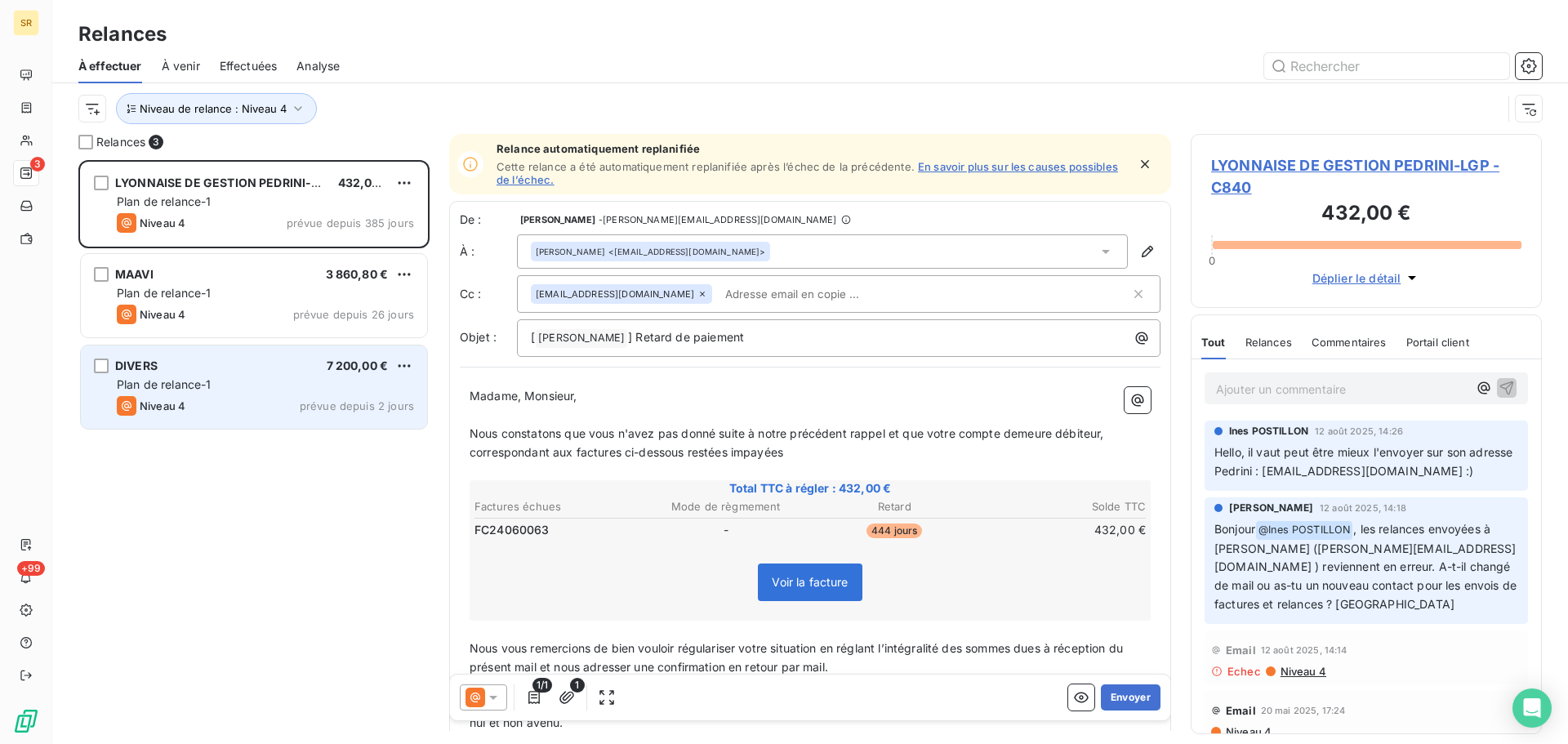
click at [260, 372] on div "DIVERS 7 200,00 €" at bounding box center [266, 365] width 297 height 14
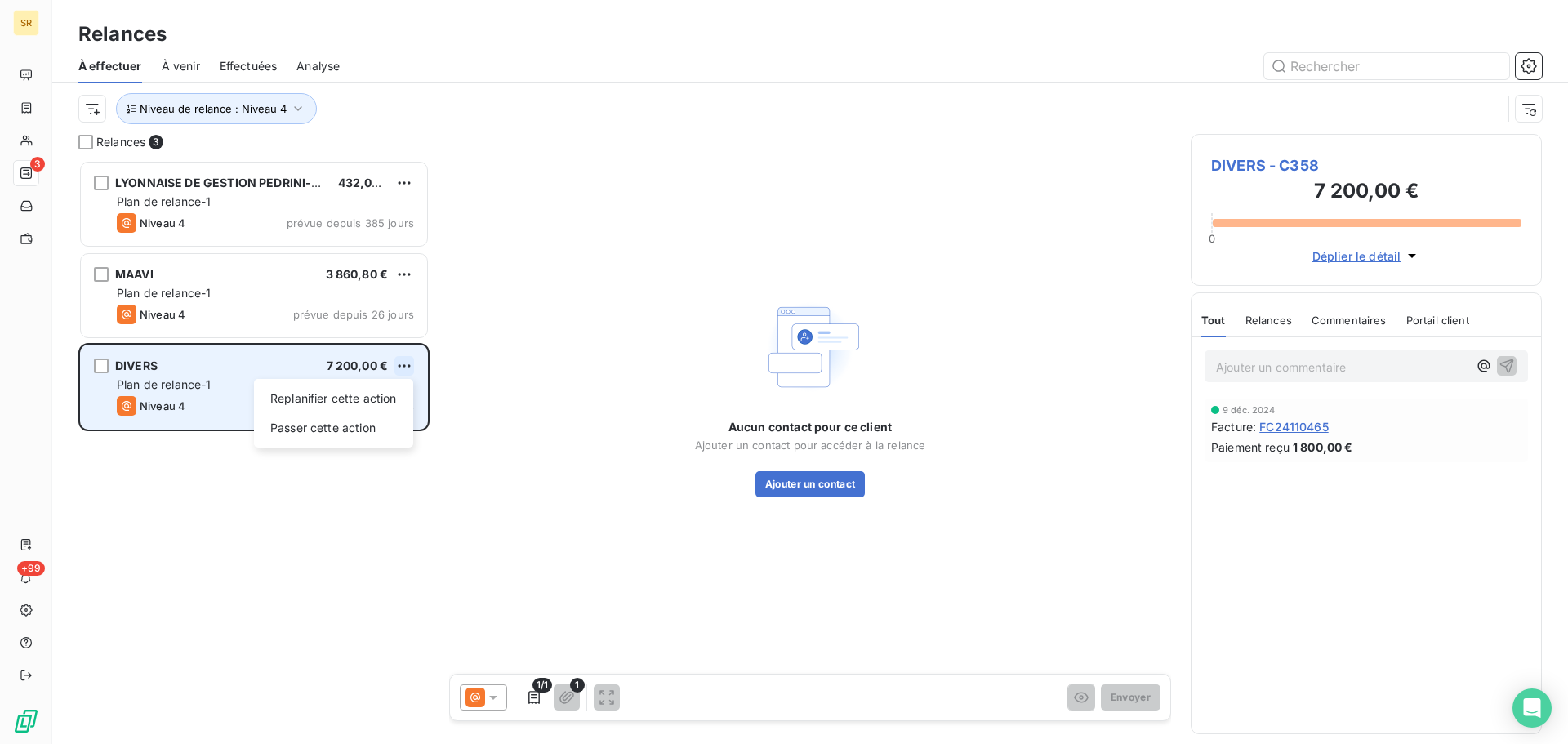
click at [399, 361] on html "SR 3 +99 Relances À effectuer À venir Effectuées Analyse Niveau de relance : Ni…" at bounding box center [784, 372] width 1568 height 744
click at [325, 426] on div "Passer cette action" at bounding box center [334, 428] width 146 height 26
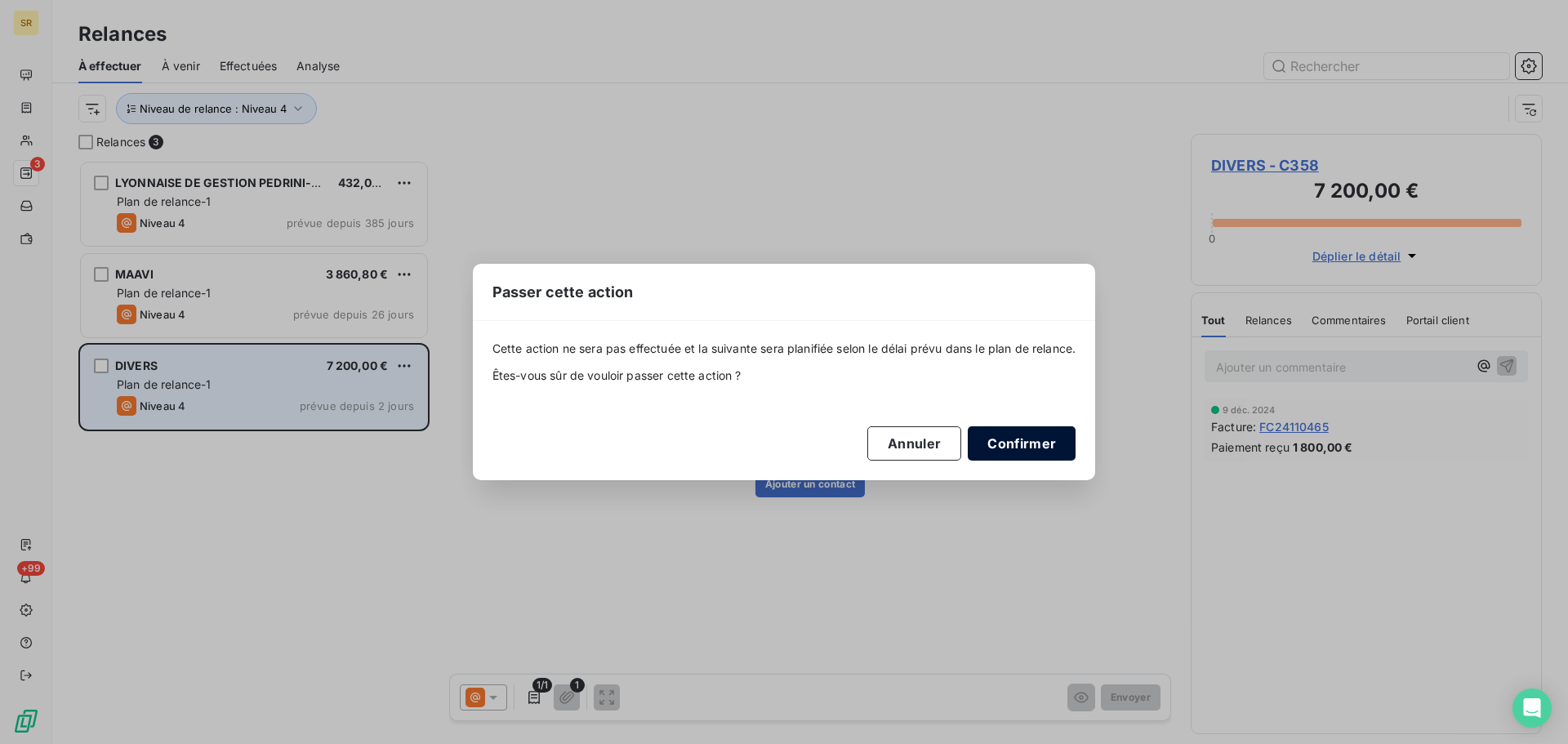
click at [1044, 437] on button "Confirmer" at bounding box center [1022, 443] width 108 height 34
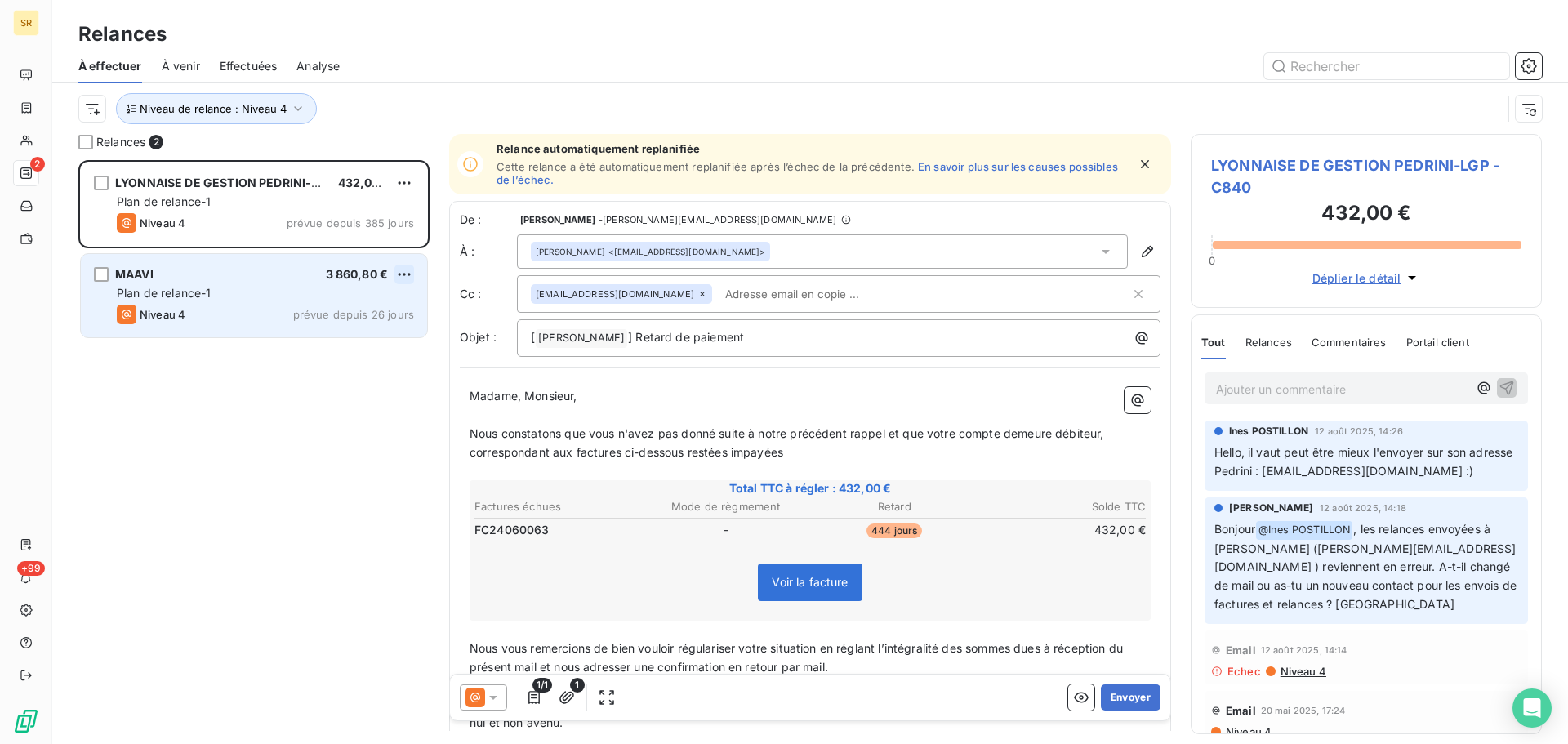
click at [404, 273] on html "SR 2 +99 Relances À effectuer À venir Effectuées Analyse Niveau de relance : Ni…" at bounding box center [784, 372] width 1568 height 744
click at [326, 337] on div "Passer cette action" at bounding box center [334, 336] width 146 height 26
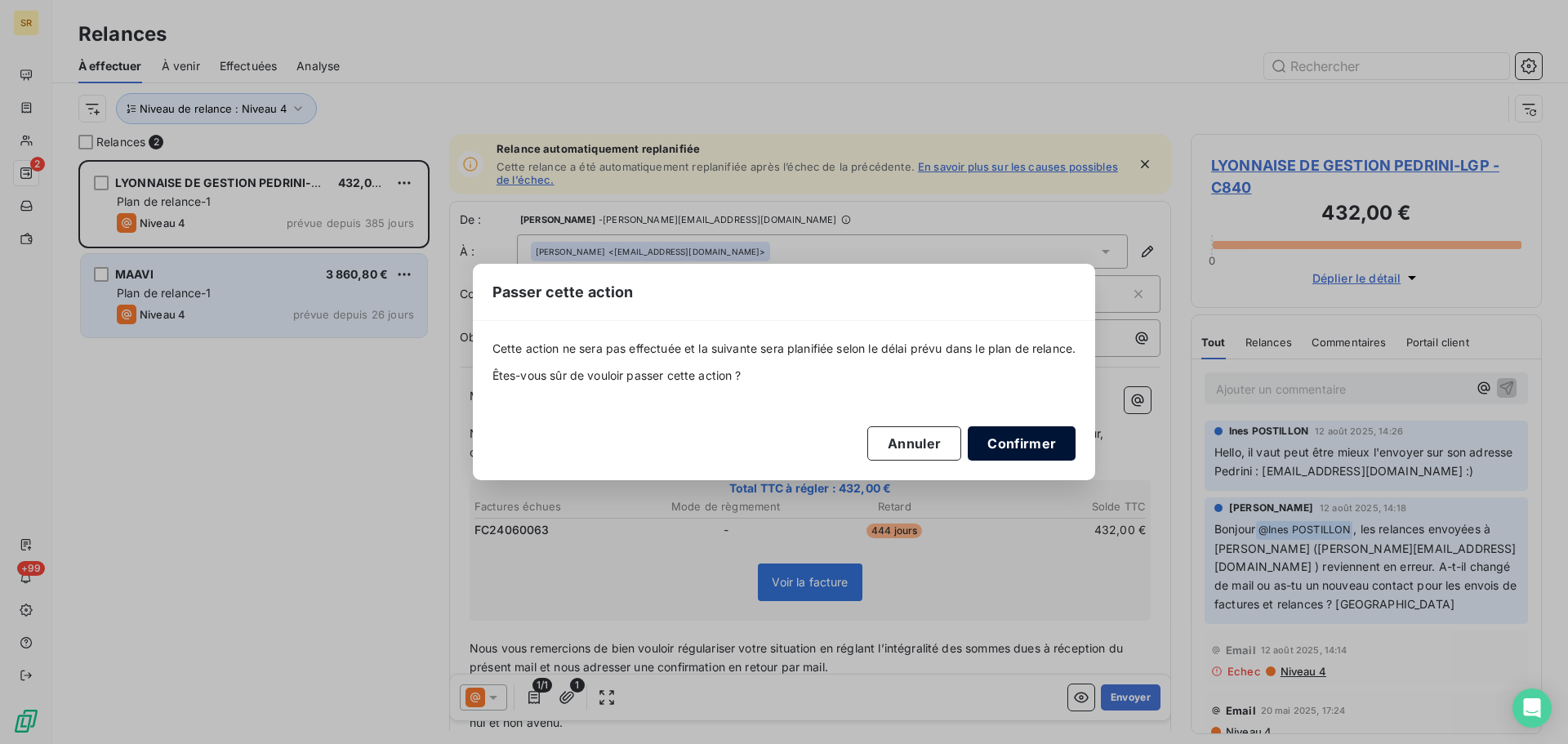
drag, startPoint x: 1052, startPoint y: 439, endPoint x: 1041, endPoint y: 437, distance: 11.2
click at [1049, 438] on button "Confirmer" at bounding box center [1022, 443] width 108 height 34
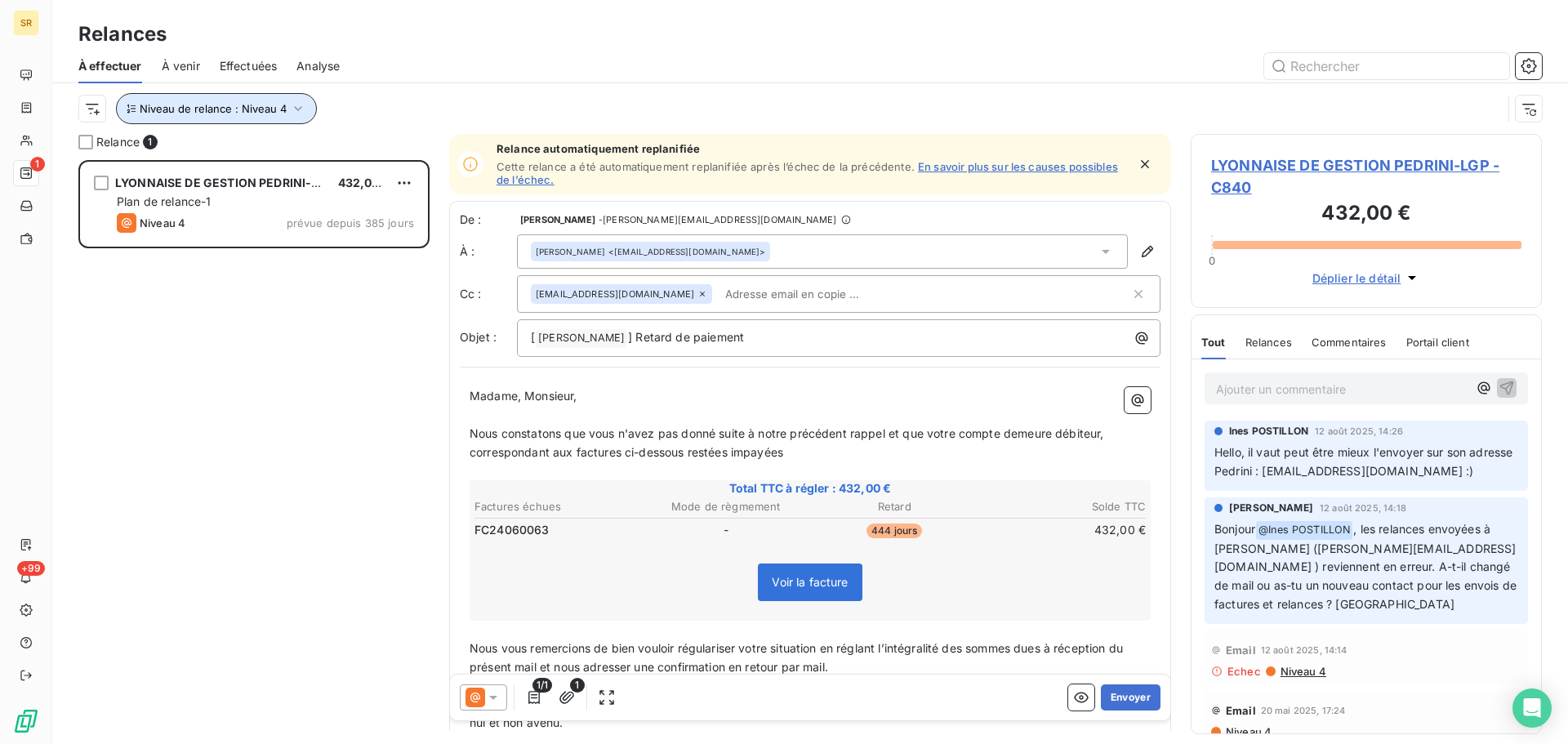
click at [295, 111] on icon "button" at bounding box center [297, 108] width 16 height 16
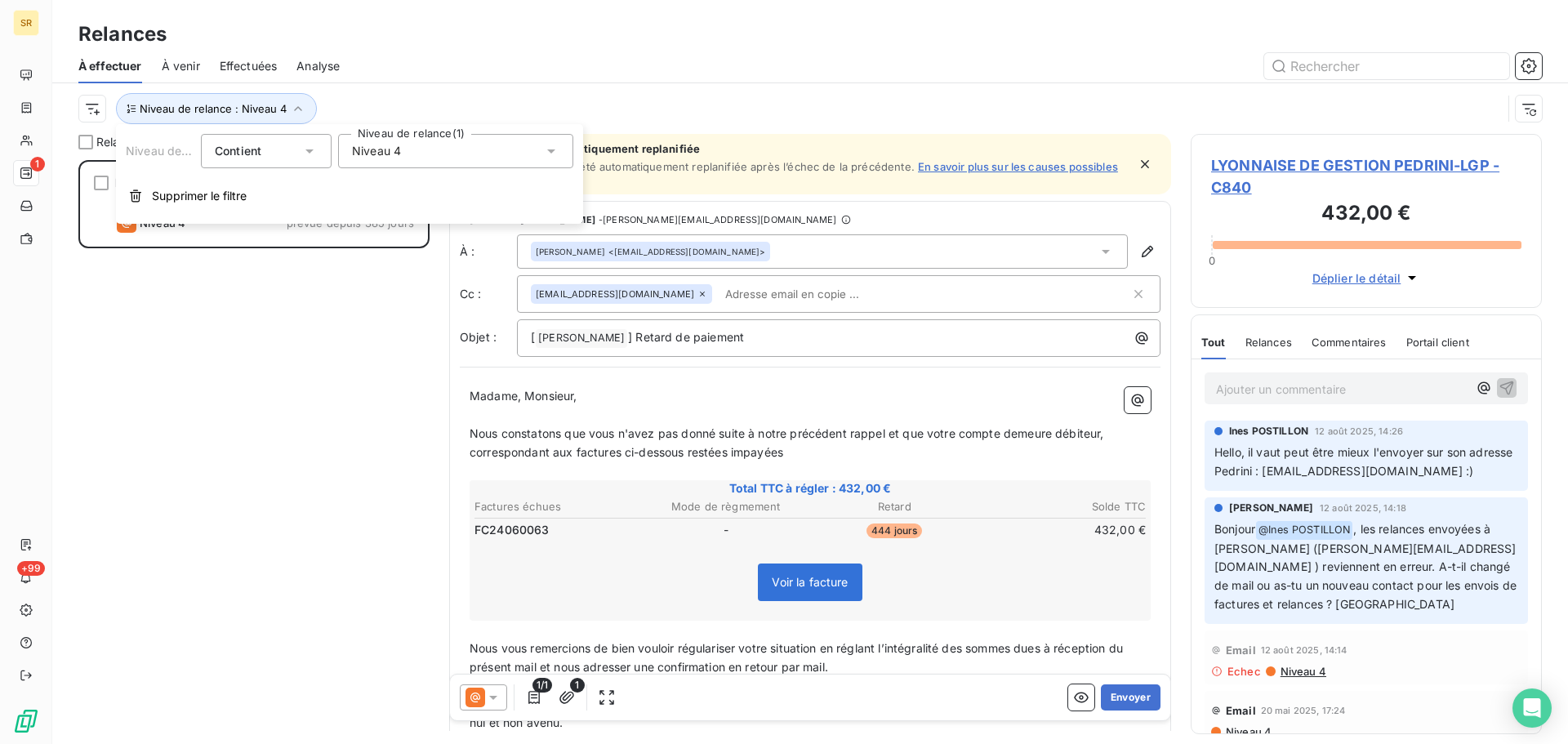
click at [424, 156] on div "Niveau 4" at bounding box center [455, 151] width 235 height 34
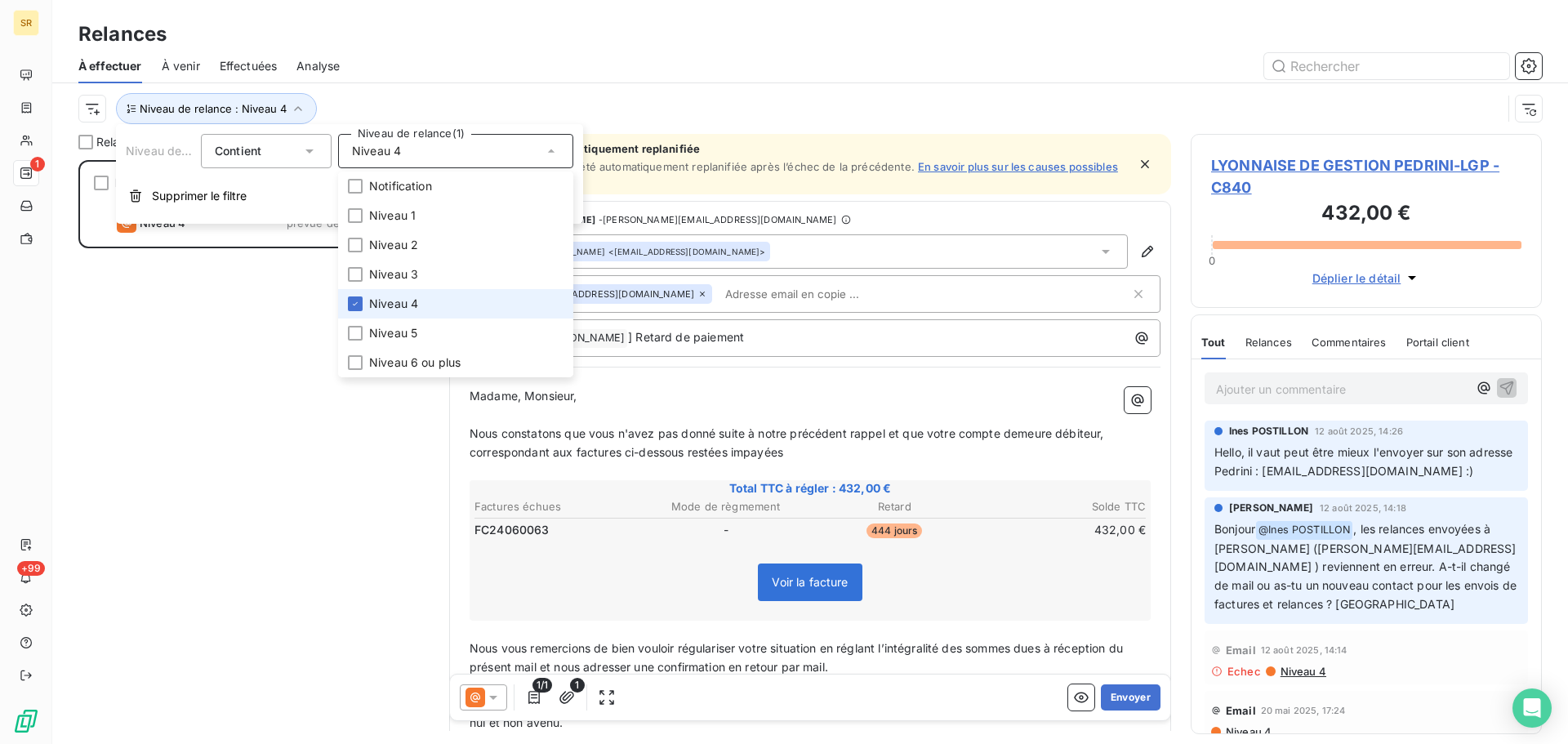
click at [375, 307] on span "Niveau 4" at bounding box center [394, 303] width 49 height 16
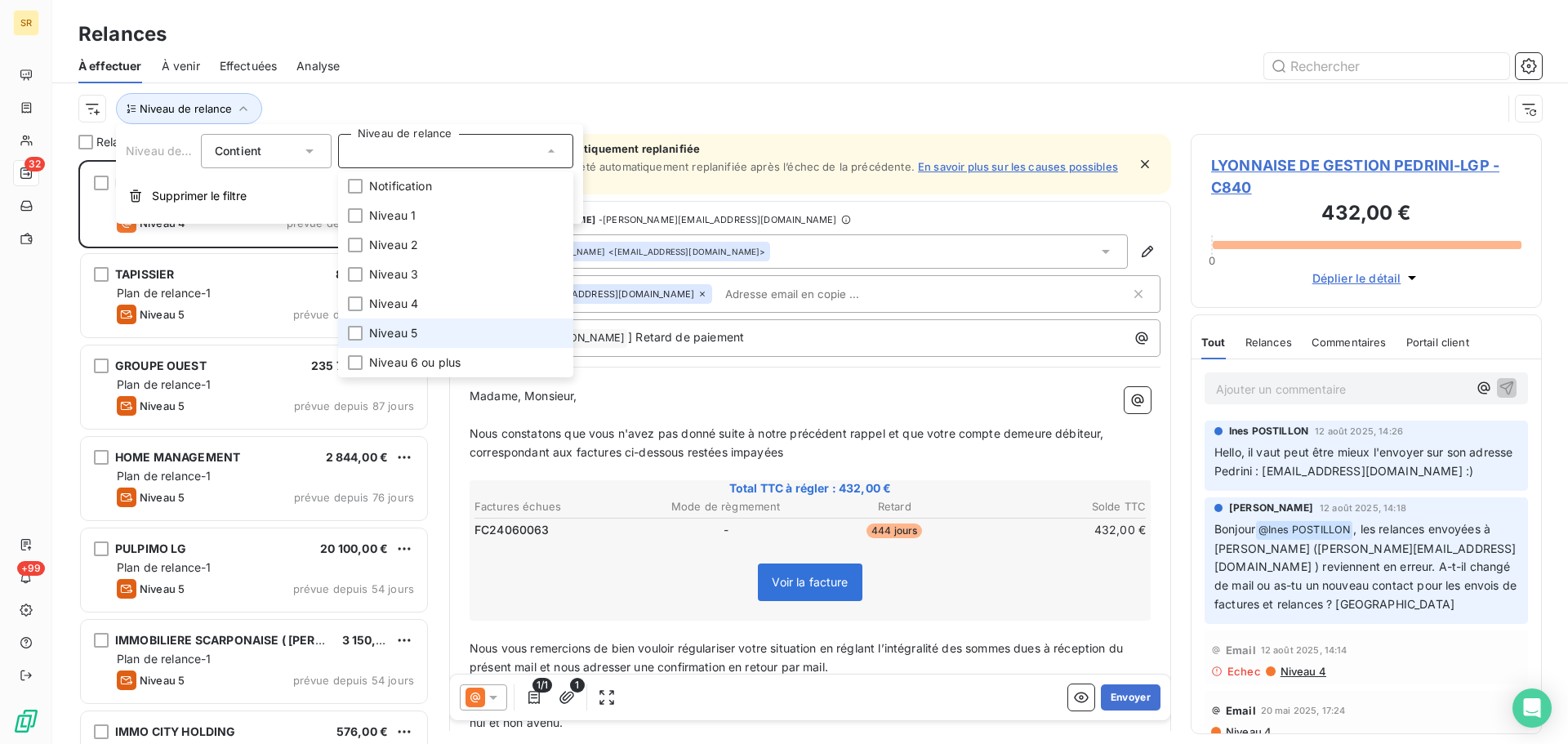
click at [376, 334] on span "Niveau 5" at bounding box center [393, 333] width 48 height 16
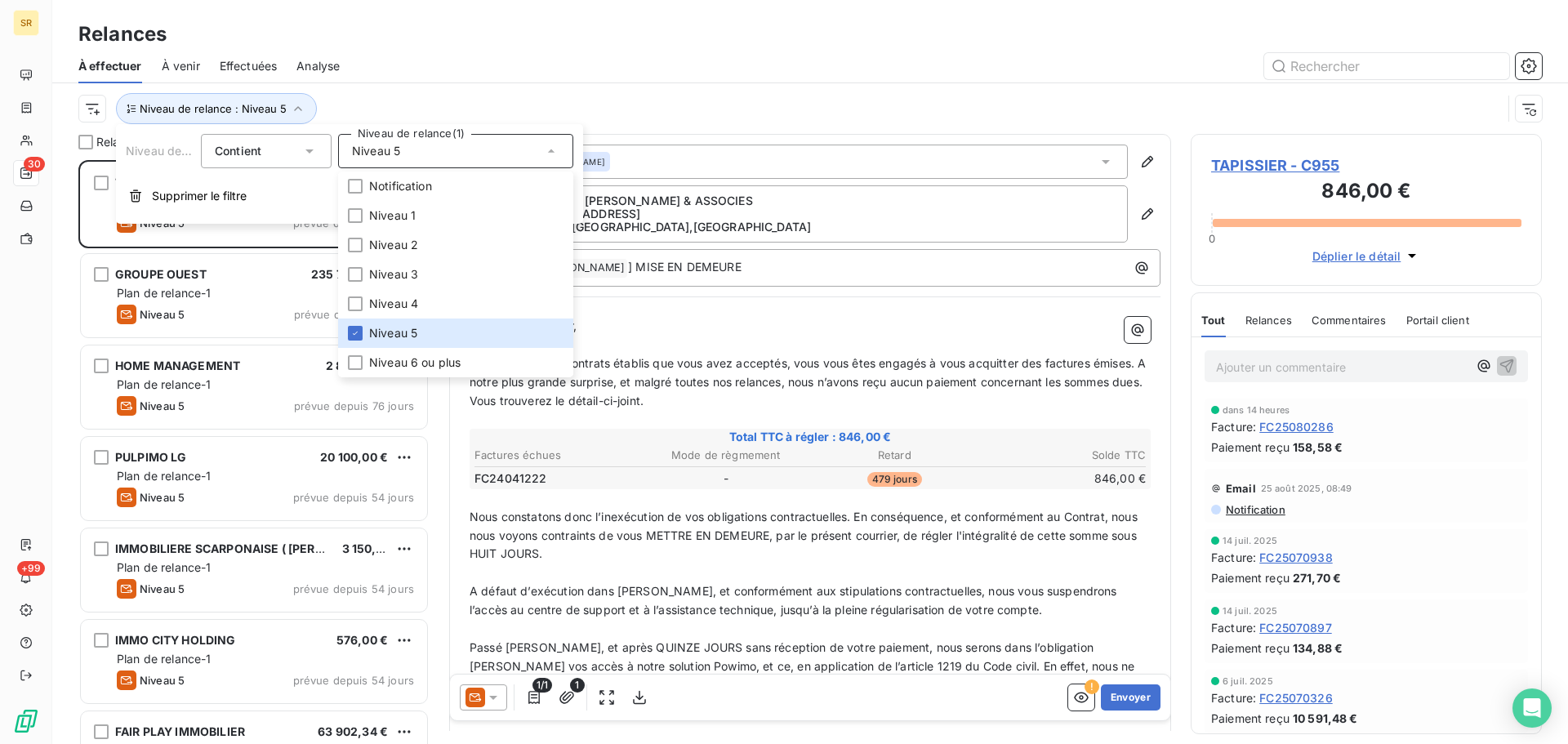
scroll to position [572, 339]
drag, startPoint x: 676, startPoint y: 68, endPoint x: 668, endPoint y: 78, distance: 12.8
click at [675, 71] on div at bounding box center [950, 66] width 1182 height 26
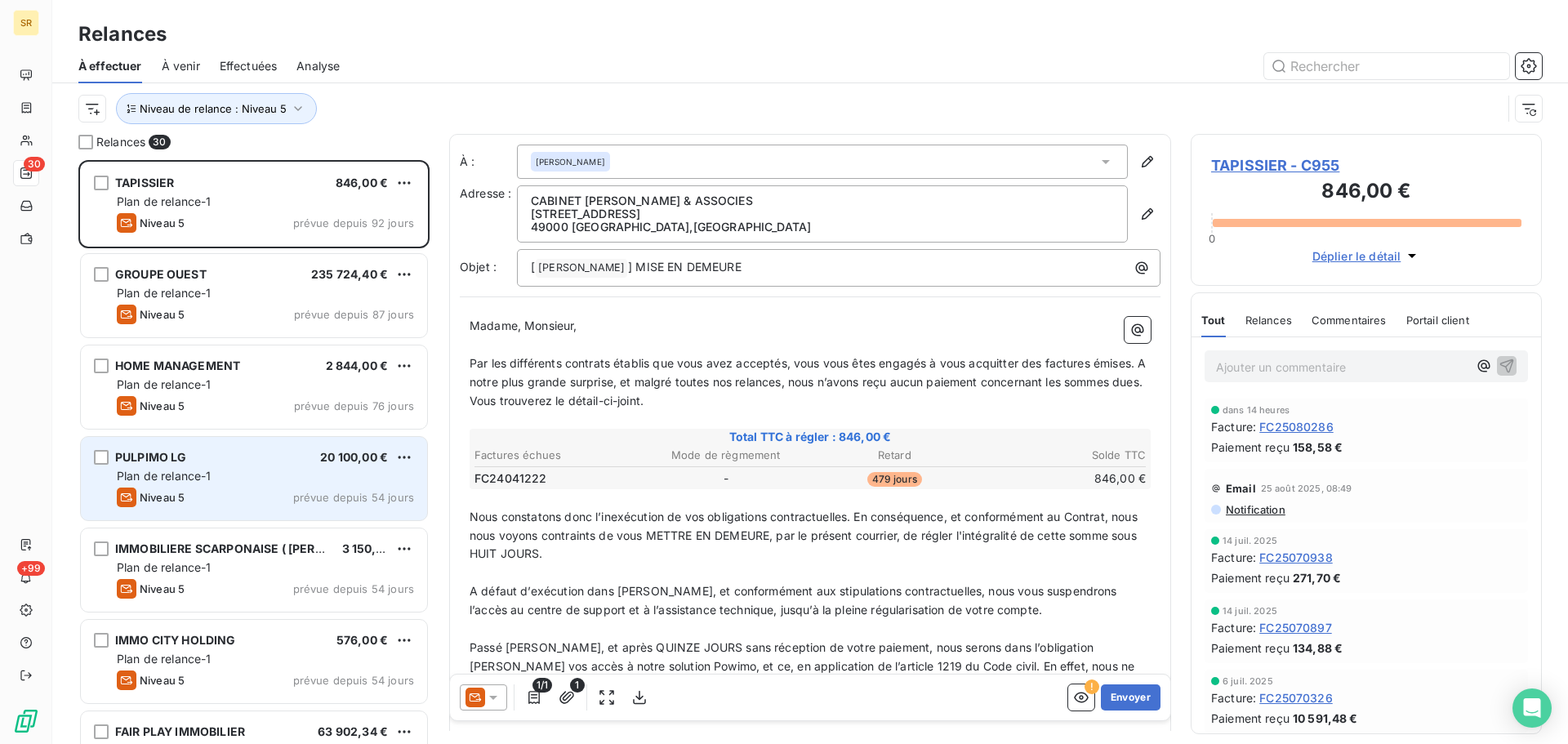
click at [248, 473] on div "Plan de relance-1" at bounding box center [266, 476] width 297 height 16
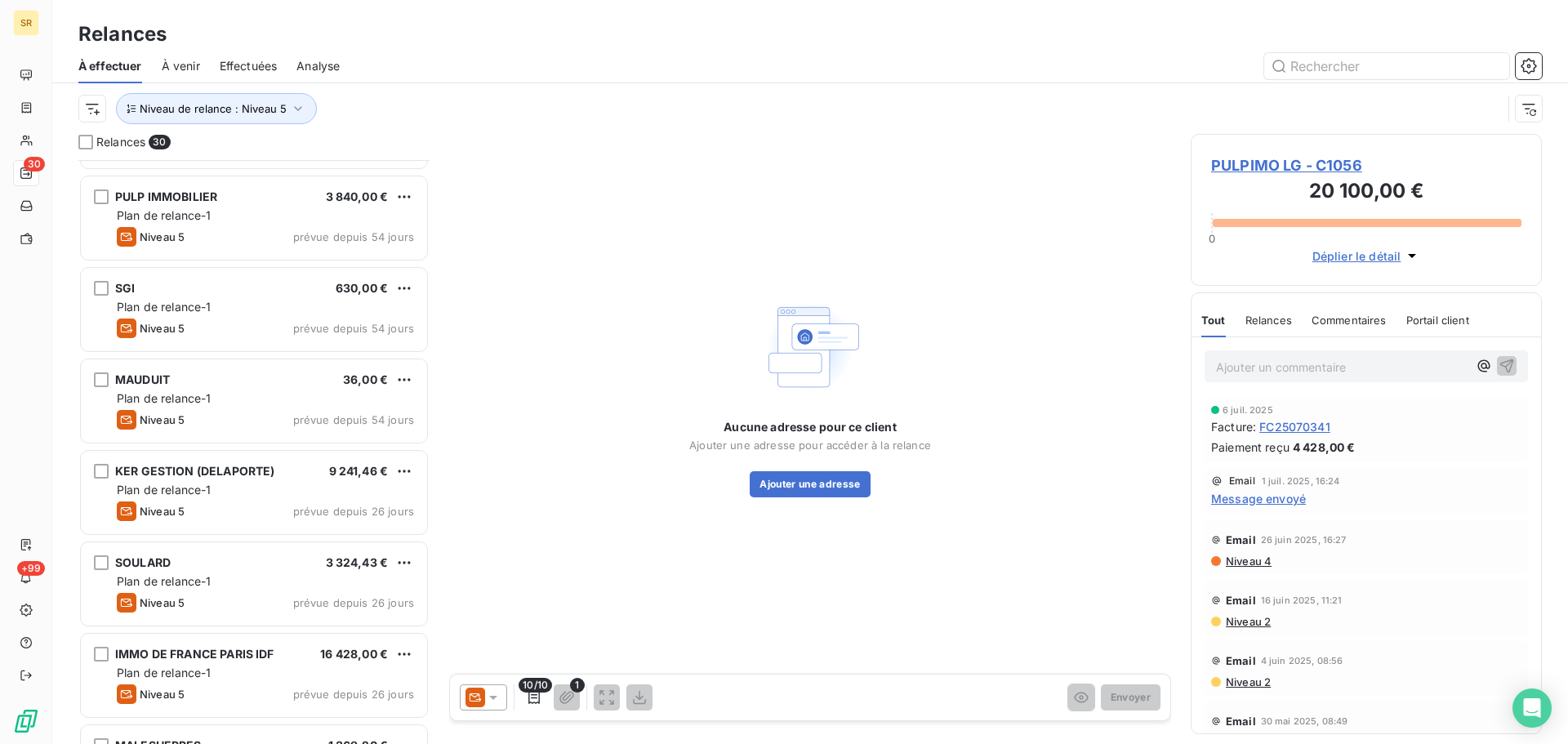
scroll to position [654, 0]
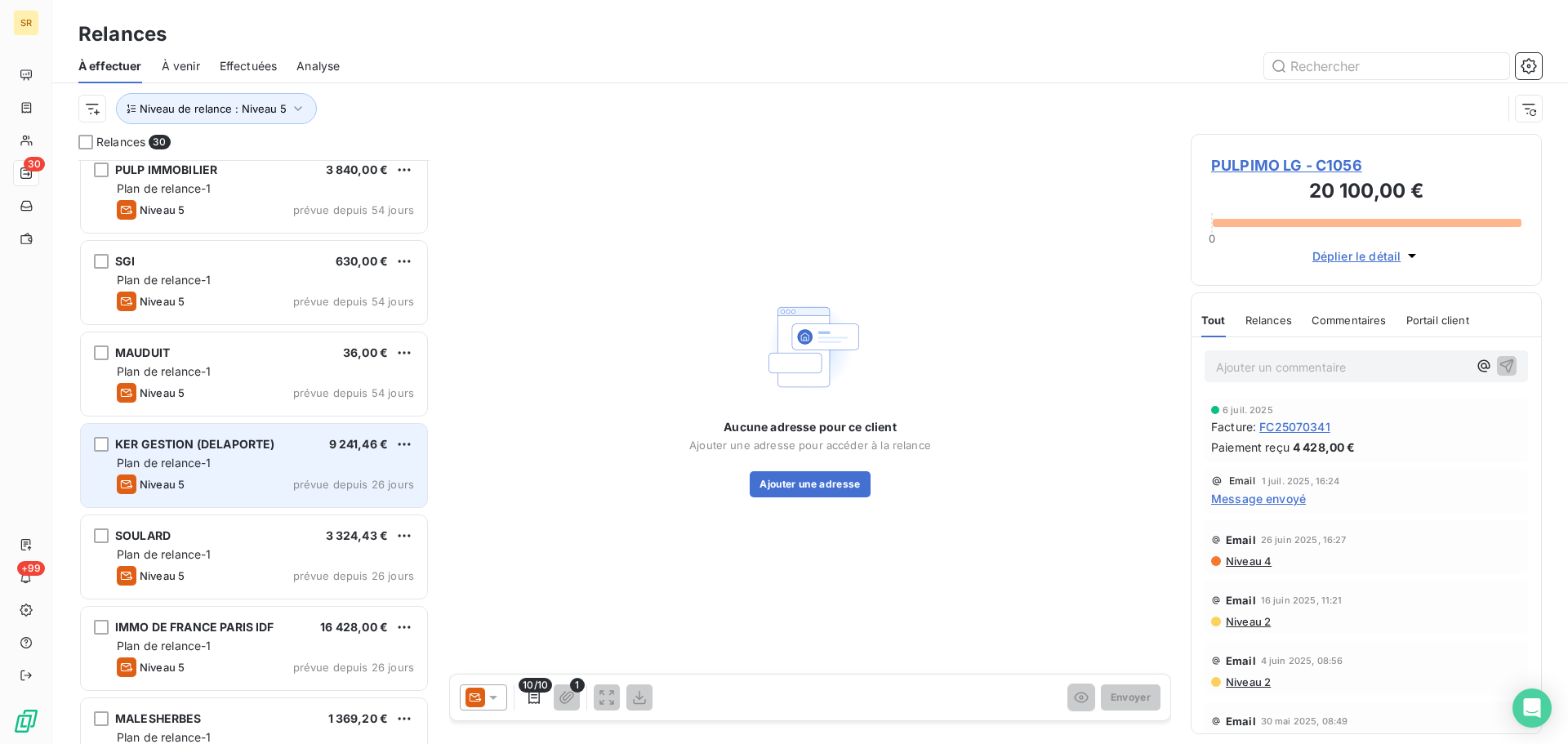
click at [330, 454] on div "KER GESTION ([PERSON_NAME]) 9 241,46 € Plan de relance-1 Niveau 5 prévue depuis…" at bounding box center [254, 465] width 347 height 83
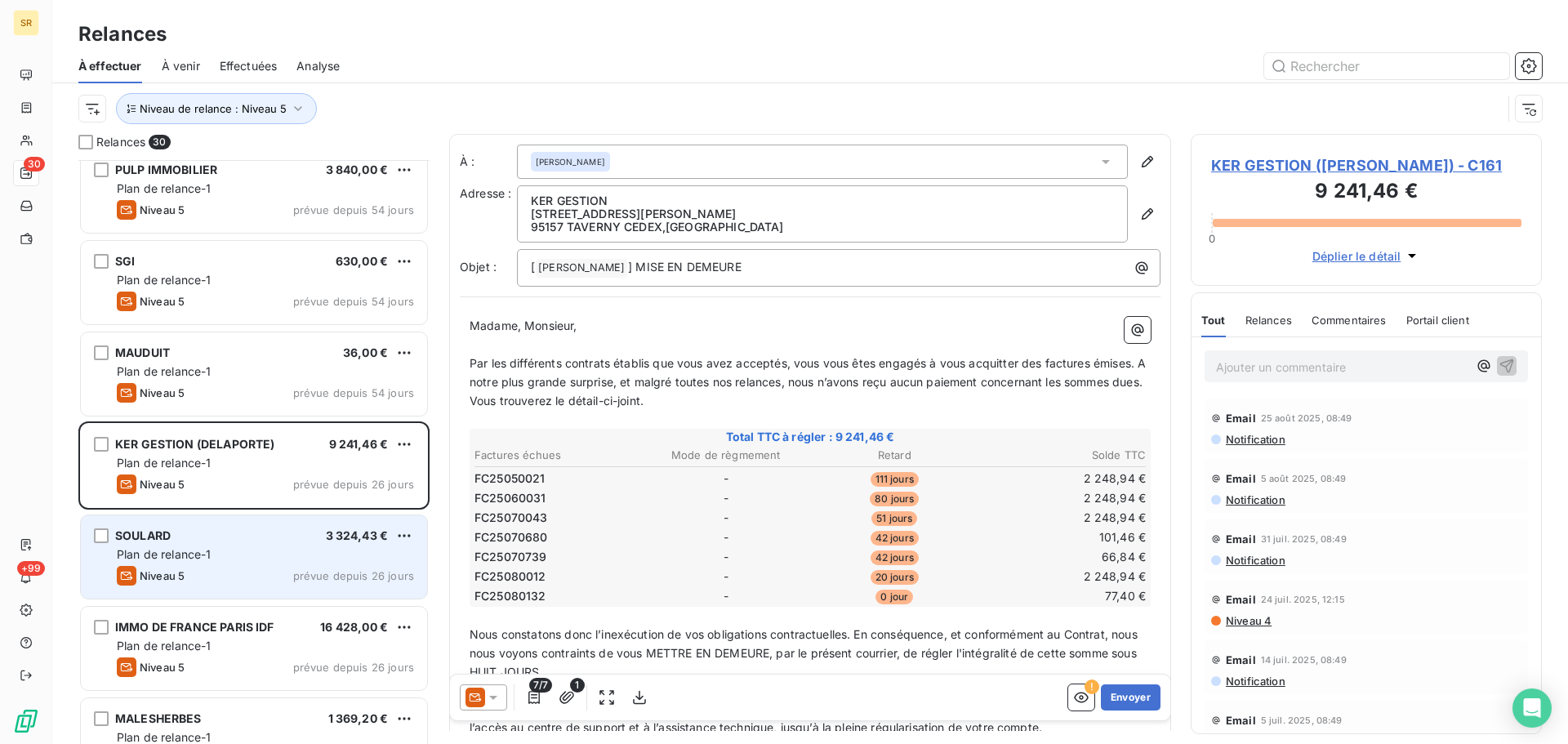
click at [338, 559] on div "Plan de relance-1" at bounding box center [266, 554] width 297 height 16
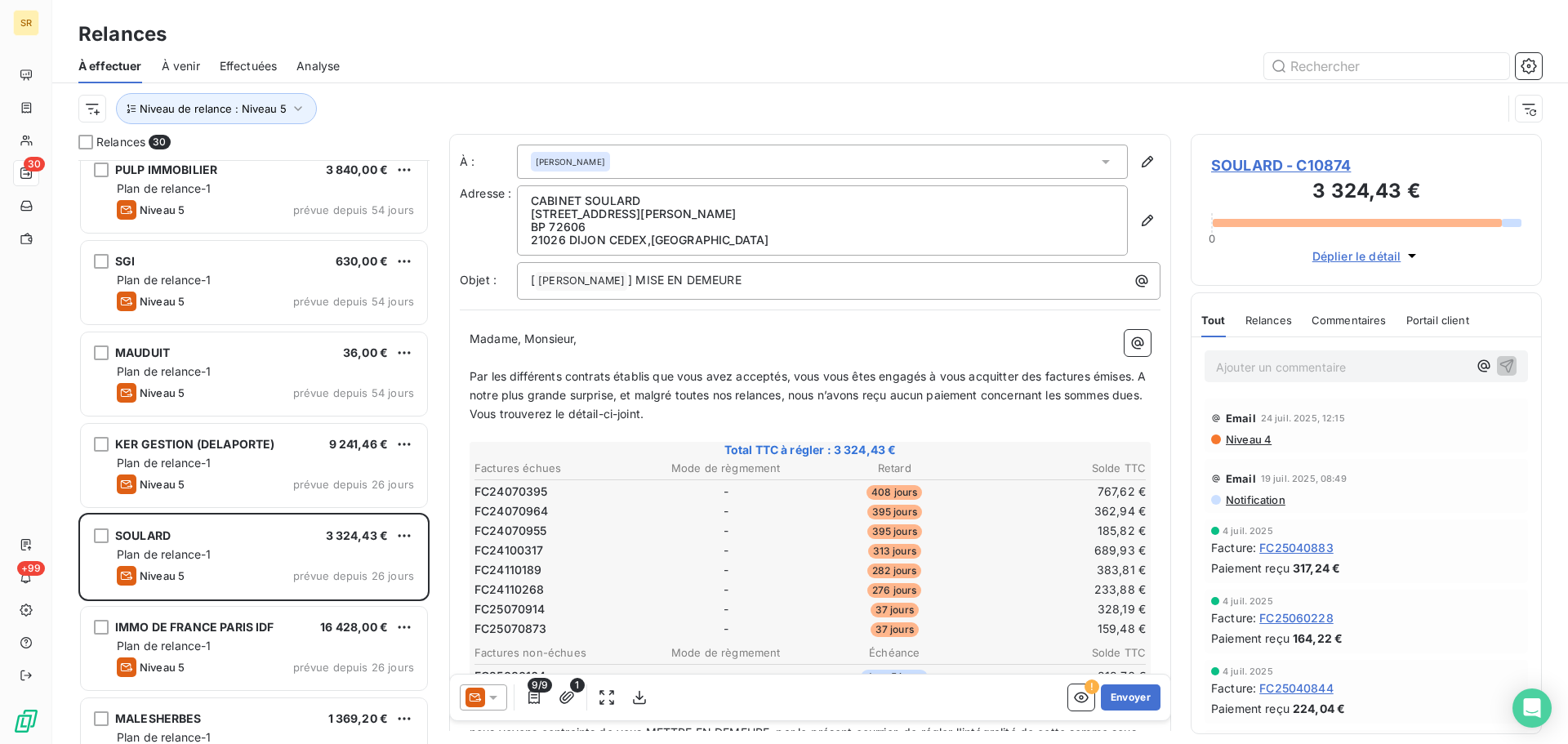
click at [495, 698] on icon at bounding box center [494, 697] width 8 height 4
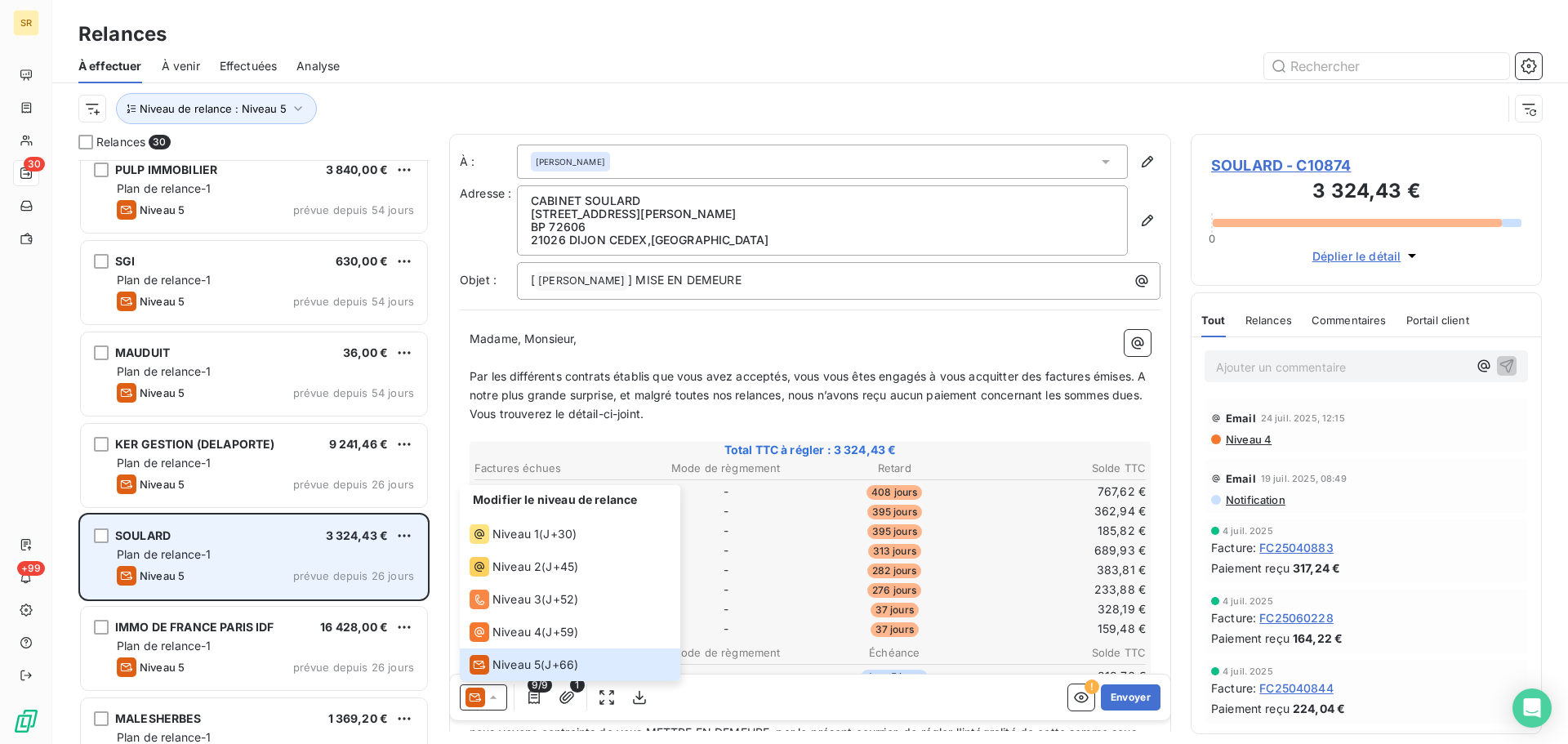
click at [276, 544] on div "SOULARD 3 324,43 € Plan de relance-1 Niveau 5 prévue depuis 26 jours" at bounding box center [254, 557] width 347 height 83
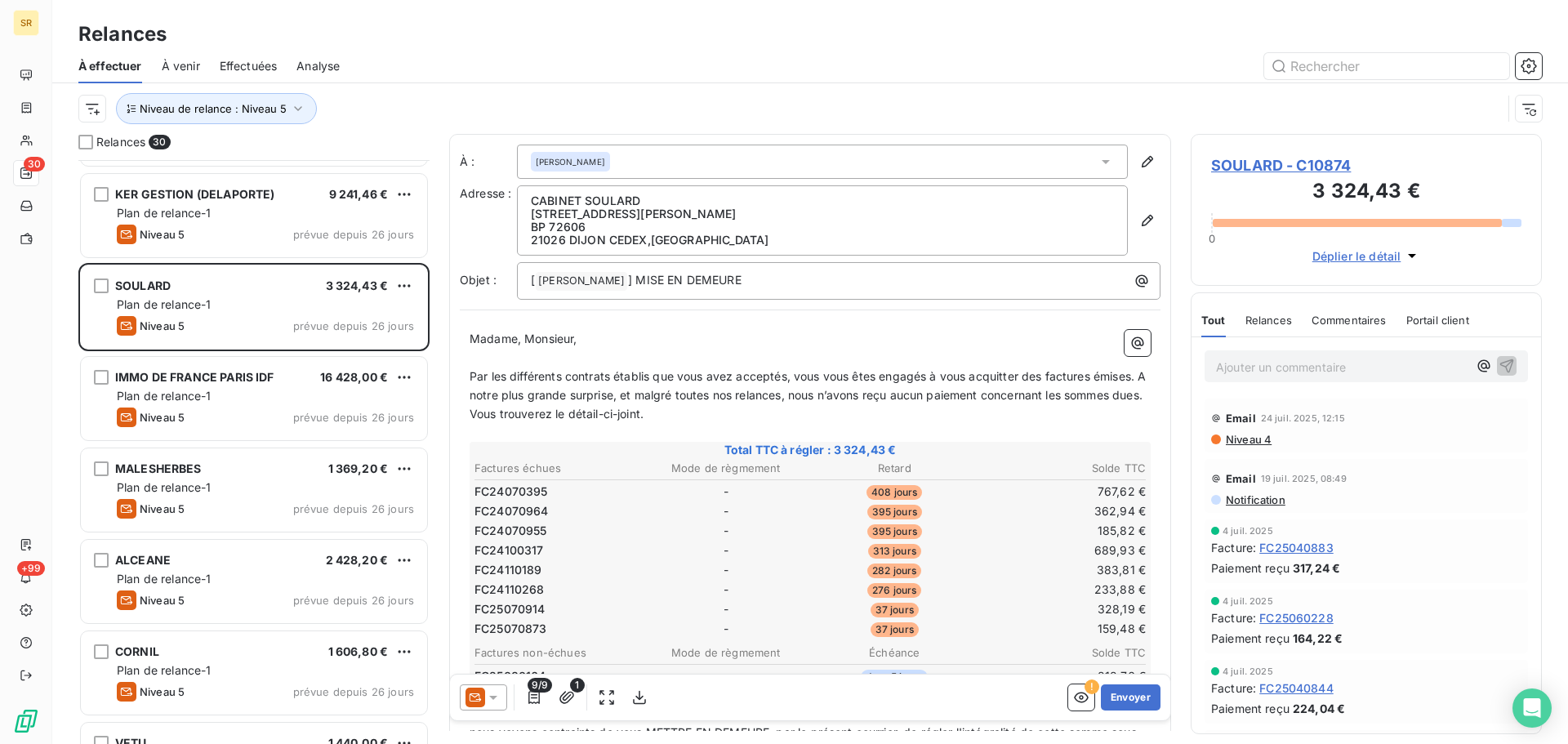
scroll to position [981, 0]
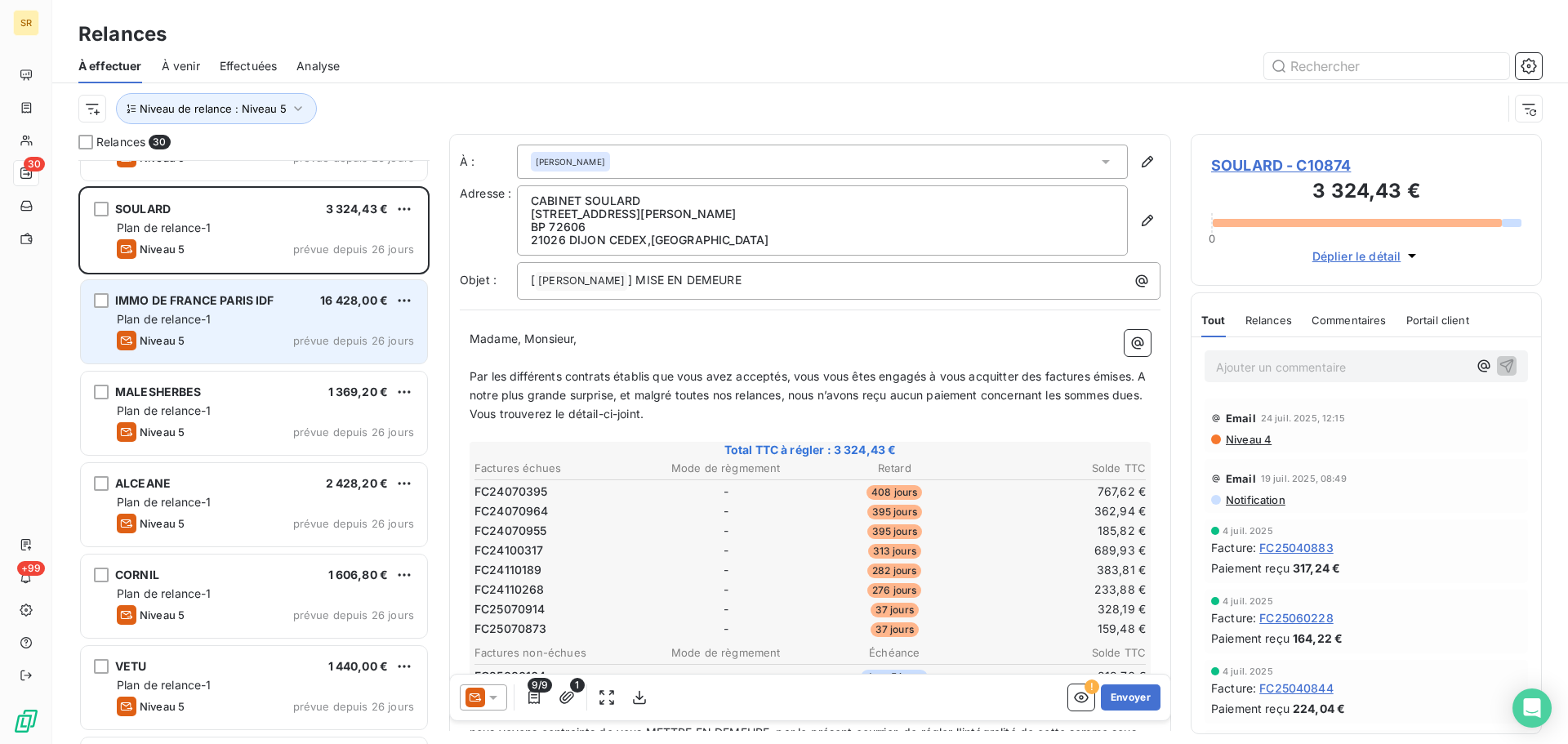
click at [291, 315] on div "Plan de relance-1" at bounding box center [266, 318] width 297 height 16
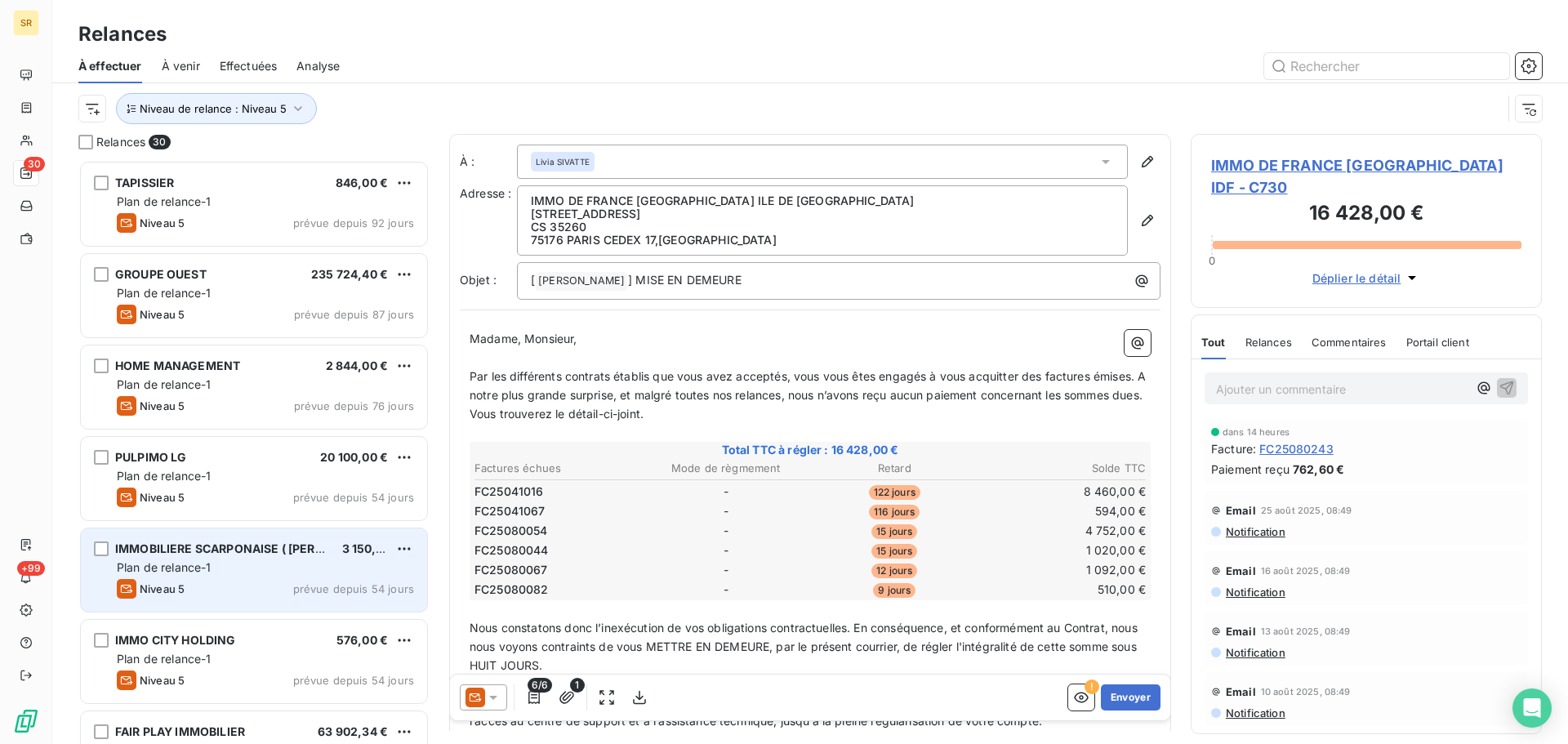
click at [259, 578] on div "IMMOBILIERE SCARPONAISE ( [PERSON_NAME] ) 3 150,00 € Plan de relance-1 Niveau 5…" at bounding box center [254, 570] width 347 height 83
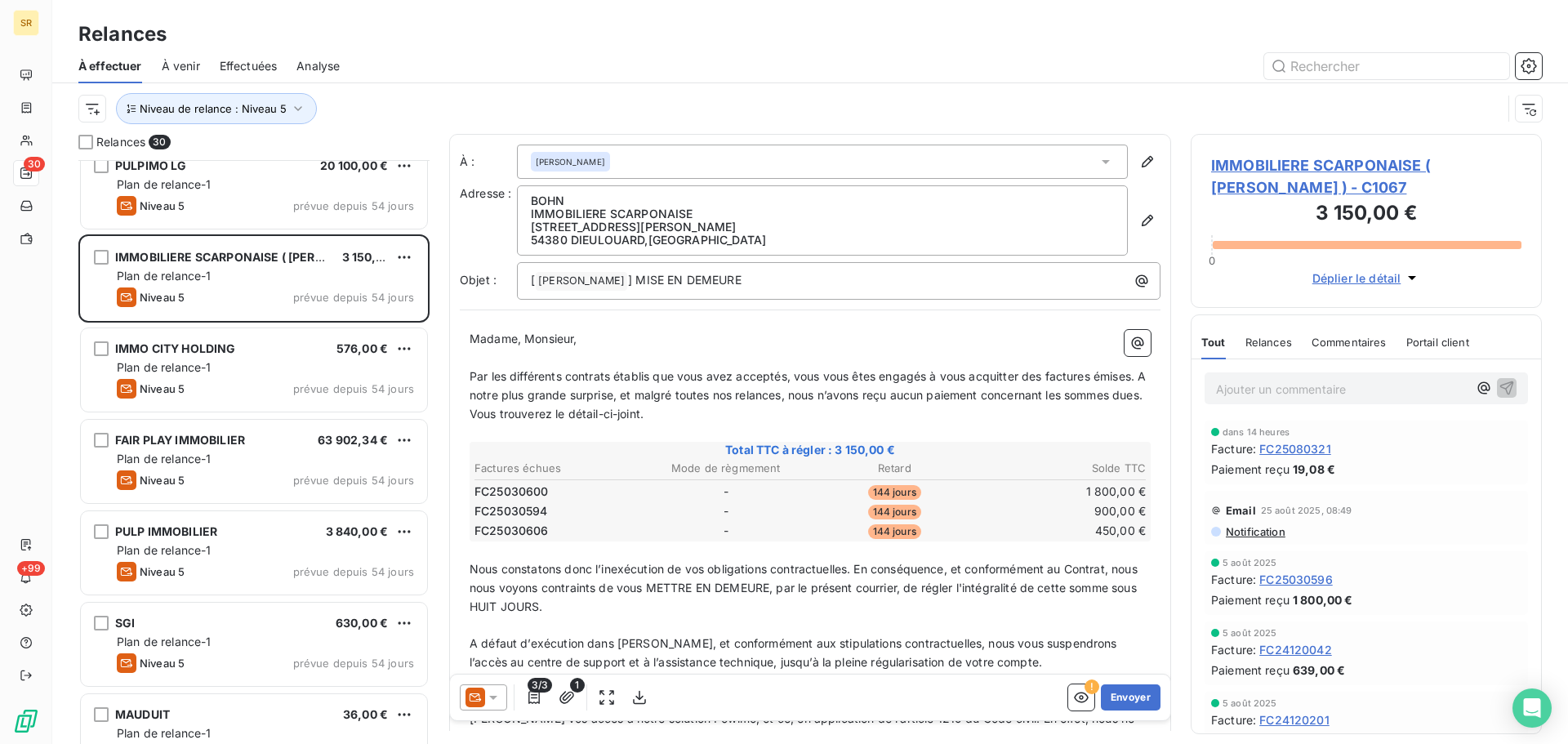
scroll to position [328, 0]
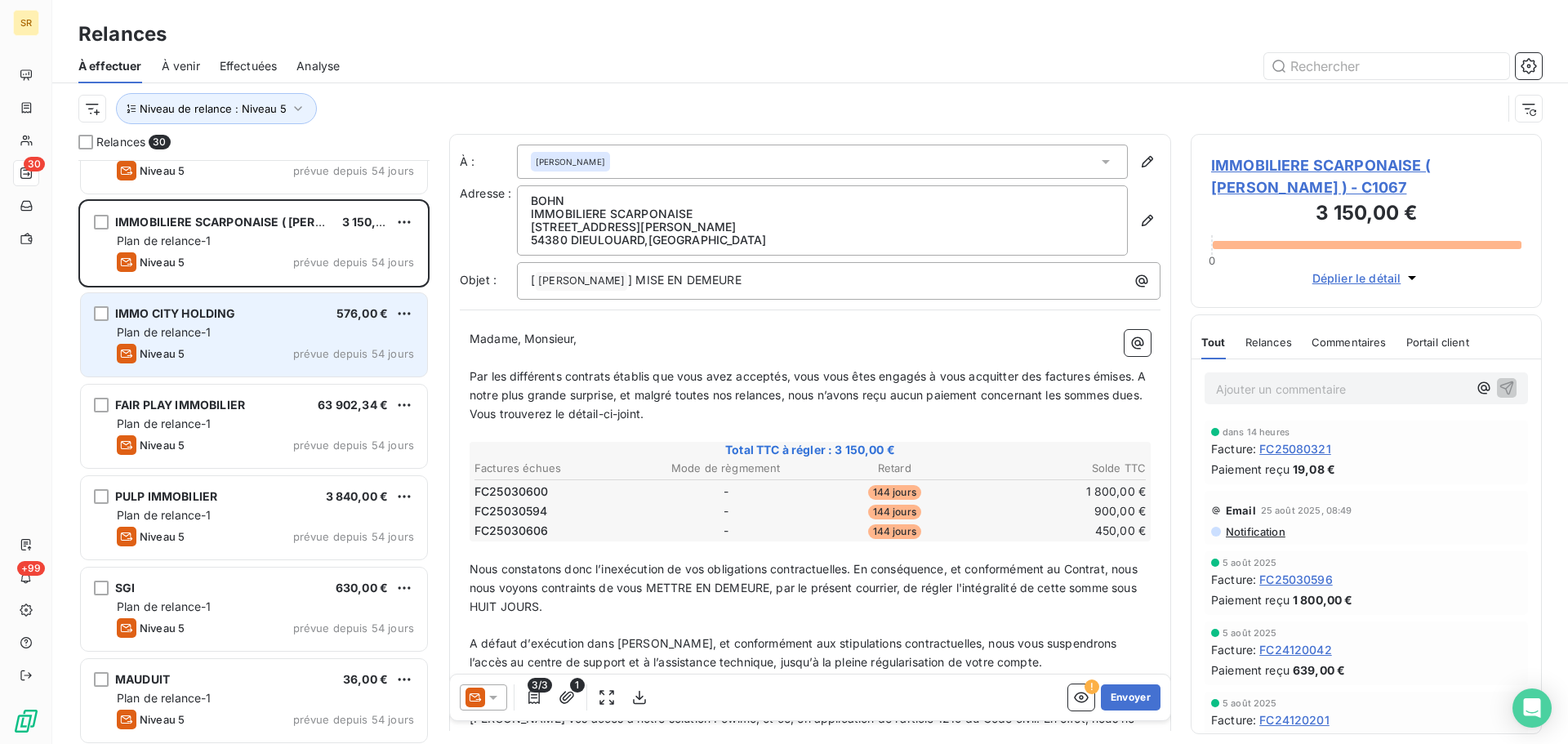
click at [239, 328] on div "Plan de relance-1" at bounding box center [266, 332] width 297 height 16
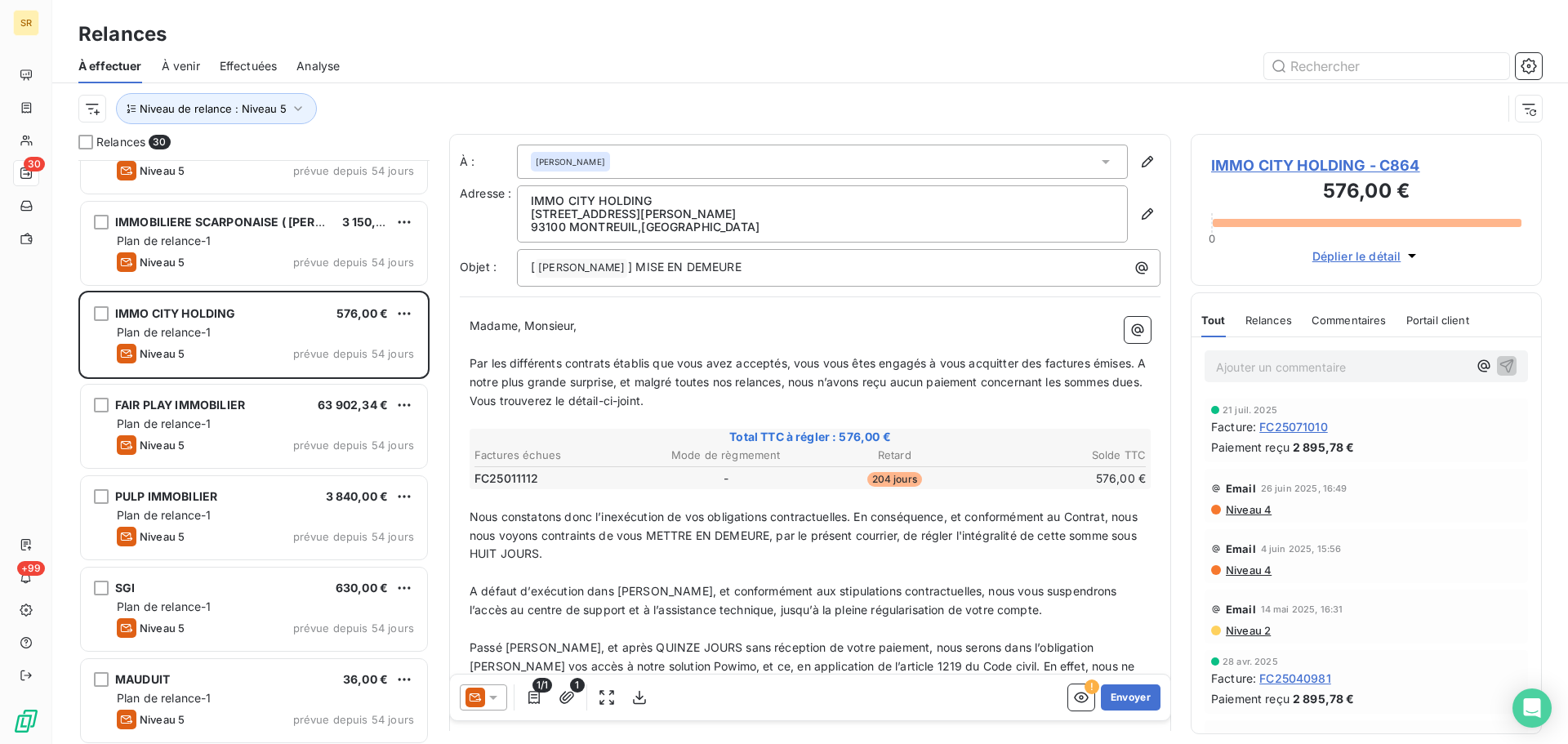
click at [494, 690] on icon at bounding box center [493, 697] width 16 height 16
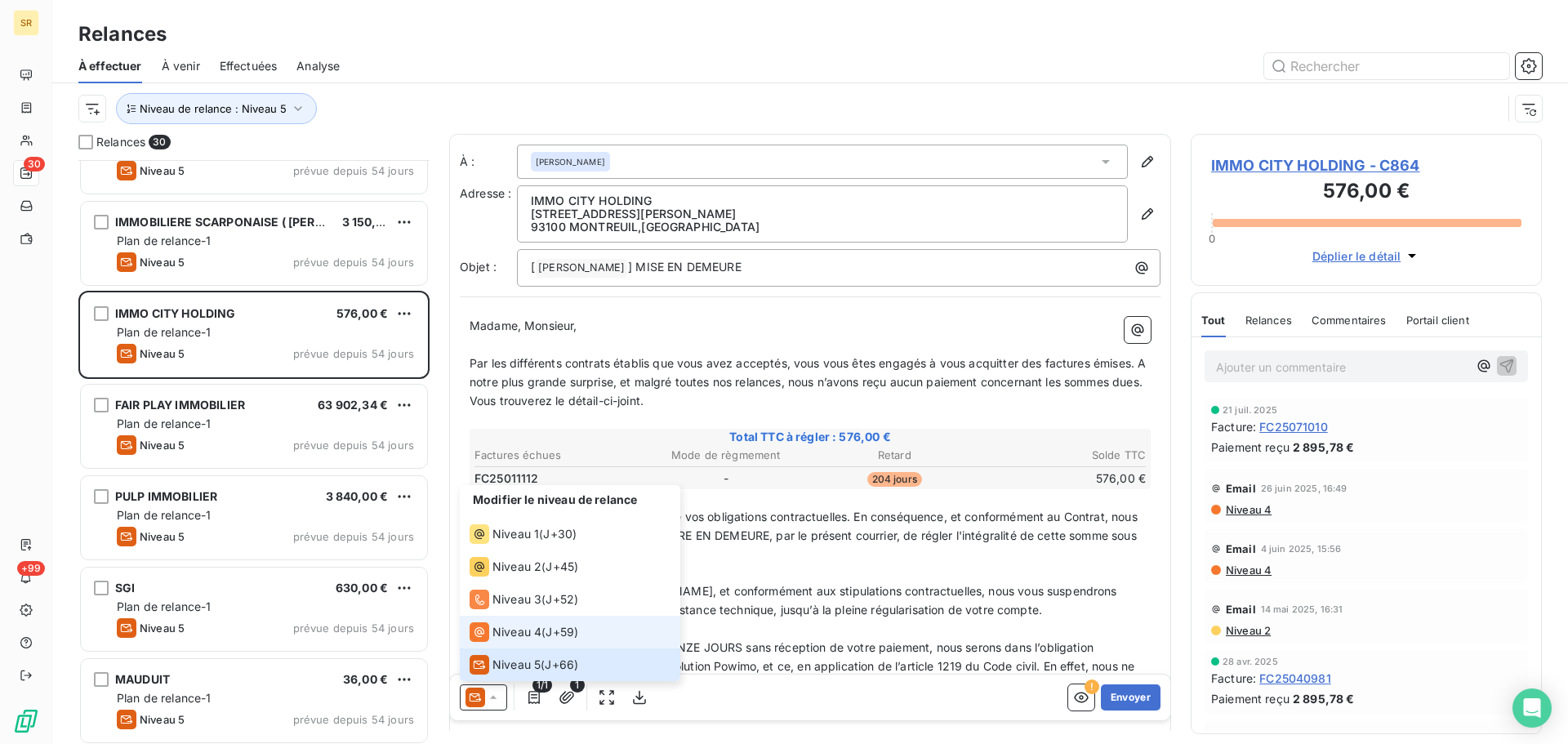
click at [514, 623] on div "Niveau 4" at bounding box center [505, 632] width 72 height 20
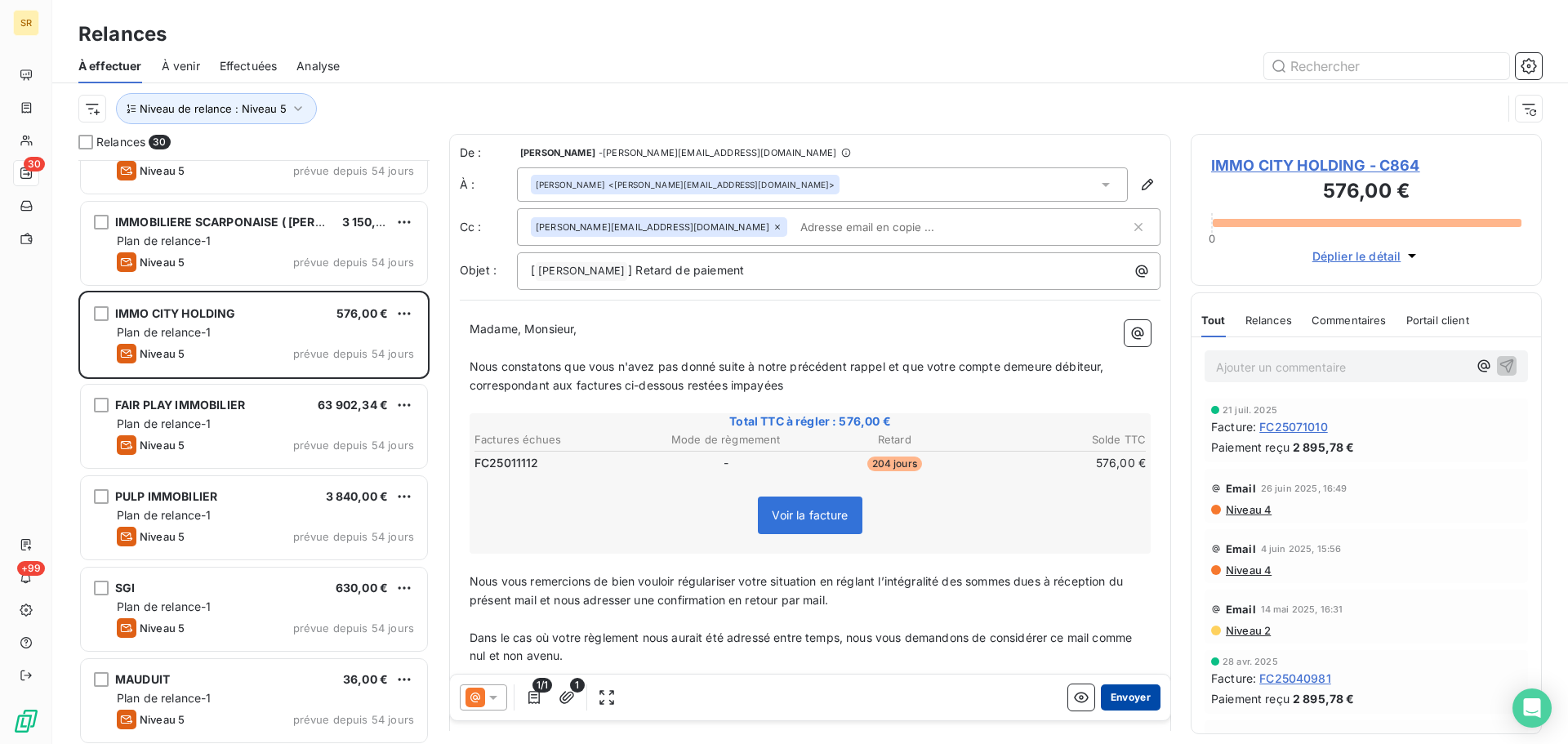
click at [1114, 696] on button "Envoyer" at bounding box center [1131, 697] width 59 height 26
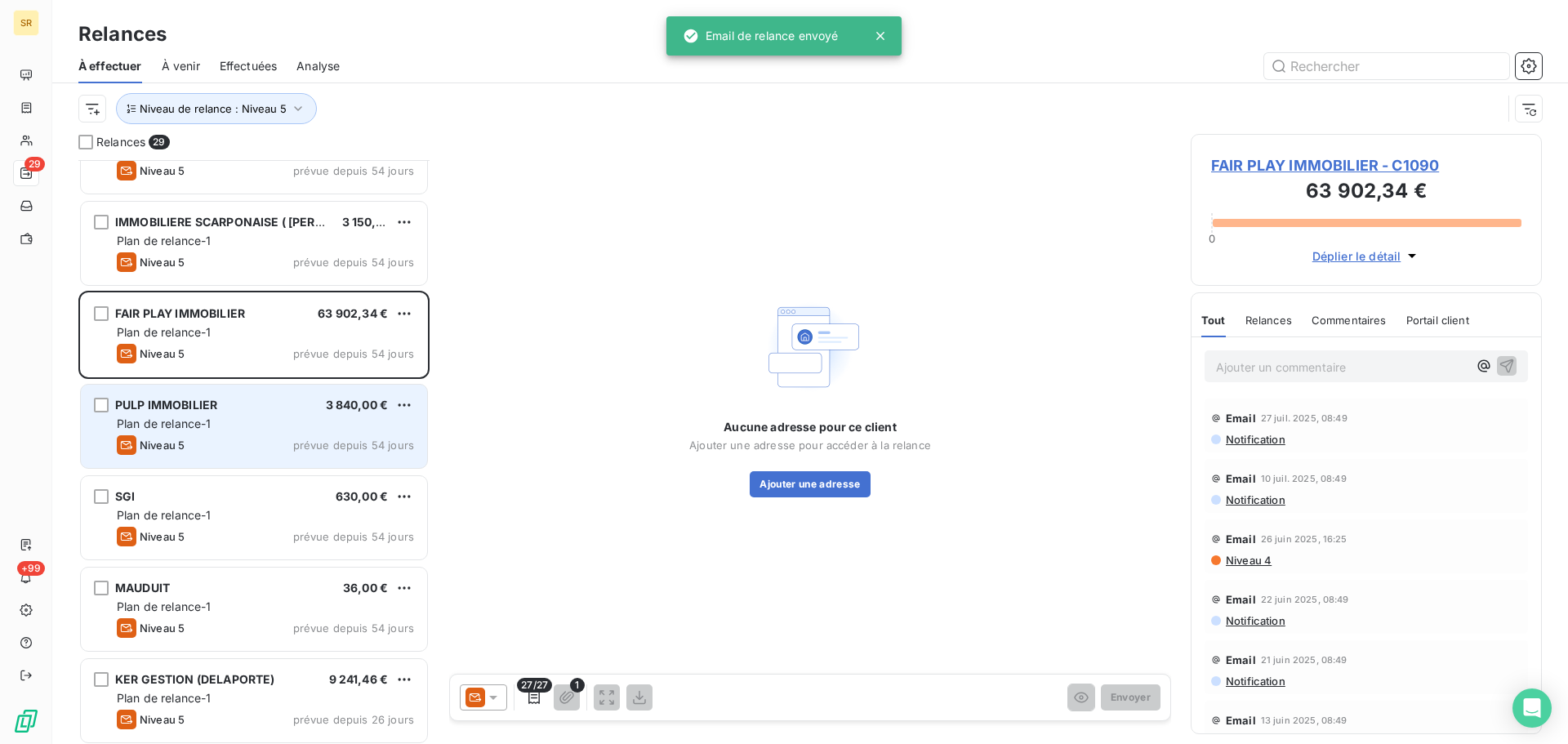
click at [237, 431] on div "Plan de relance-1" at bounding box center [266, 423] width 297 height 16
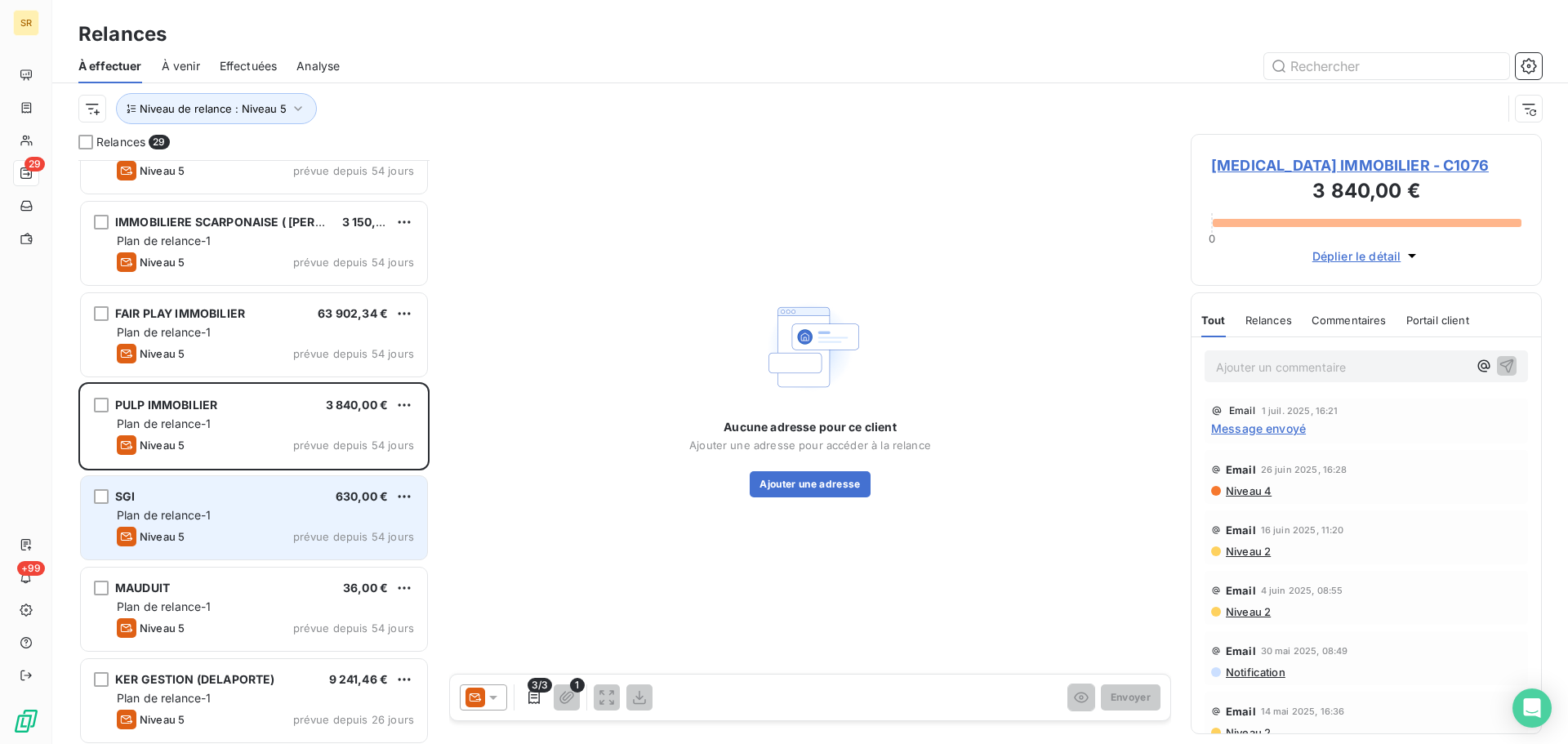
click at [202, 509] on span "Plan de relance-1" at bounding box center [165, 515] width 95 height 14
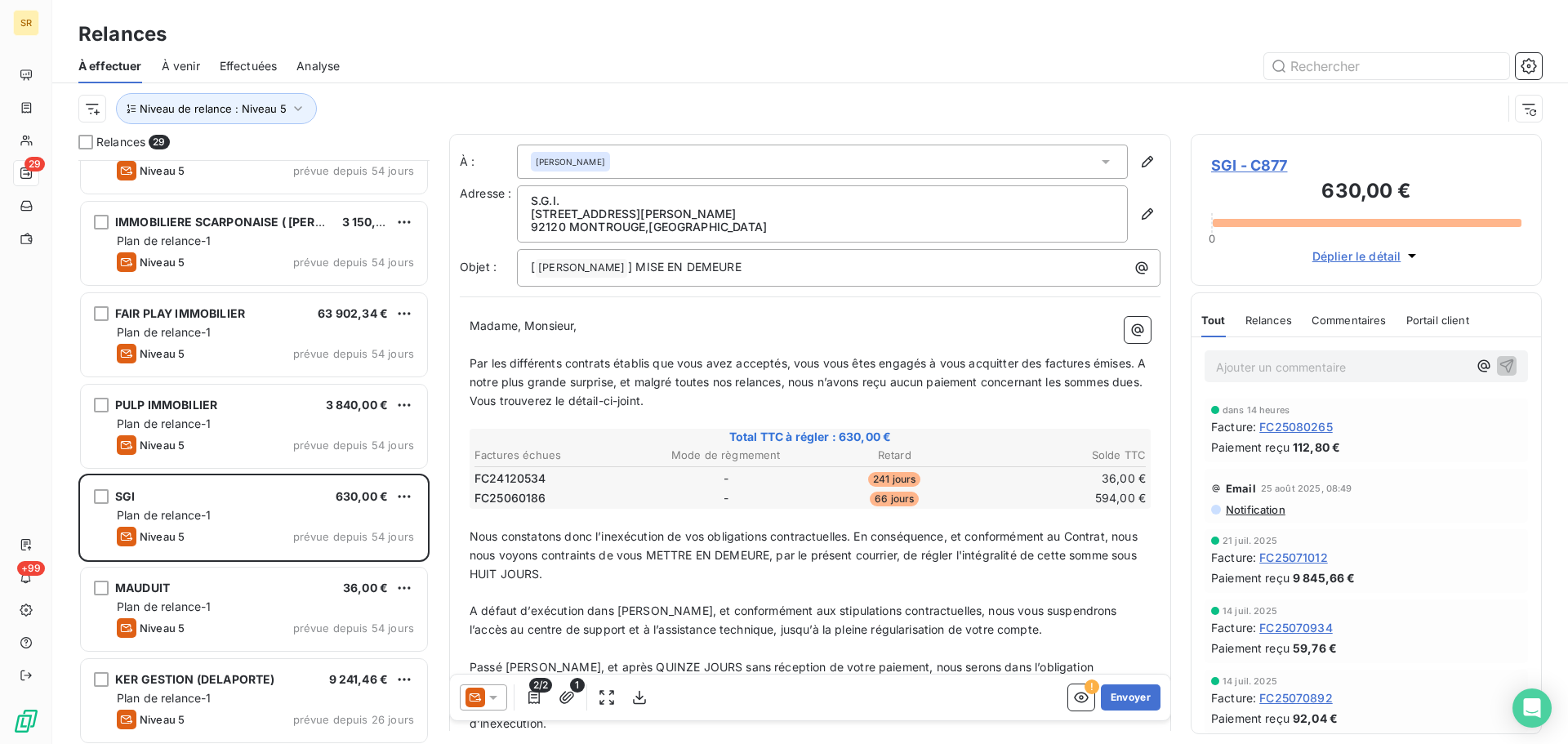
click at [494, 693] on icon at bounding box center [493, 697] width 16 height 16
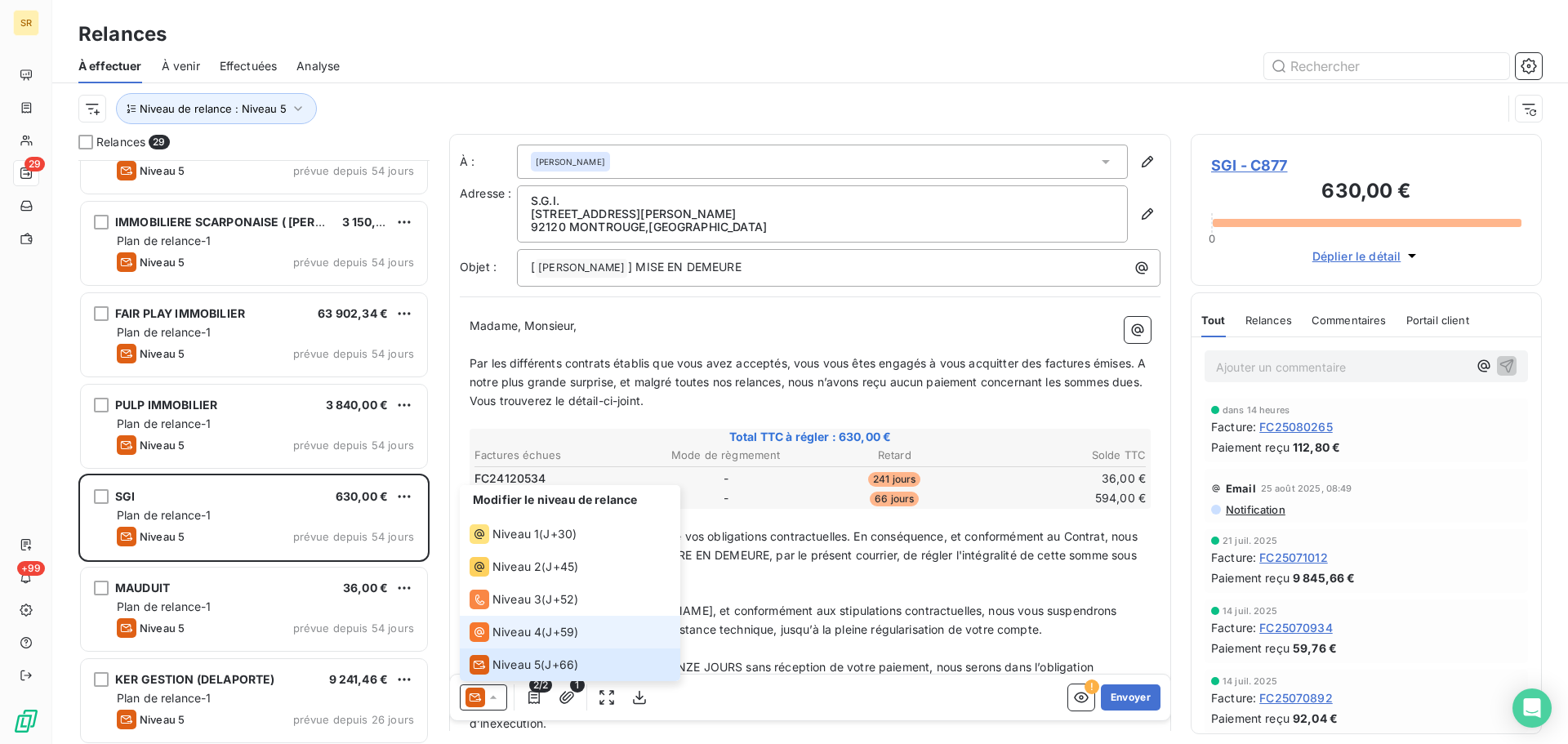
click at [512, 639] on span "Niveau 4" at bounding box center [517, 632] width 49 height 16
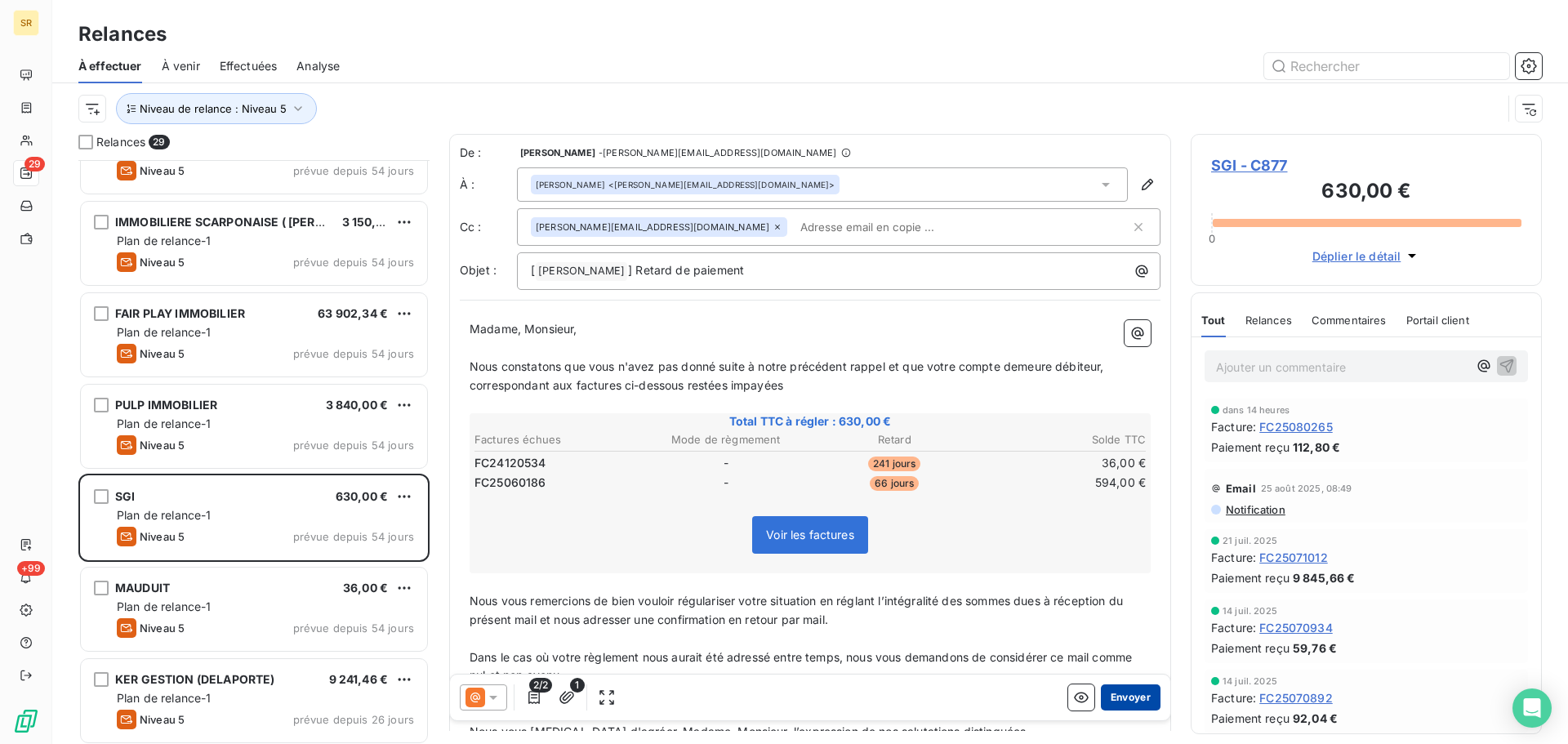
click at [1131, 696] on button "Envoyer" at bounding box center [1131, 697] width 59 height 26
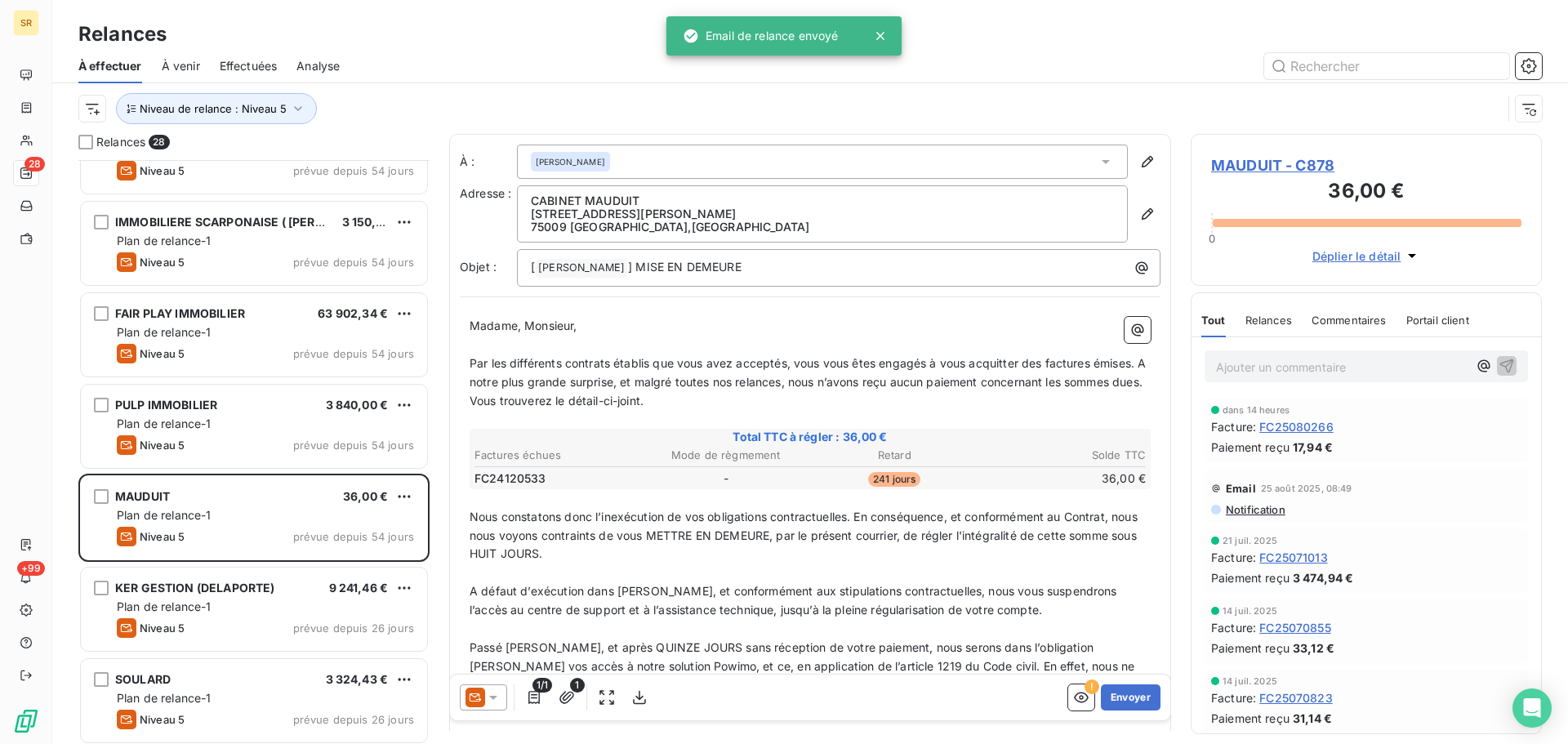
click at [495, 696] on icon at bounding box center [494, 697] width 8 height 4
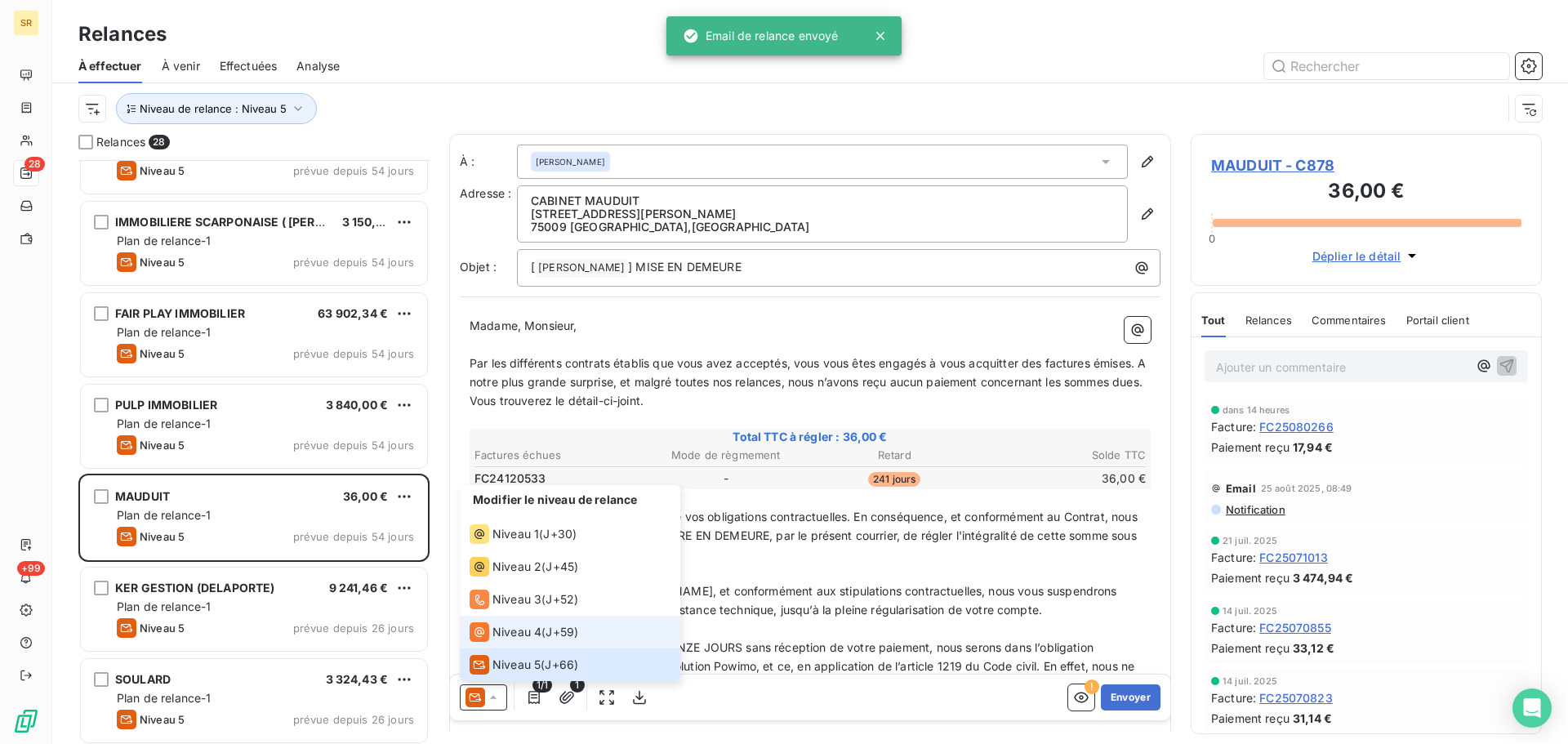
click at [514, 631] on span "Niveau 4" at bounding box center [517, 632] width 49 height 16
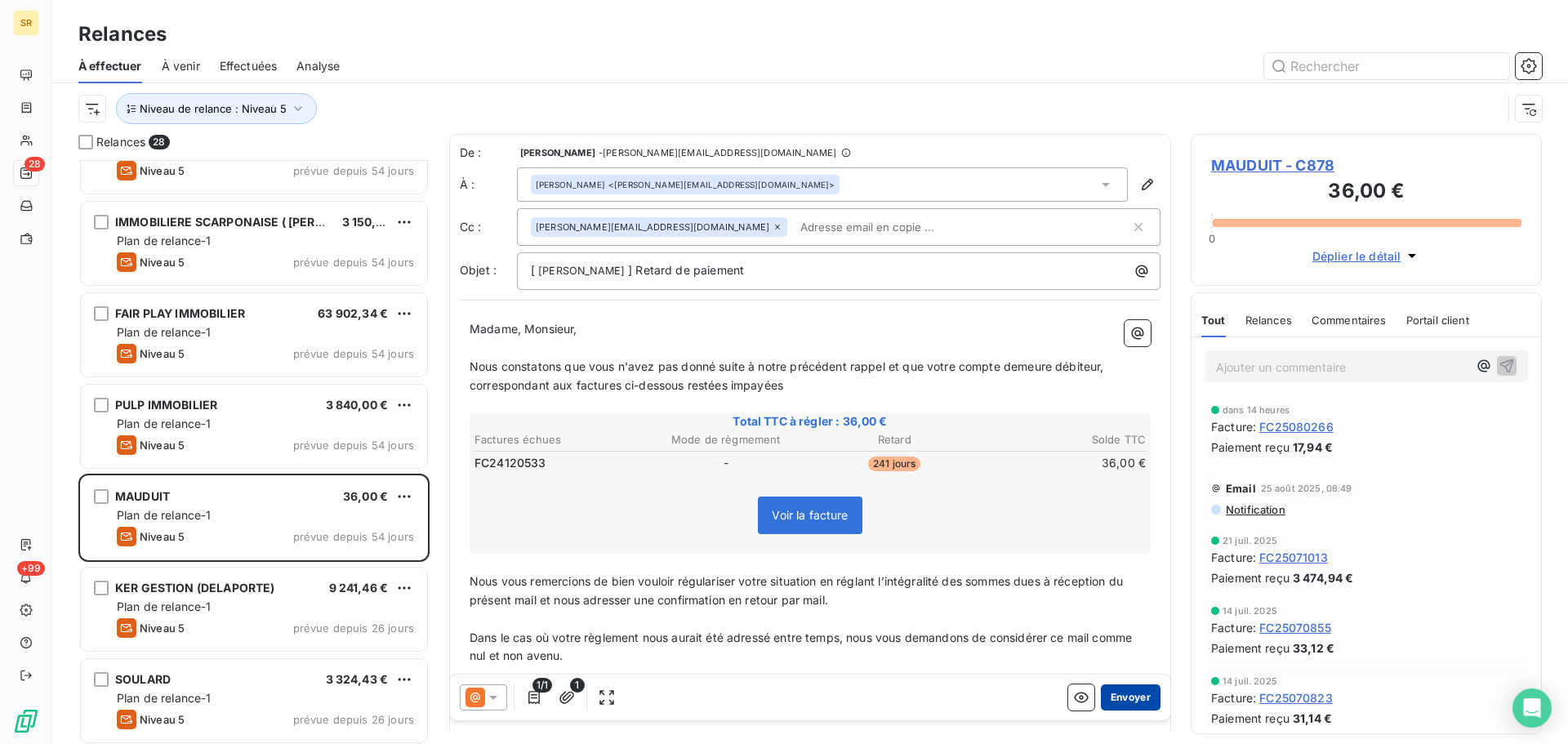
click at [1125, 698] on button "Envoyer" at bounding box center [1131, 697] width 59 height 26
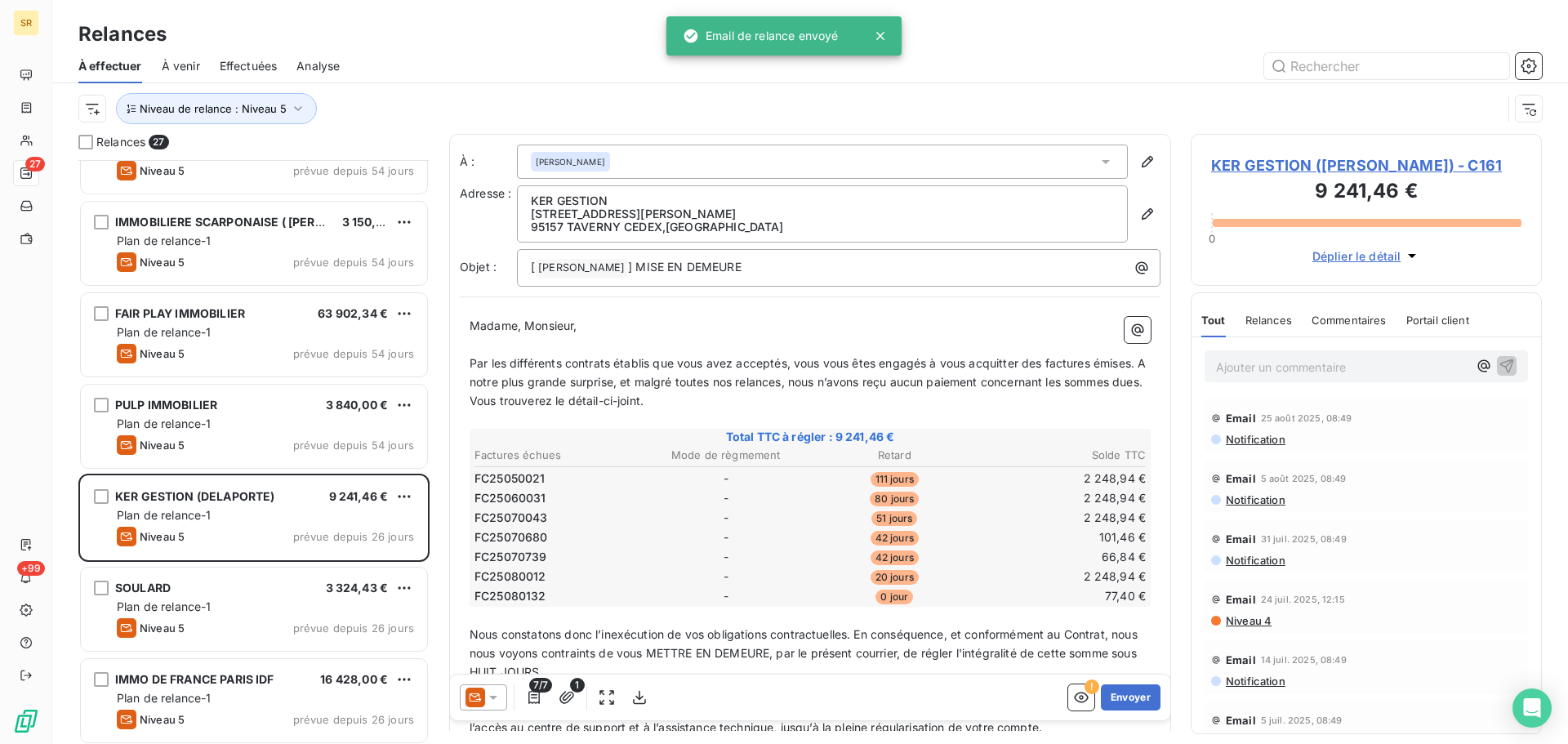
click at [497, 696] on icon at bounding box center [494, 697] width 8 height 4
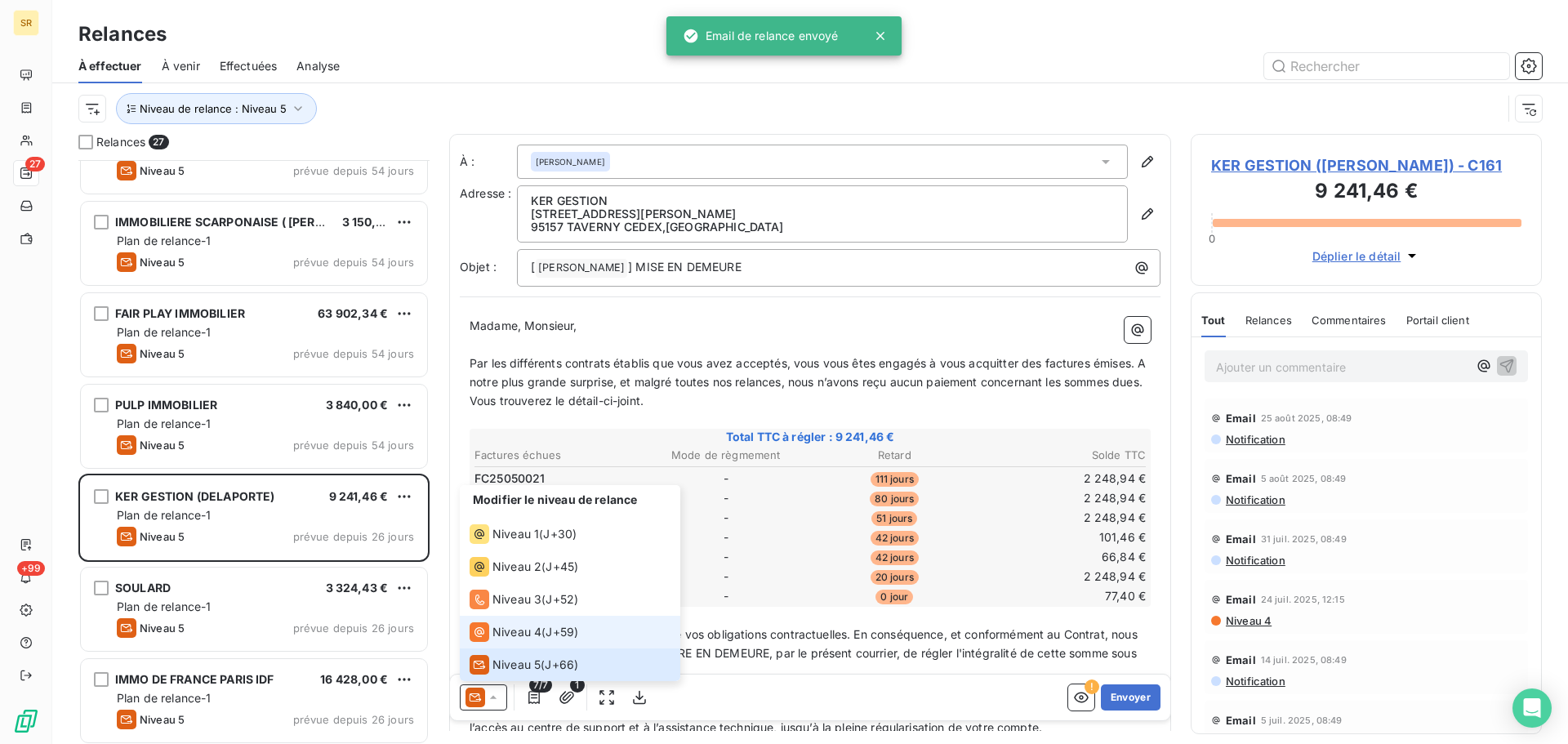
click at [516, 629] on span "Niveau 4" at bounding box center [517, 632] width 49 height 16
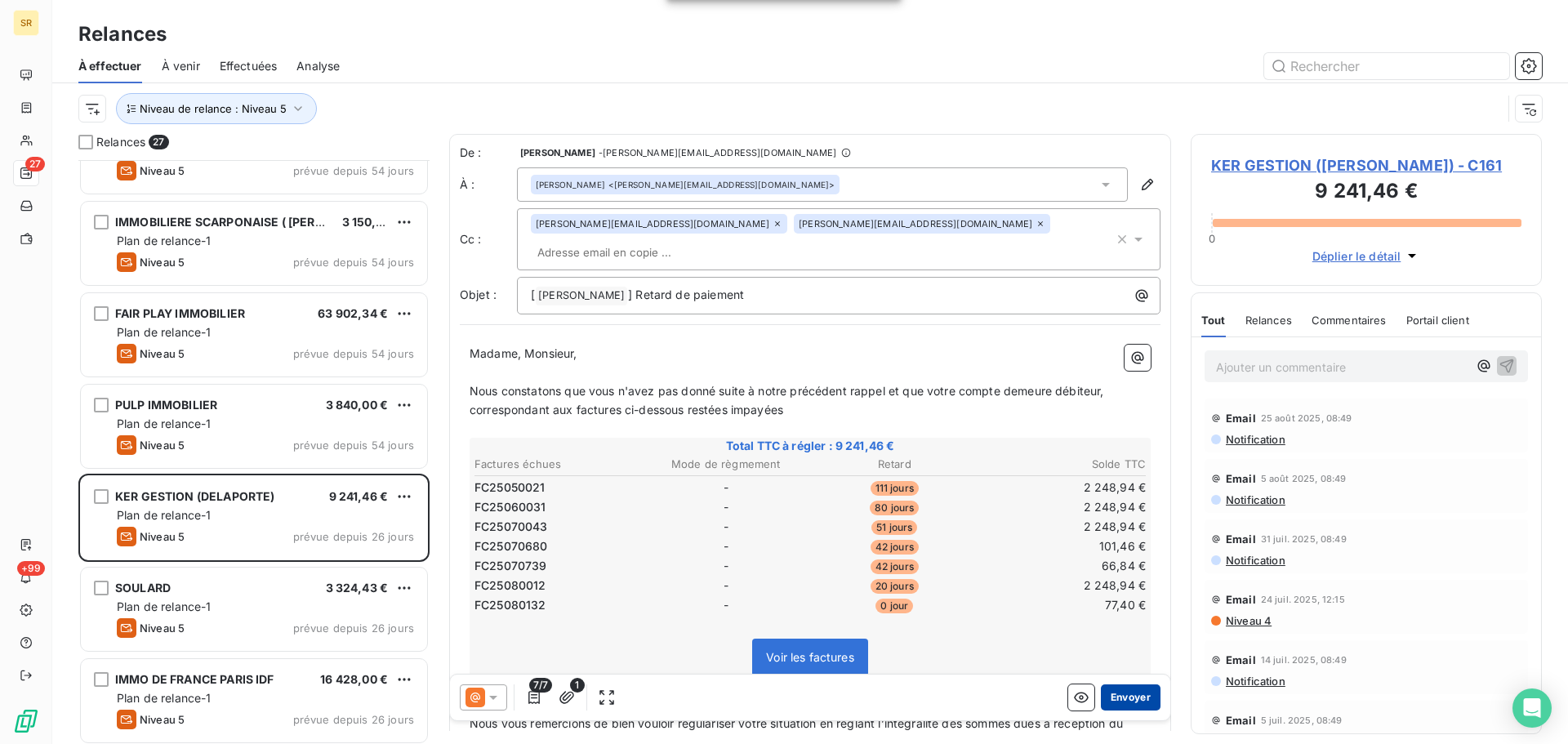
click at [1134, 697] on button "Envoyer" at bounding box center [1131, 697] width 59 height 26
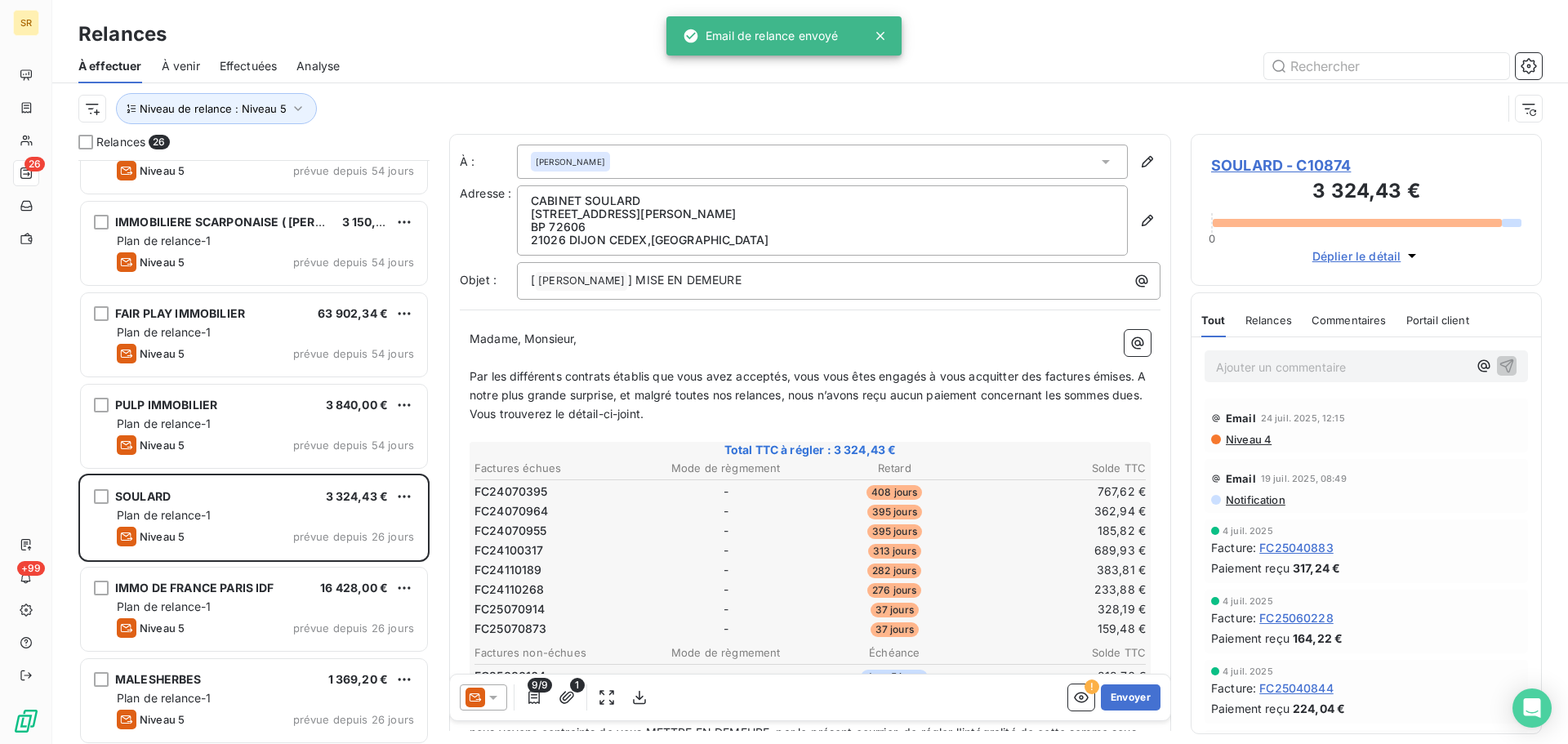
click at [495, 694] on icon at bounding box center [493, 697] width 16 height 16
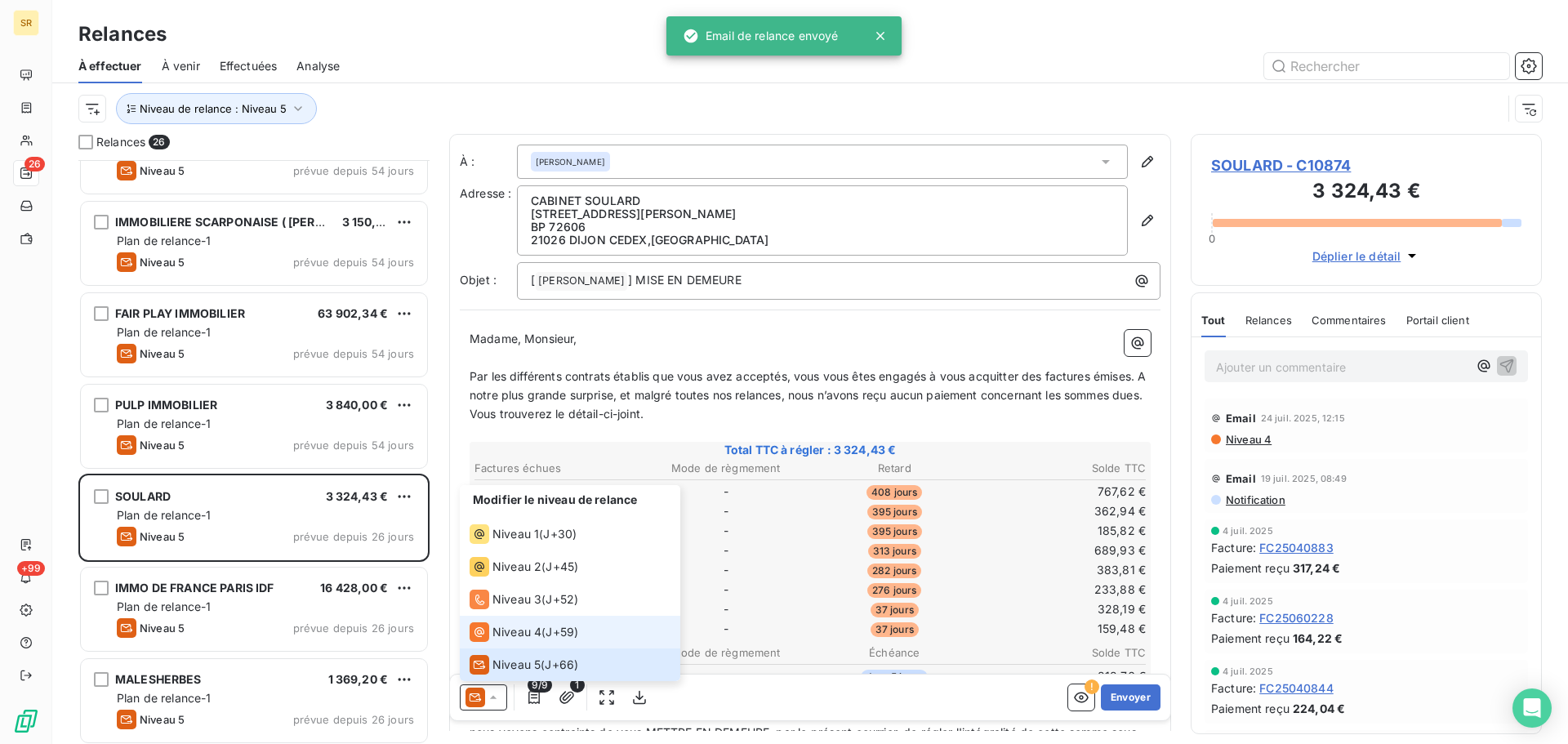
click at [507, 624] on div "Niveau 4" at bounding box center [505, 632] width 72 height 20
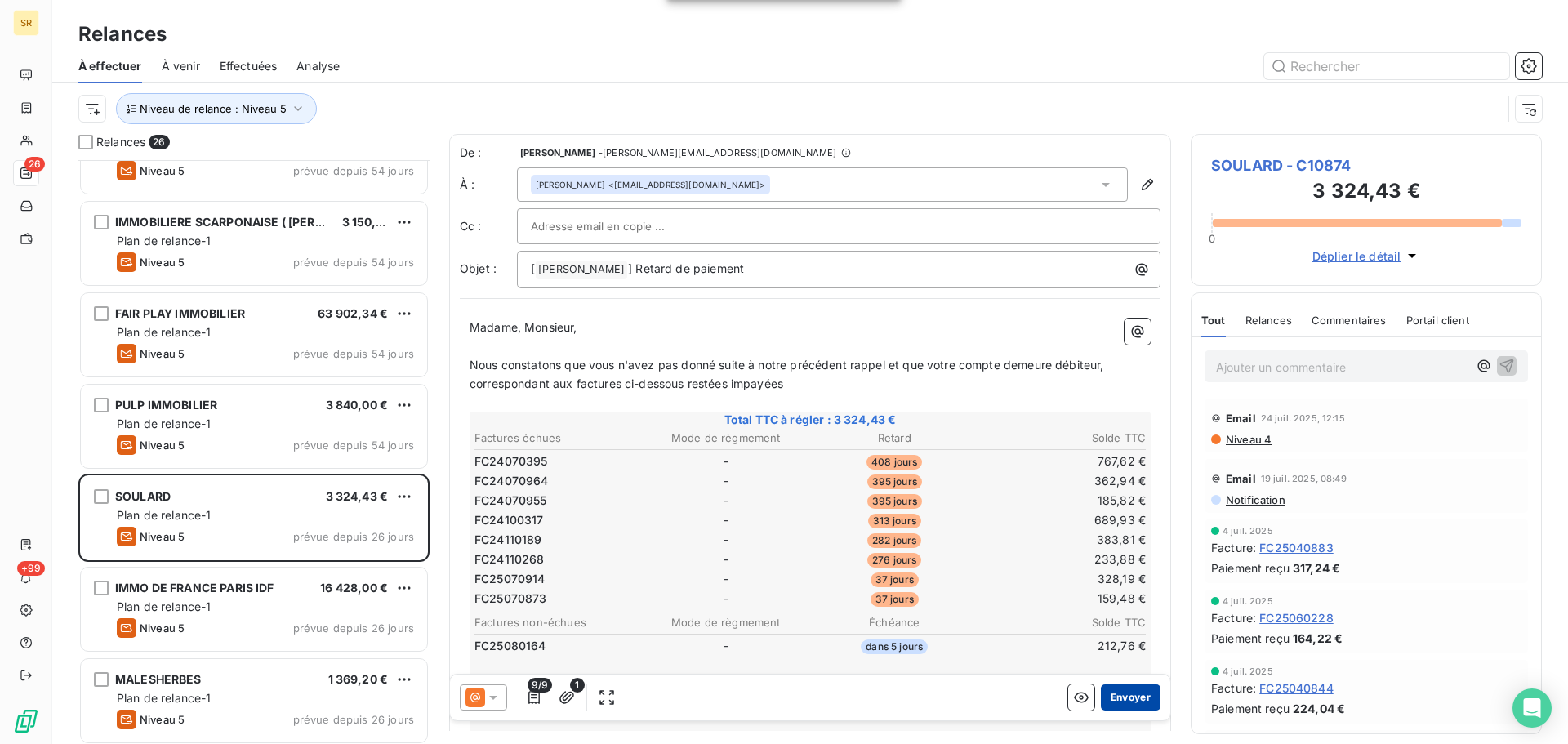
click at [1120, 696] on button "Envoyer" at bounding box center [1131, 697] width 59 height 26
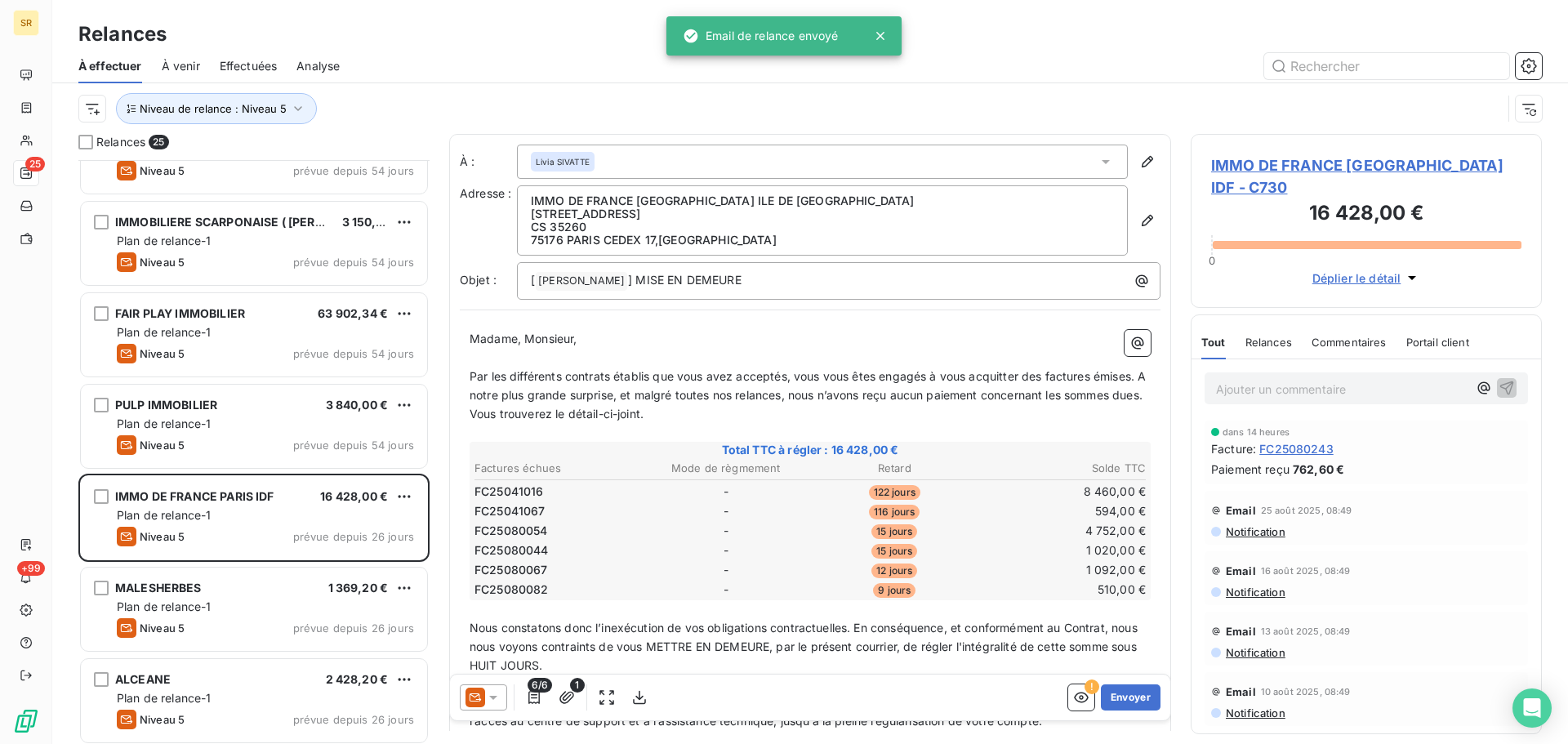
click at [498, 699] on icon at bounding box center [493, 697] width 16 height 16
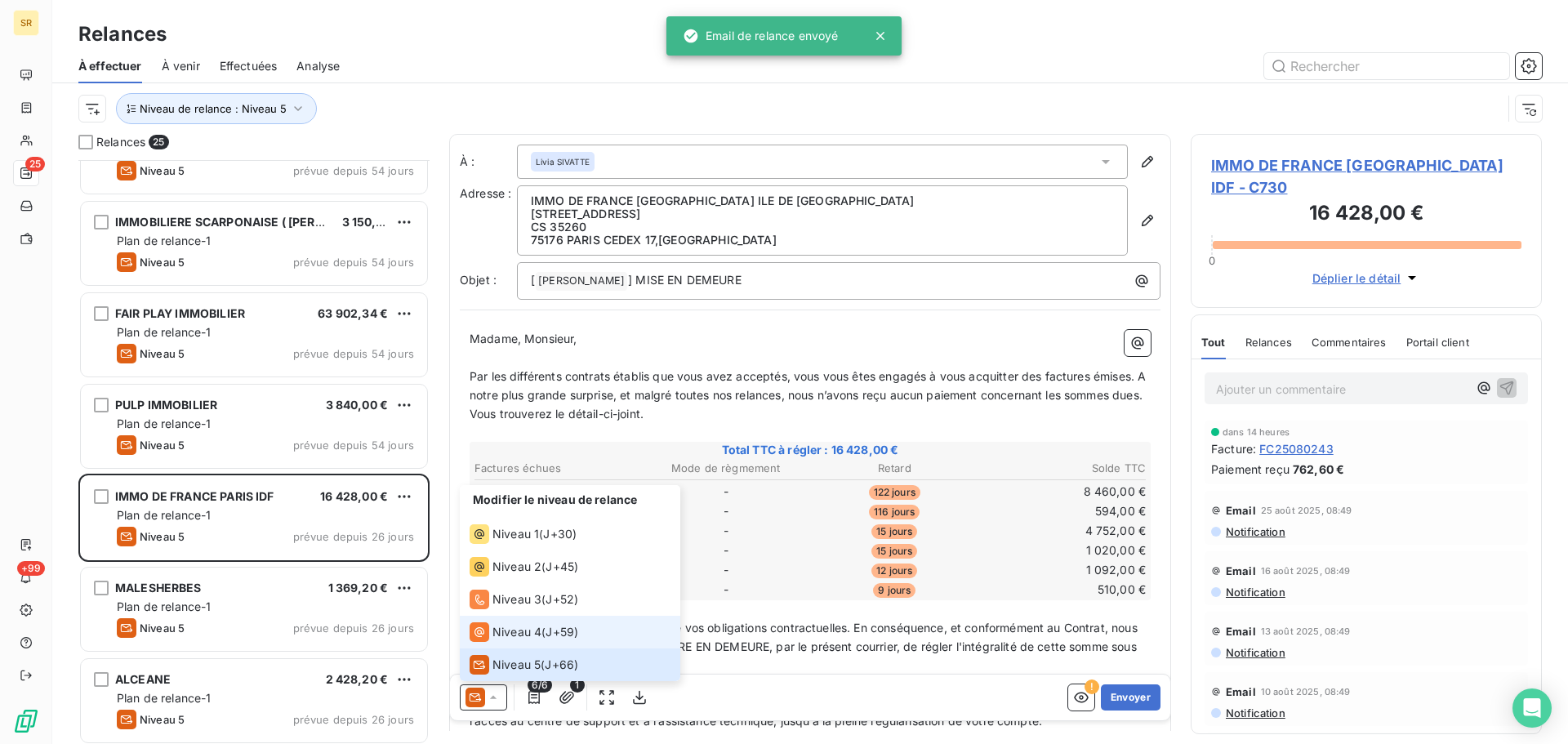
click at [540, 628] on span "Niveau 4" at bounding box center [517, 632] width 49 height 16
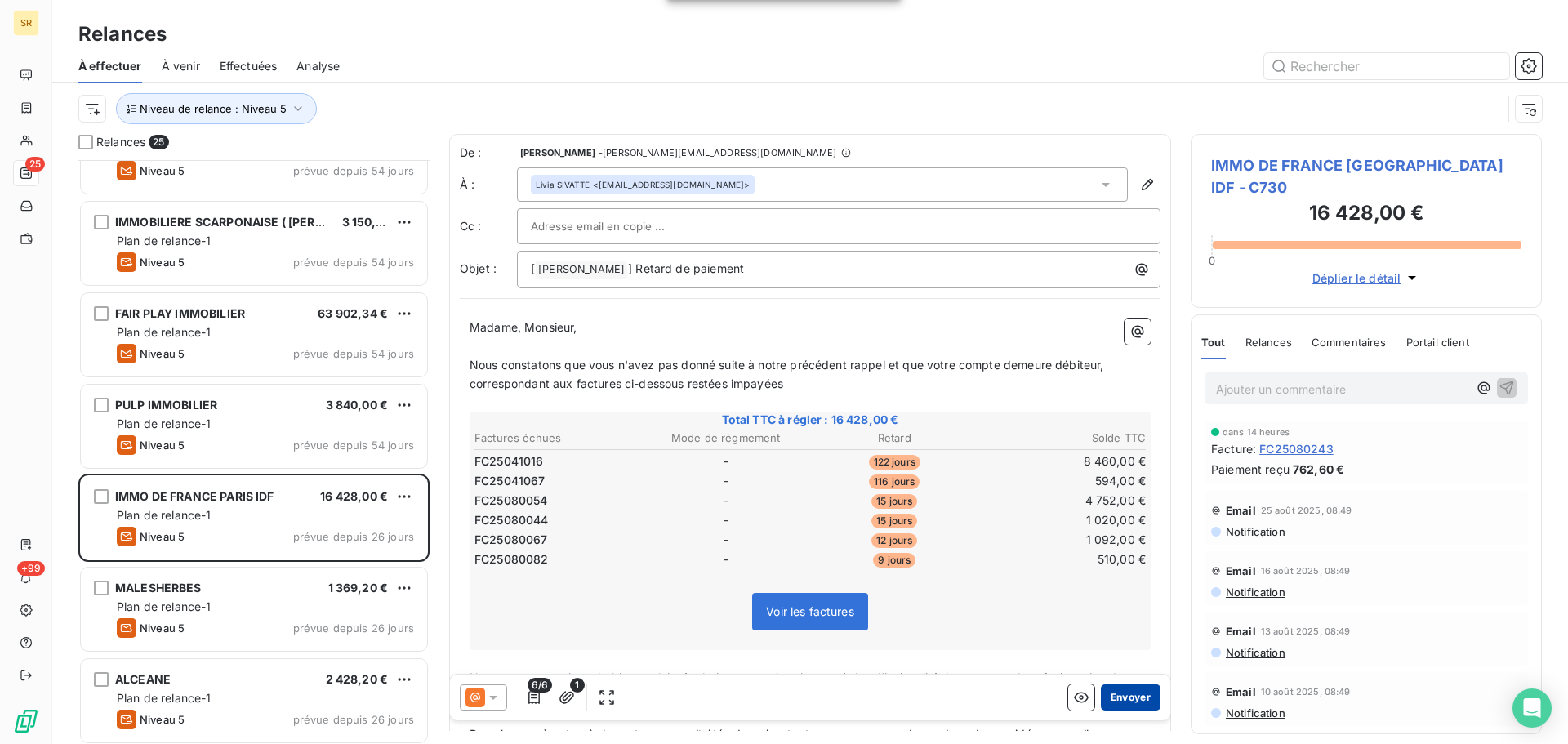
click at [1114, 696] on button "Envoyer" at bounding box center [1131, 697] width 59 height 26
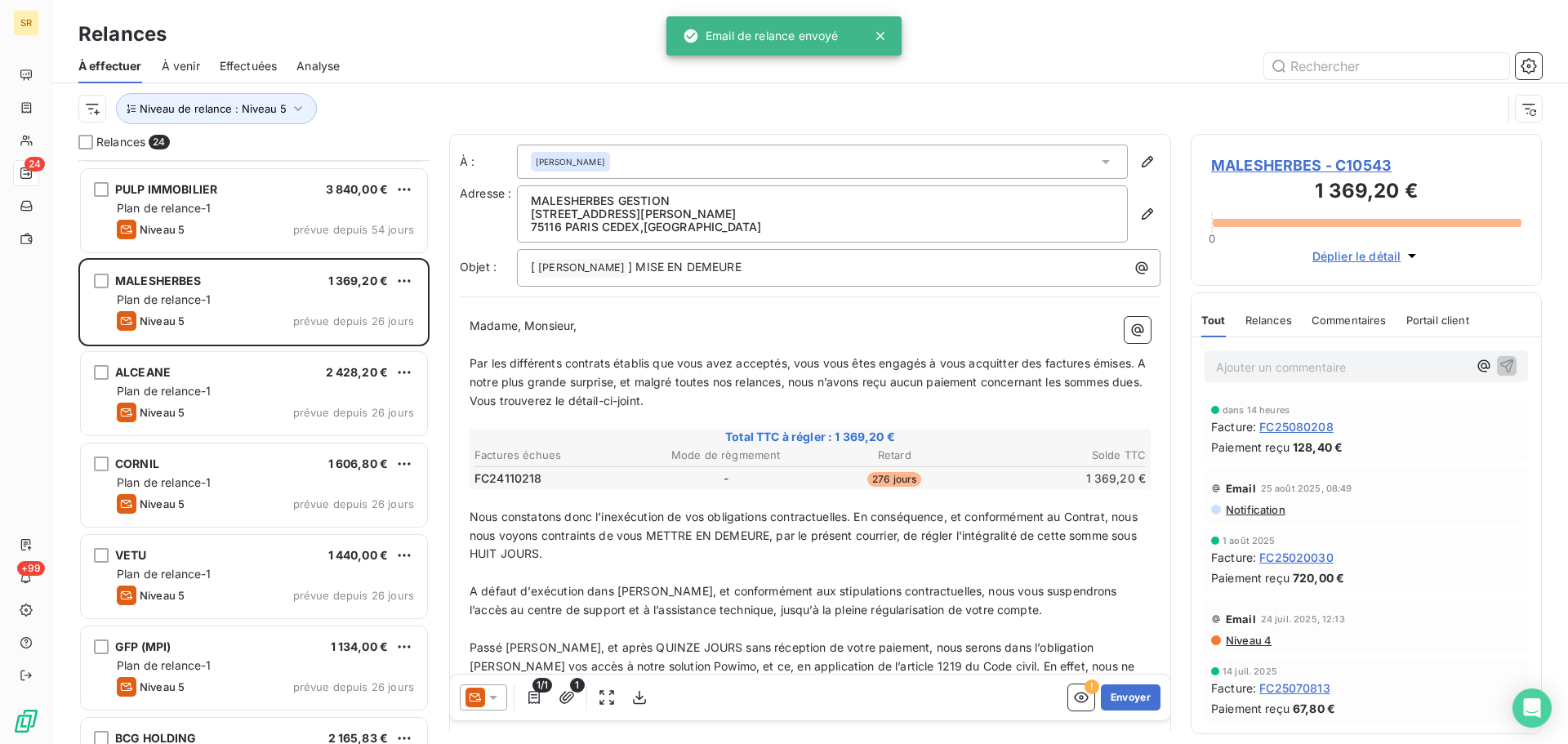
scroll to position [572, 0]
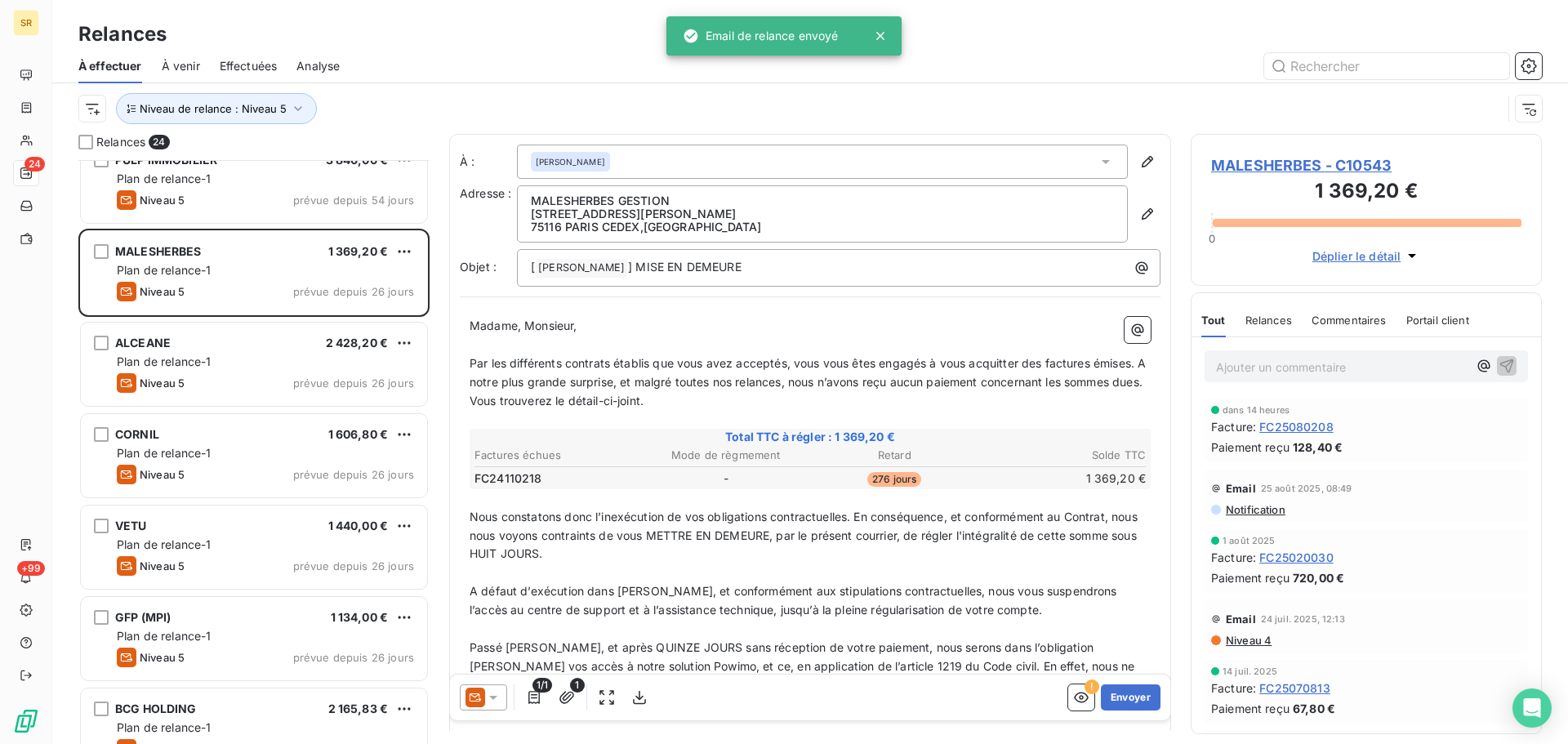
click at [490, 697] on icon at bounding box center [493, 697] width 16 height 16
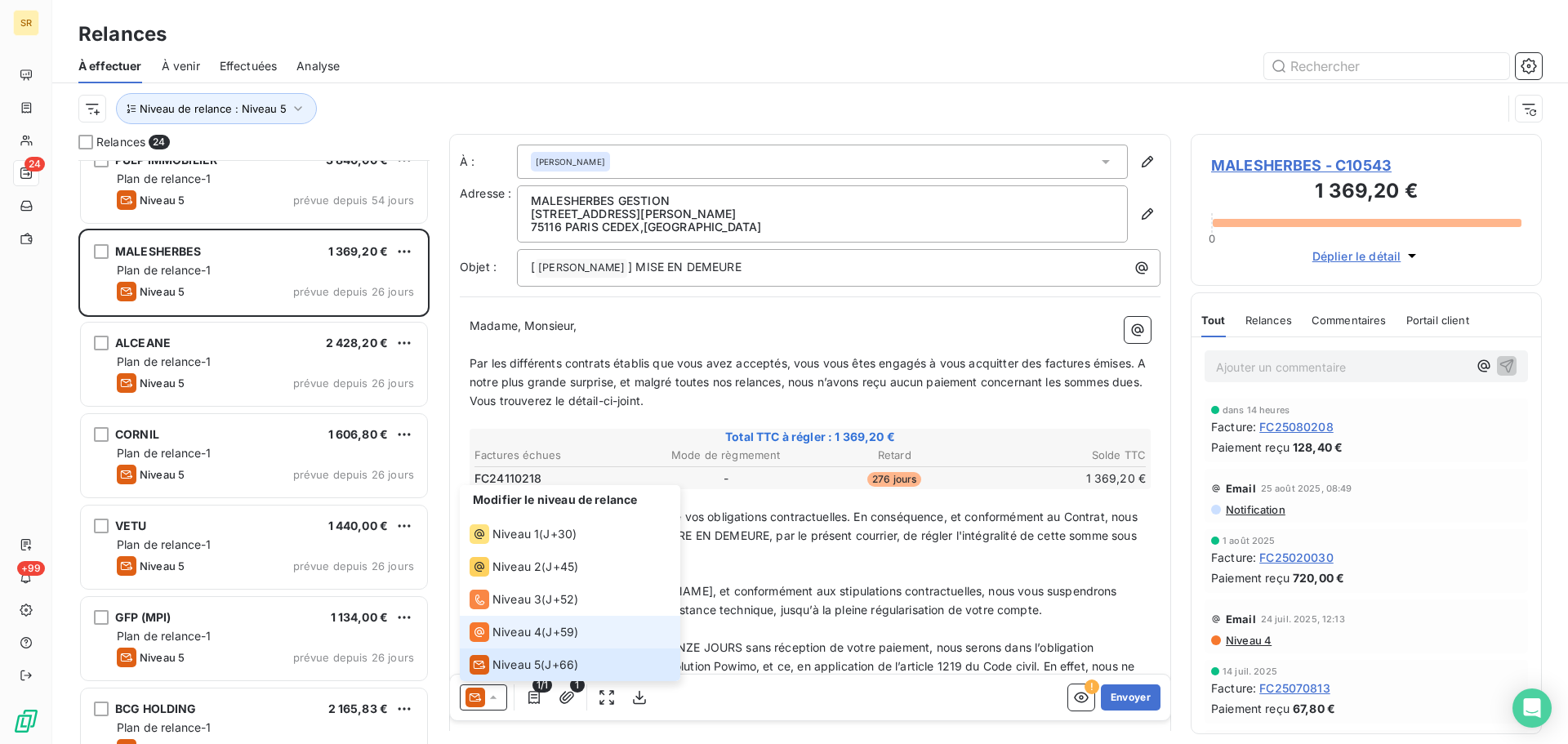
click at [514, 630] on span "Niveau 4" at bounding box center [517, 632] width 49 height 16
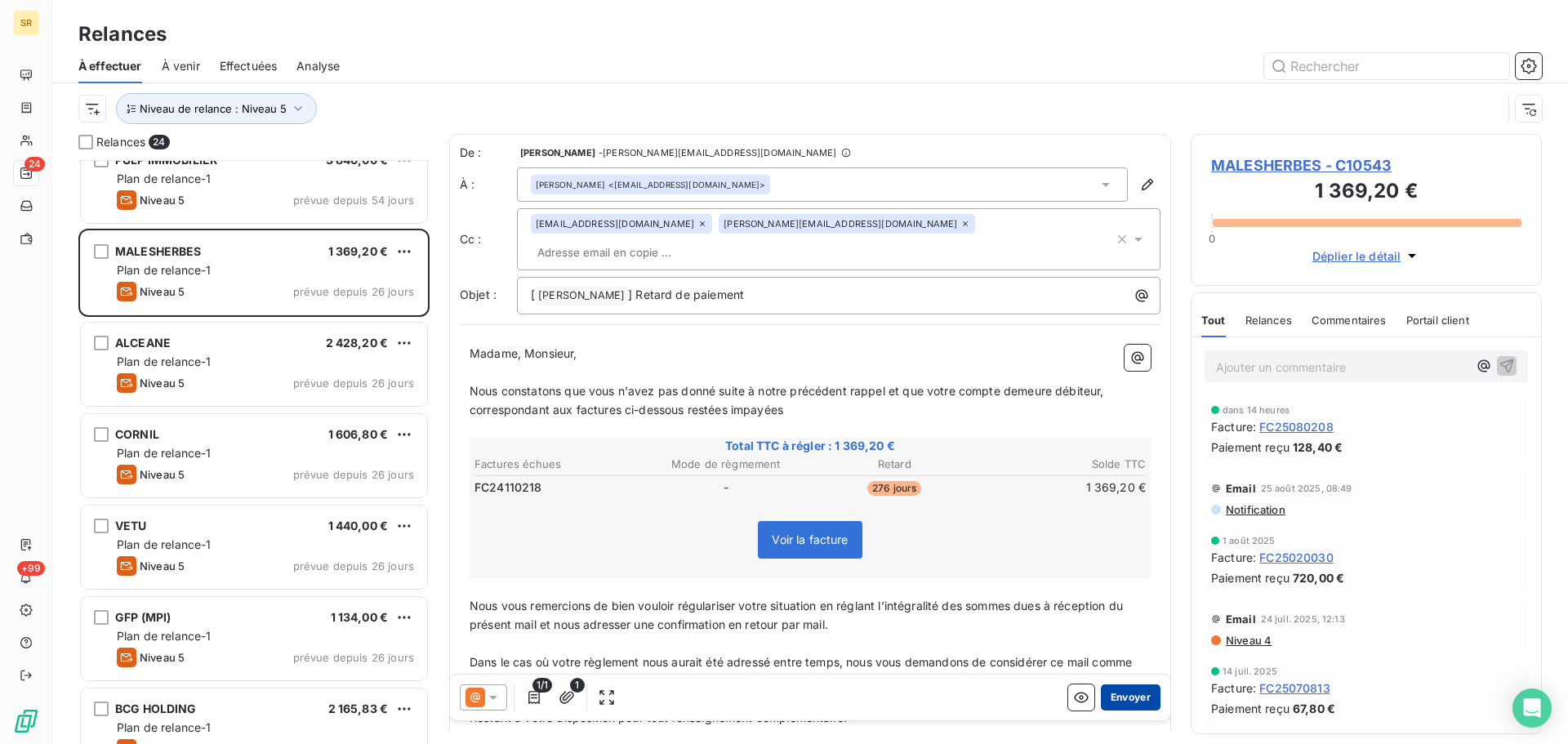
click at [1131, 696] on button "Envoyer" at bounding box center [1131, 697] width 59 height 26
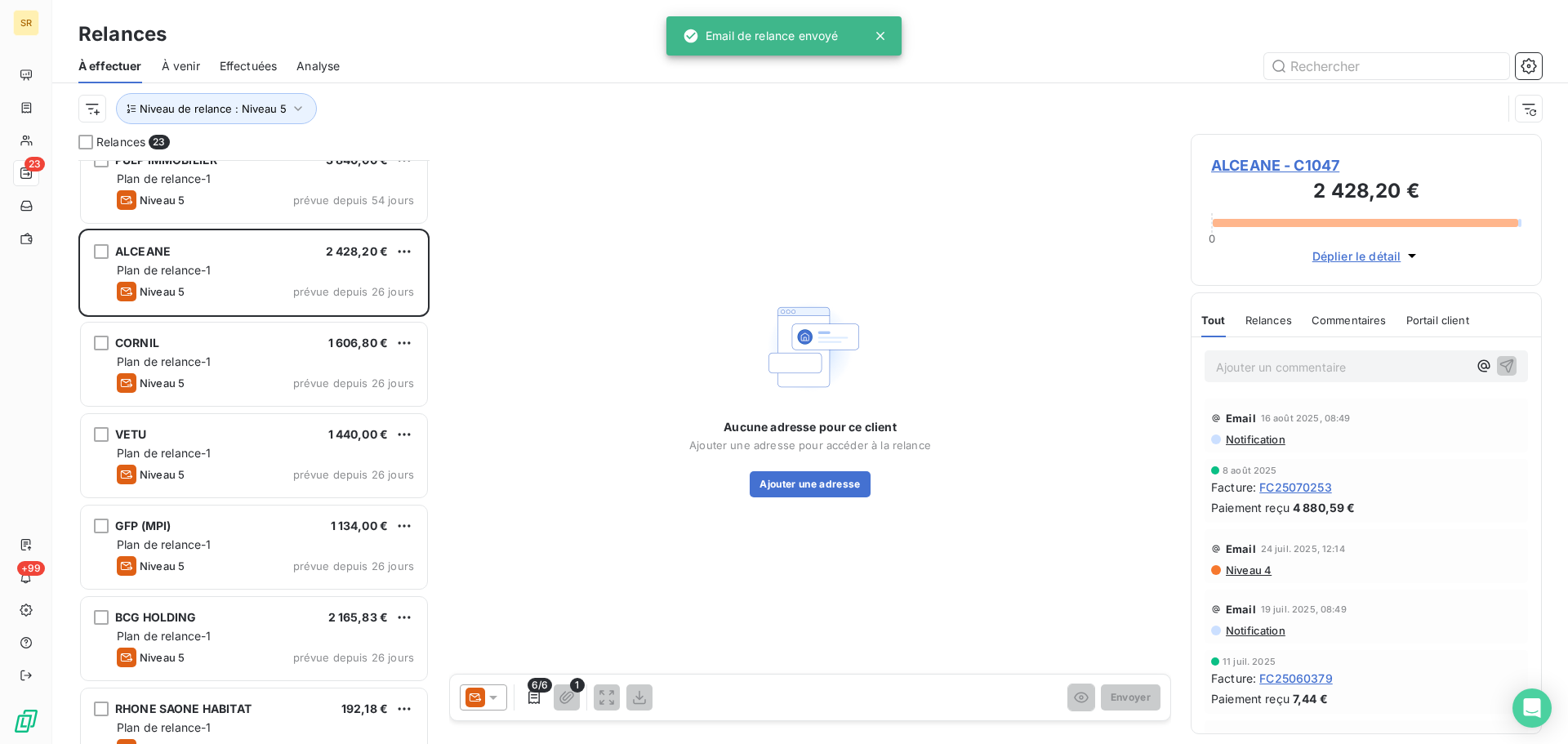
click at [497, 702] on icon at bounding box center [493, 697] width 16 height 16
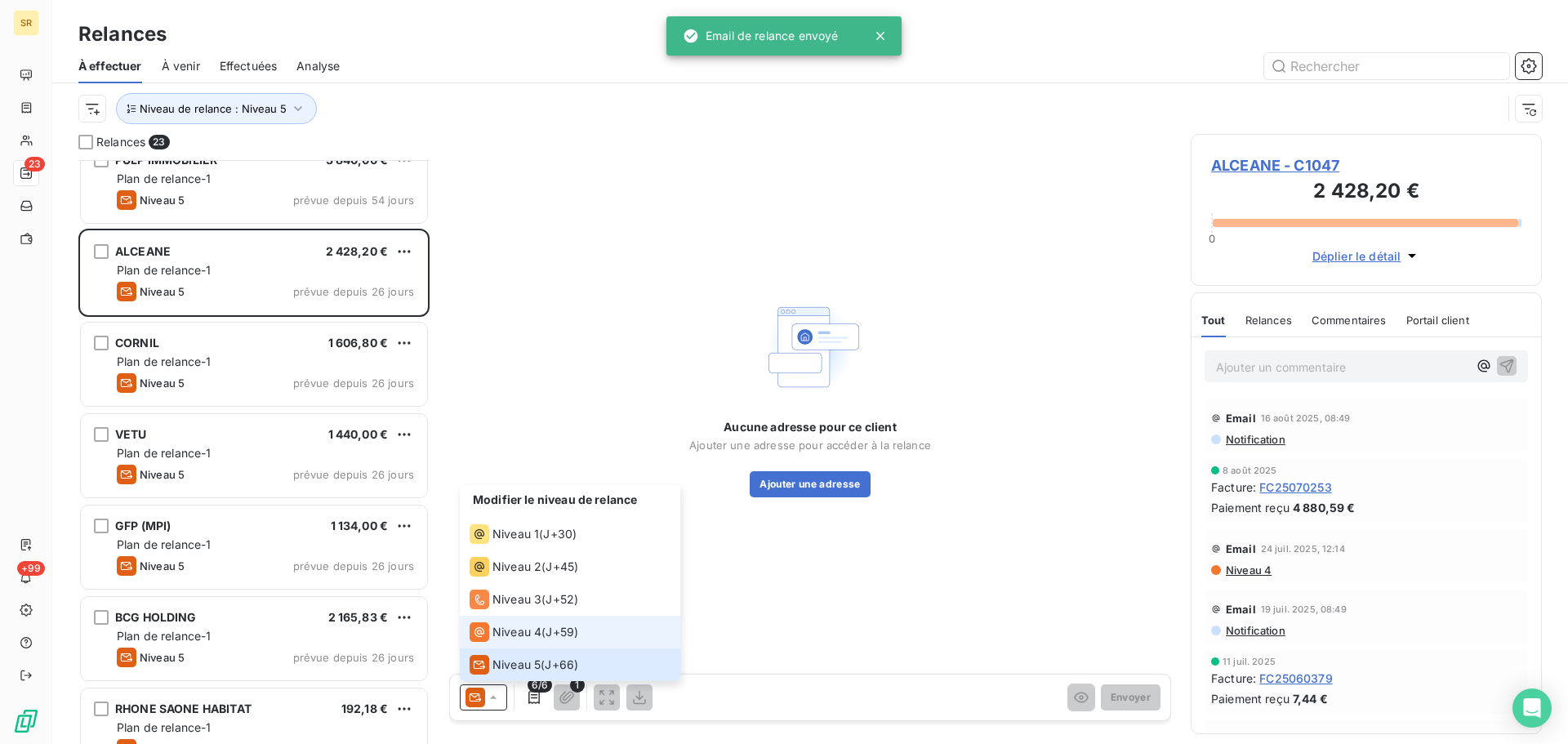
click at [522, 622] on li "Niveau 4 ( J+59 )" at bounding box center [570, 632] width 221 height 32
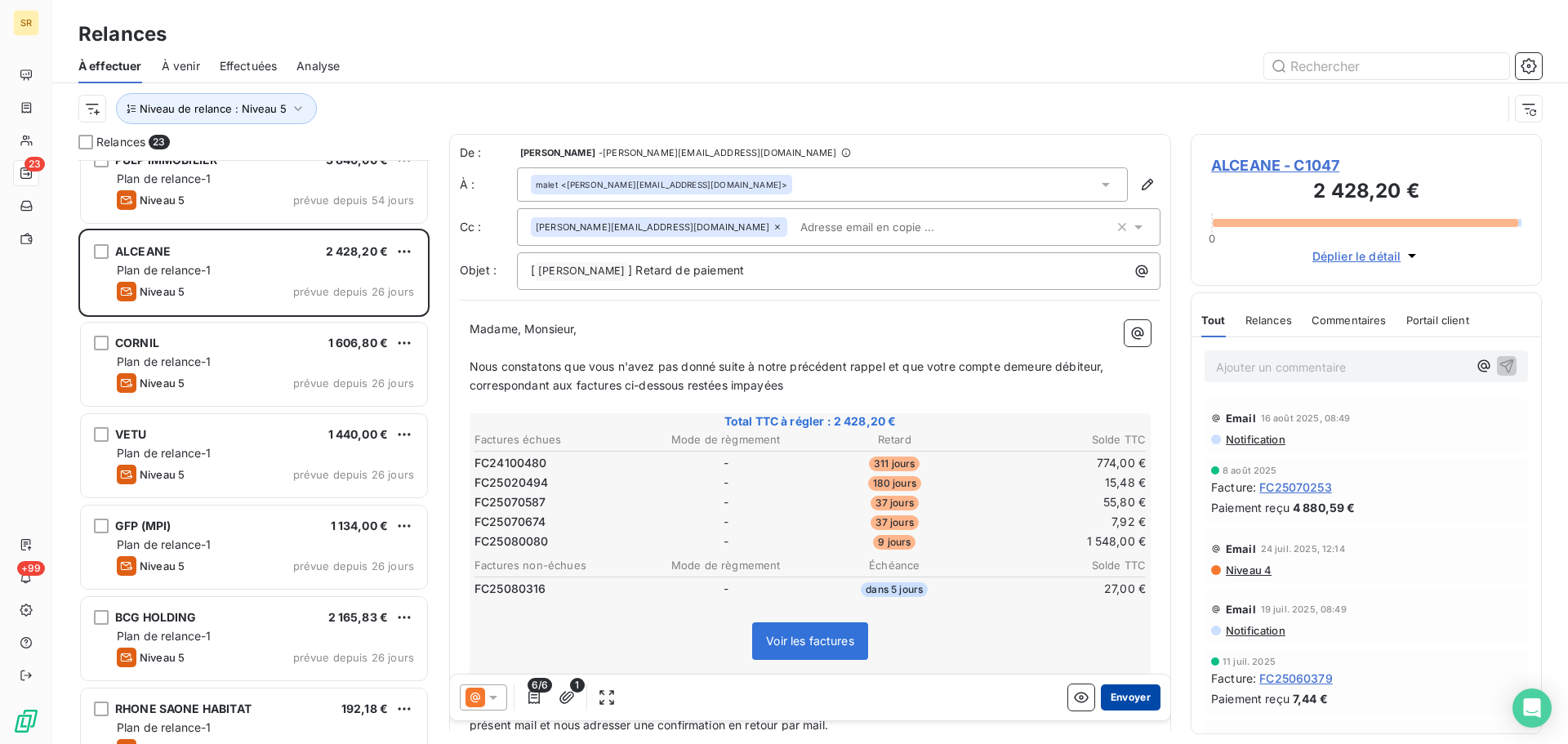
click at [1130, 699] on button "Envoyer" at bounding box center [1131, 697] width 59 height 26
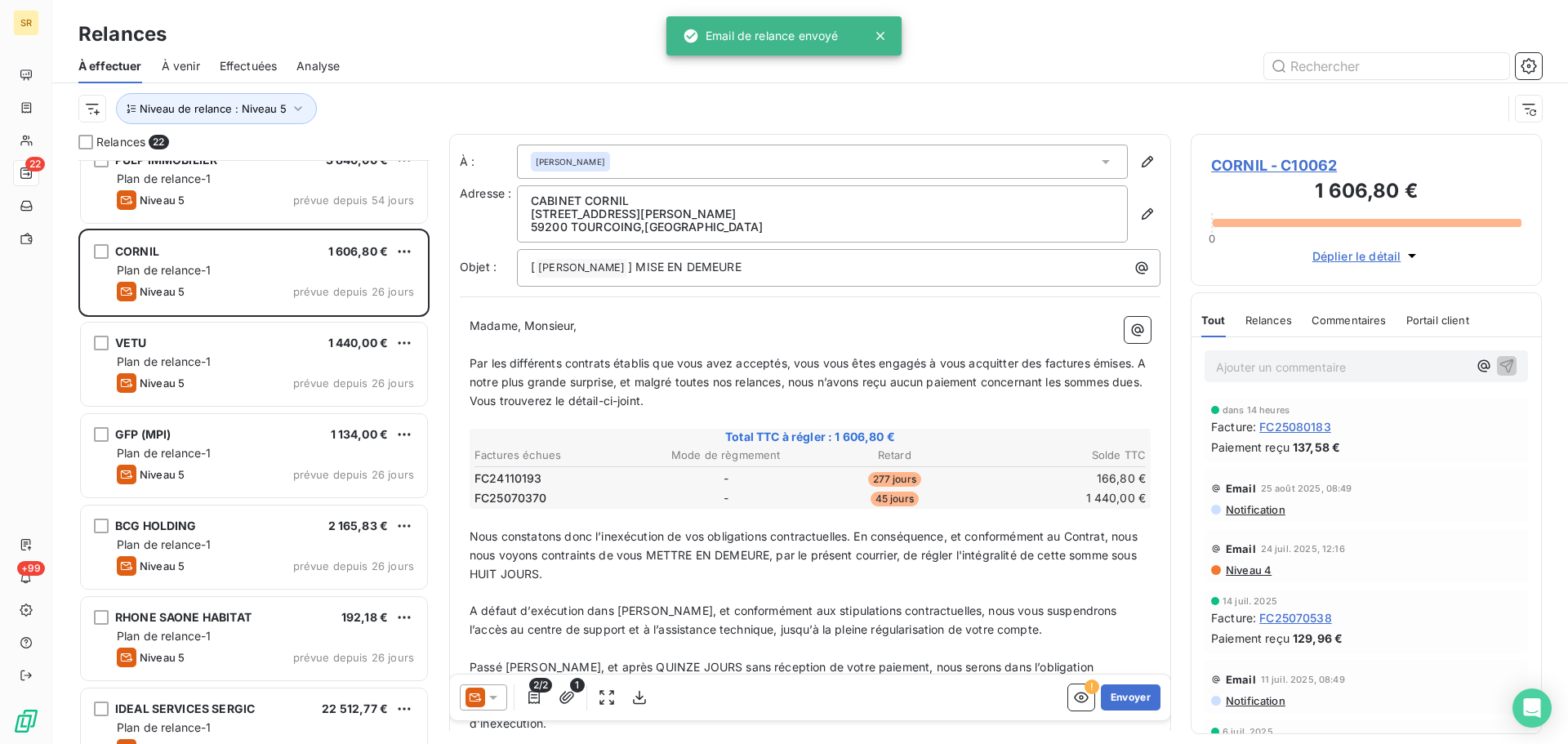
click at [498, 695] on icon at bounding box center [493, 697] width 16 height 16
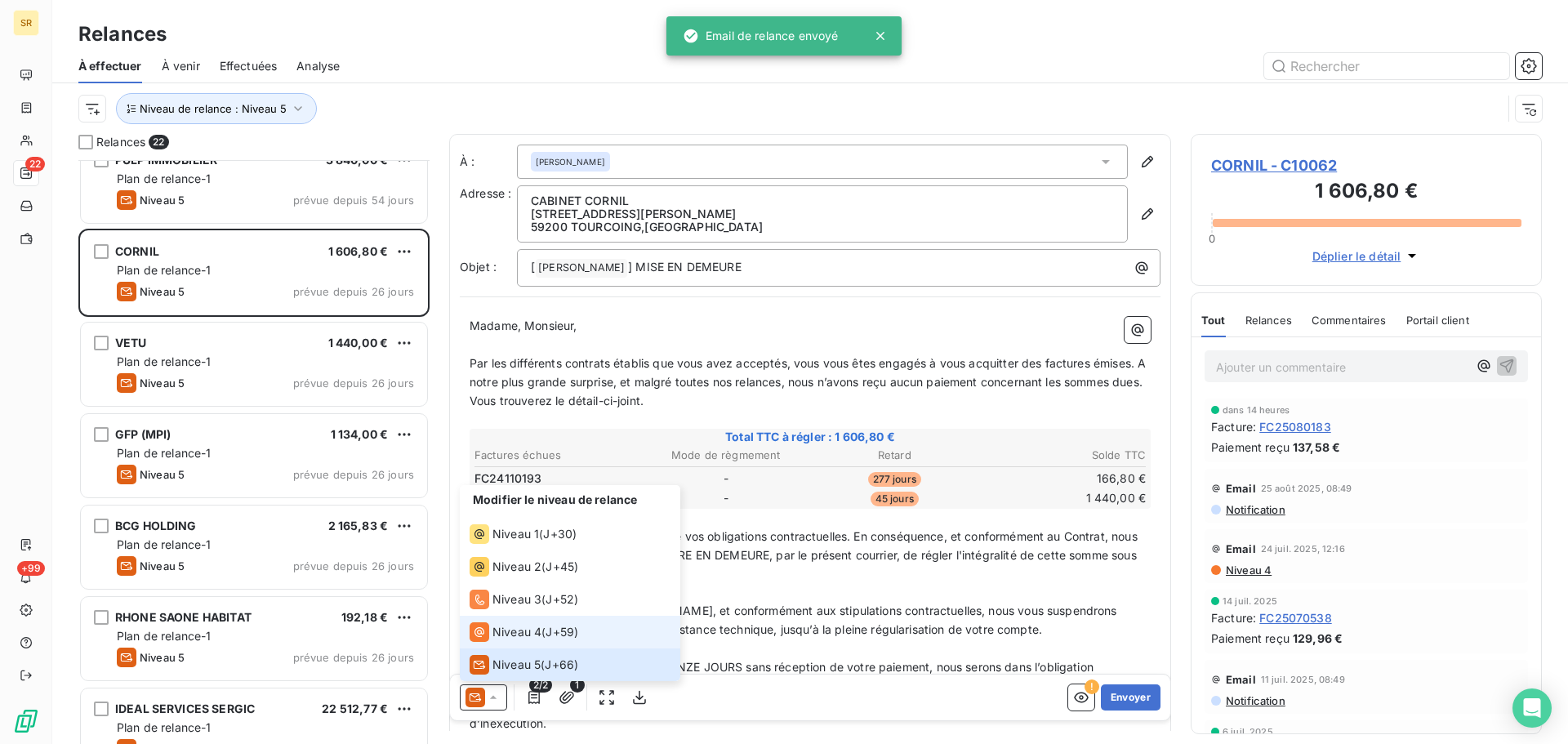
click at [516, 631] on span "Niveau 4" at bounding box center [517, 632] width 49 height 16
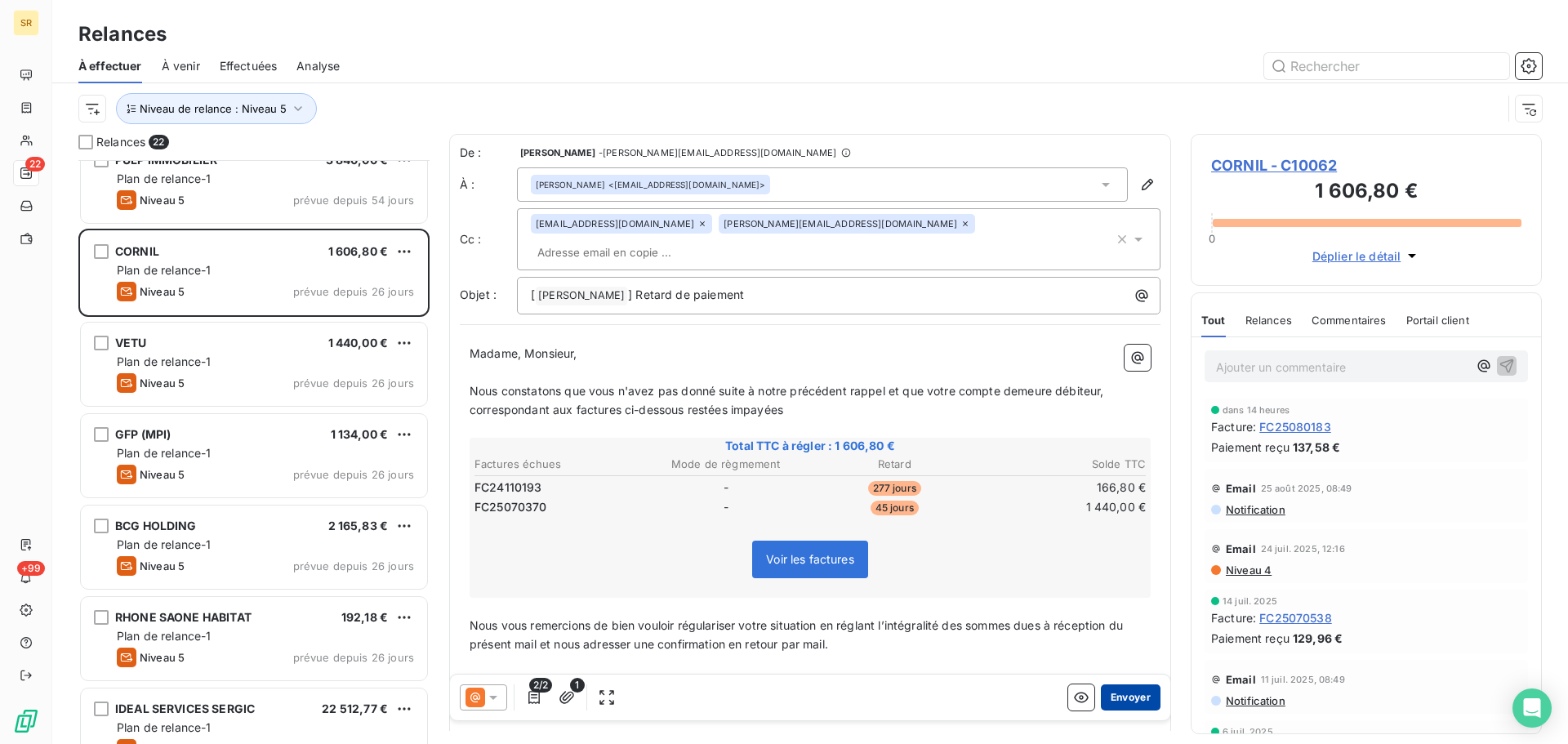
click at [1118, 695] on button "Envoyer" at bounding box center [1131, 697] width 59 height 26
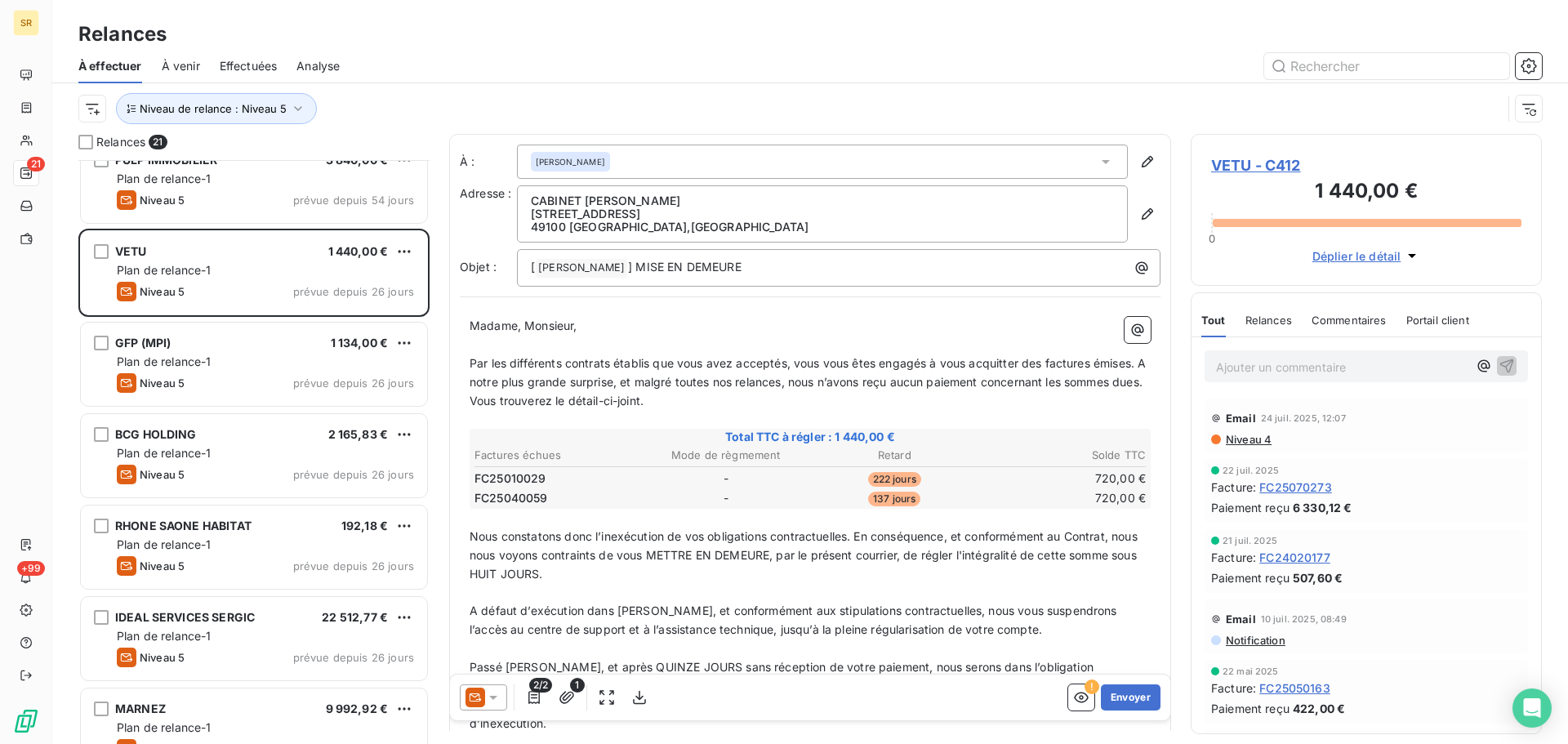
click at [495, 695] on icon at bounding box center [493, 697] width 16 height 16
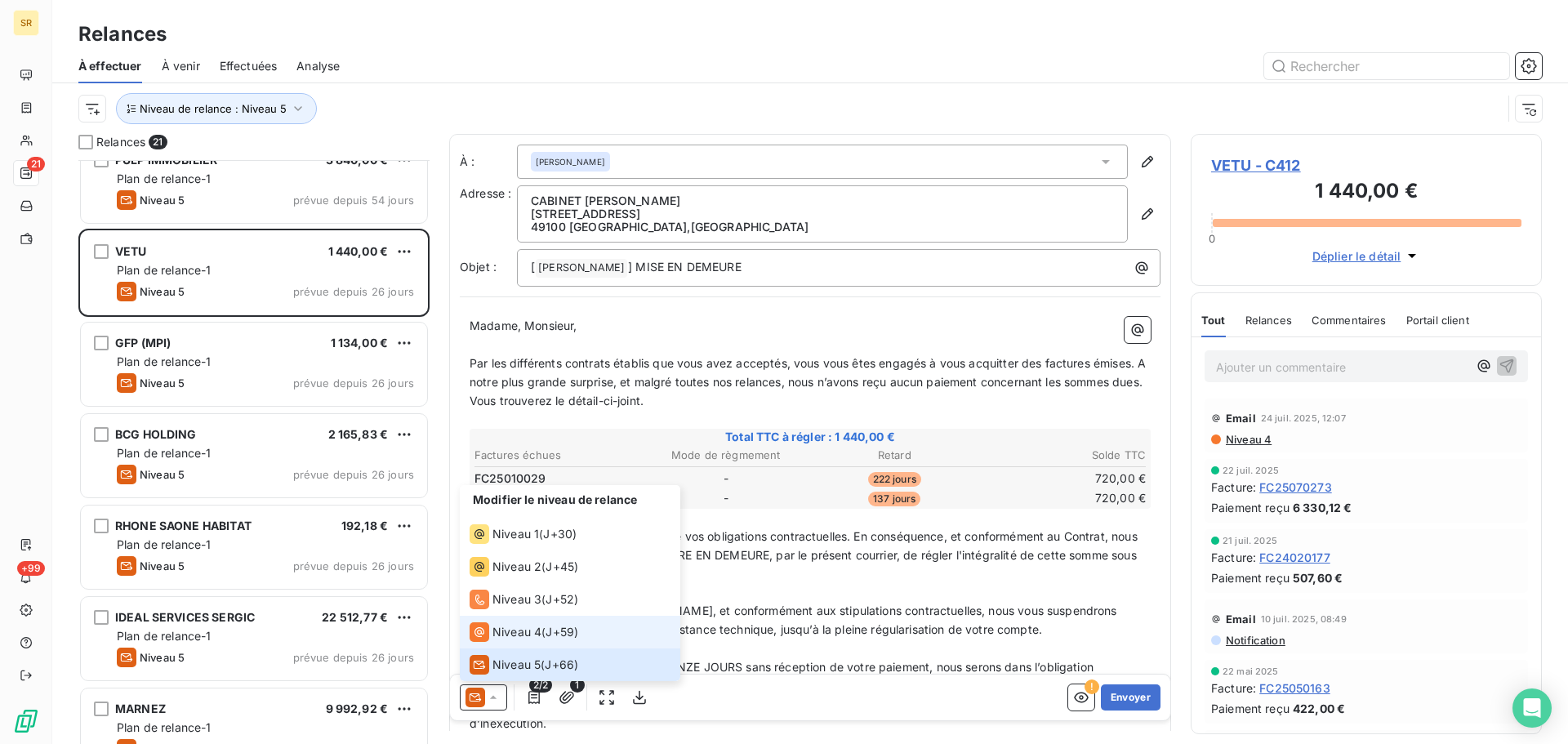
click at [514, 633] on span "Niveau 4" at bounding box center [517, 632] width 49 height 16
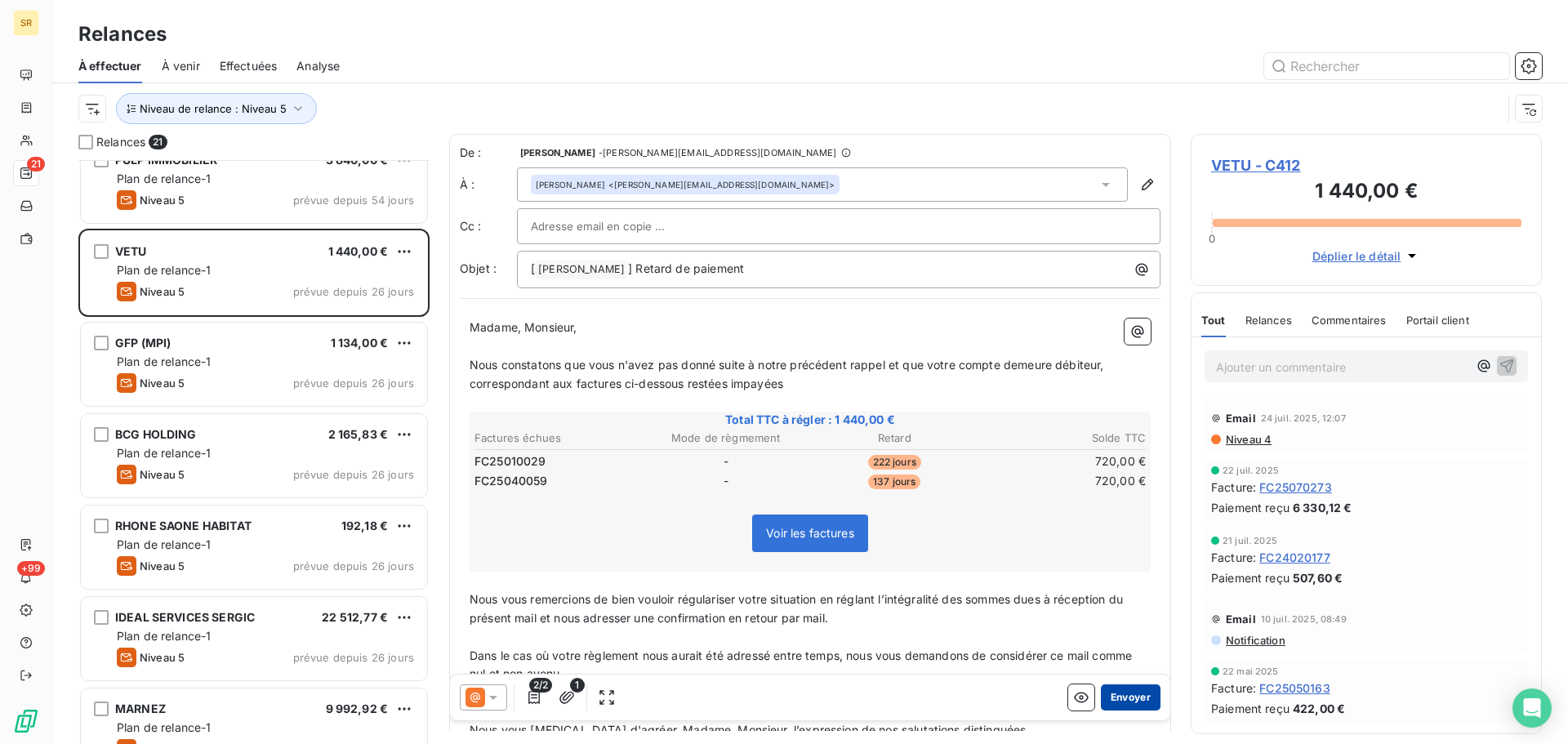
click at [1111, 688] on button "Envoyer" at bounding box center [1131, 697] width 59 height 26
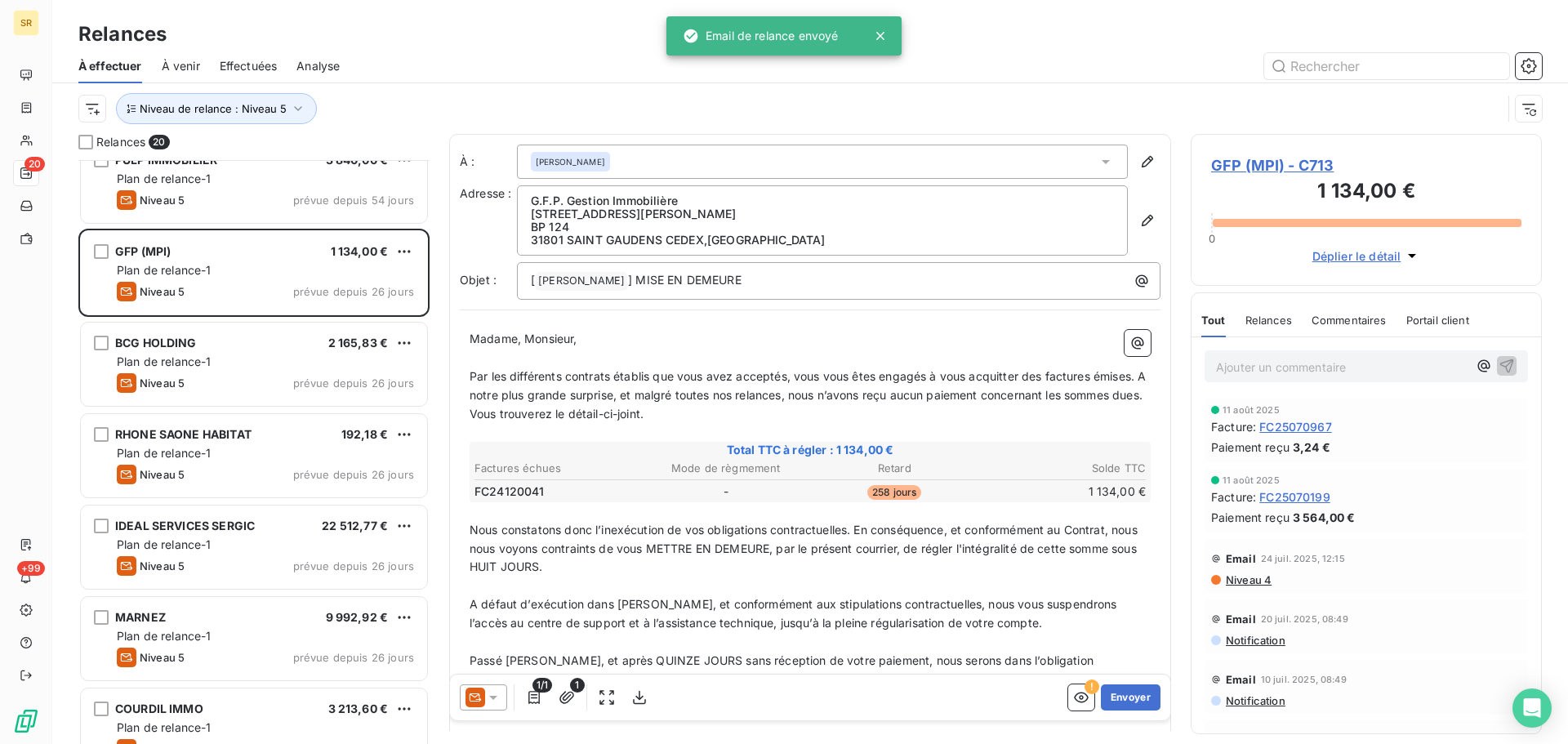
click at [494, 694] on icon at bounding box center [493, 697] width 16 height 16
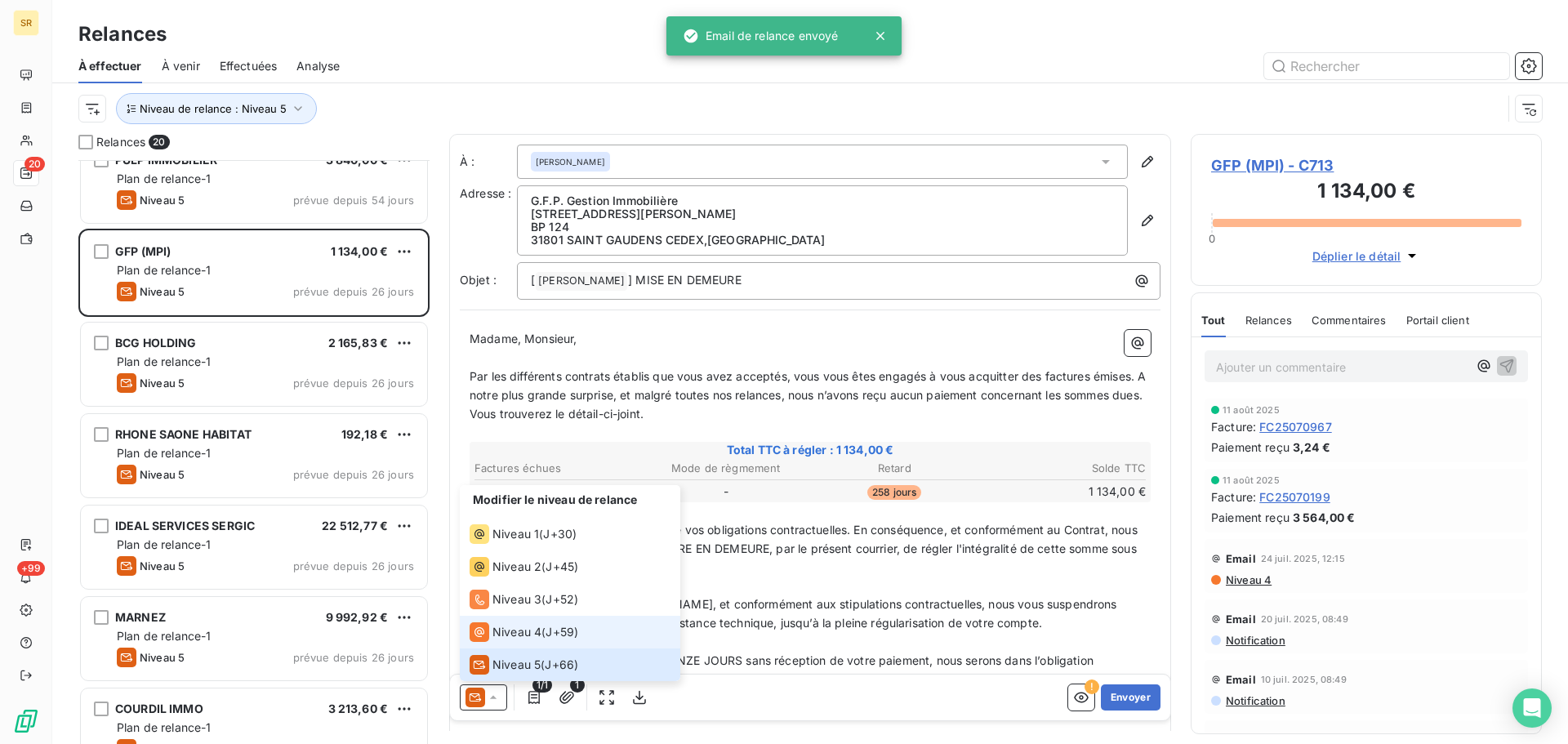
click at [509, 628] on span "Niveau 4" at bounding box center [517, 632] width 49 height 16
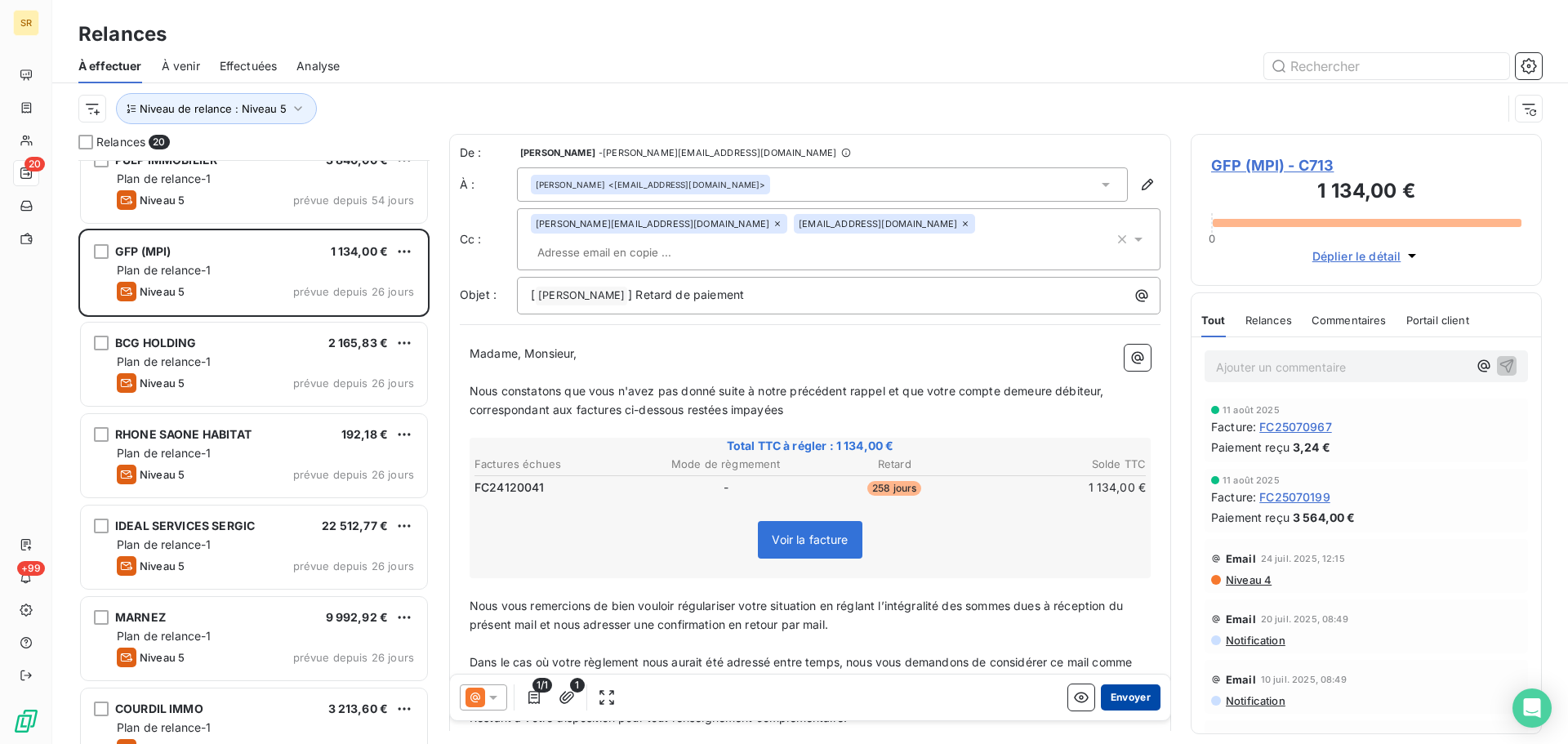
click at [1112, 700] on button "Envoyer" at bounding box center [1131, 697] width 59 height 26
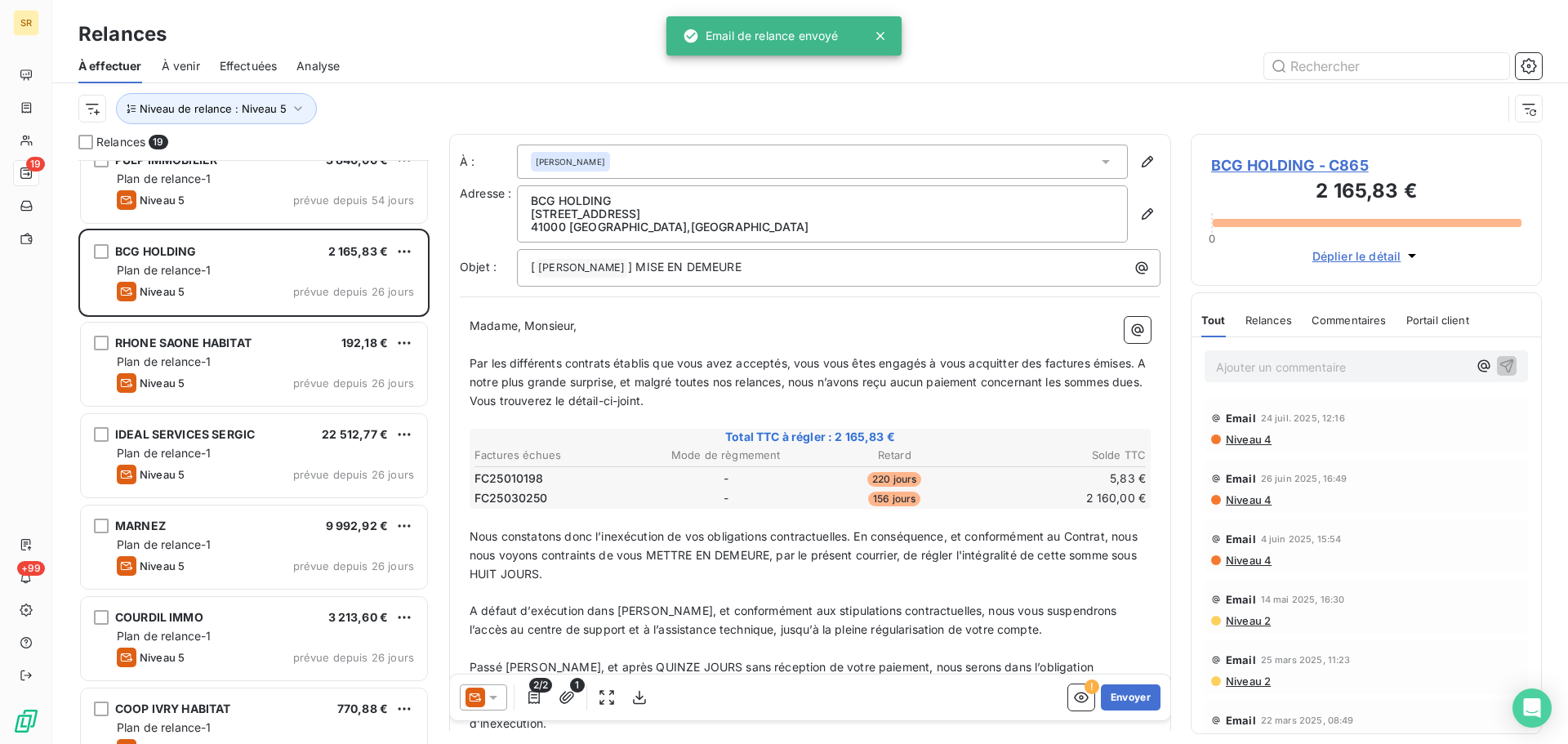
click at [500, 692] on icon at bounding box center [493, 697] width 16 height 16
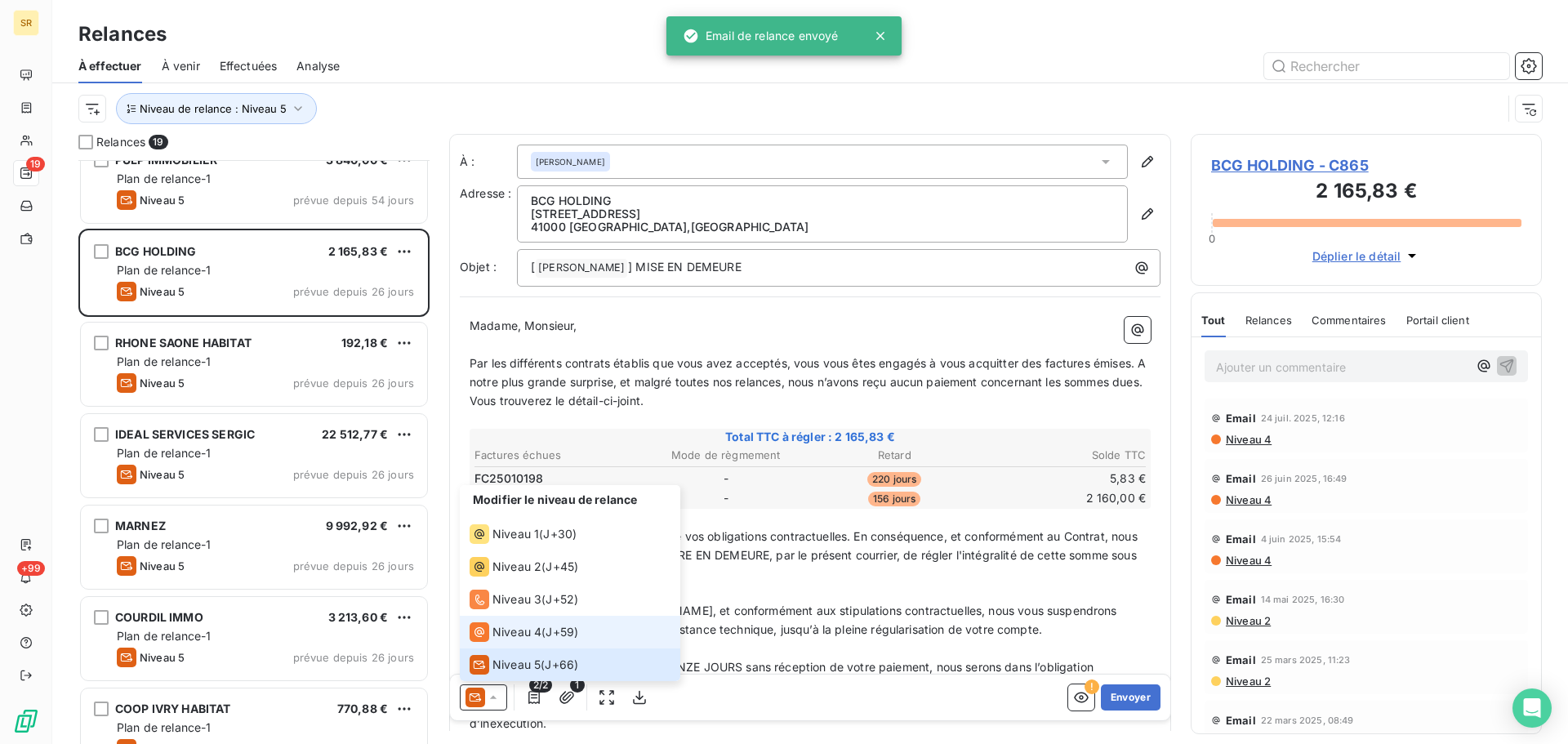
click at [519, 635] on span "Niveau 4" at bounding box center [517, 632] width 49 height 16
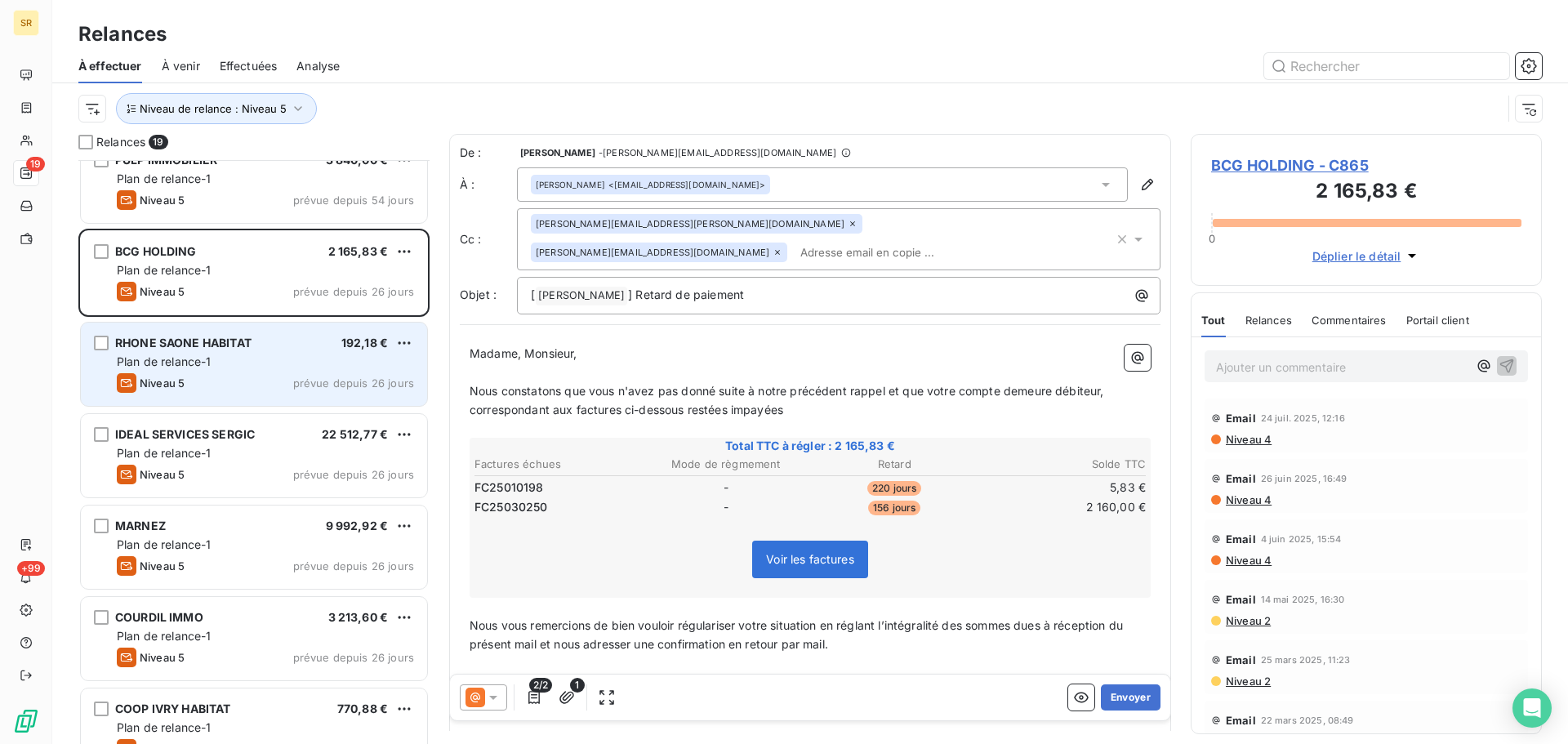
click at [323, 365] on div "Plan de relance-1" at bounding box center [266, 361] width 297 height 16
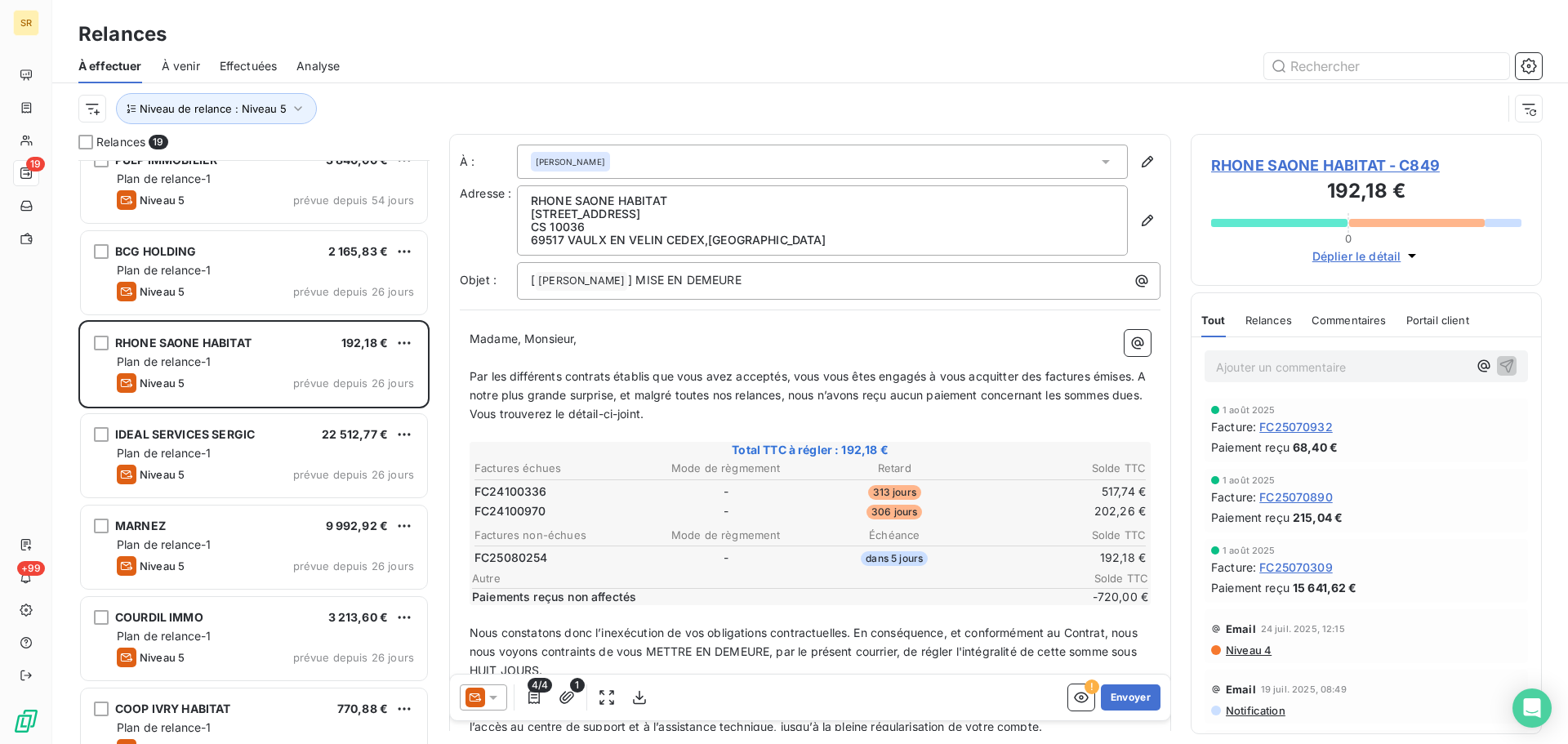
click at [490, 695] on icon at bounding box center [493, 697] width 16 height 16
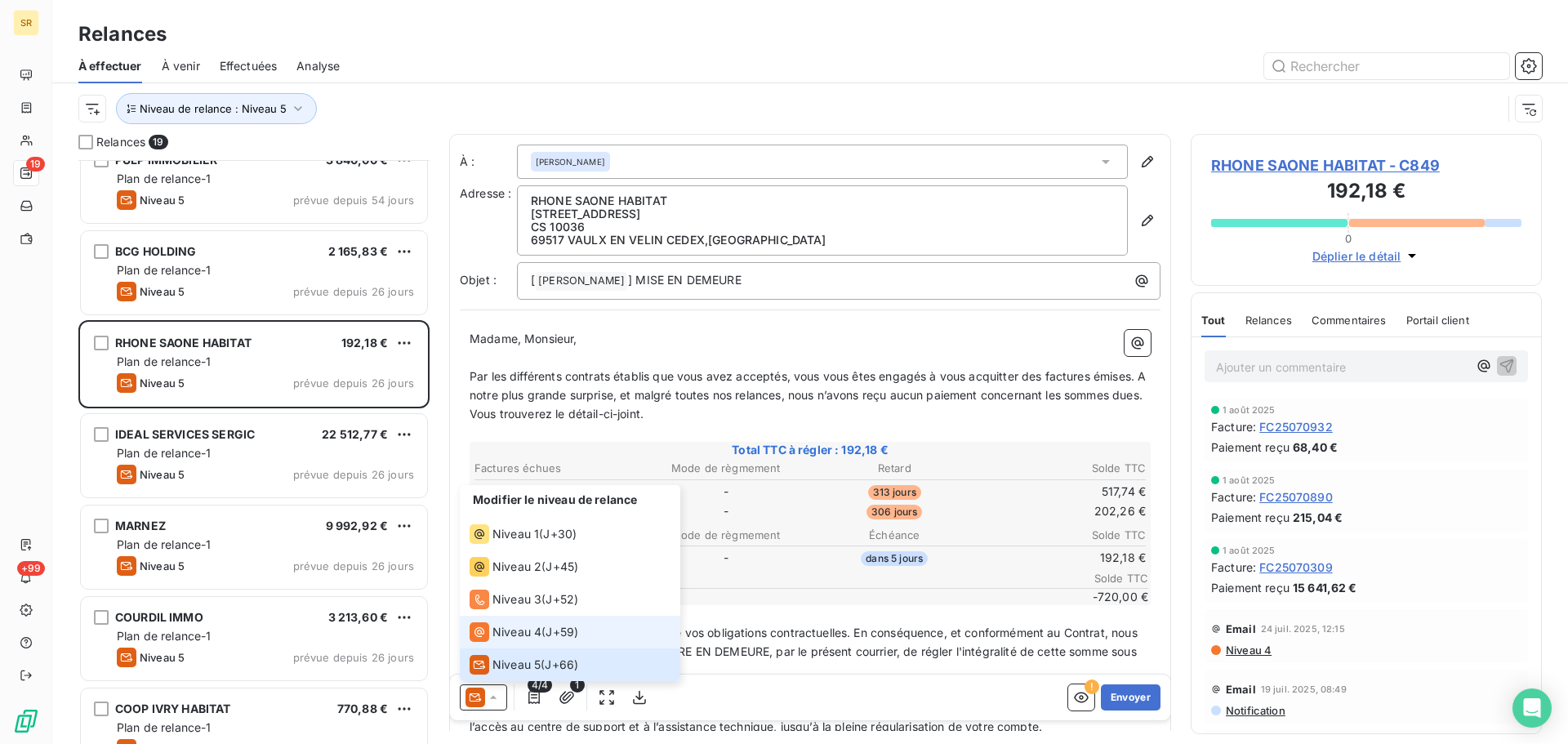
click at [518, 635] on span "Niveau 4" at bounding box center [517, 632] width 49 height 16
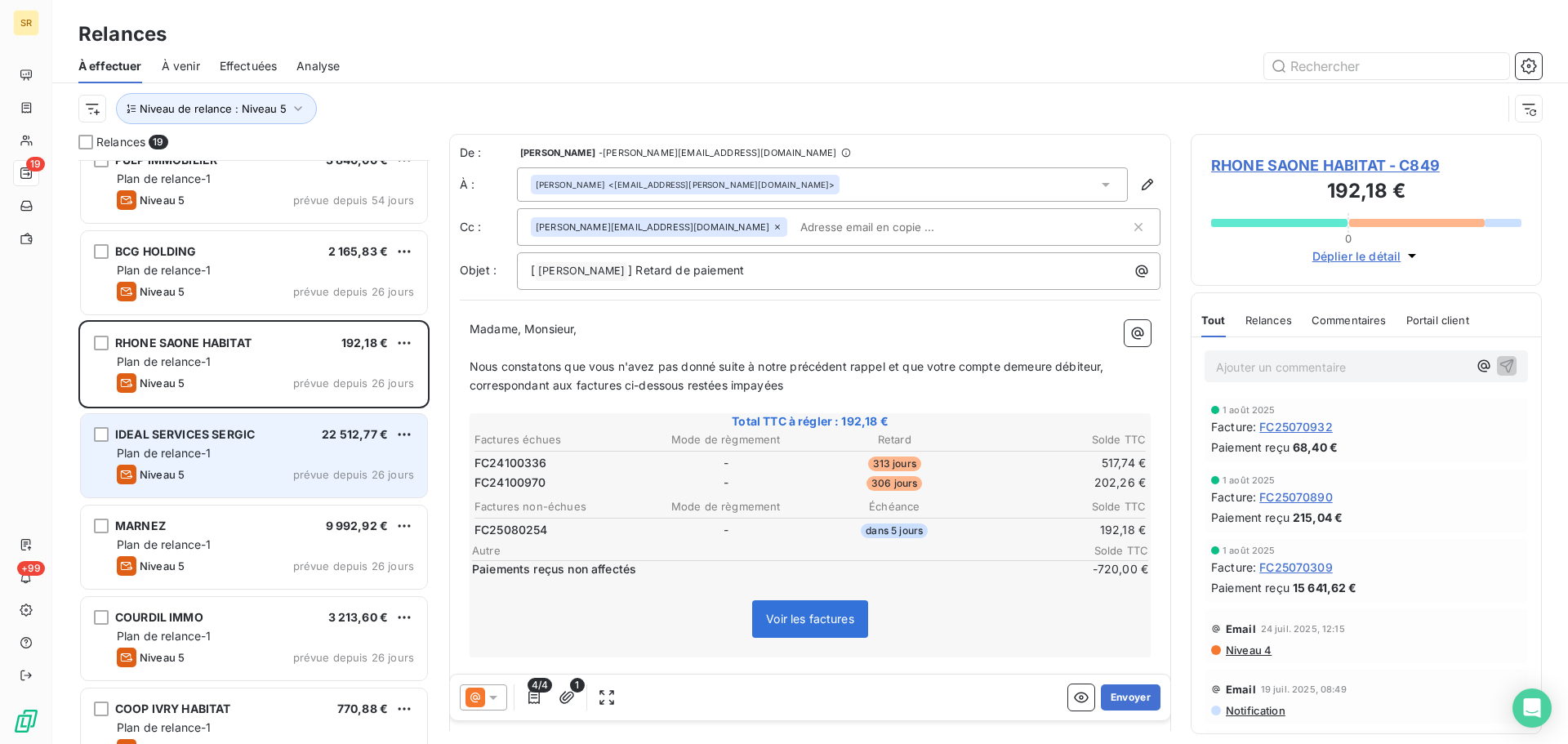
click at [274, 442] on div "IDEAL SERVICES SERGIC 22 512,77 € Plan de relance-1 Niveau 5 prévue depuis 26 j…" at bounding box center [254, 456] width 347 height 83
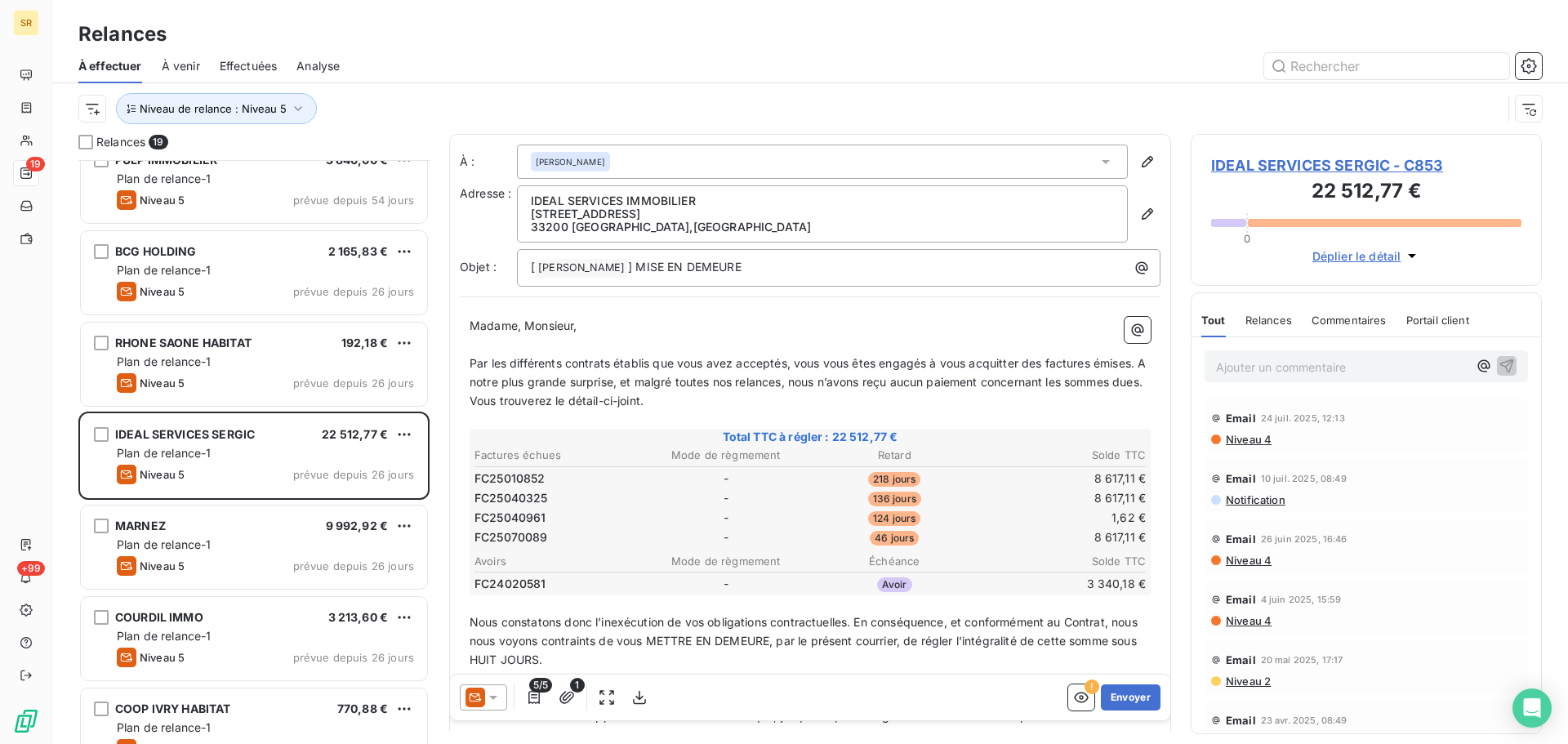
click at [500, 696] on icon at bounding box center [493, 697] width 16 height 16
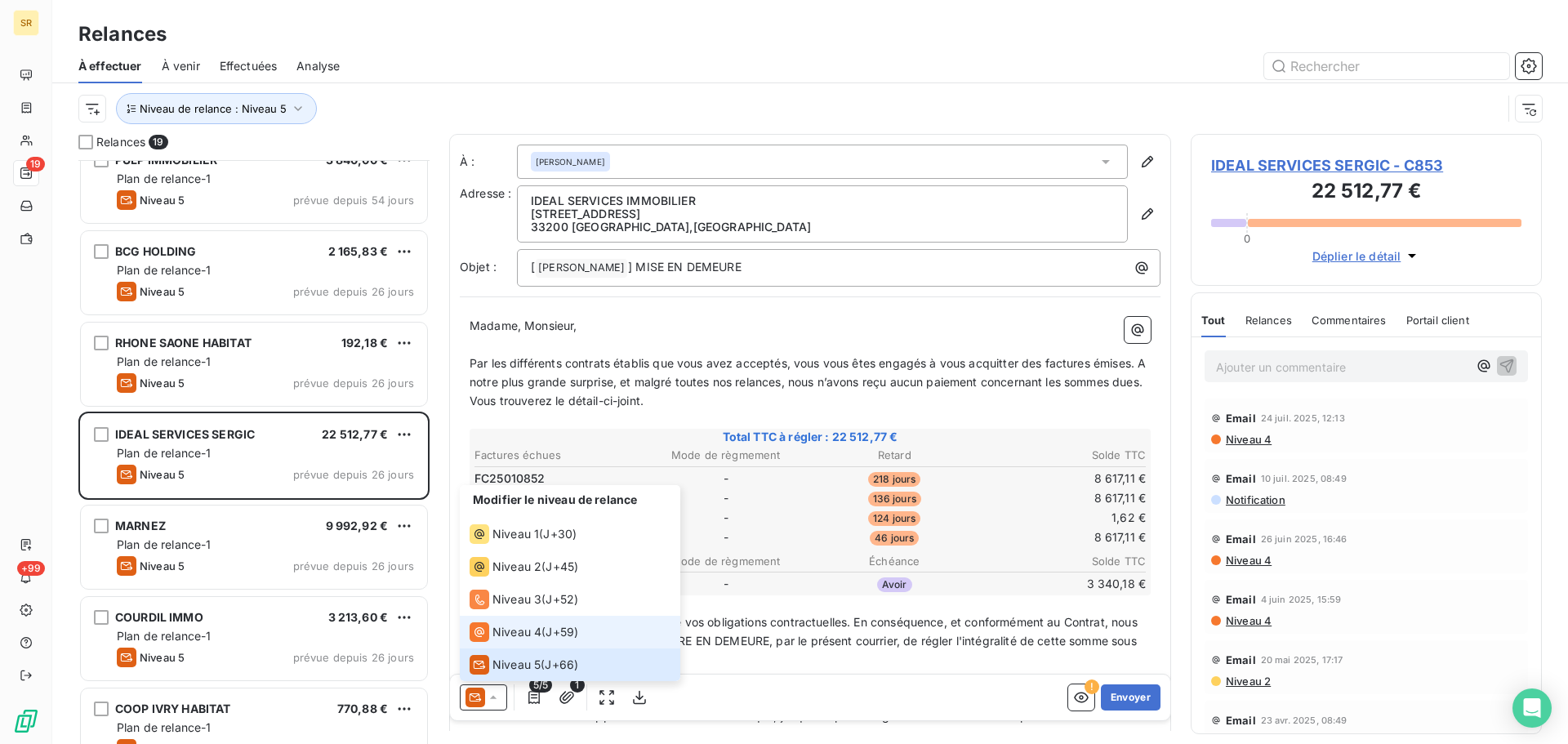
click at [523, 628] on span "Niveau 4" at bounding box center [517, 632] width 49 height 16
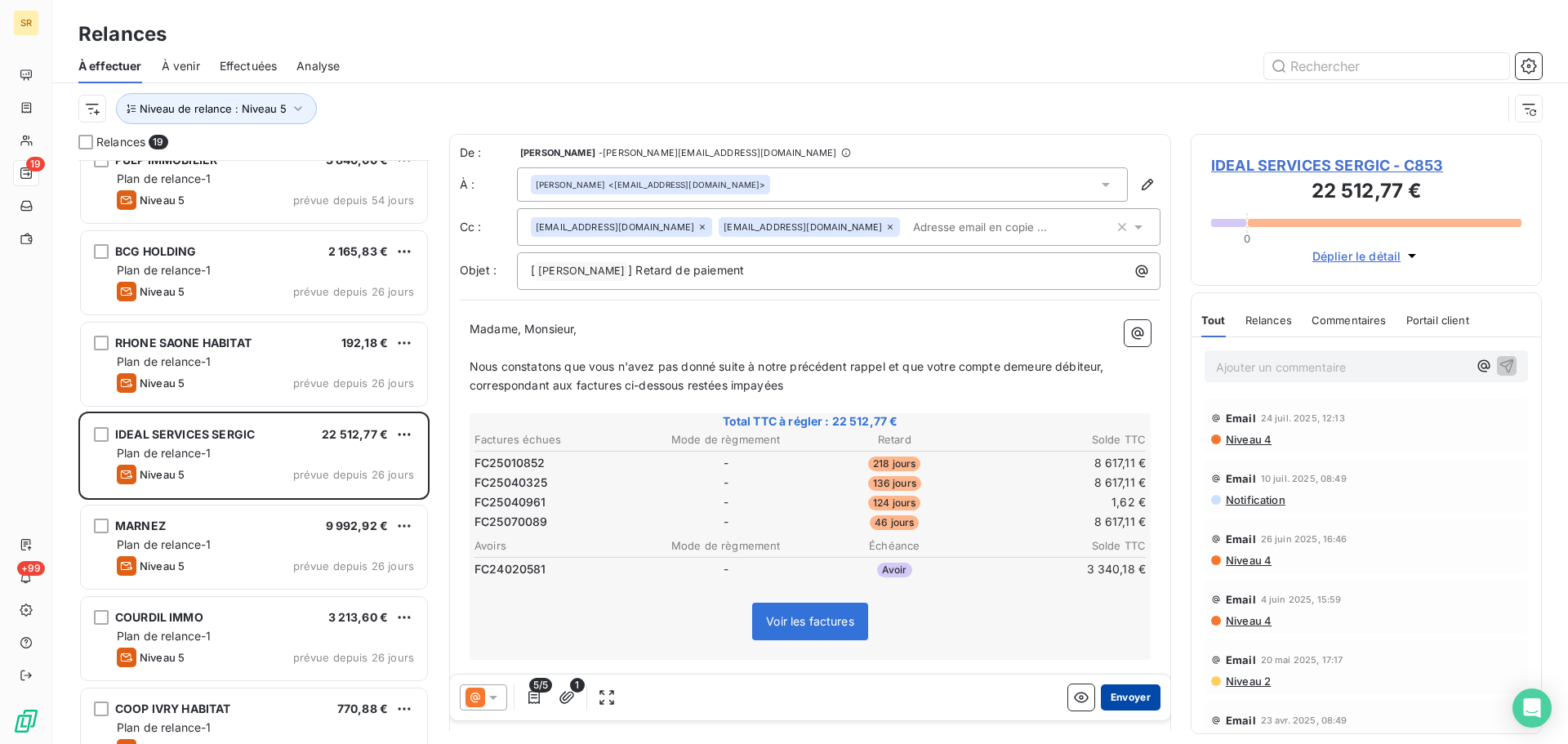
click at [1131, 700] on button "Envoyer" at bounding box center [1131, 697] width 59 height 26
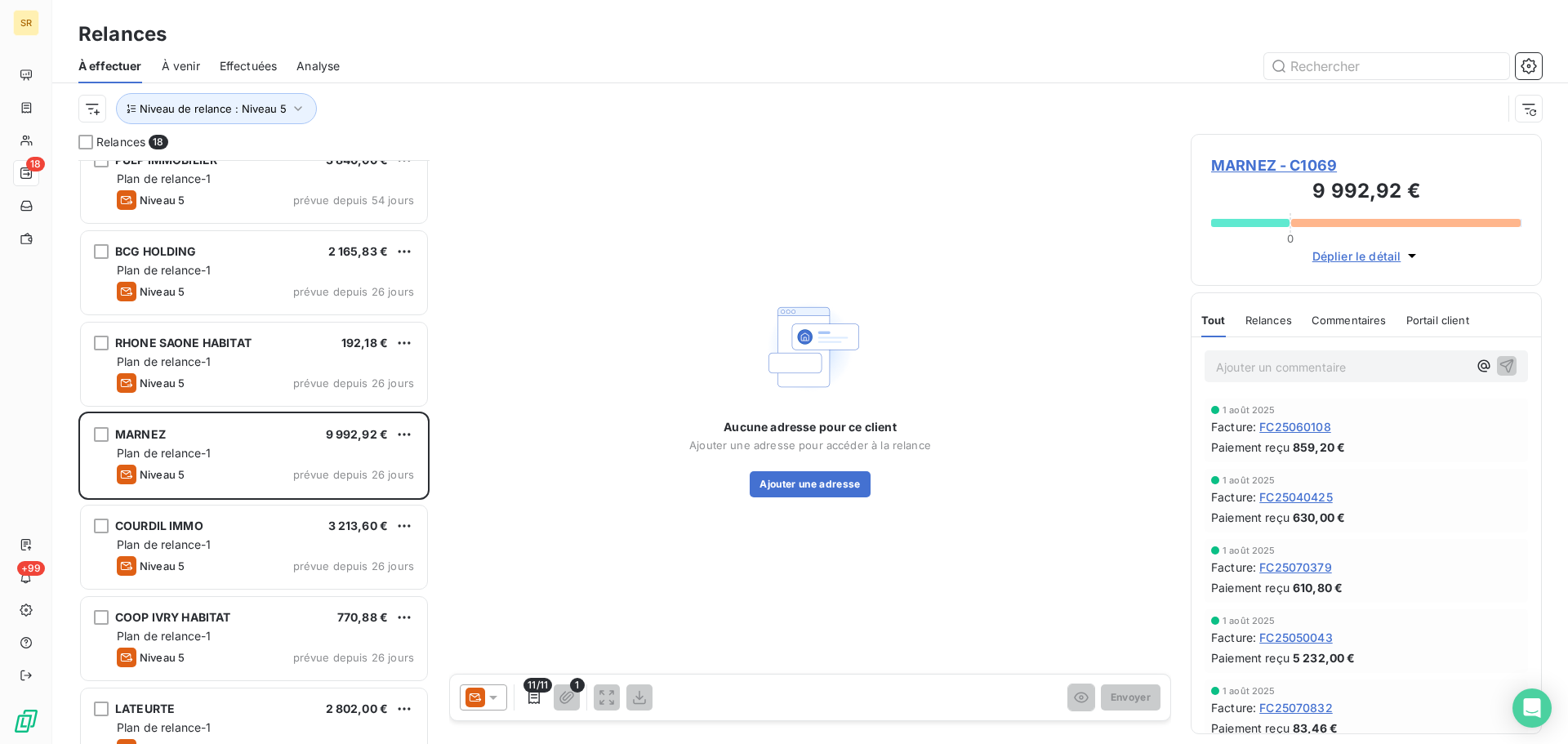
click at [500, 694] on icon at bounding box center [493, 697] width 16 height 16
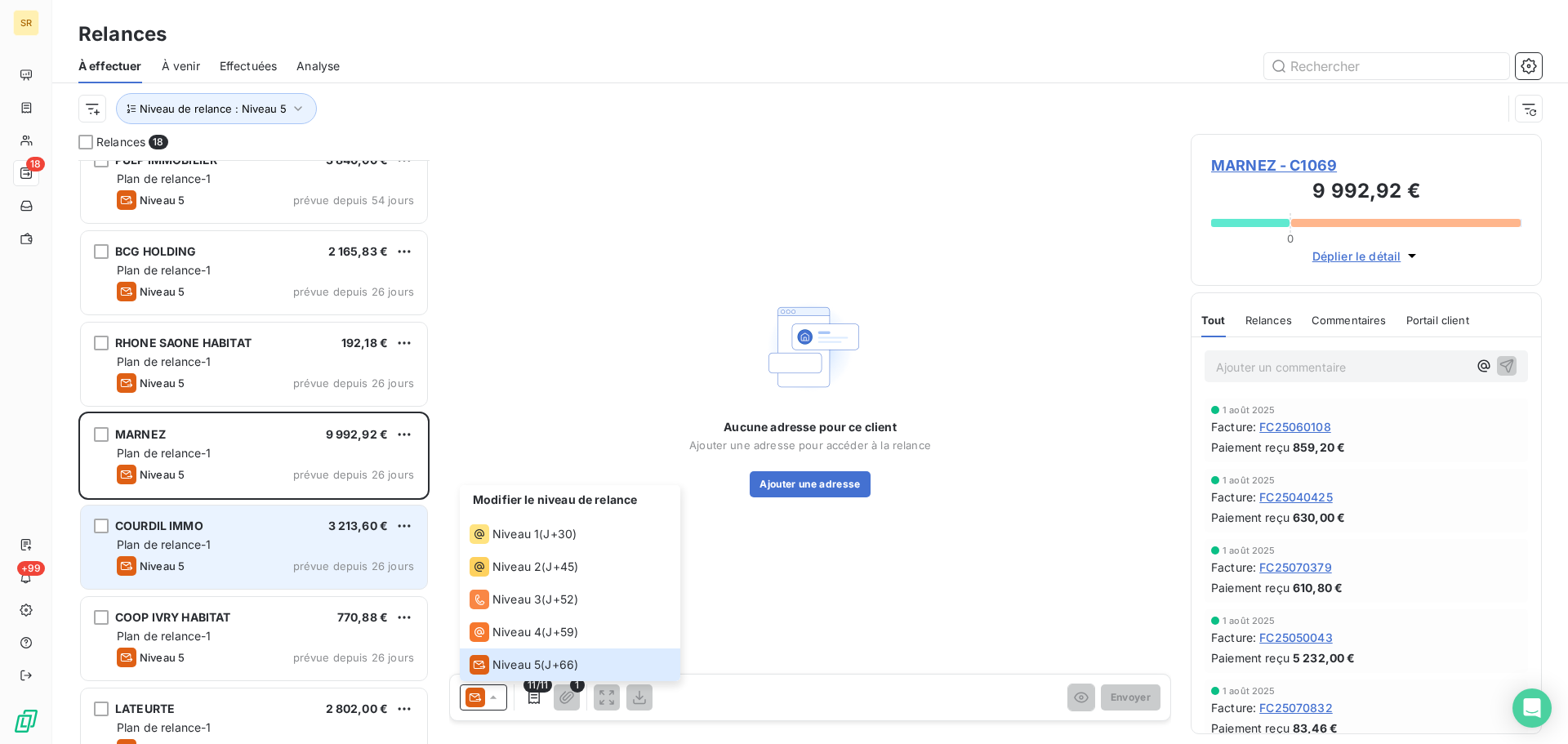
click at [228, 533] on div "COURDIL IMMO 3 213,60 €" at bounding box center [266, 526] width 297 height 14
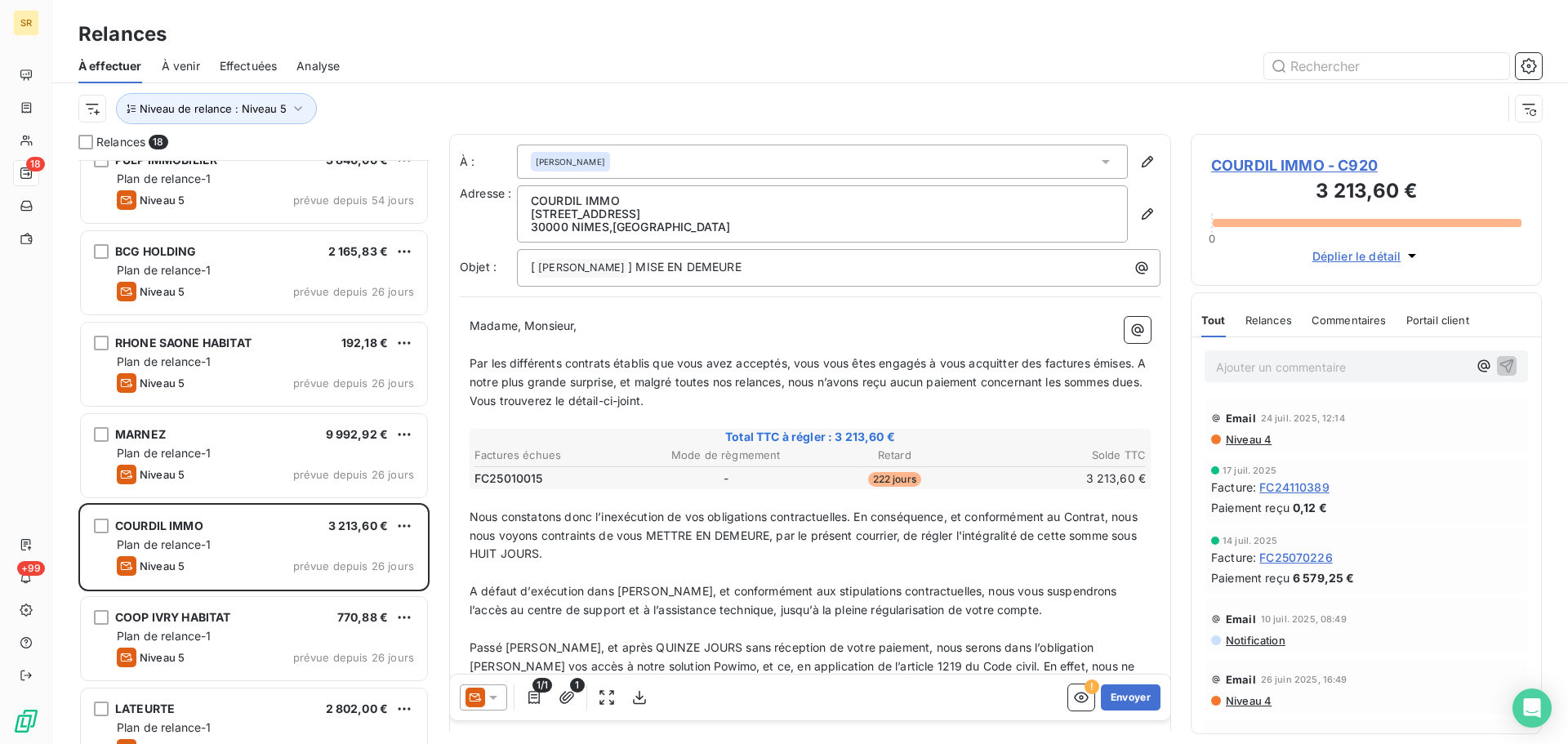
click at [488, 695] on icon at bounding box center [493, 697] width 16 height 16
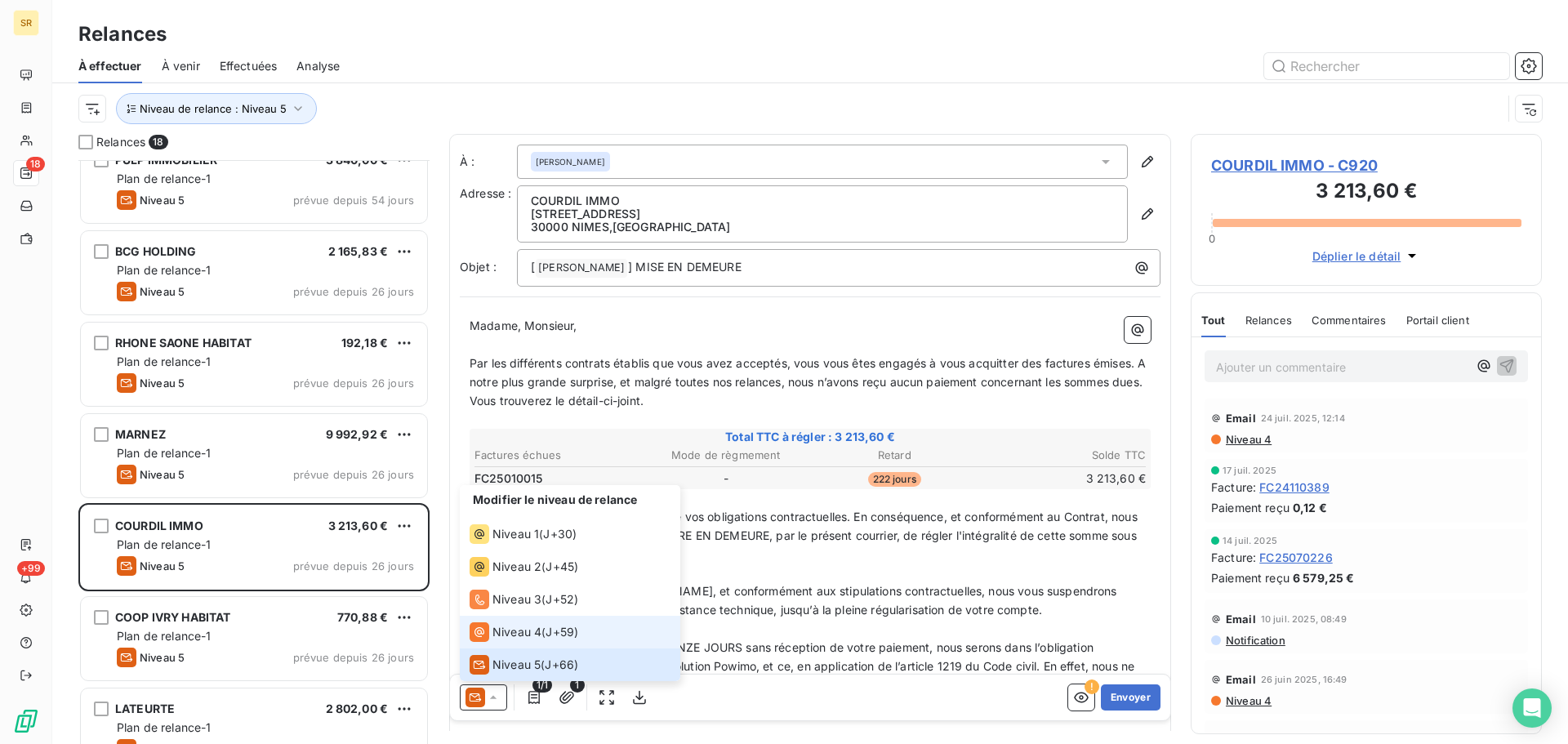
click at [522, 628] on span "Niveau 4" at bounding box center [517, 632] width 49 height 16
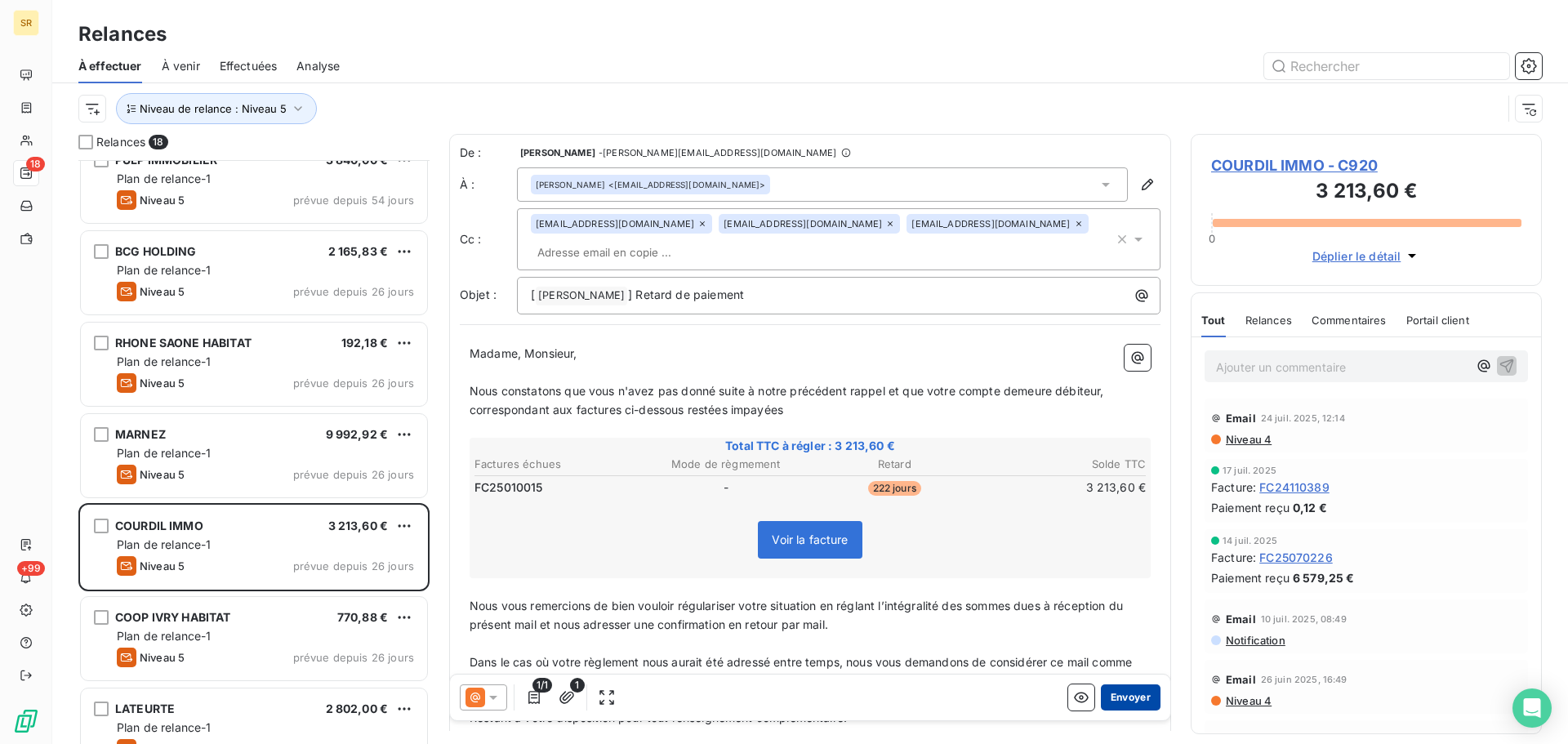
click at [1108, 702] on button "Envoyer" at bounding box center [1131, 697] width 59 height 26
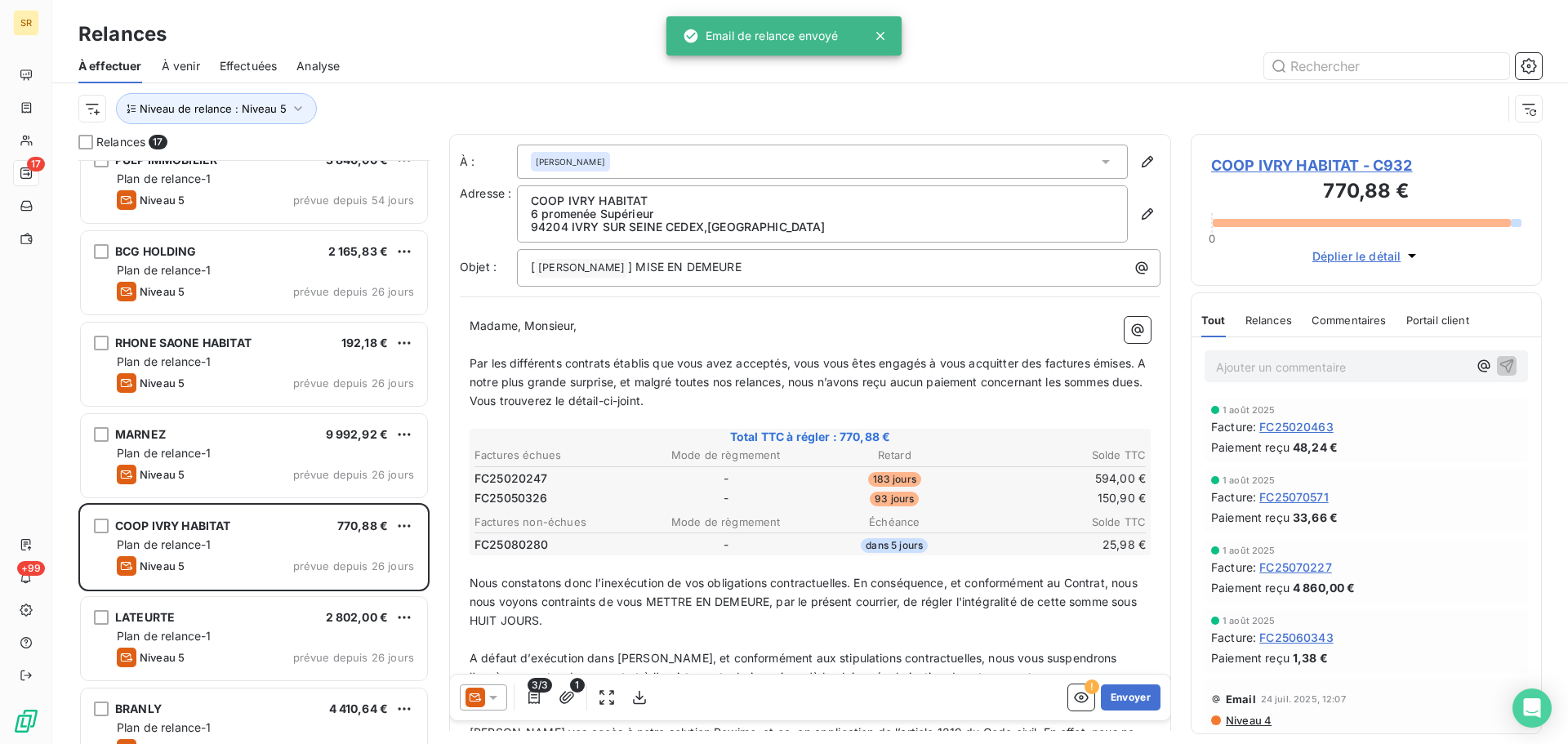
click at [492, 695] on icon at bounding box center [493, 697] width 16 height 16
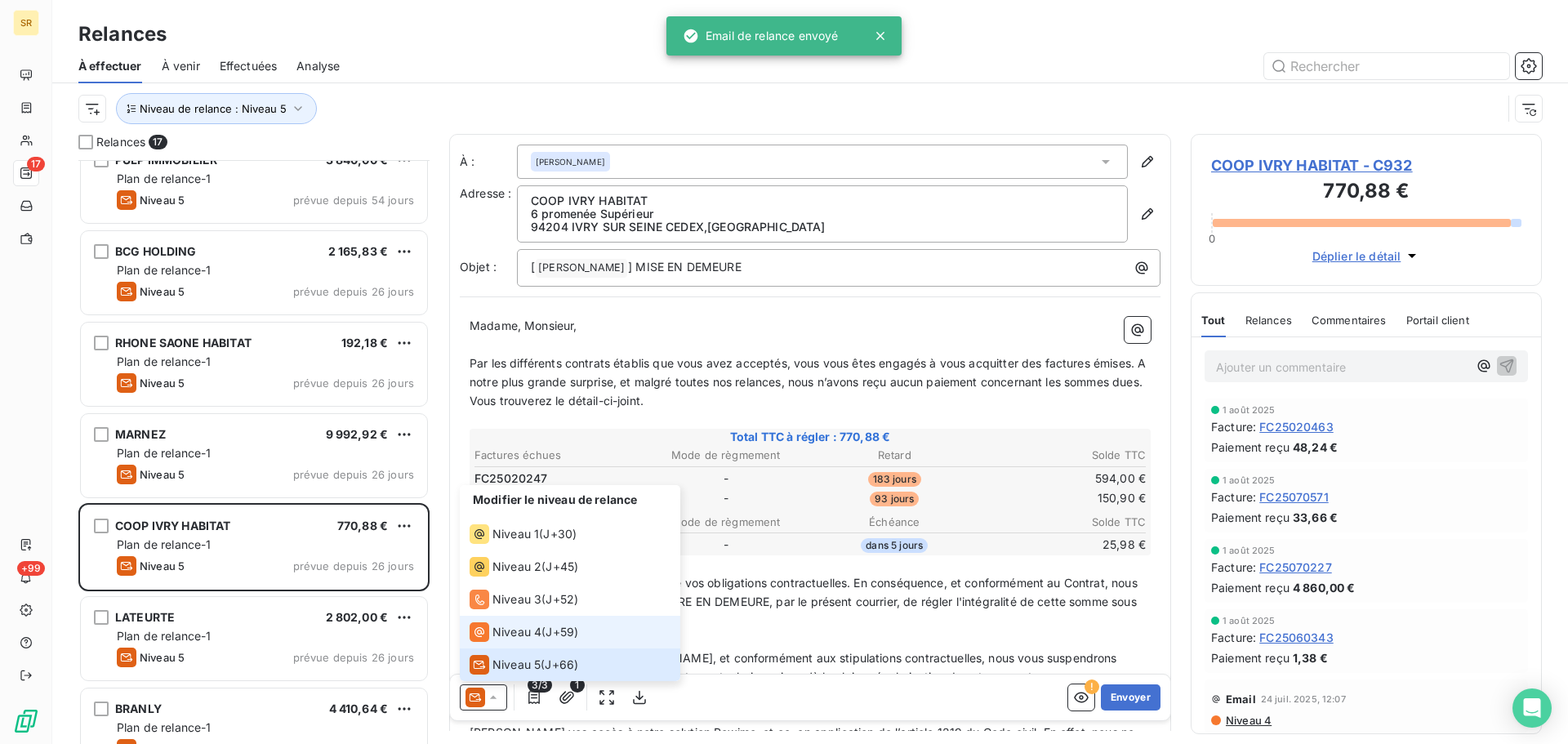
click at [521, 628] on span "Niveau 4" at bounding box center [517, 632] width 49 height 16
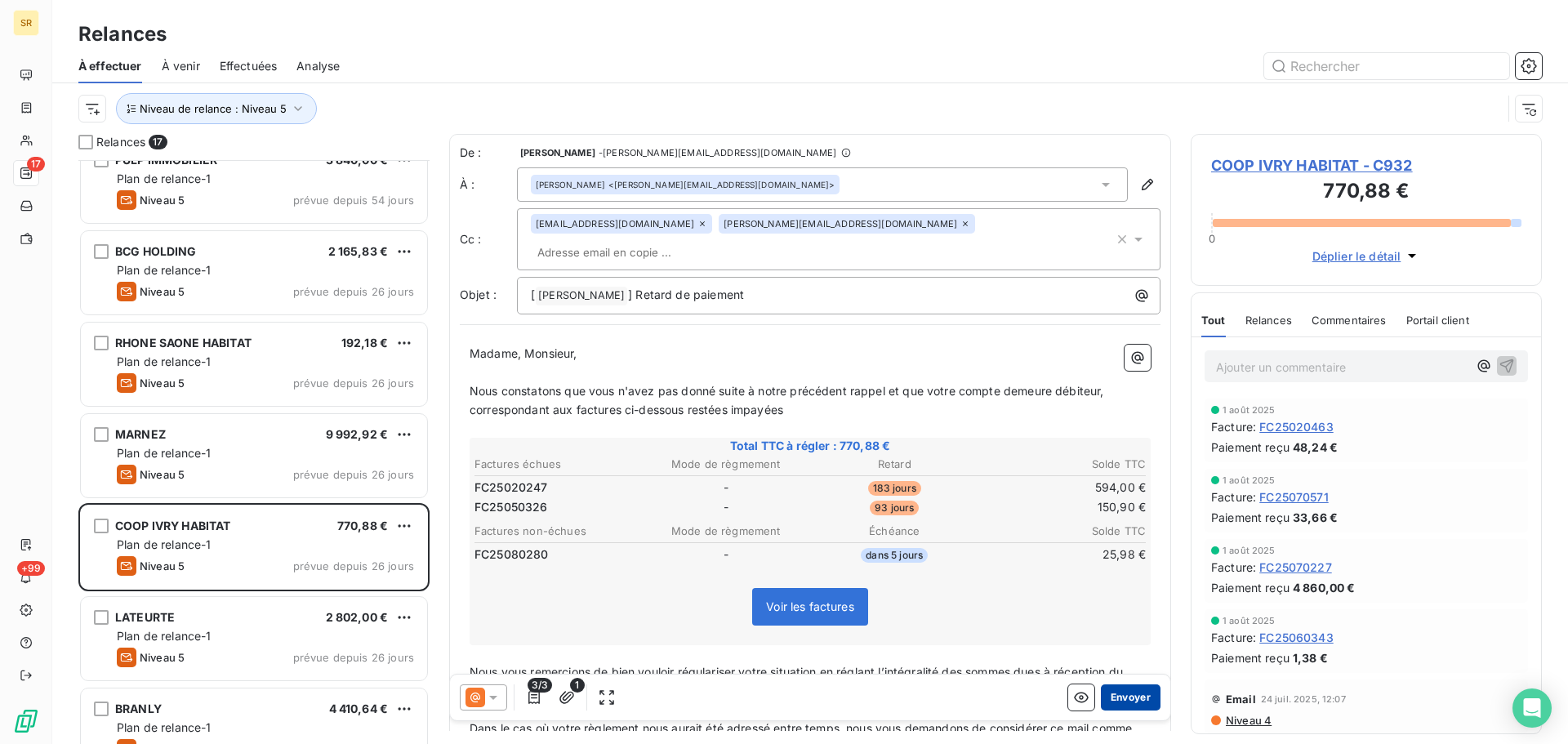
click at [1106, 694] on button "Envoyer" at bounding box center [1131, 697] width 59 height 26
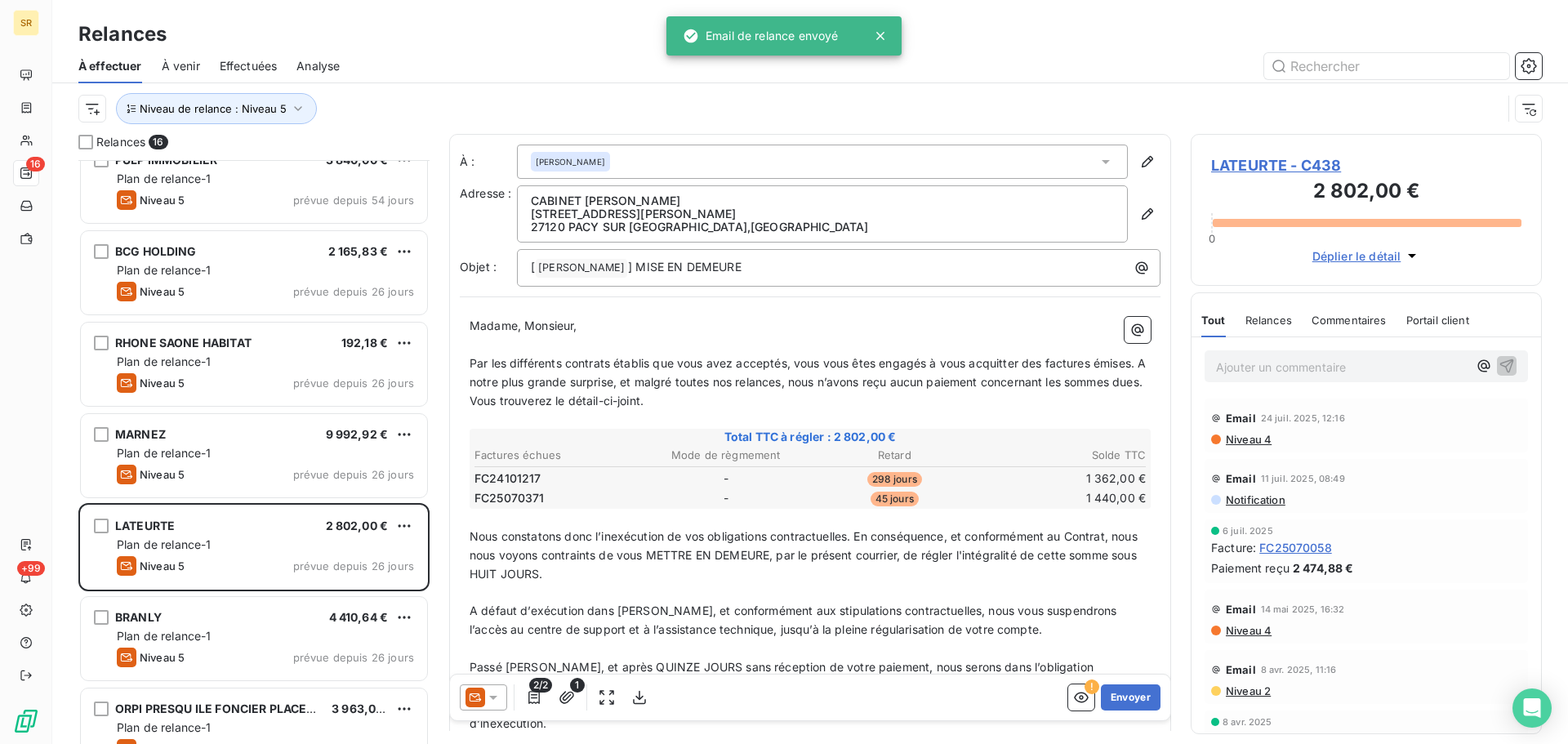
click at [499, 694] on icon at bounding box center [493, 697] width 16 height 16
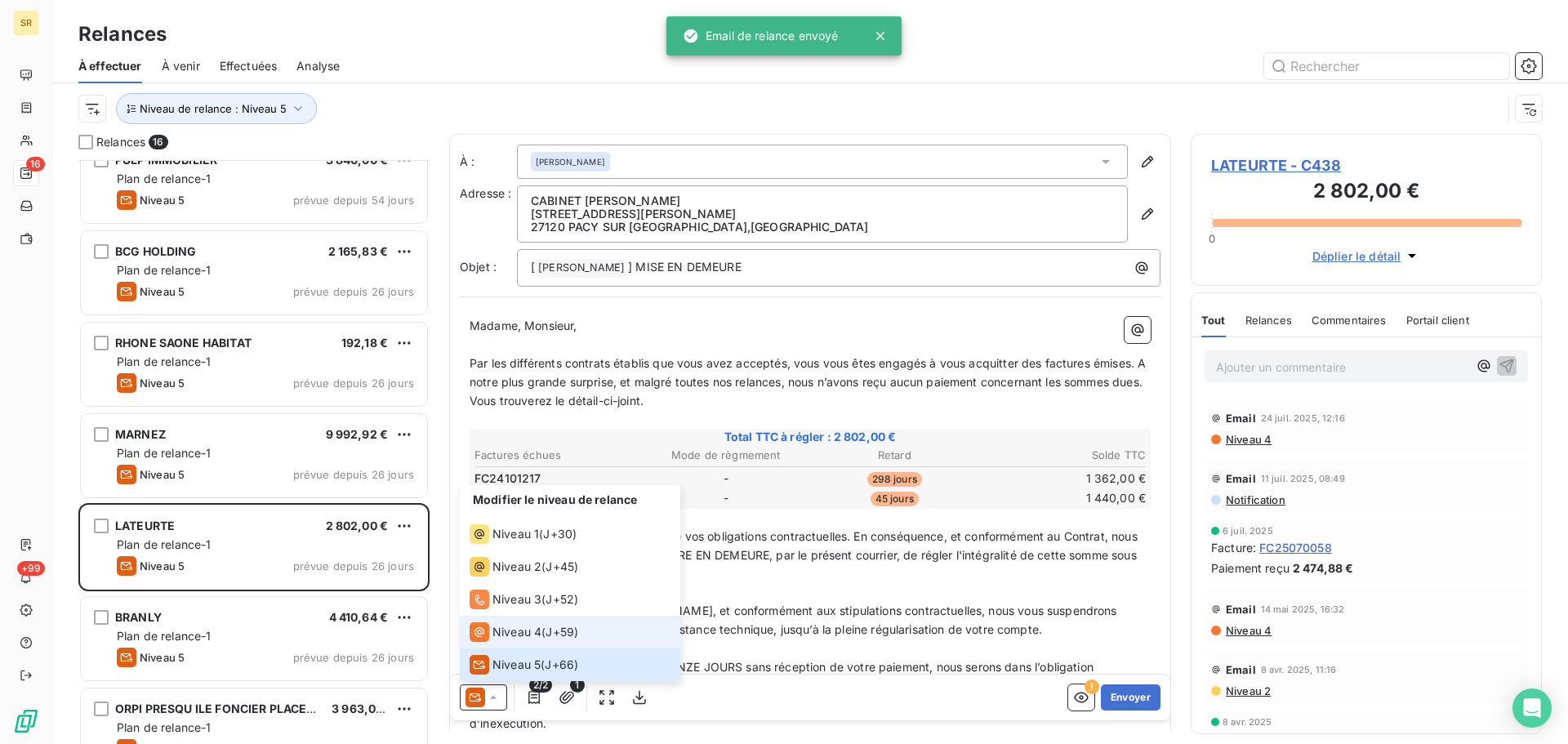
click at [516, 628] on span "Niveau 4" at bounding box center [517, 632] width 49 height 16
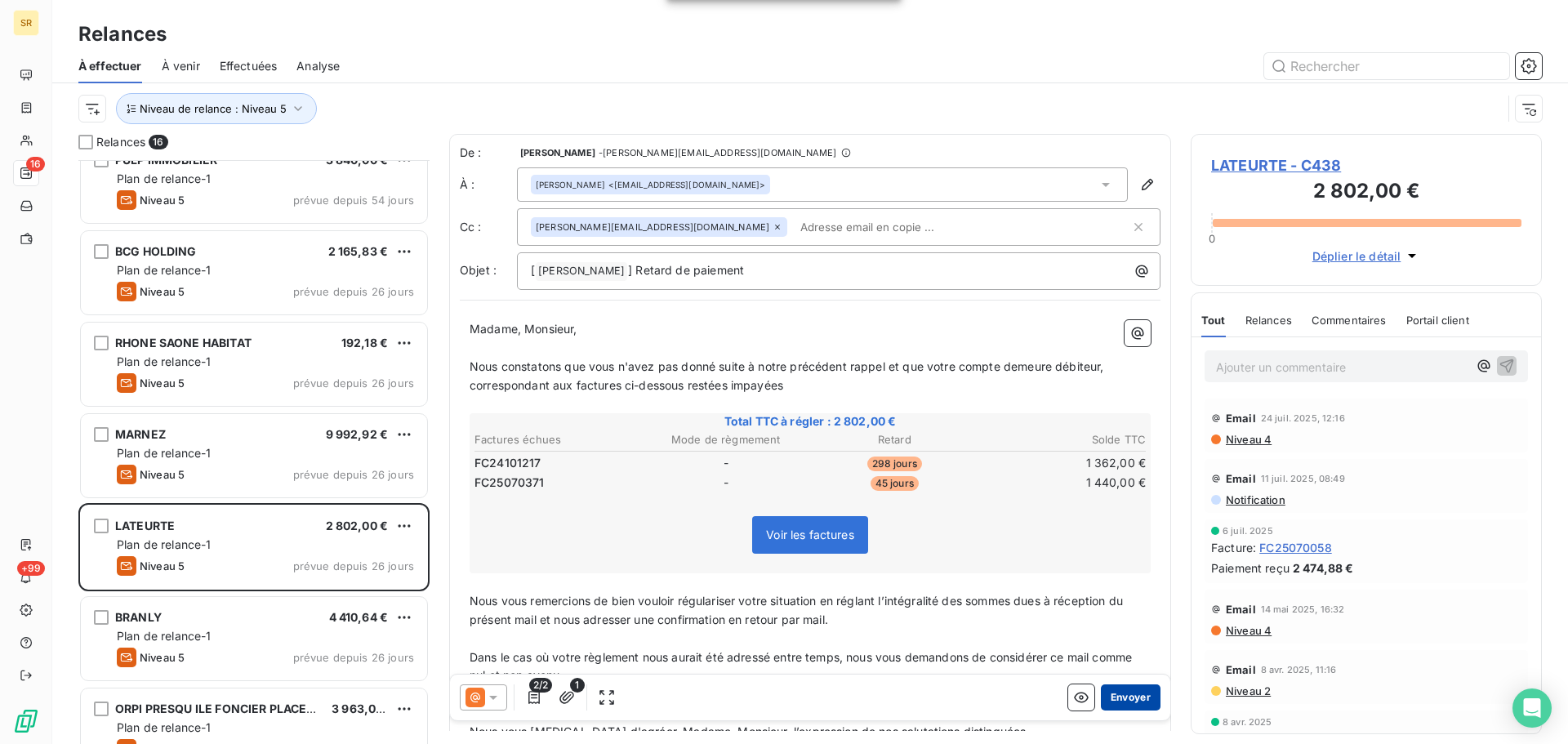
click at [1130, 692] on button "Envoyer" at bounding box center [1131, 697] width 59 height 26
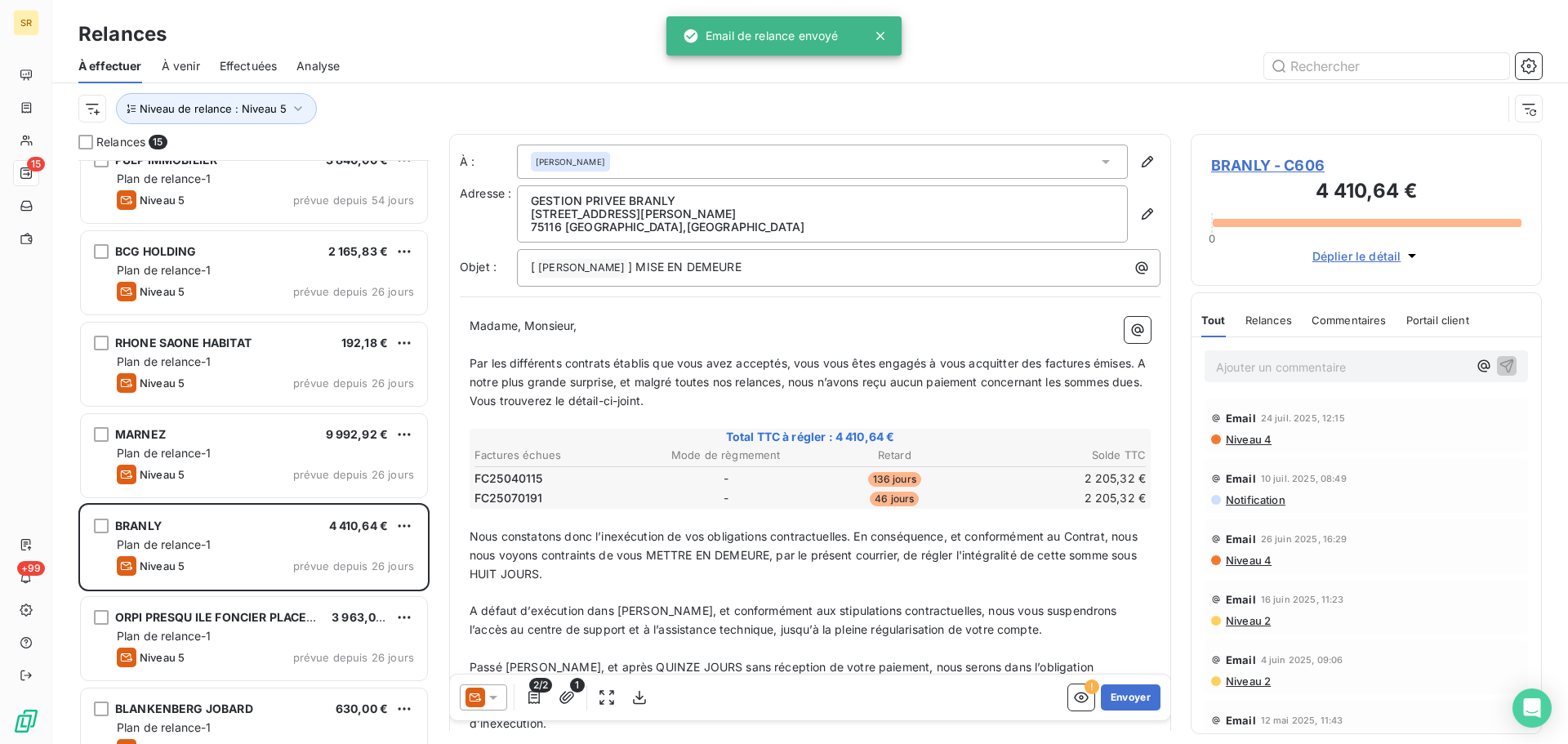
click at [494, 693] on icon at bounding box center [493, 697] width 16 height 16
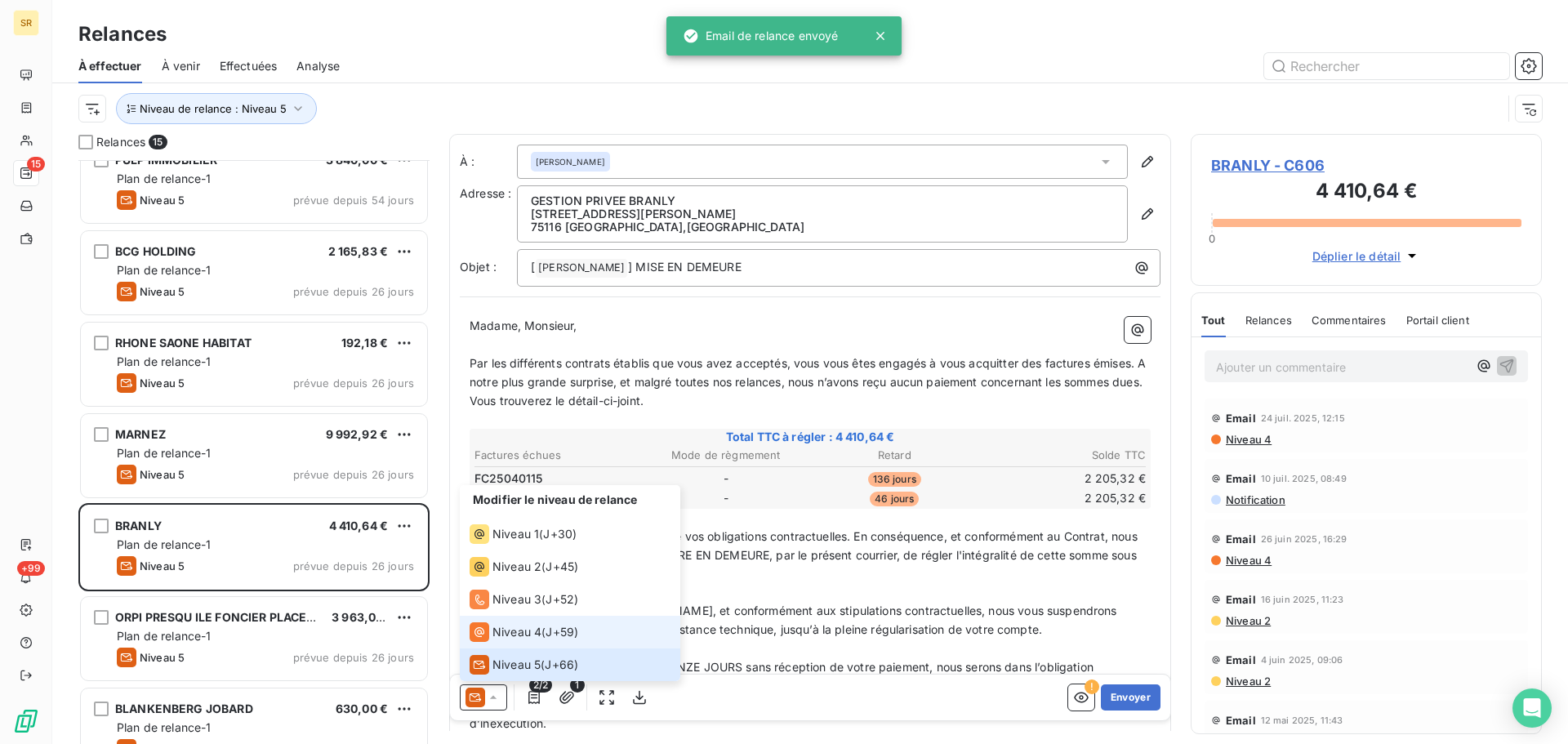
click at [521, 628] on span "Niveau 4" at bounding box center [517, 632] width 49 height 16
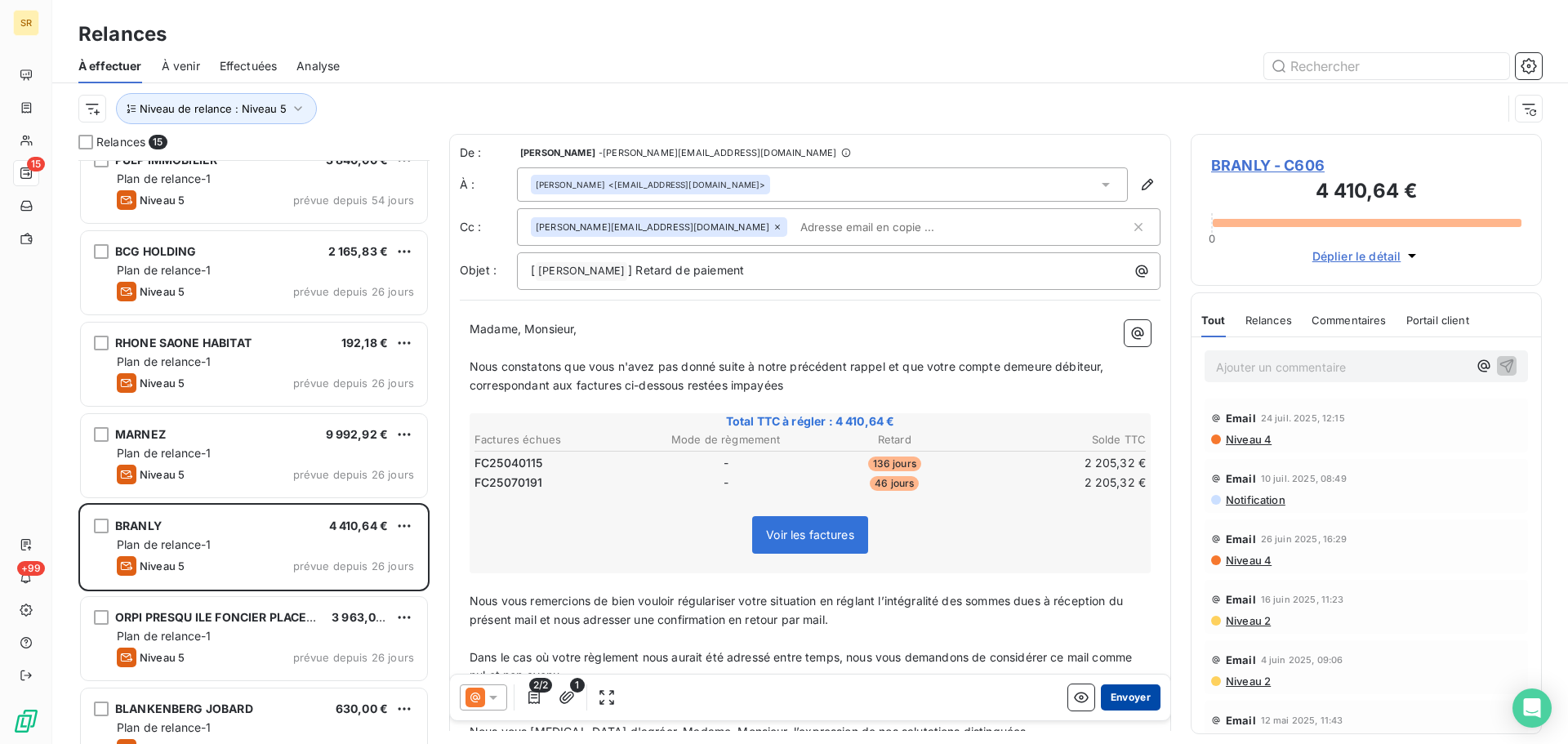
click at [1133, 697] on button "Envoyer" at bounding box center [1131, 697] width 59 height 26
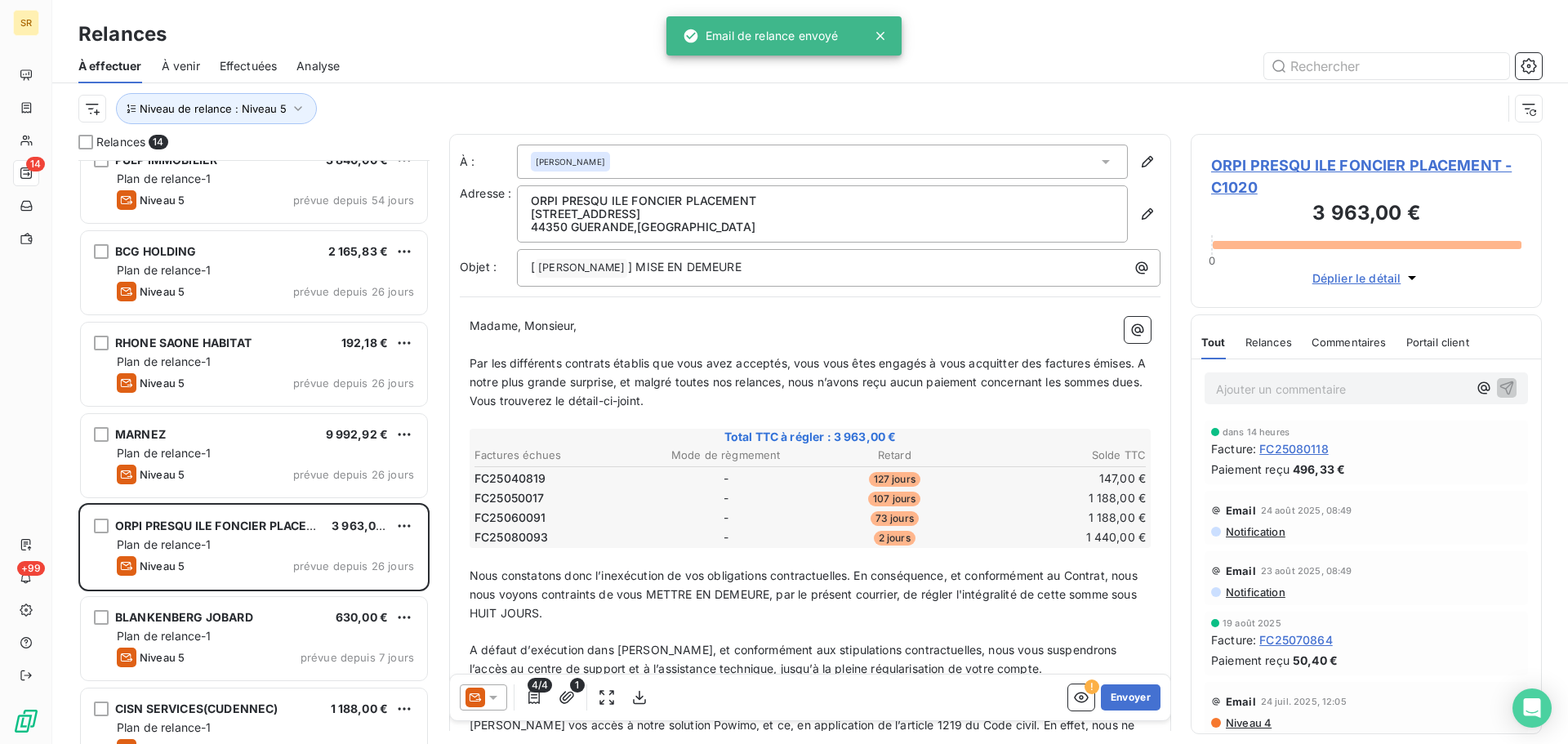
click at [493, 700] on icon at bounding box center [493, 697] width 16 height 16
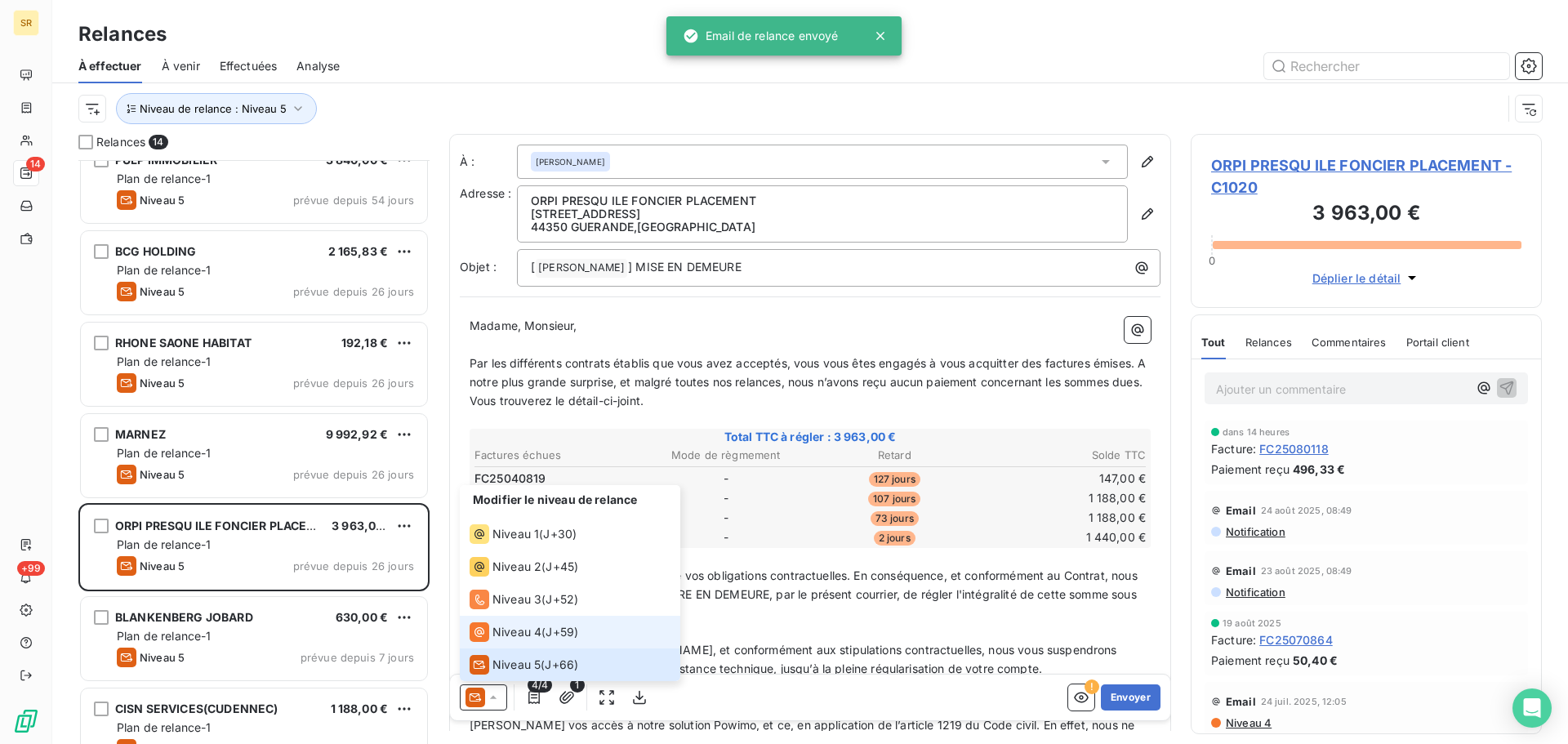
click at [522, 632] on span "Niveau 4" at bounding box center [517, 632] width 49 height 16
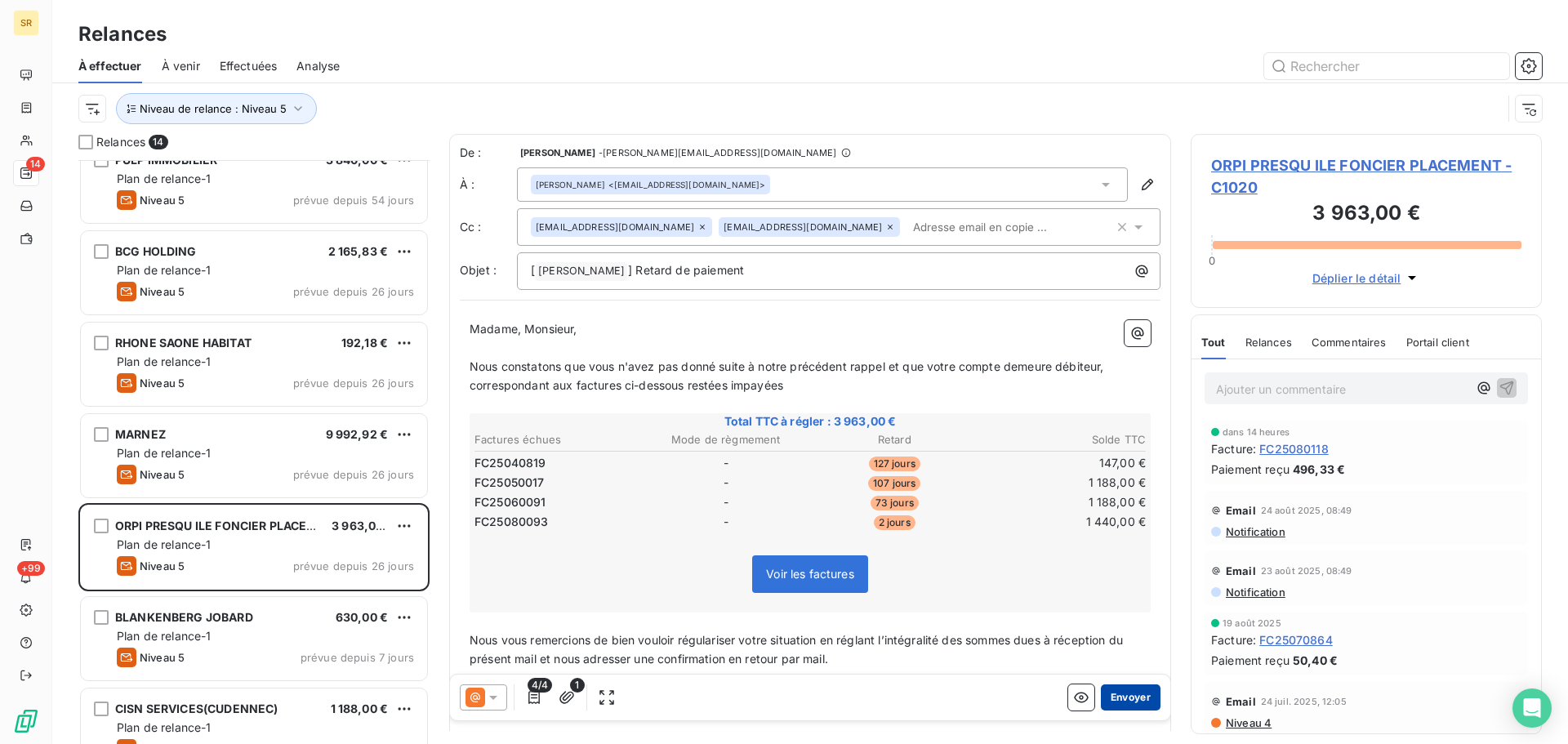
click at [1125, 693] on button "Envoyer" at bounding box center [1131, 697] width 59 height 26
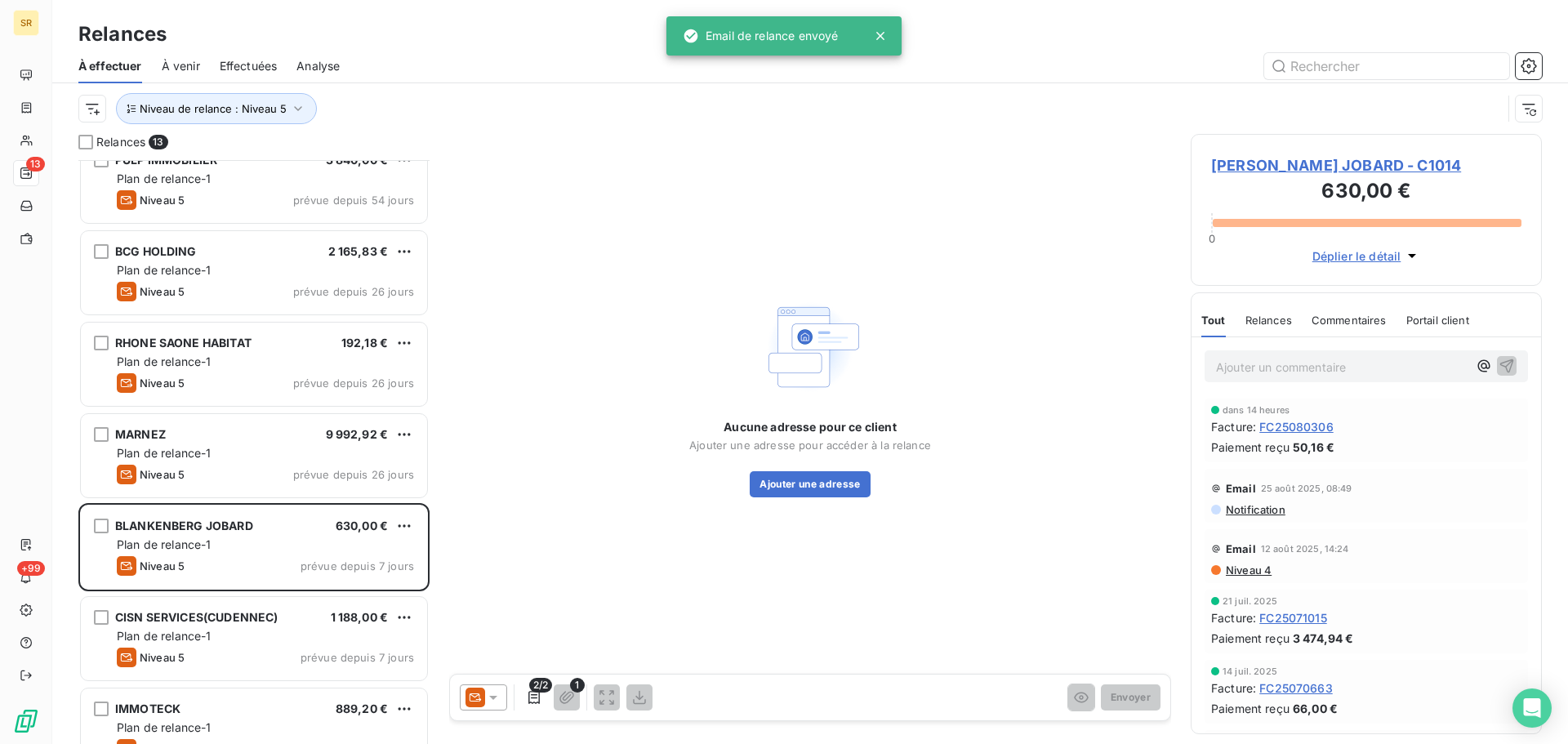
drag, startPoint x: 494, startPoint y: 696, endPoint x: 508, endPoint y: 695, distance: 14.0
click at [503, 696] on div at bounding box center [483, 697] width 48 height 26
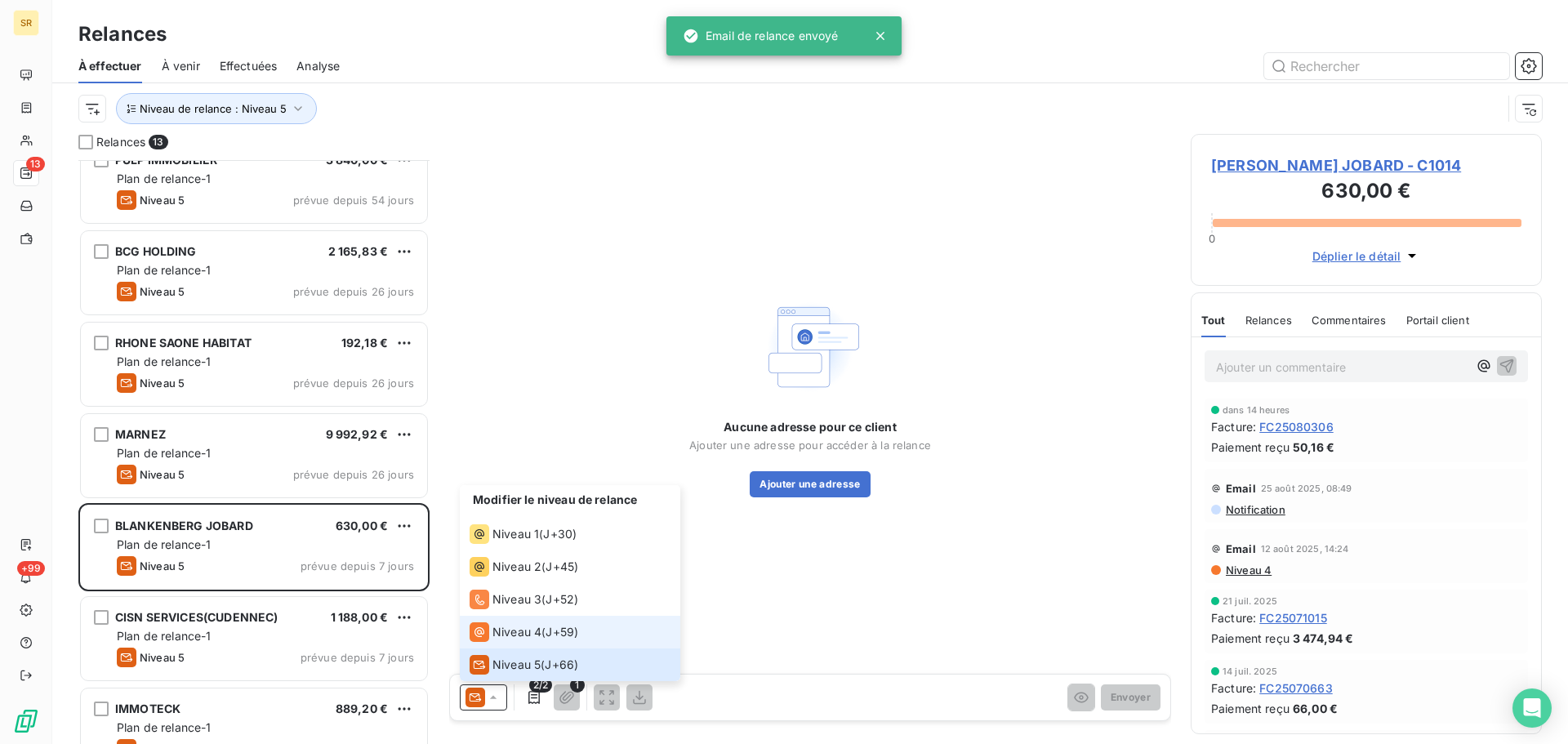
click at [535, 630] on span "Niveau 4" at bounding box center [517, 632] width 49 height 16
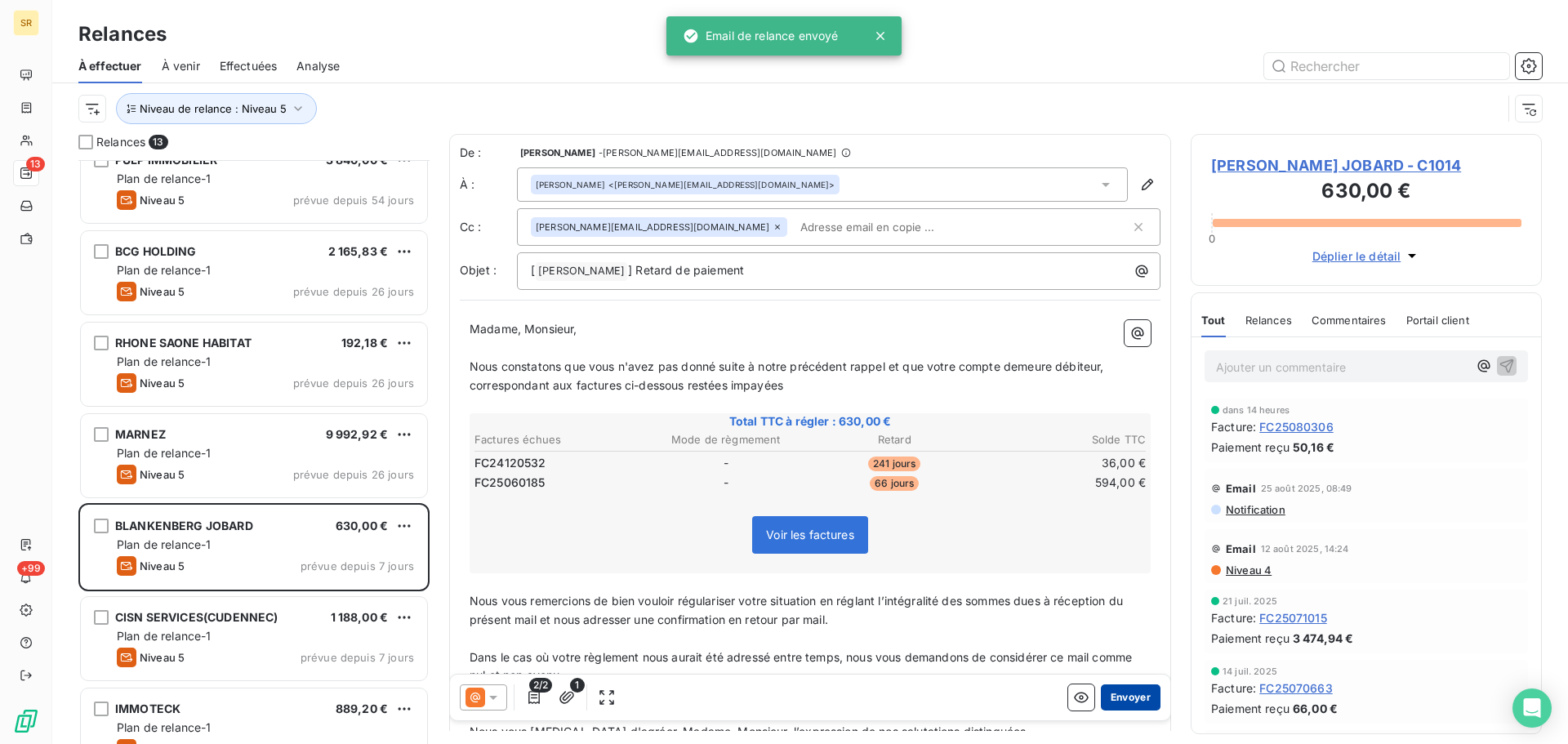
click at [1112, 694] on button "Envoyer" at bounding box center [1131, 697] width 59 height 26
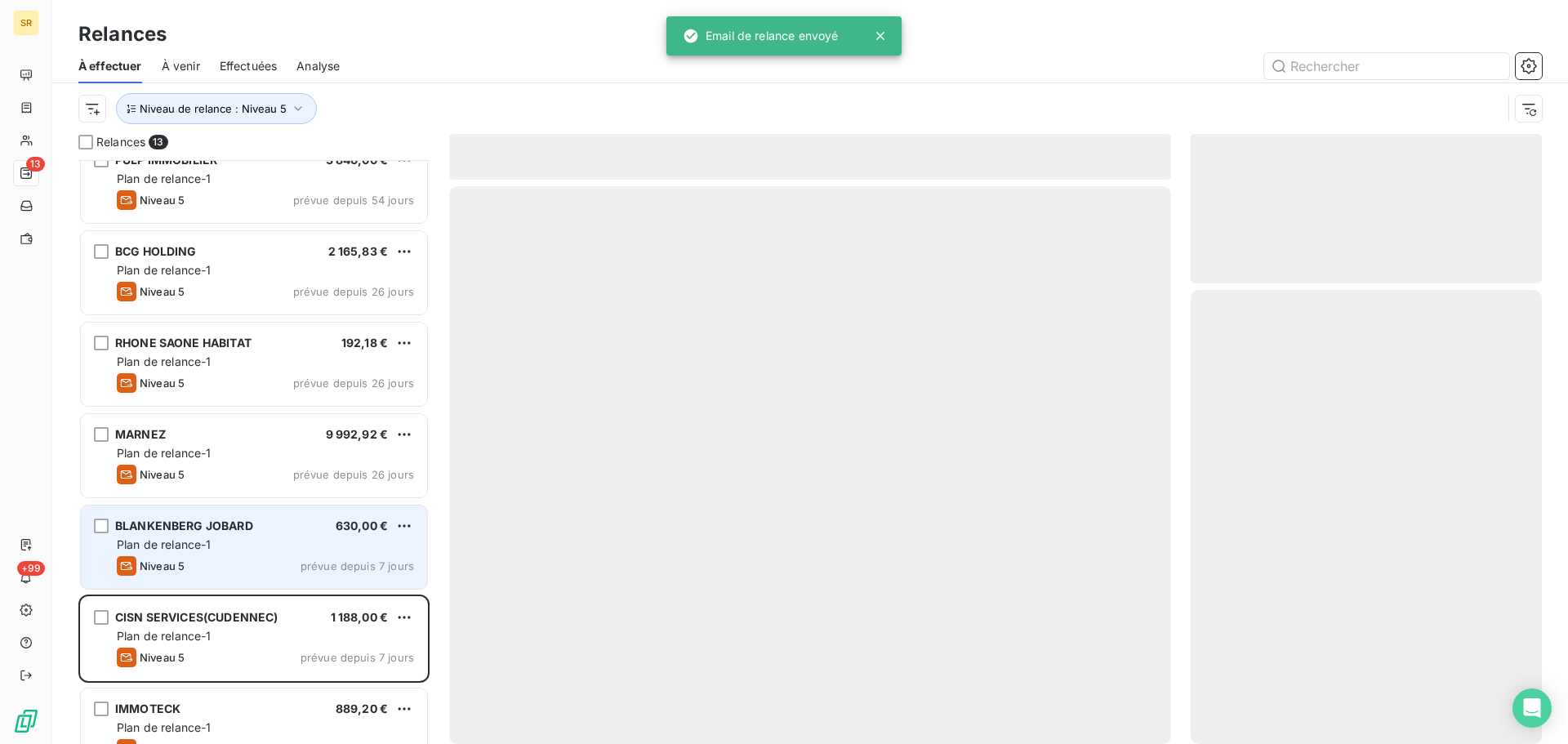
scroll to position [514, 0]
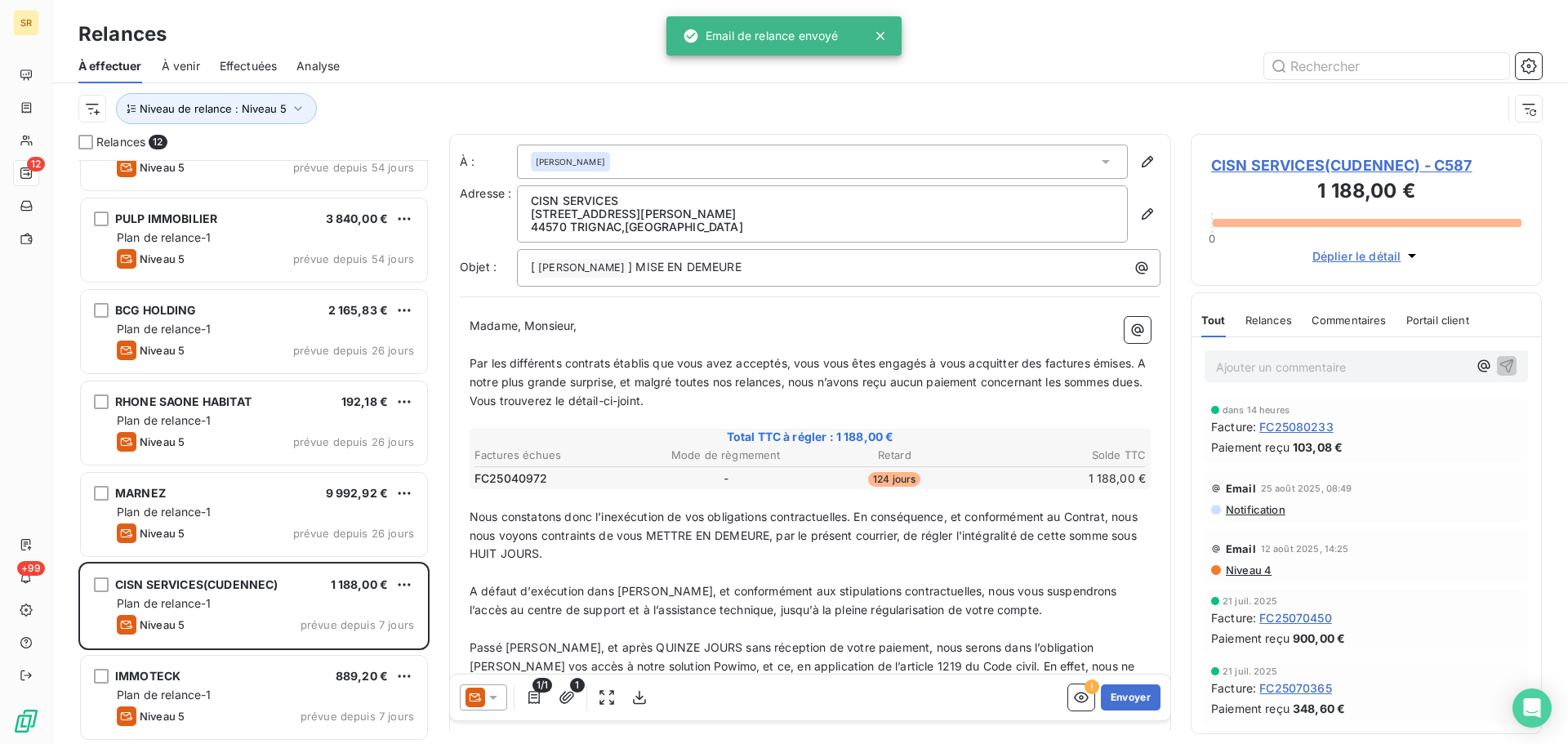
click at [494, 699] on icon at bounding box center [494, 697] width 8 height 4
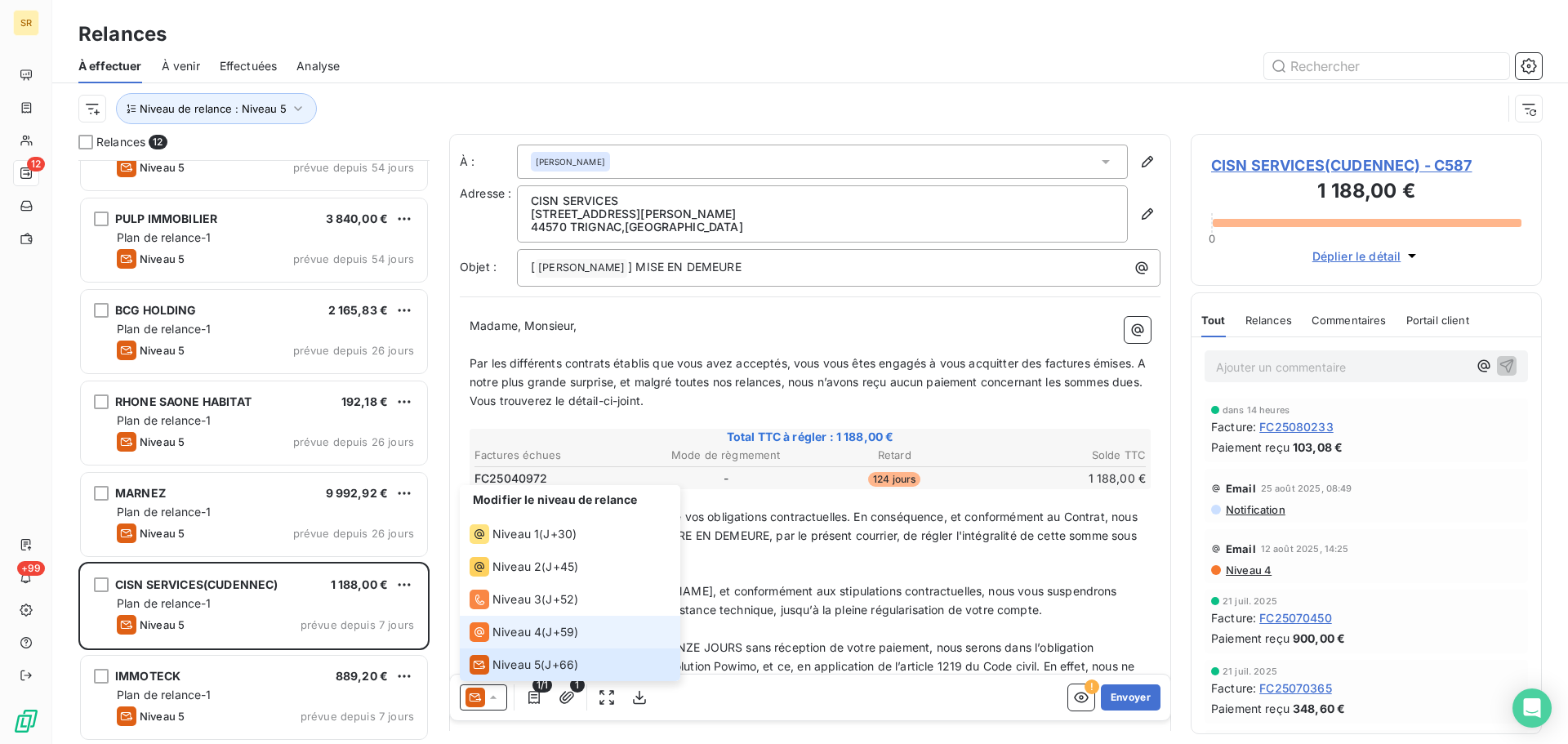
click at [519, 634] on span "Niveau 4" at bounding box center [517, 632] width 49 height 16
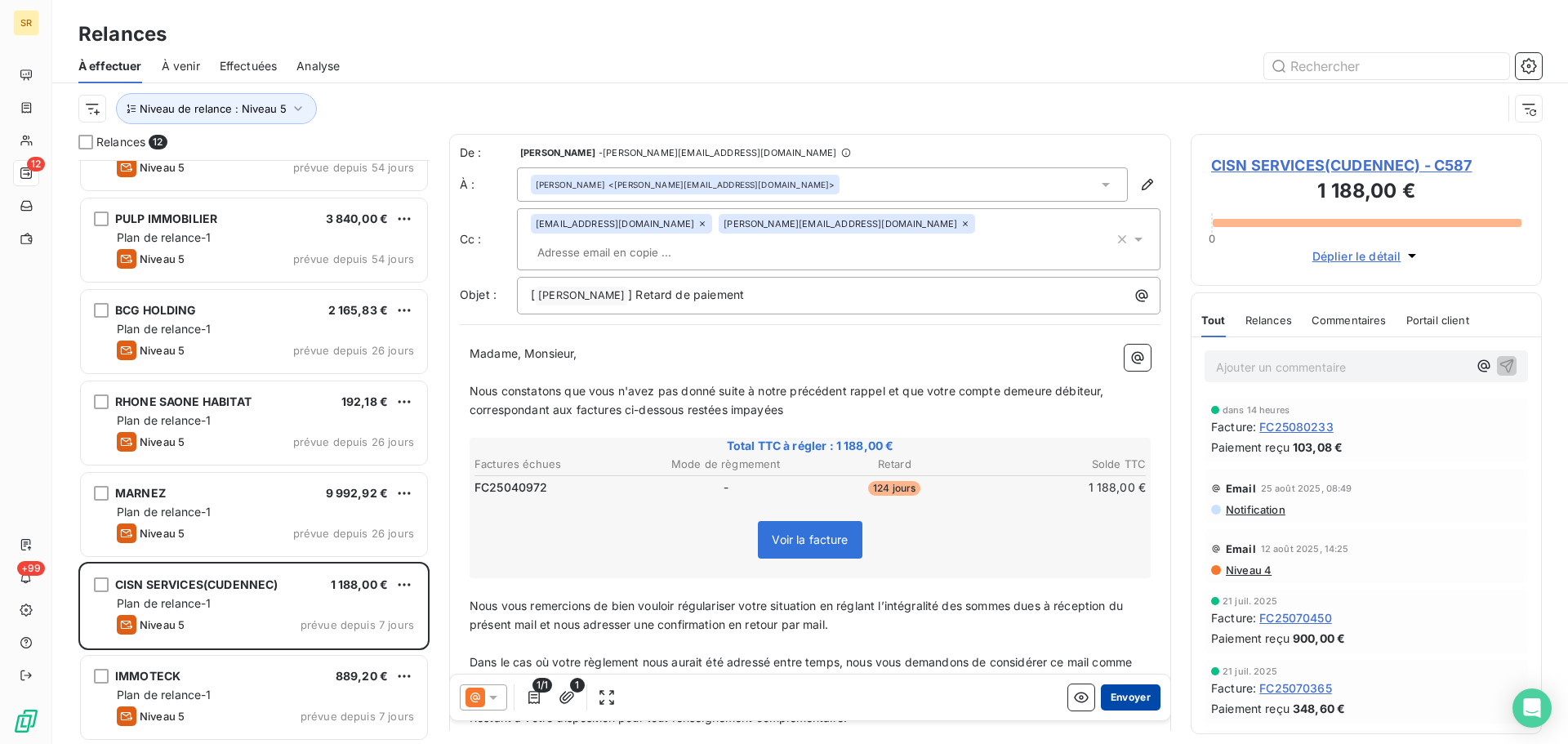
click at [1122, 693] on button "Envoyer" at bounding box center [1131, 697] width 59 height 26
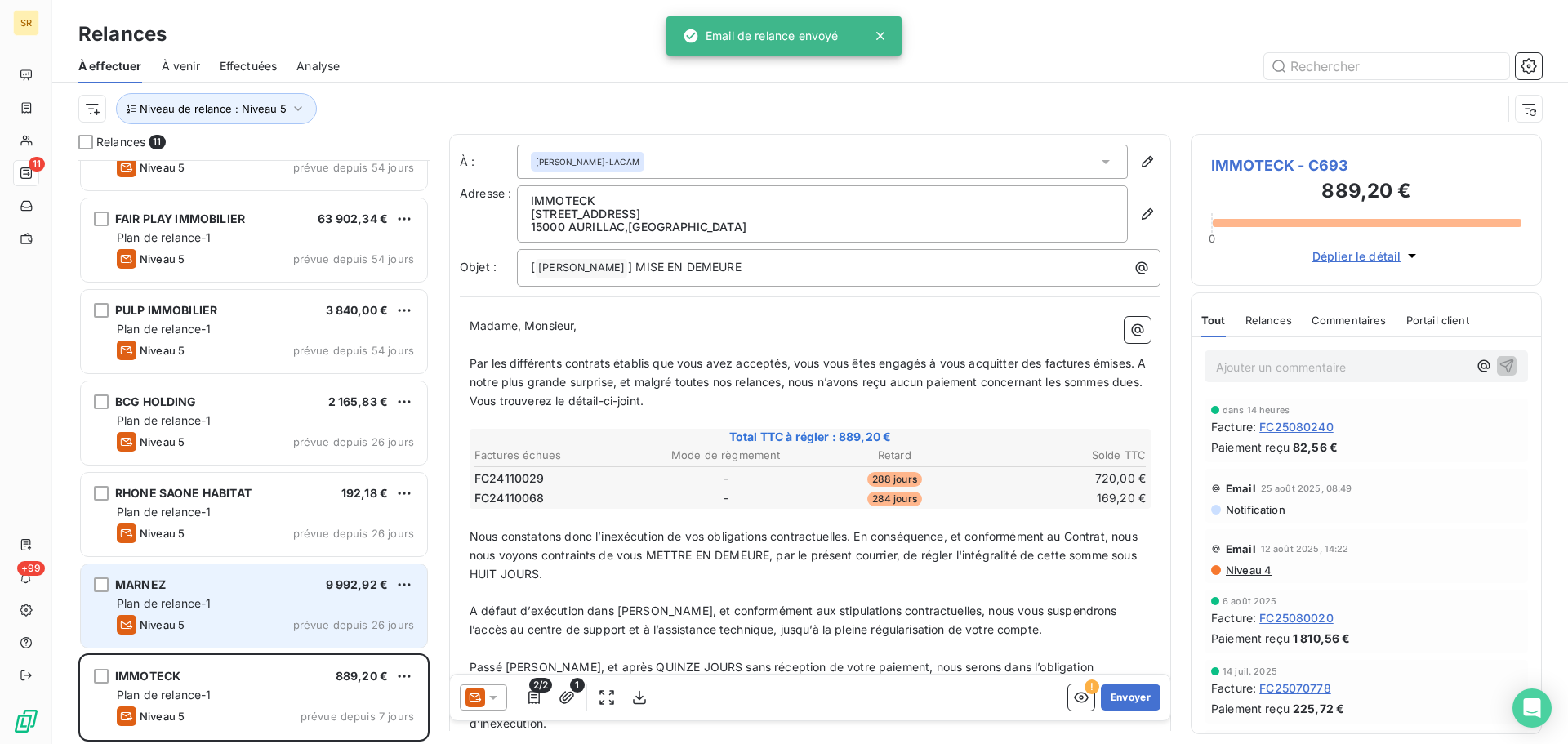
scroll to position [423, 0]
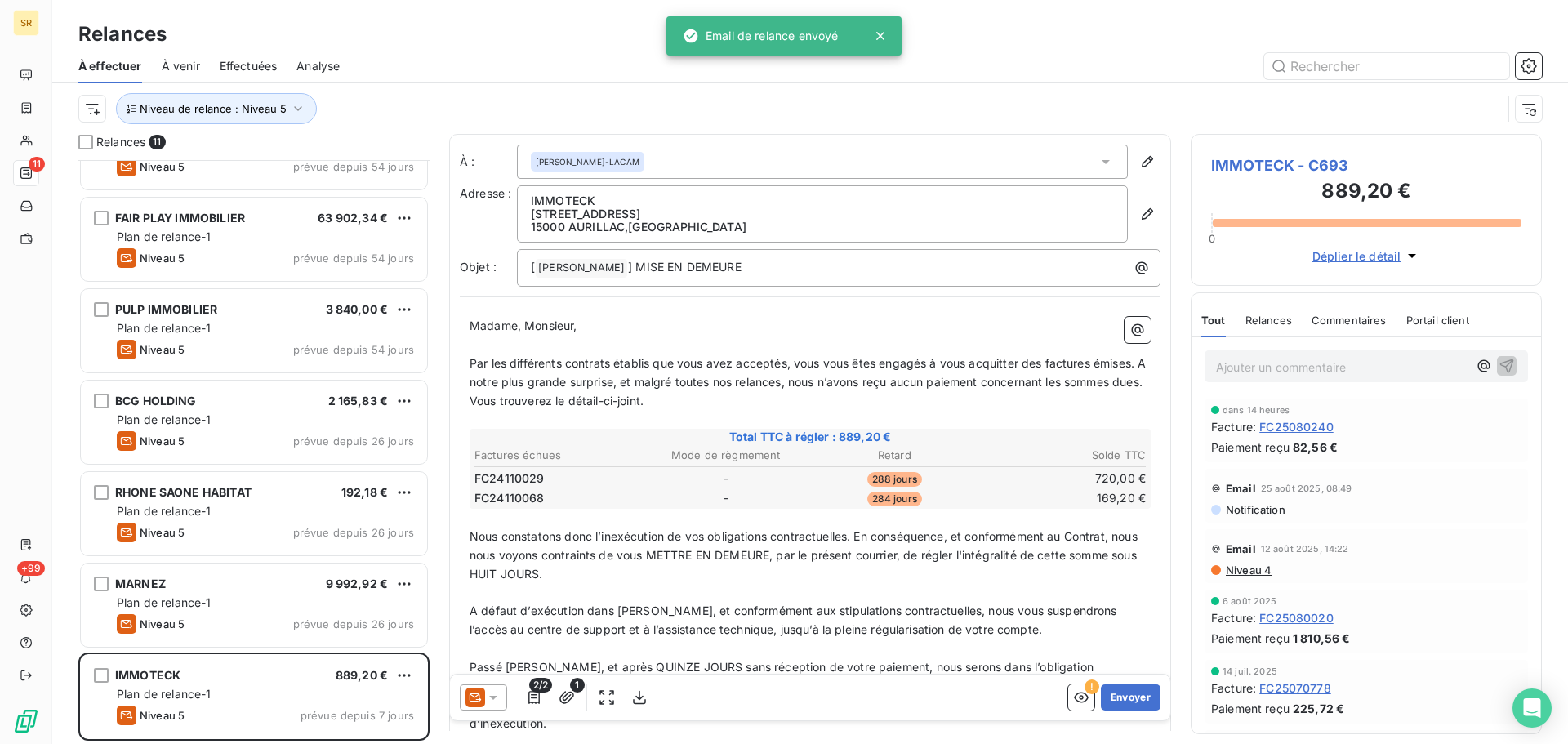
click at [489, 692] on icon at bounding box center [493, 697] width 16 height 16
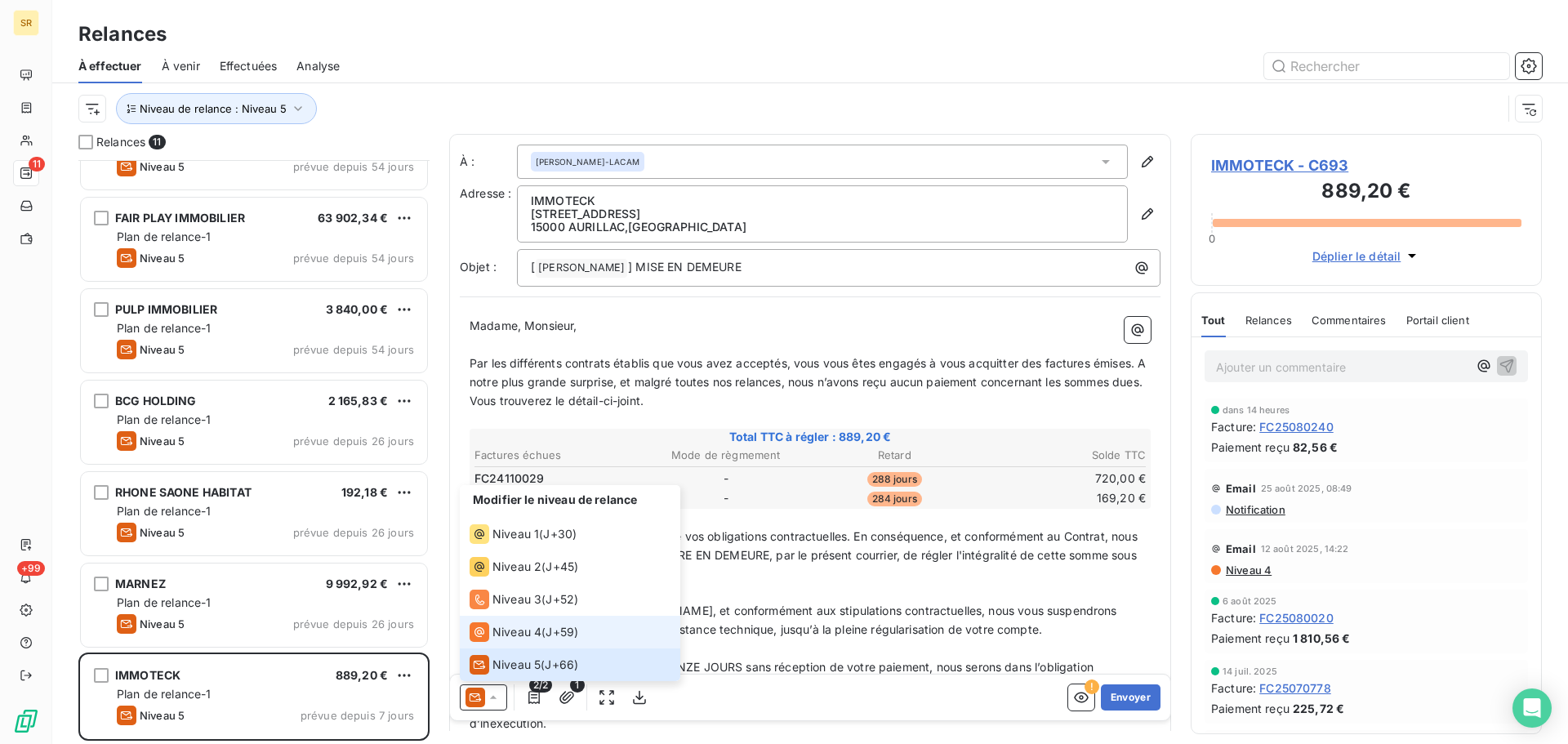
click at [509, 631] on span "Niveau 4" at bounding box center [517, 632] width 49 height 16
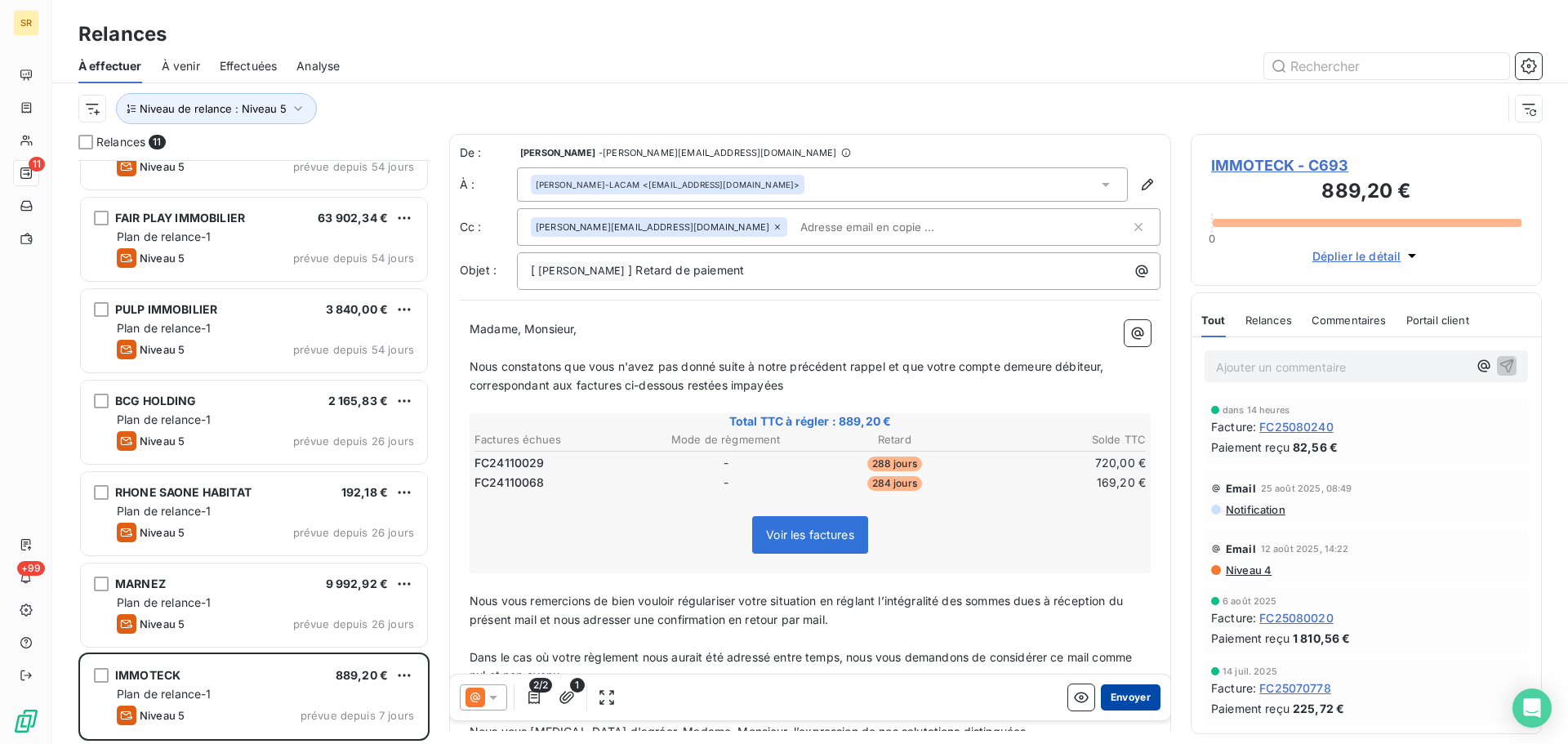
click at [1115, 695] on button "Envoyer" at bounding box center [1131, 697] width 59 height 26
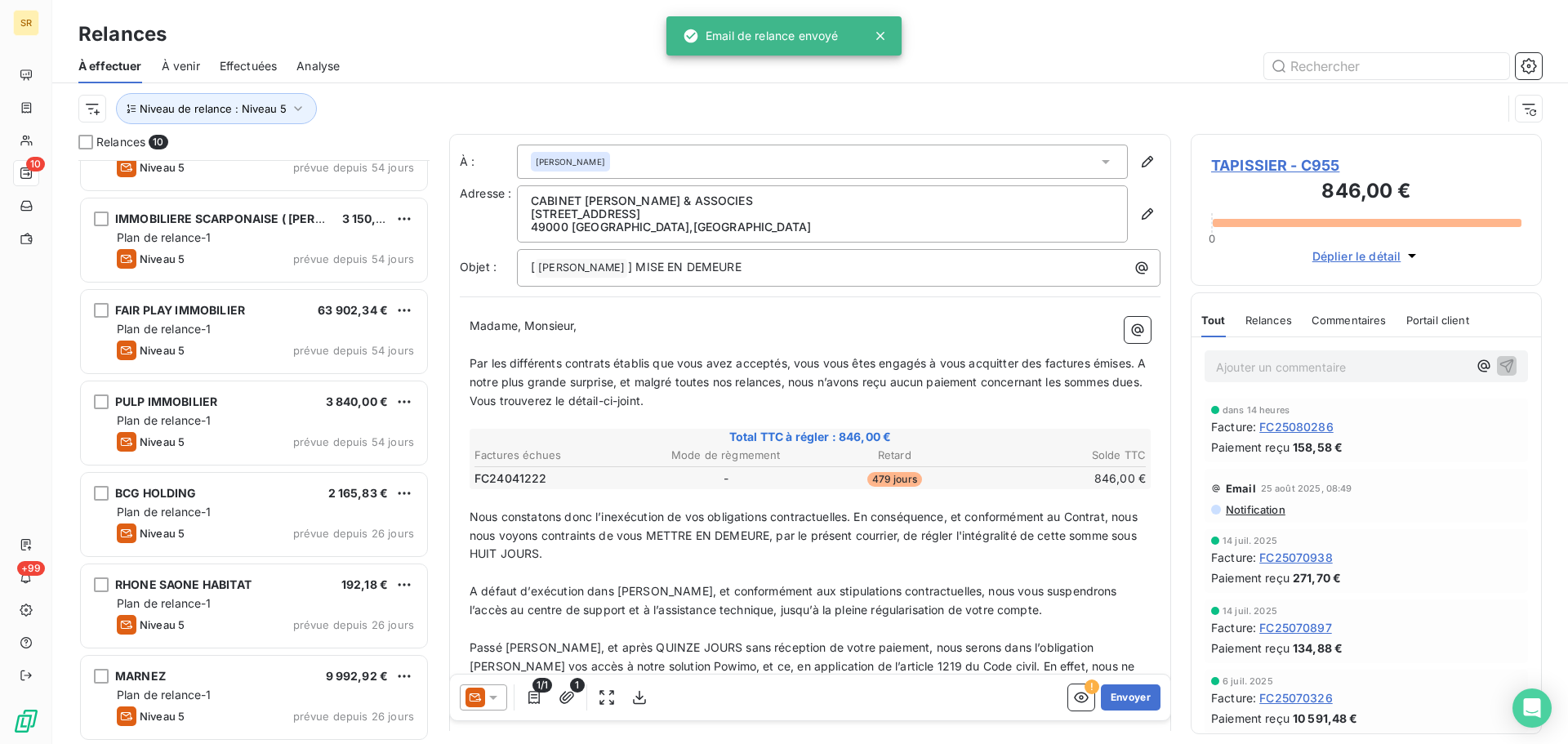
scroll to position [331, 0]
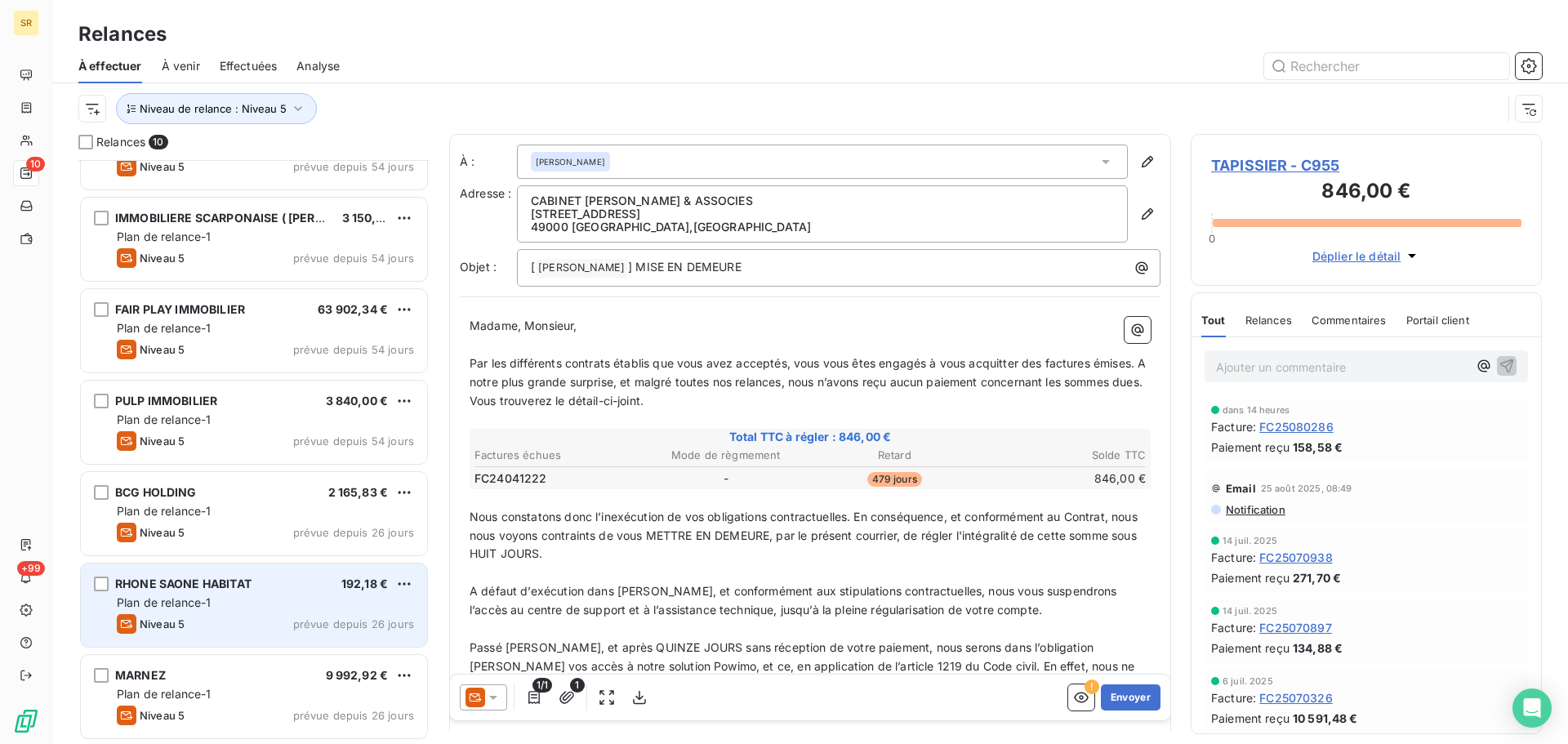
click at [313, 606] on div "Plan de relance-1" at bounding box center [266, 602] width 297 height 16
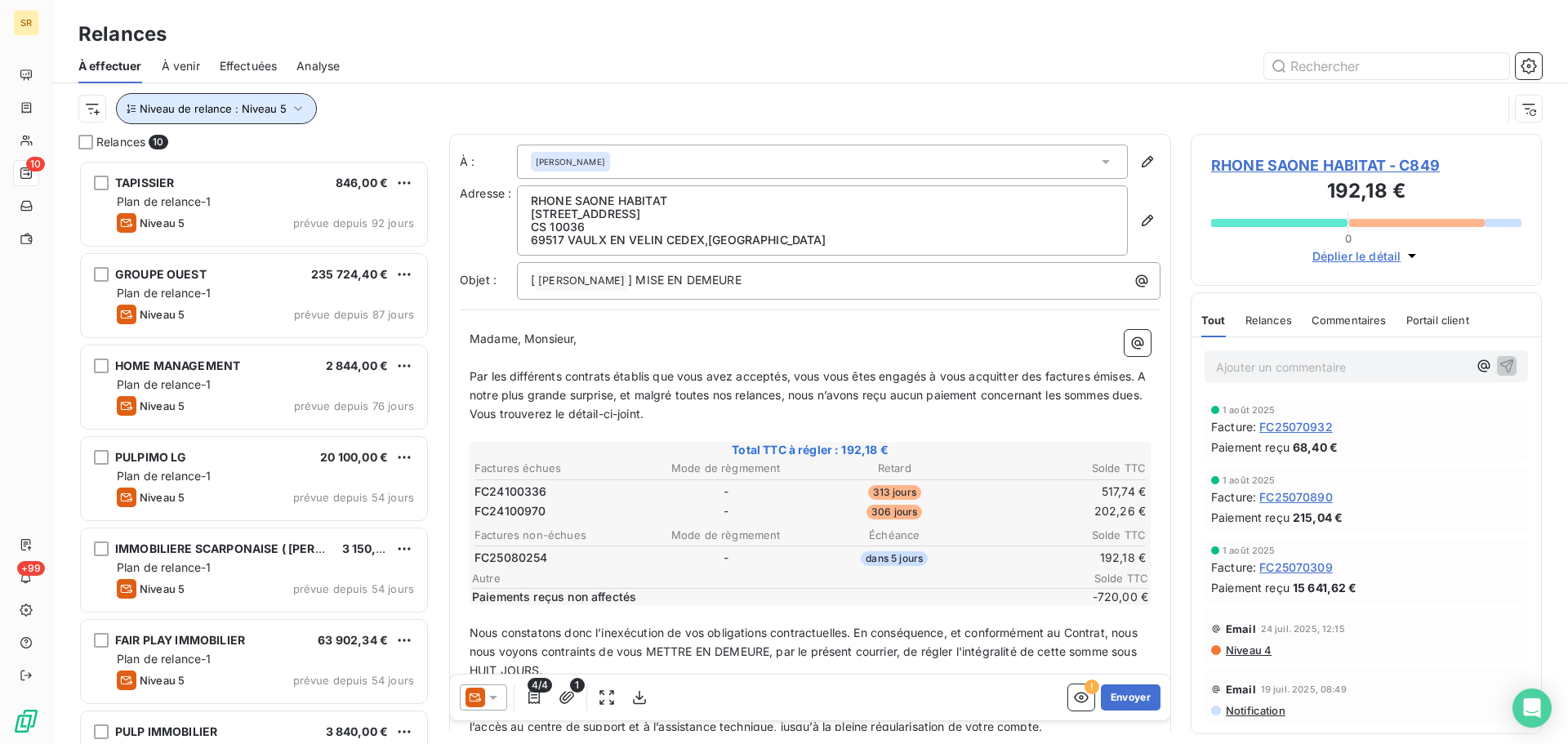
click at [272, 117] on button "Niveau de relance : Niveau 5" at bounding box center [217, 109] width 201 height 31
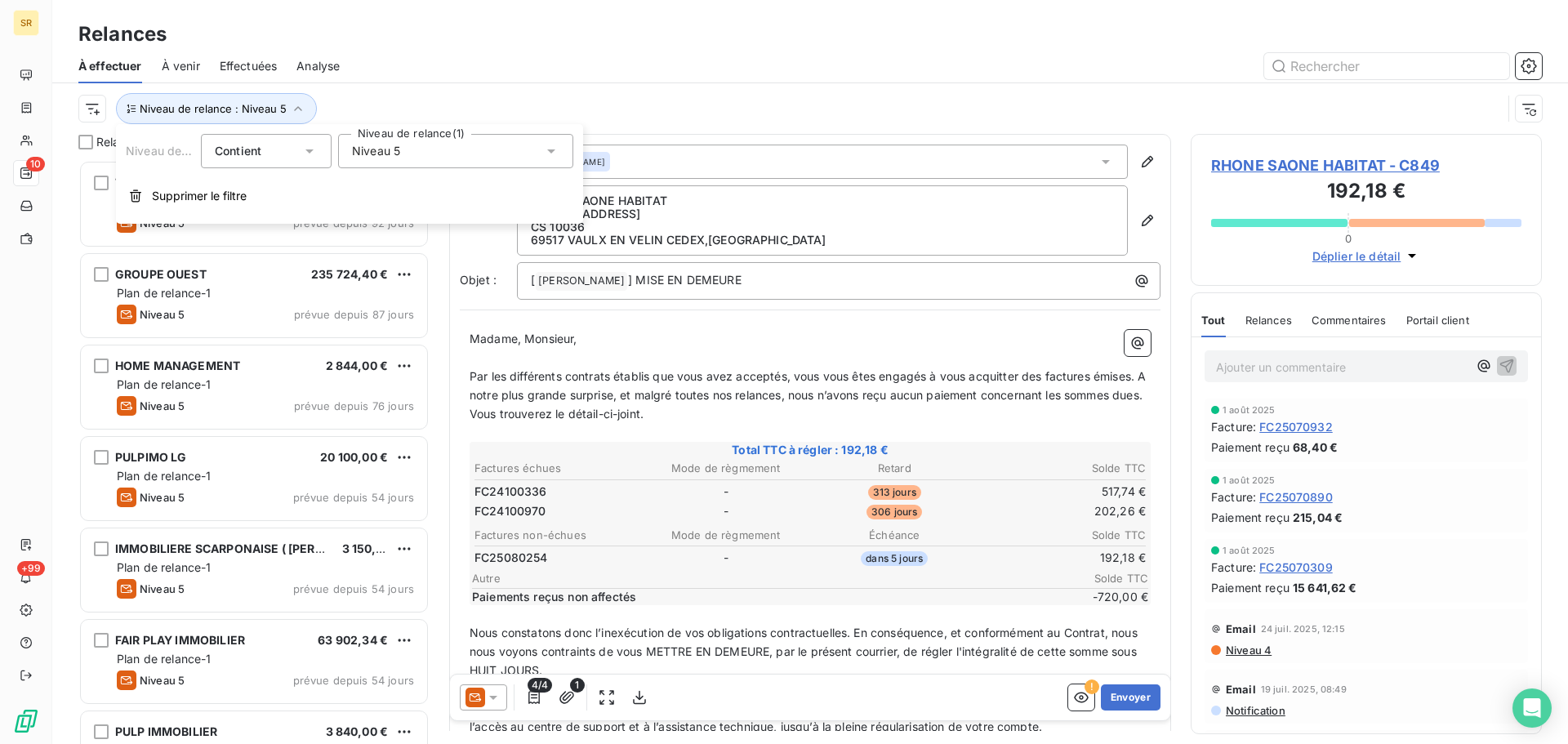
click at [467, 141] on div "Niveau 5" at bounding box center [455, 151] width 235 height 34
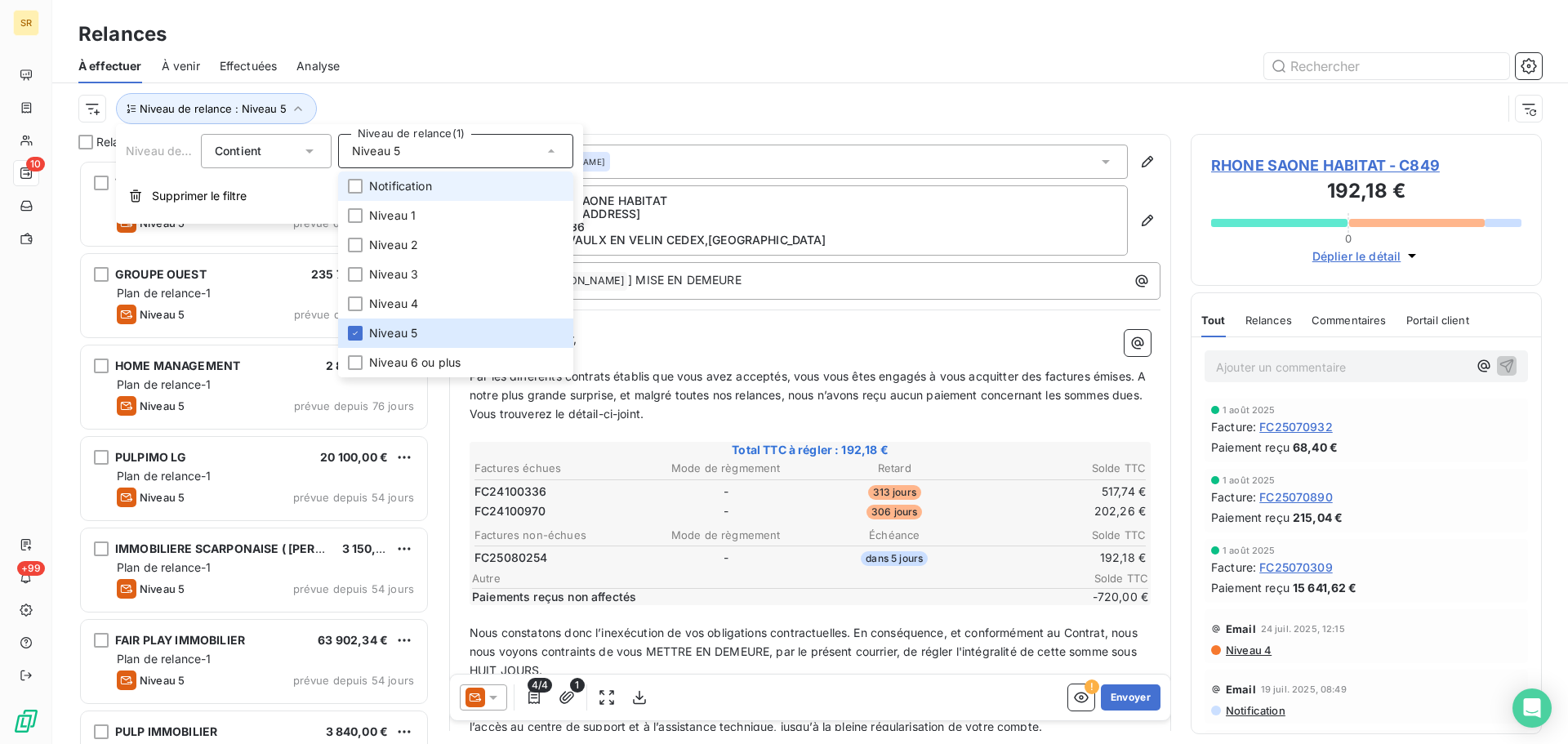
click at [398, 189] on span "Notification" at bounding box center [401, 186] width 63 height 16
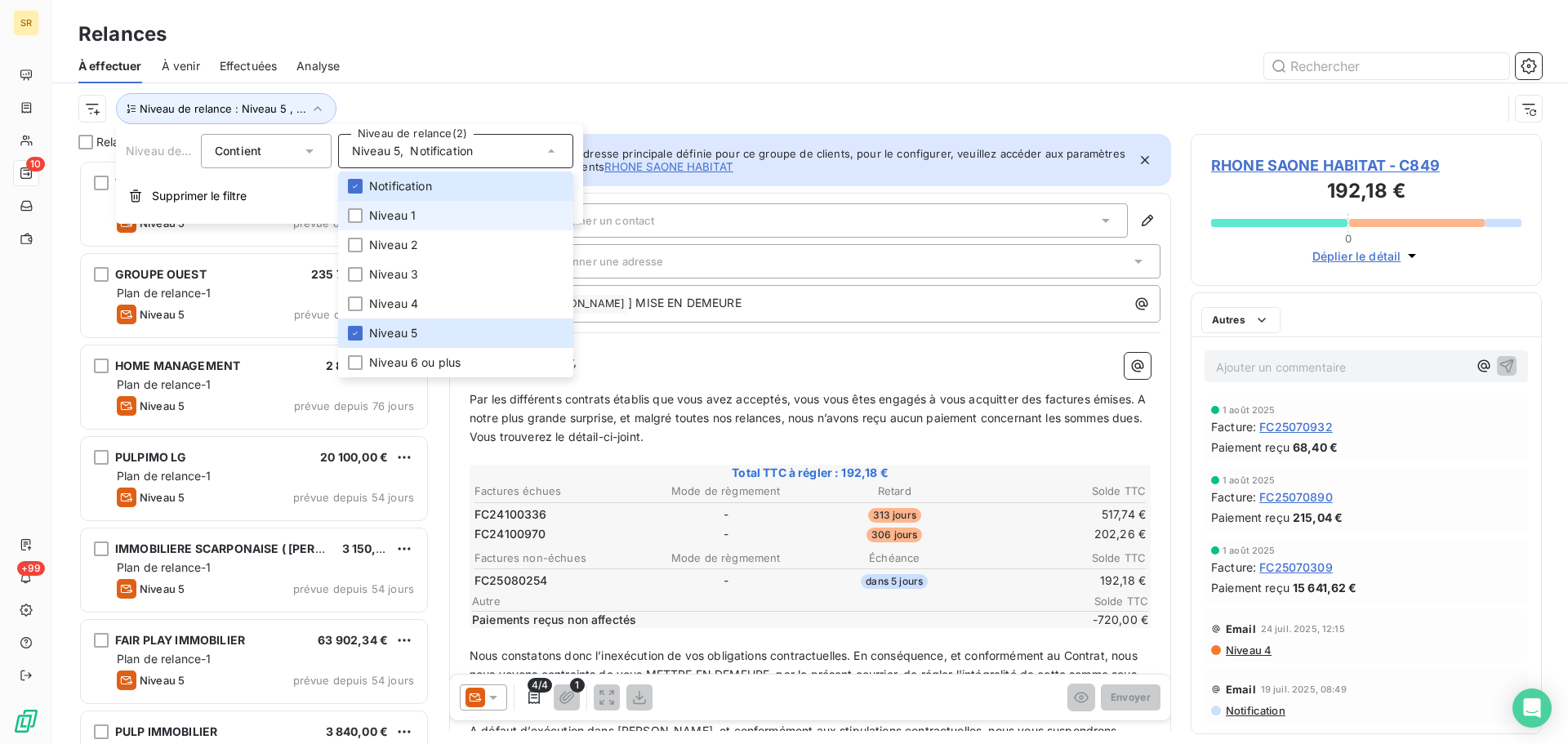
scroll to position [572, 339]
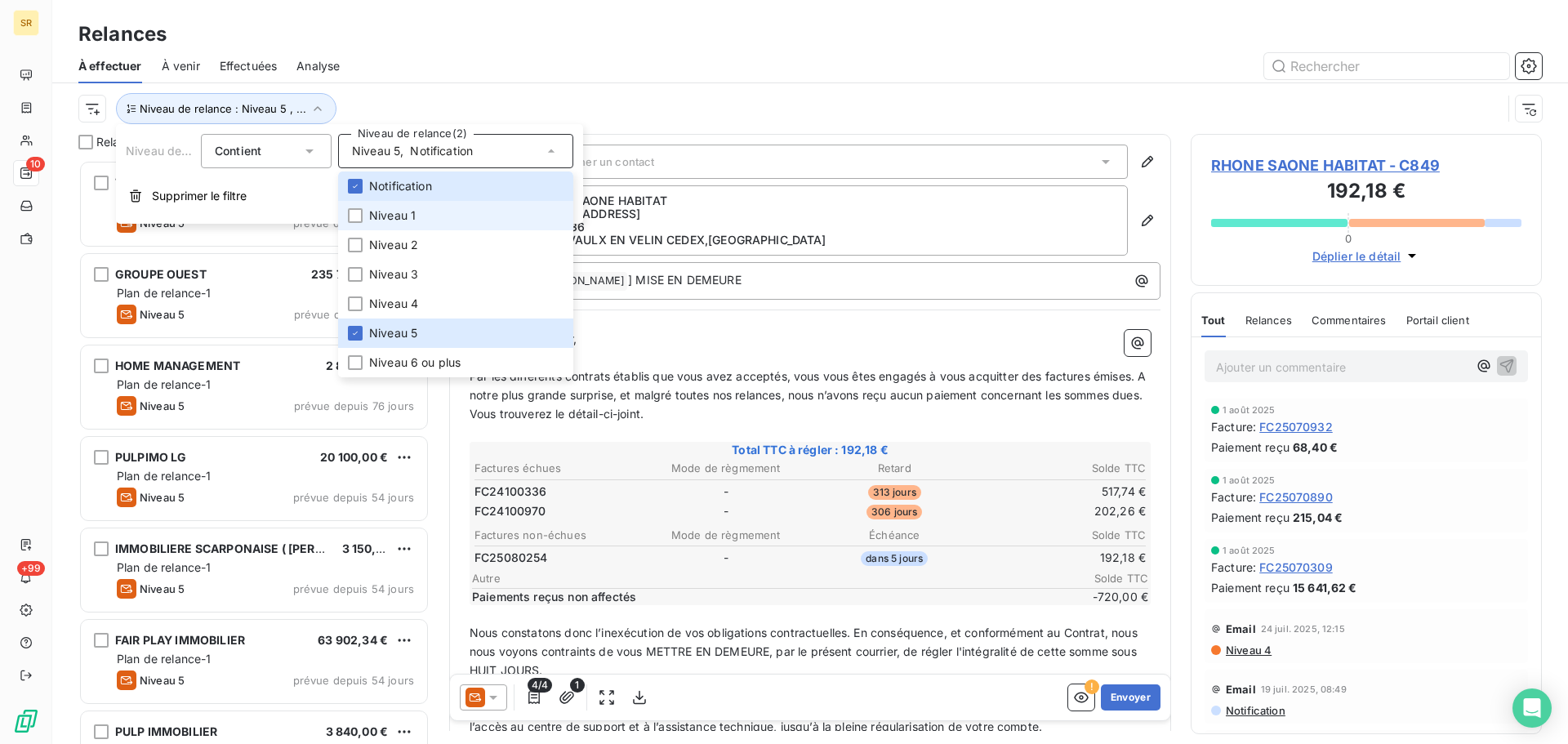
click at [387, 214] on span "Niveau 1" at bounding box center [392, 215] width 47 height 16
click at [391, 245] on span "Niveau 2" at bounding box center [394, 245] width 49 height 16
click at [407, 336] on span "Niveau 5" at bounding box center [393, 333] width 48 height 16
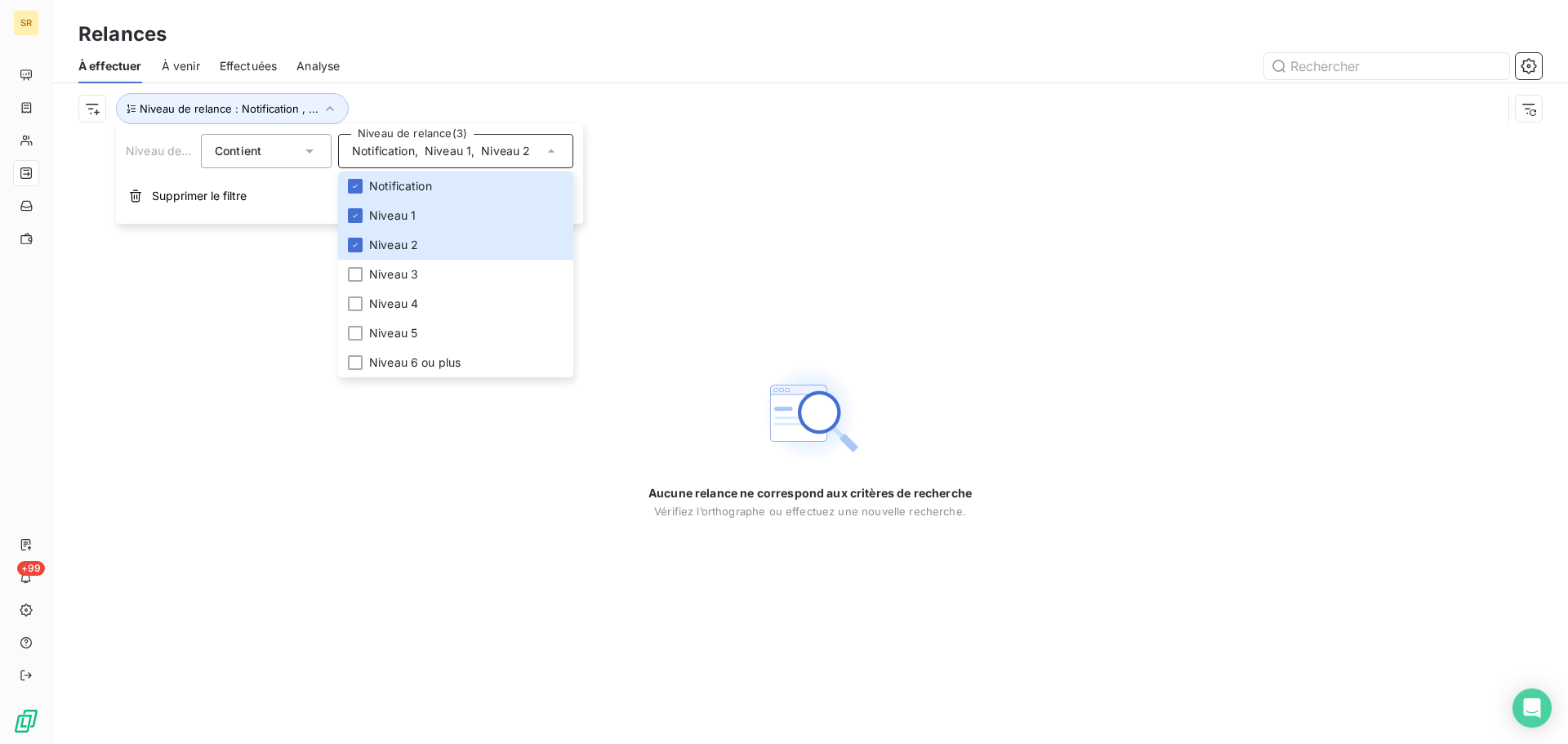
click at [460, 82] on div "À effectuer À venir Effectuées Analyse" at bounding box center [810, 66] width 1516 height 34
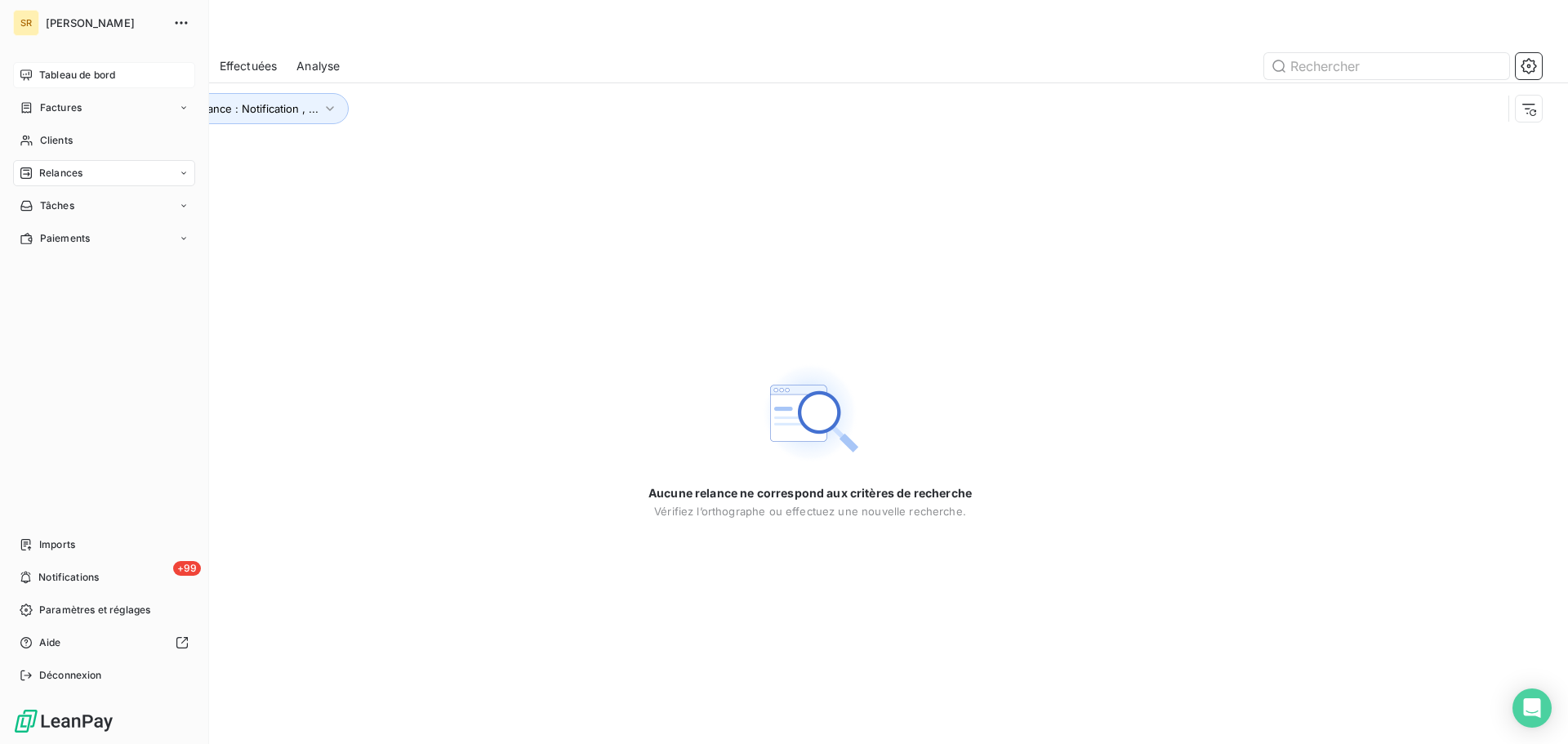
click at [61, 70] on span "Tableau de bord" at bounding box center [76, 75] width 76 height 14
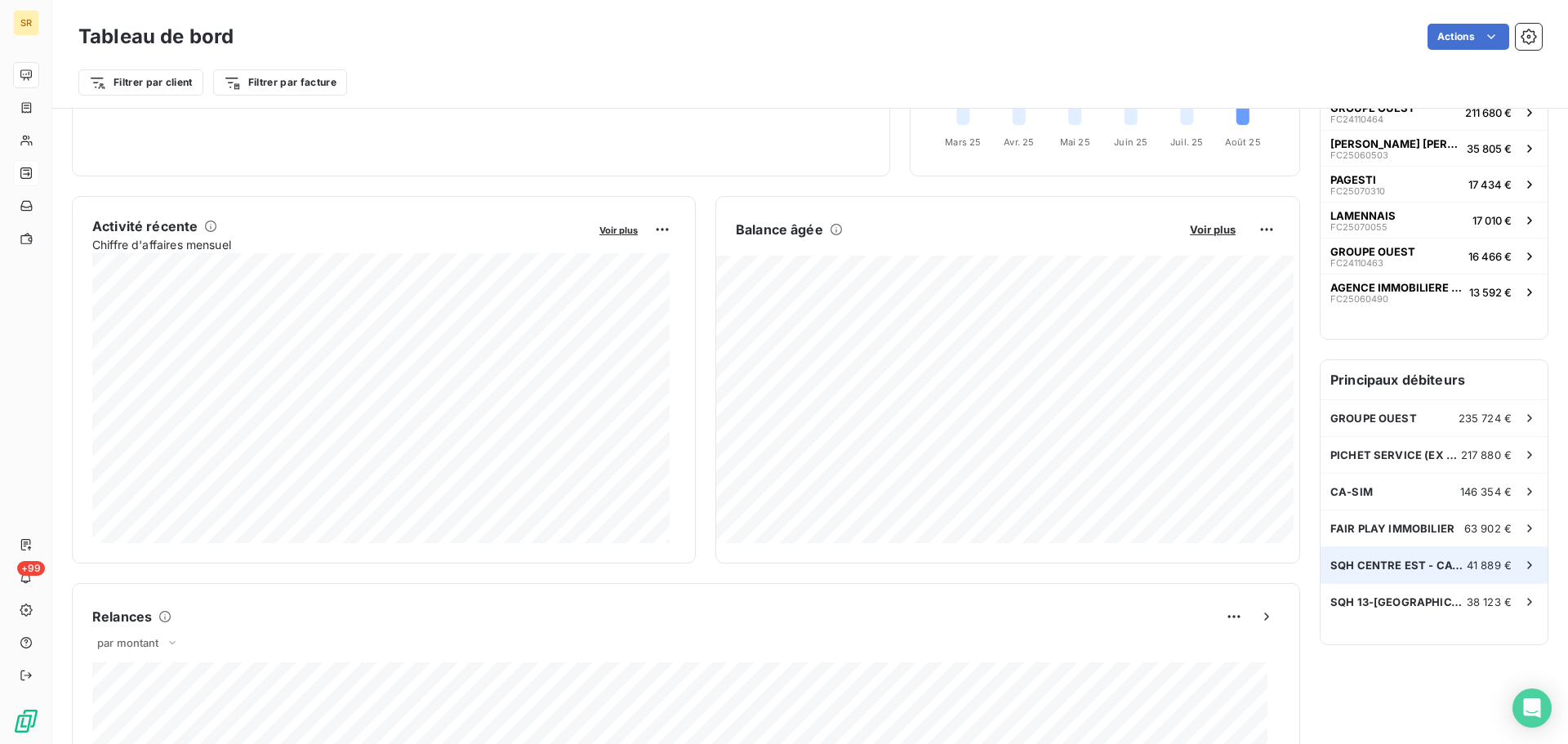
scroll to position [245, 0]
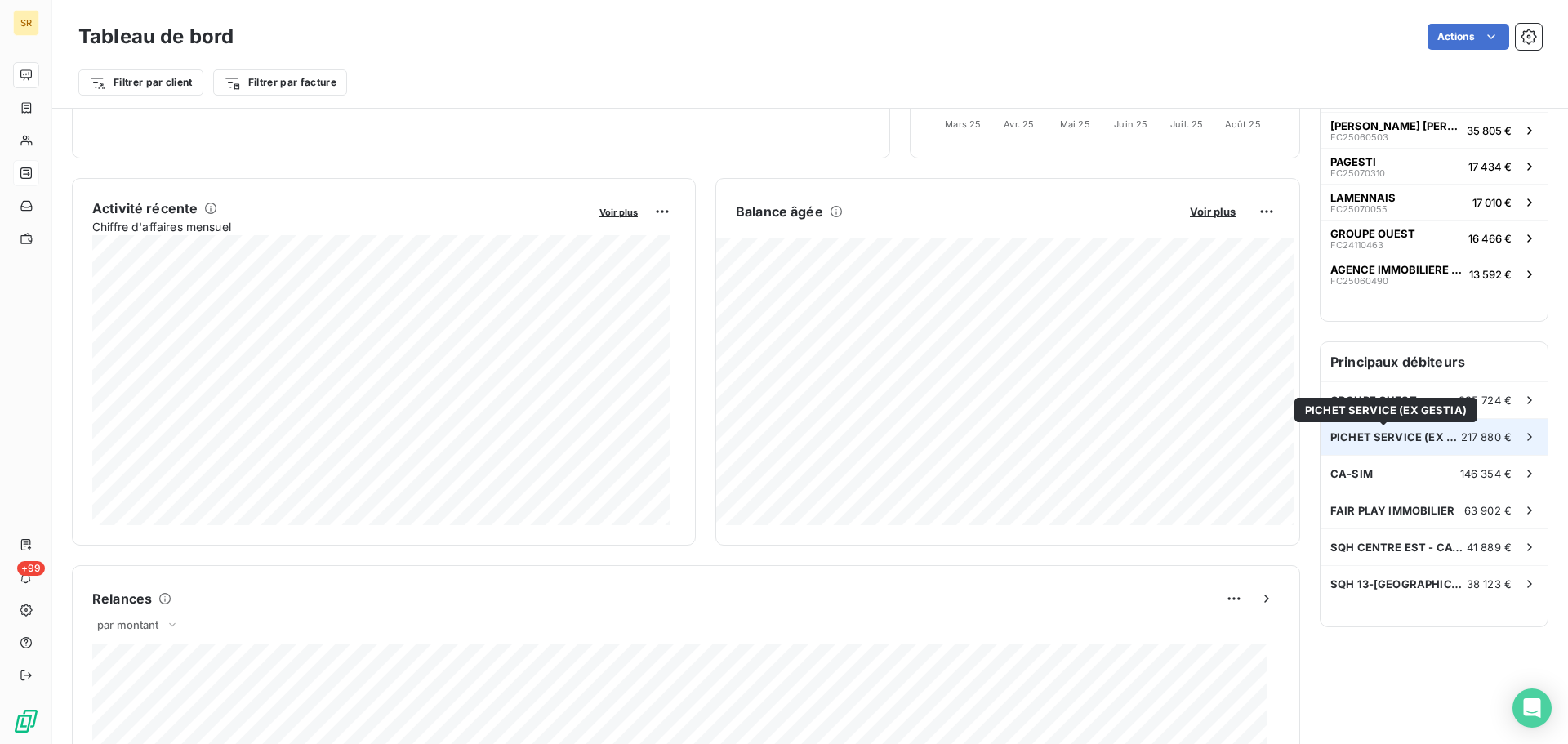
click at [1367, 437] on span "PICHET SERVICE (EX GESTIA)" at bounding box center [1396, 437] width 131 height 13
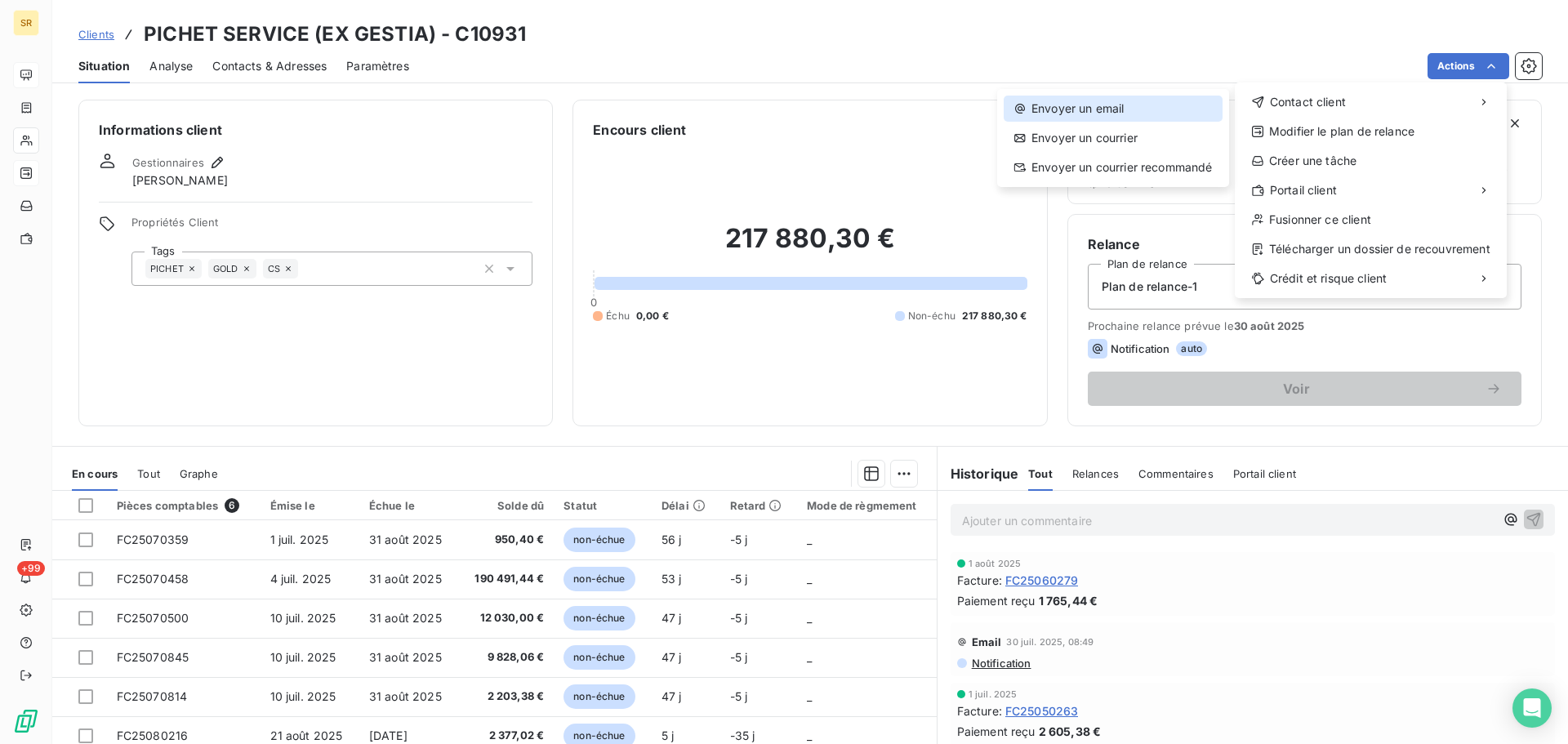
click at [1109, 107] on div "Envoyer un email" at bounding box center [1114, 109] width 219 height 26
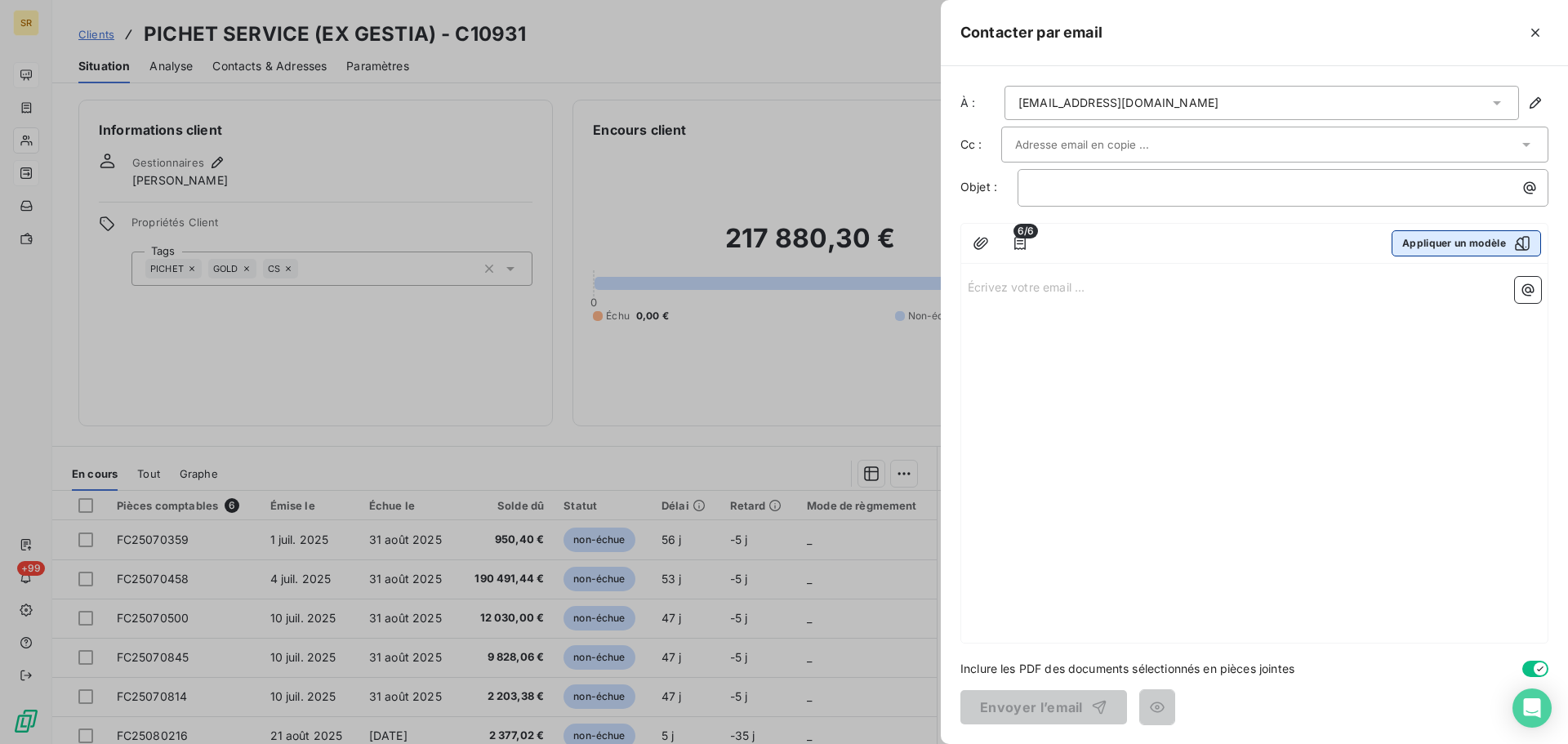
click at [1464, 239] on button "Appliquer un modèle" at bounding box center [1467, 243] width 149 height 26
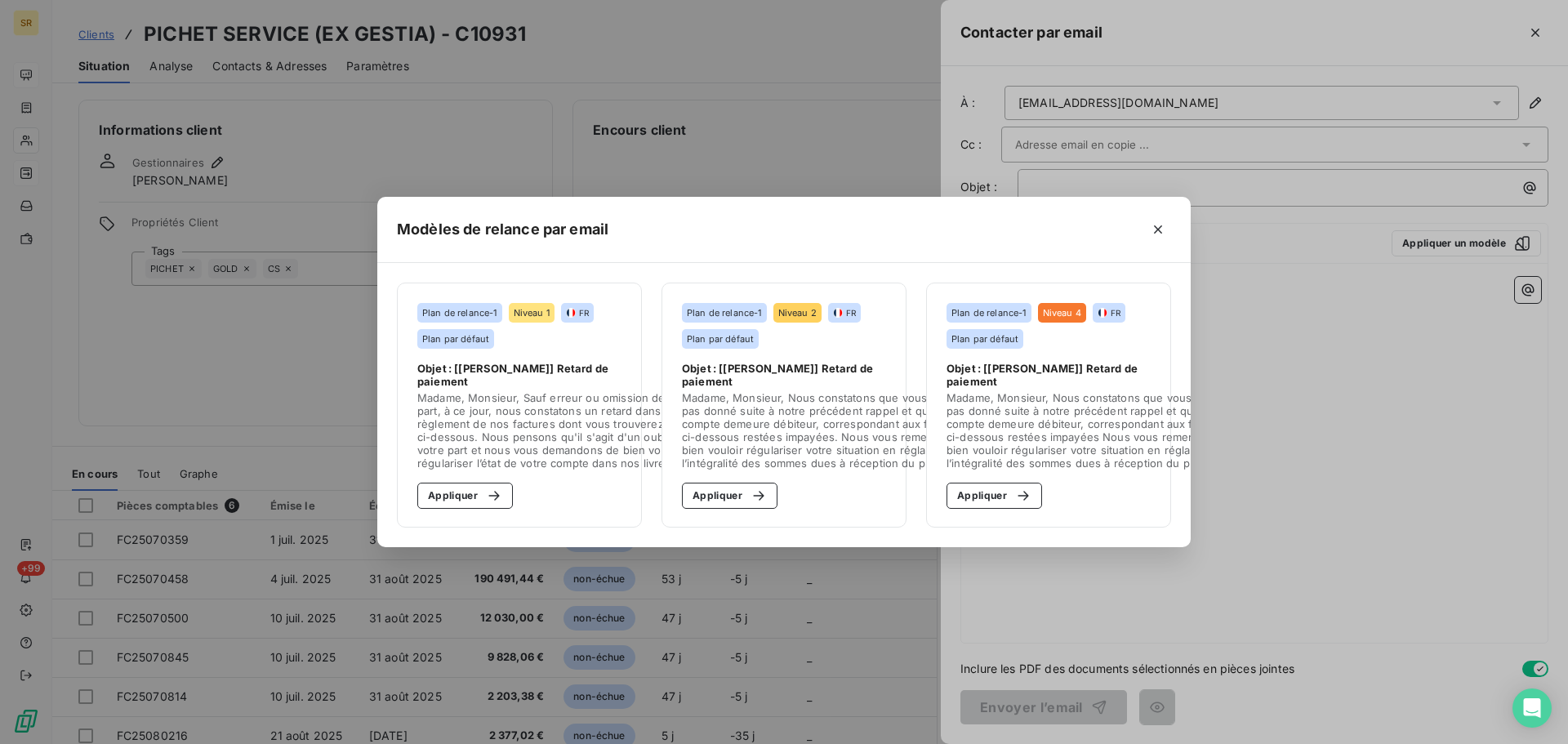
click at [560, 374] on span "Objet : [[PERSON_NAME]] Retard de paiement" at bounding box center [519, 375] width 204 height 26
click at [479, 488] on div "button" at bounding box center [490, 495] width 25 height 16
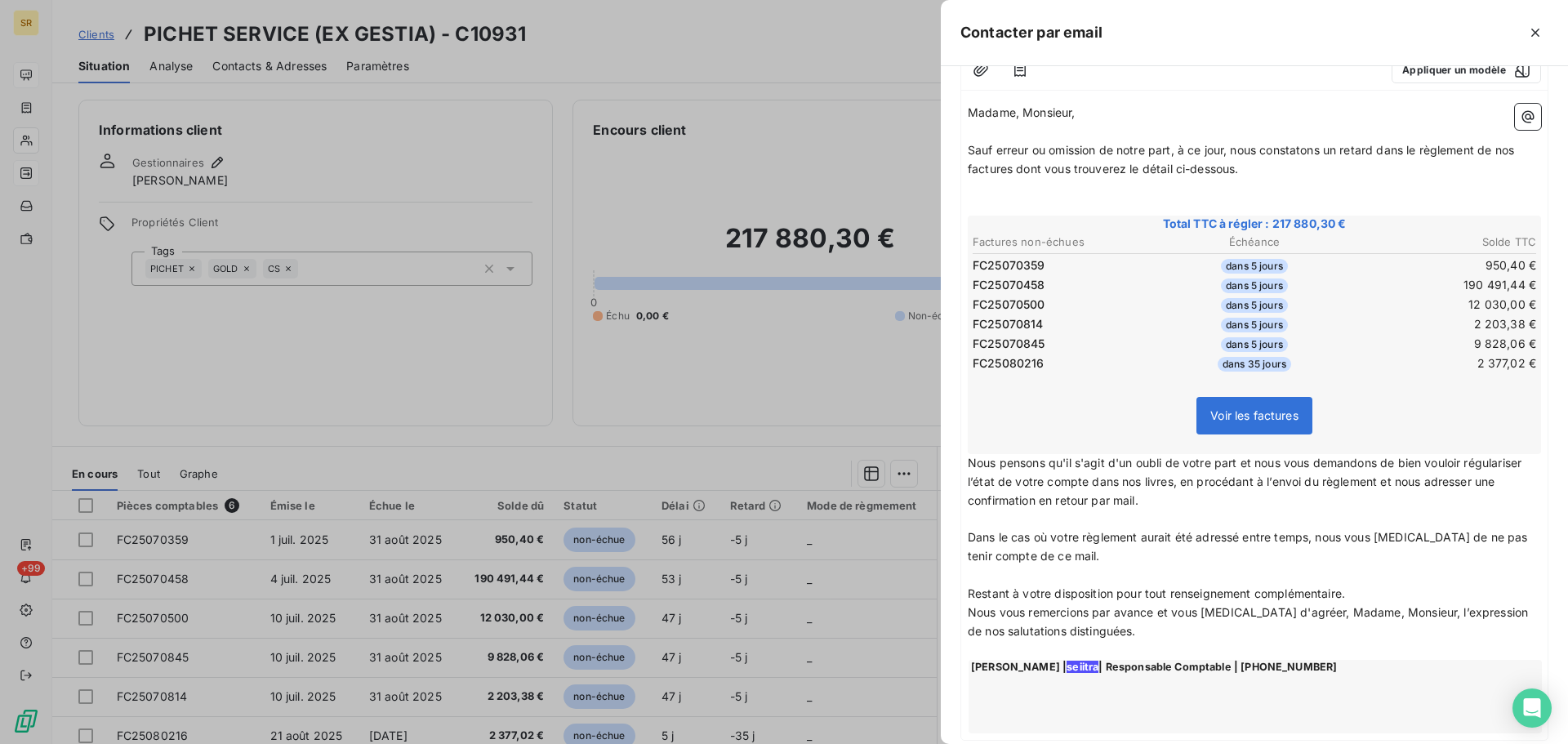
scroll to position [285, 0]
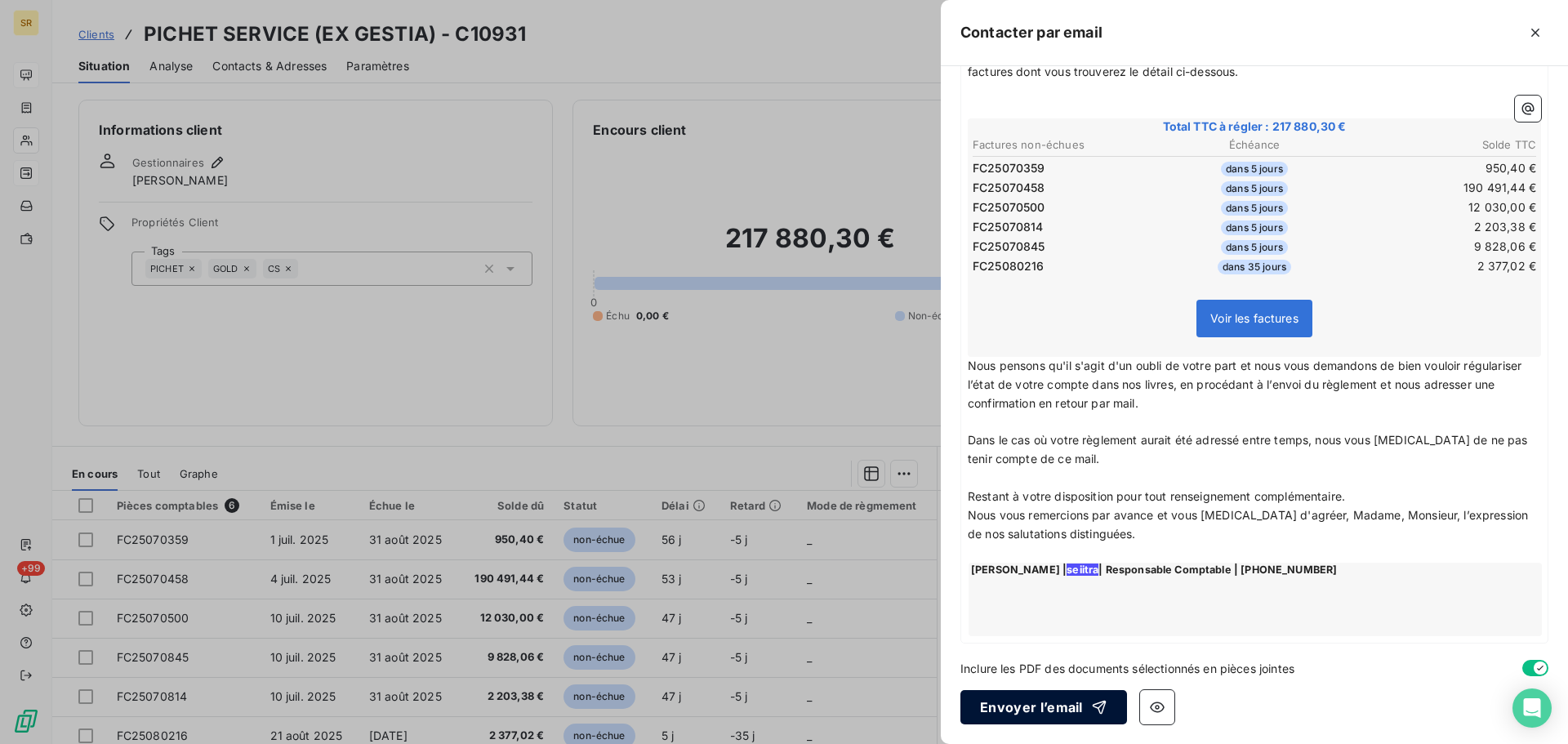
click at [1057, 712] on button "Envoyer l’email" at bounding box center [1044, 707] width 166 height 34
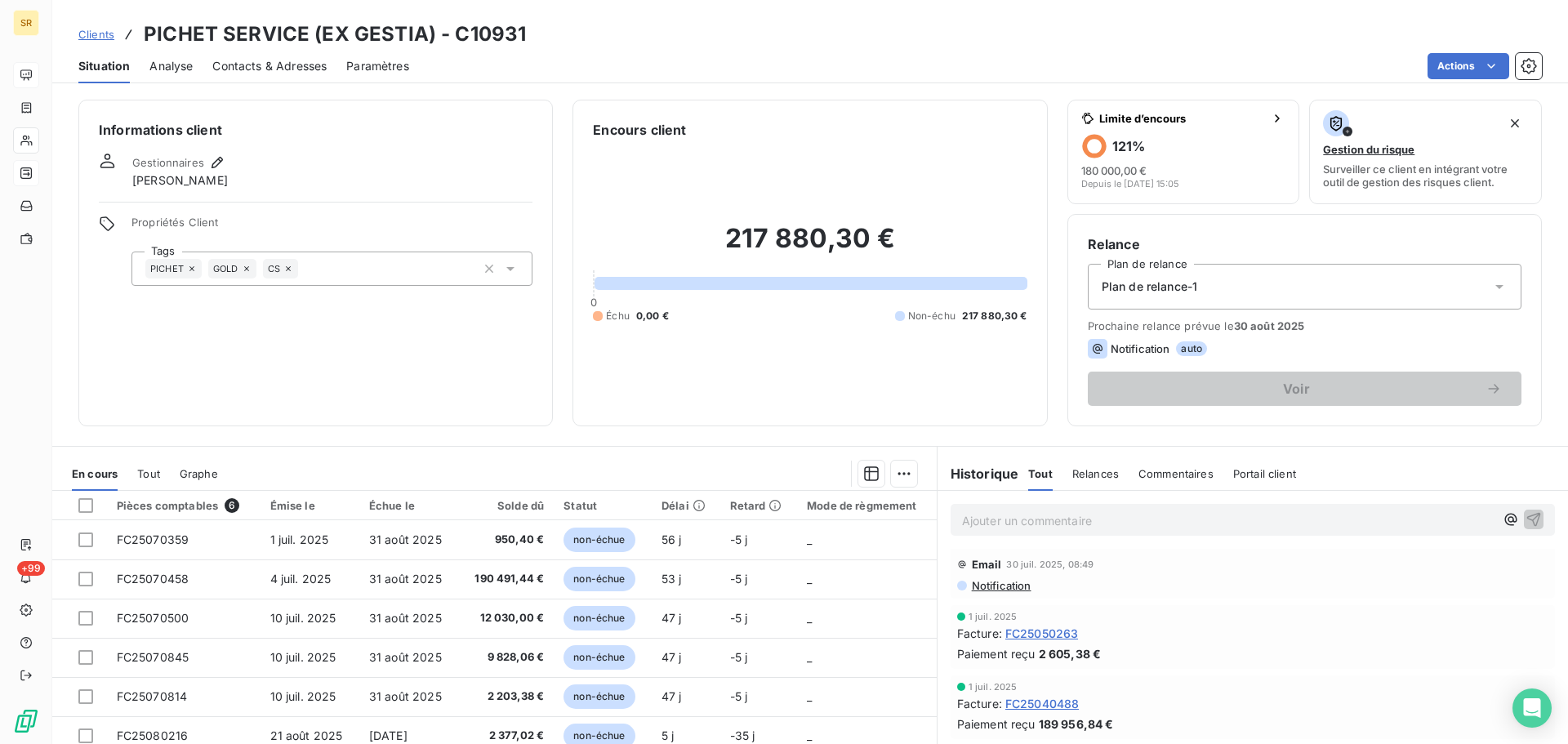
scroll to position [0, 0]
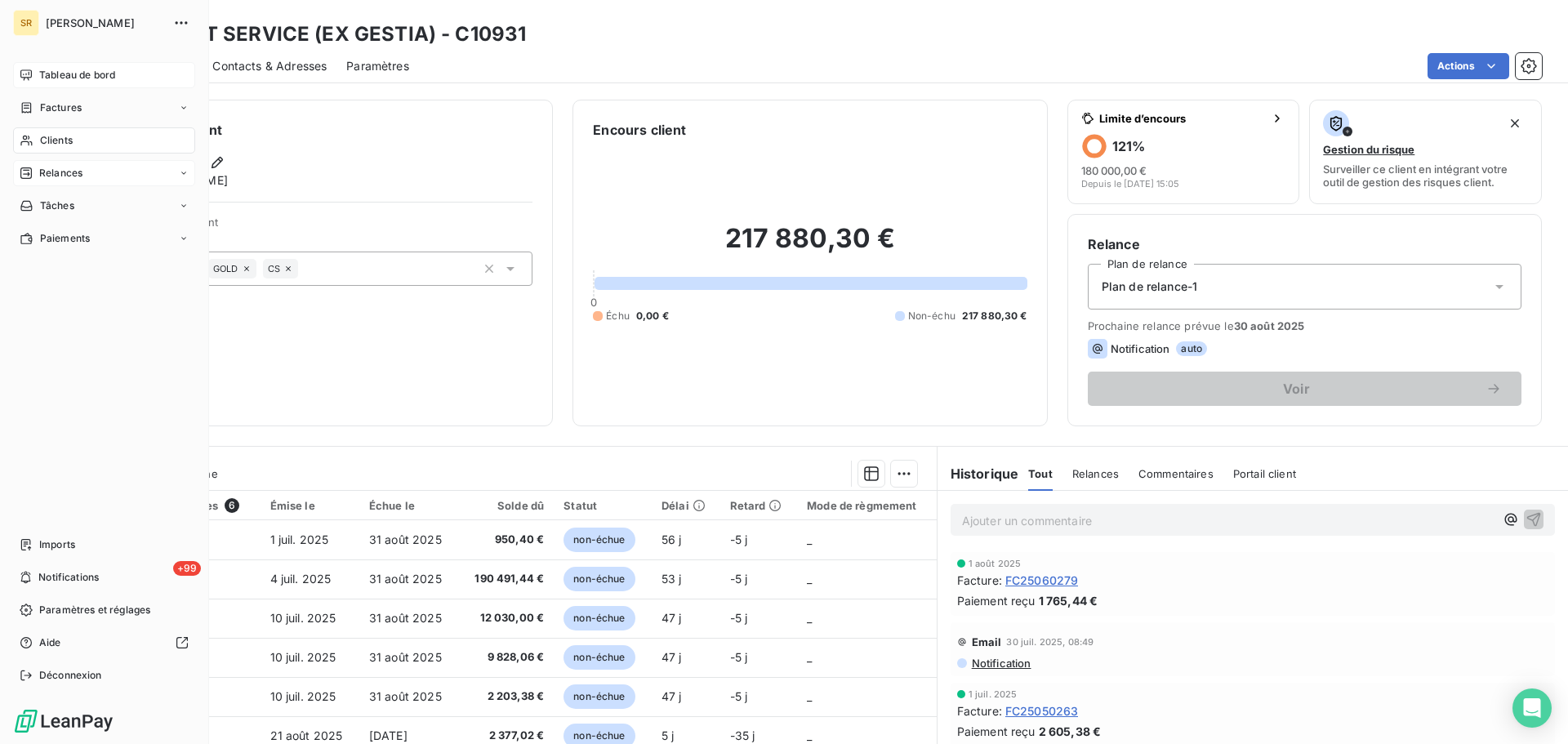
click at [54, 76] on span "Tableau de bord" at bounding box center [76, 75] width 76 height 14
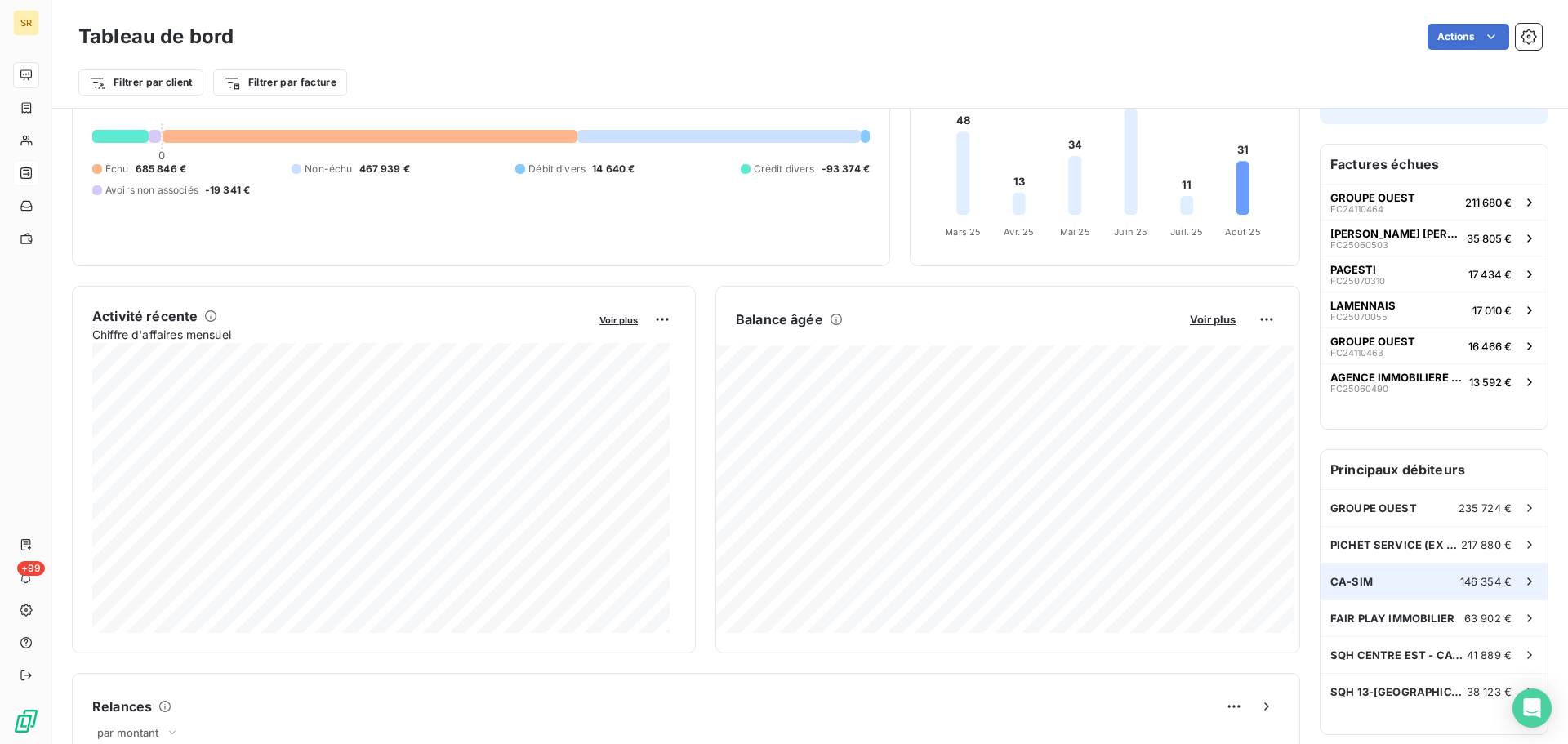
scroll to position [166, 0]
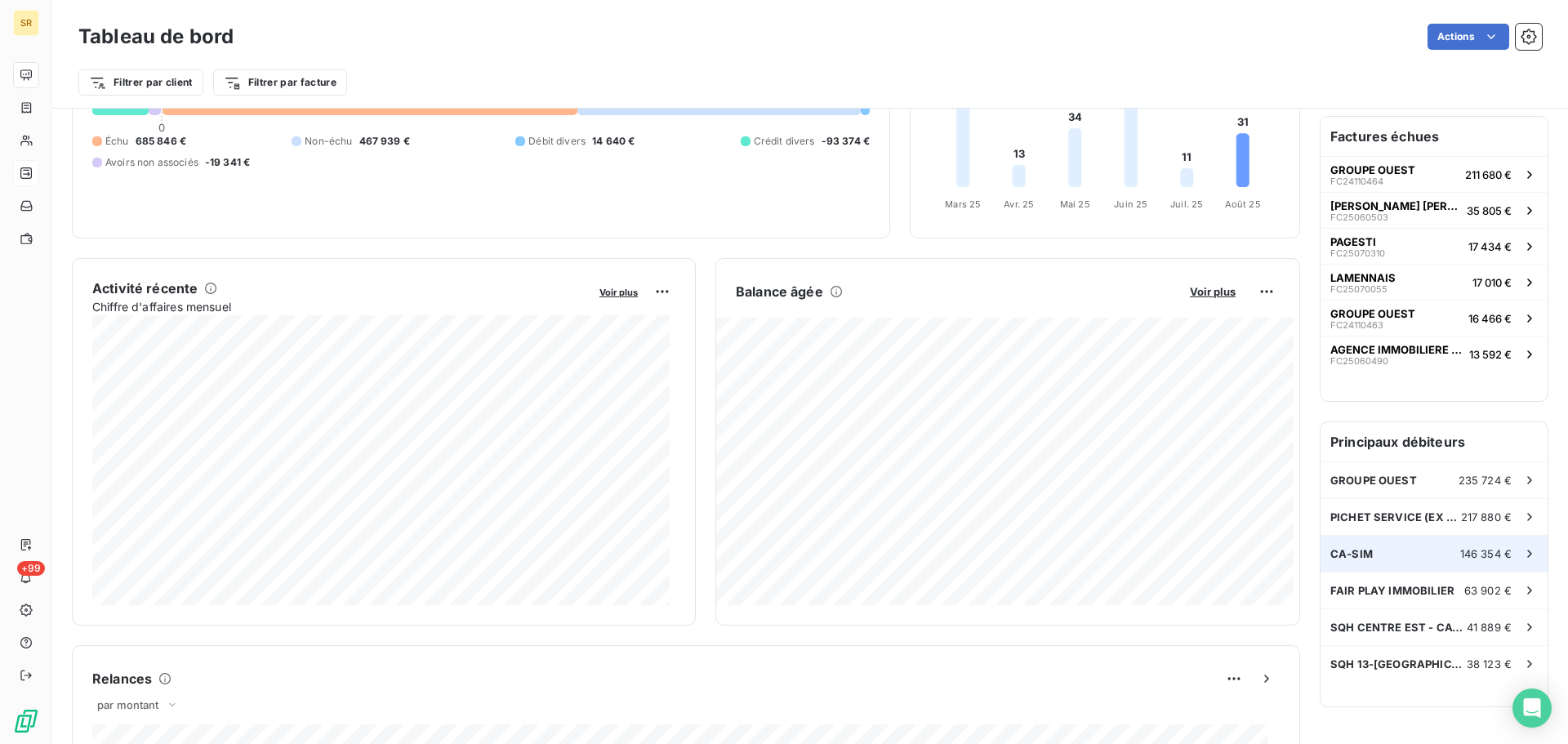
click at [1351, 562] on div "CA-SIM 146 354 €" at bounding box center [1434, 554] width 227 height 36
